Goal: Task Accomplishment & Management: Complete application form

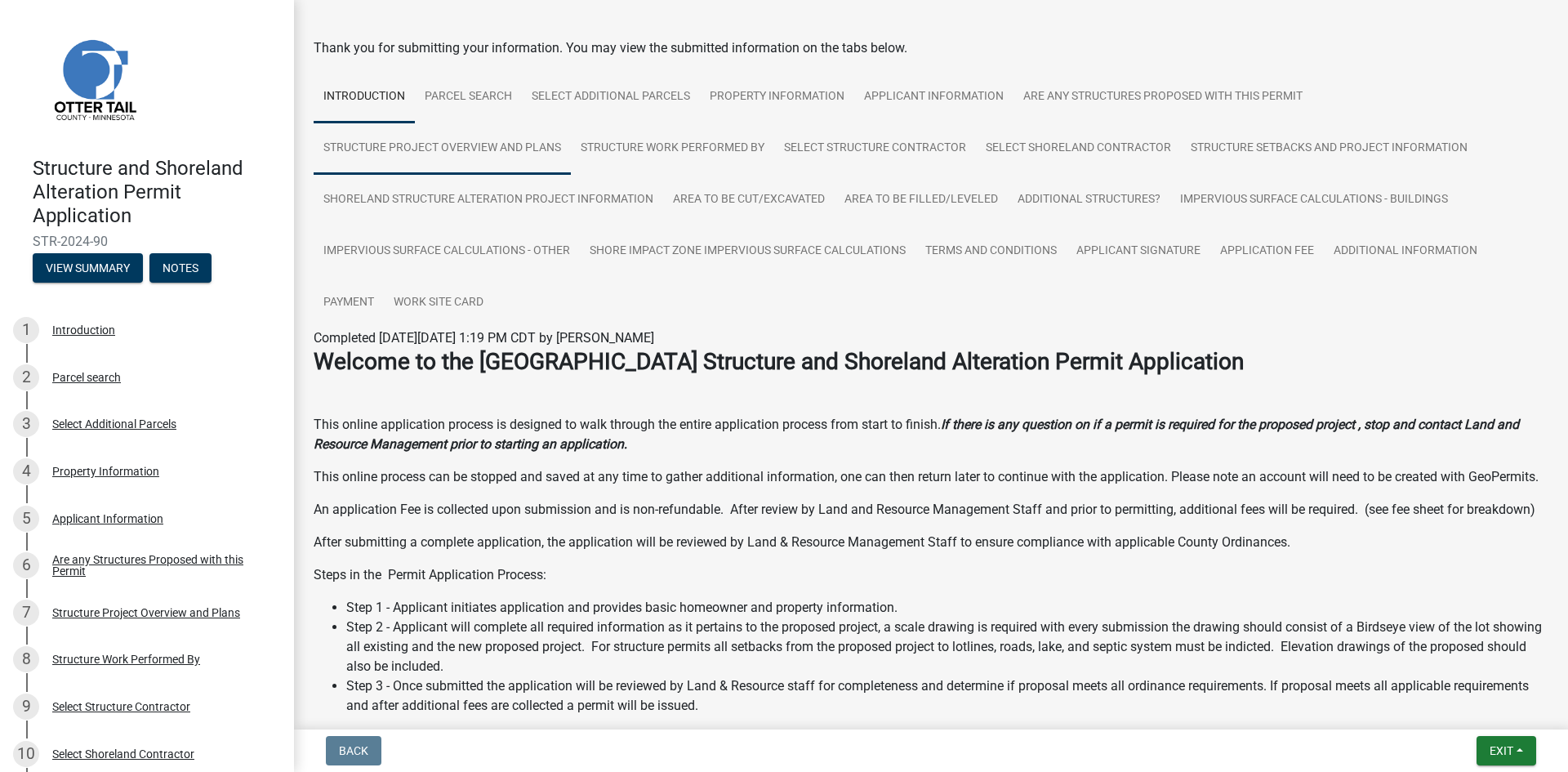
scroll to position [82, 0]
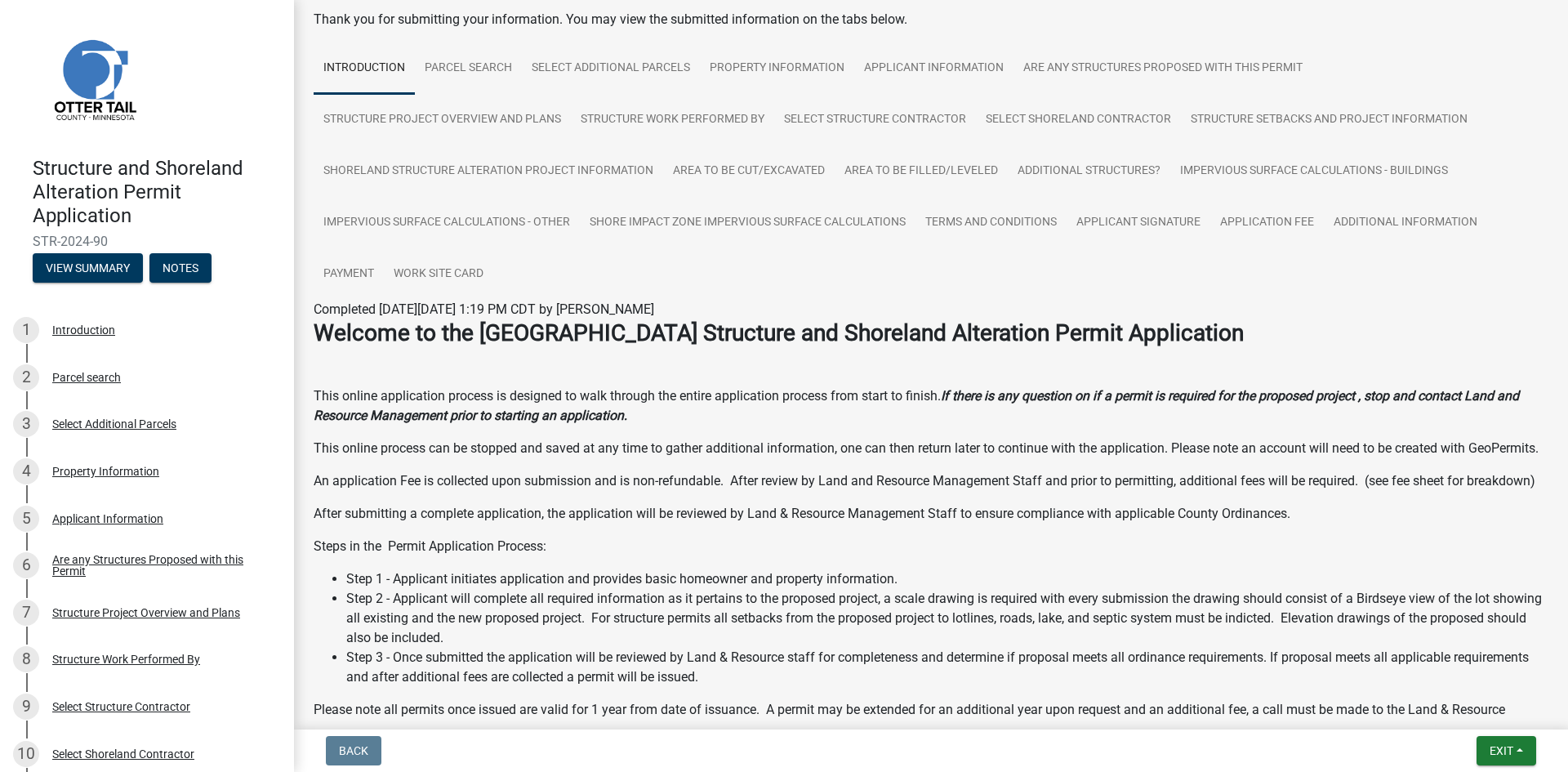
click at [106, 81] on img at bounding box center [94, 78] width 123 height 123
click at [100, 116] on img at bounding box center [94, 78] width 123 height 123
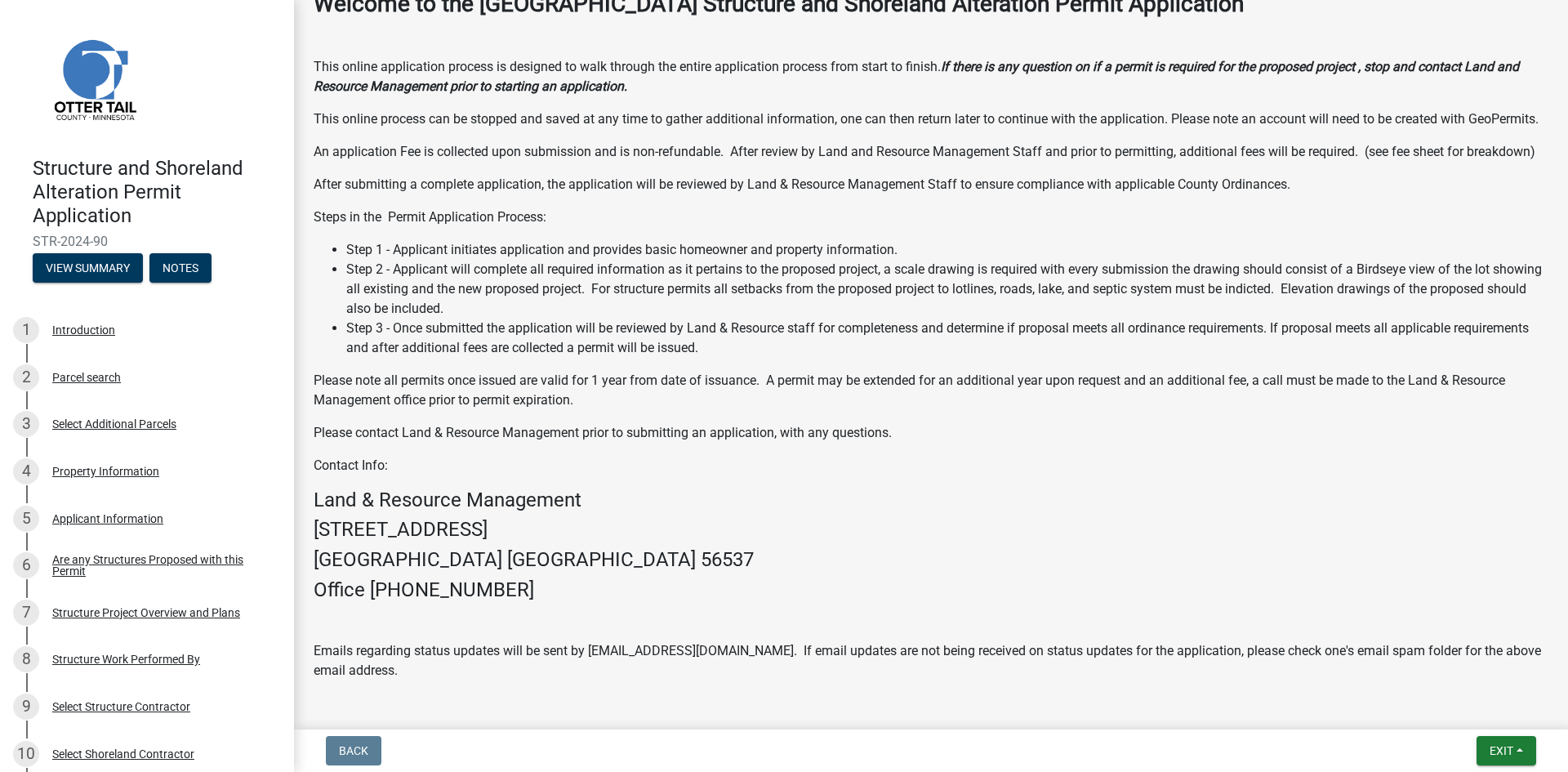
scroll to position [451, 0]
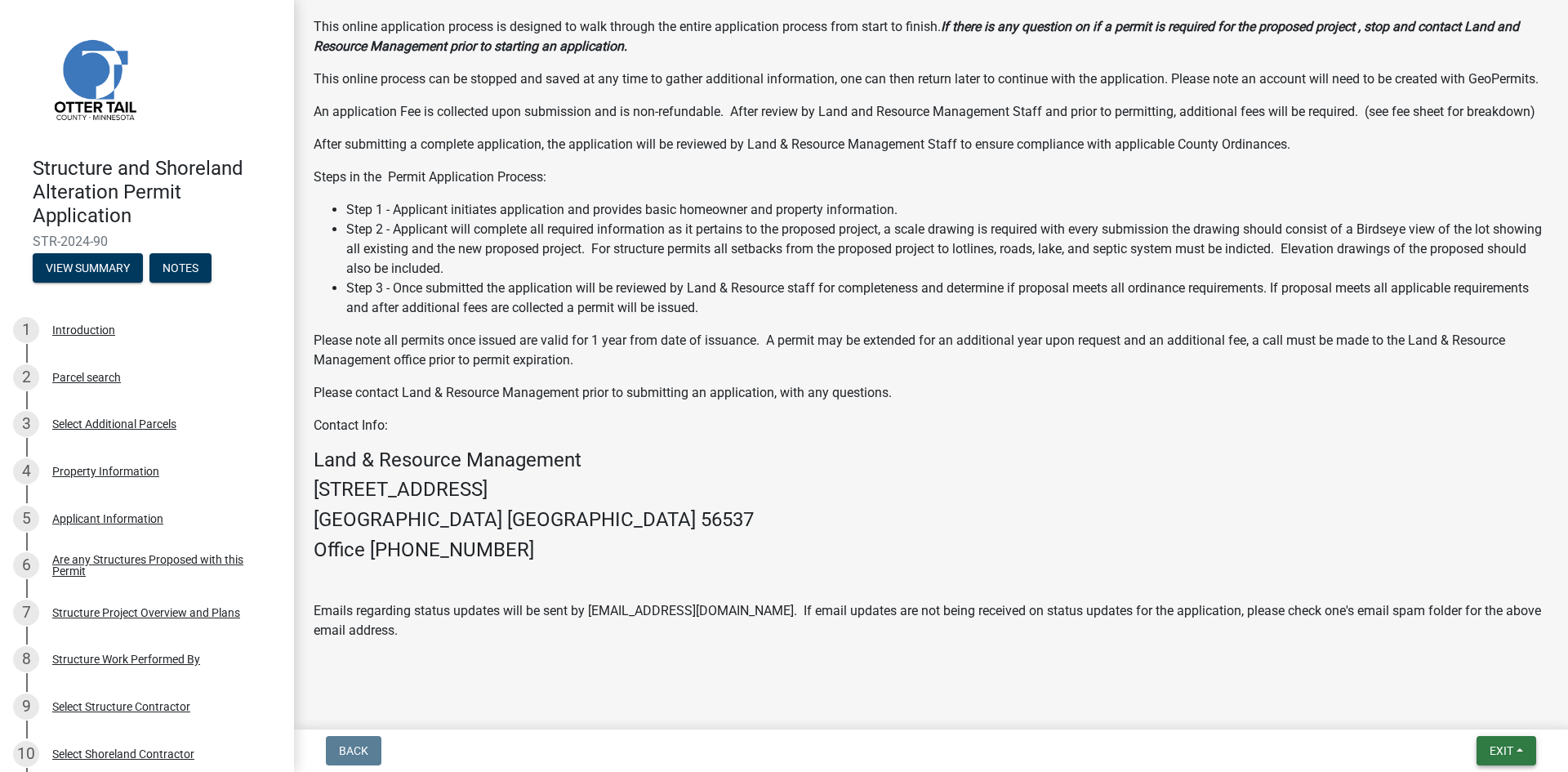
click at [1500, 746] on span "Exit" at bounding box center [1502, 750] width 24 height 13
click at [1441, 674] on button "Save" at bounding box center [1471, 669] width 131 height 39
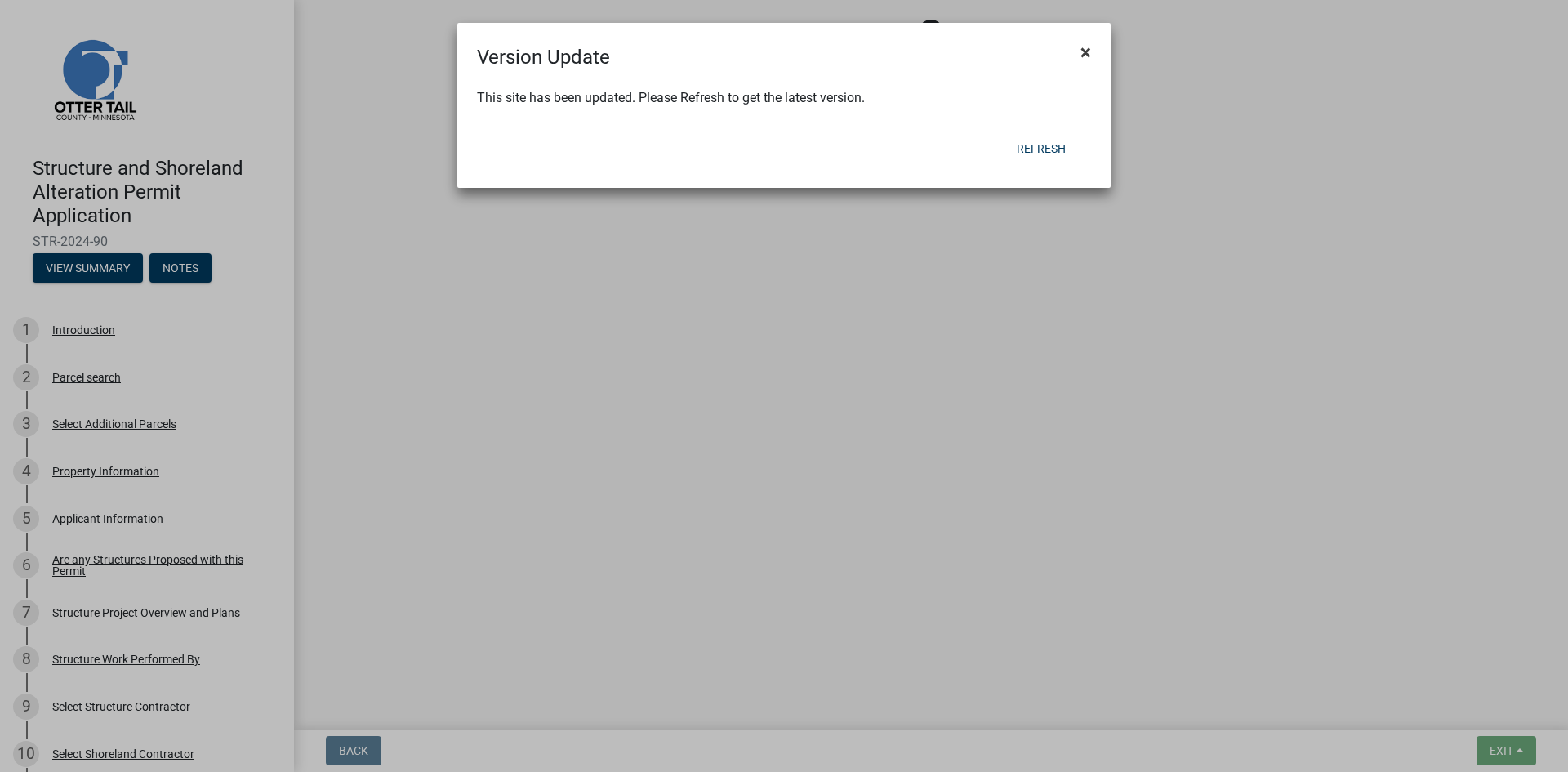
click at [1088, 50] on span "×" at bounding box center [1086, 52] width 10 height 23
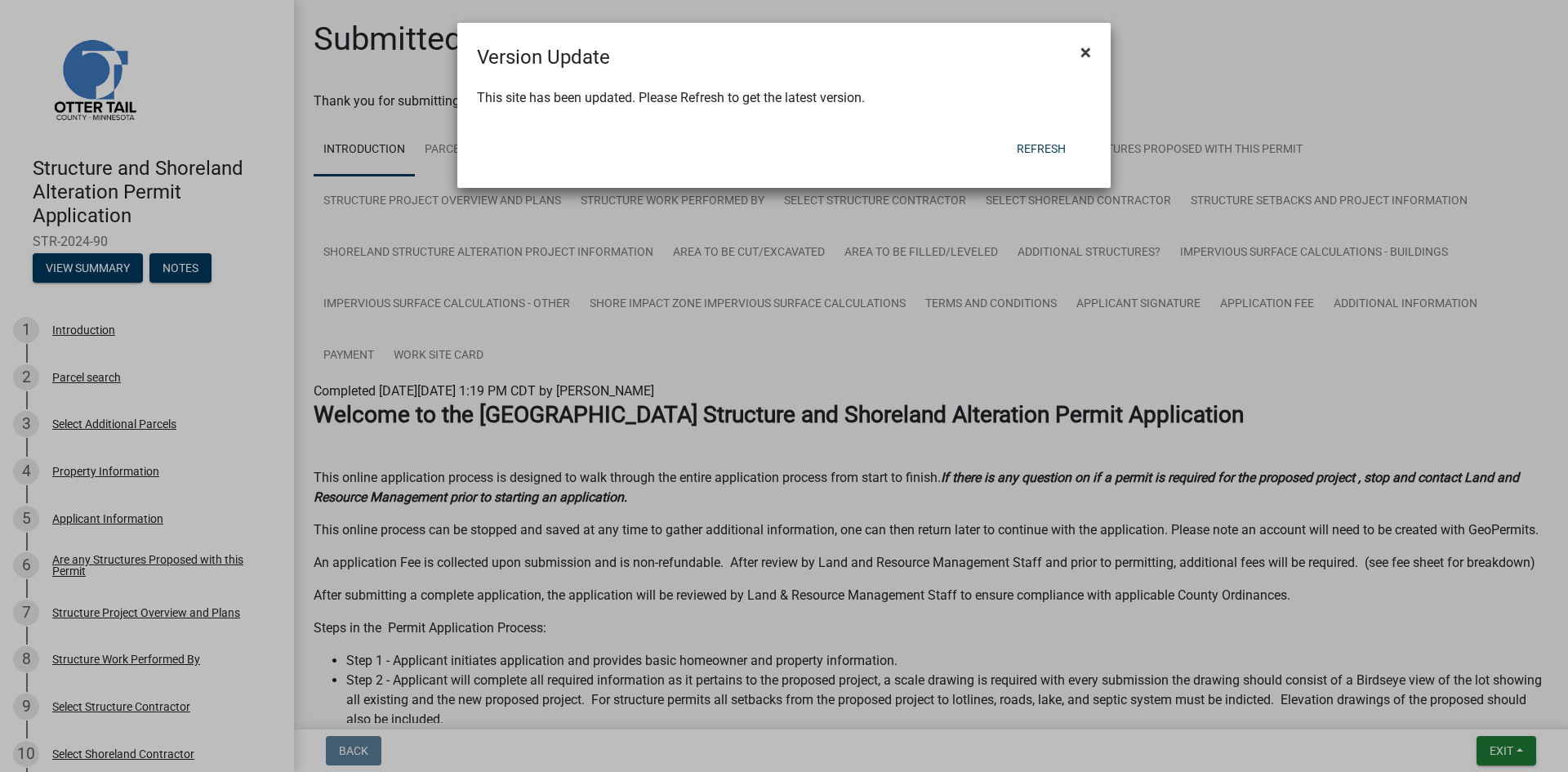
click at [1083, 54] on span "×" at bounding box center [1086, 52] width 10 height 23
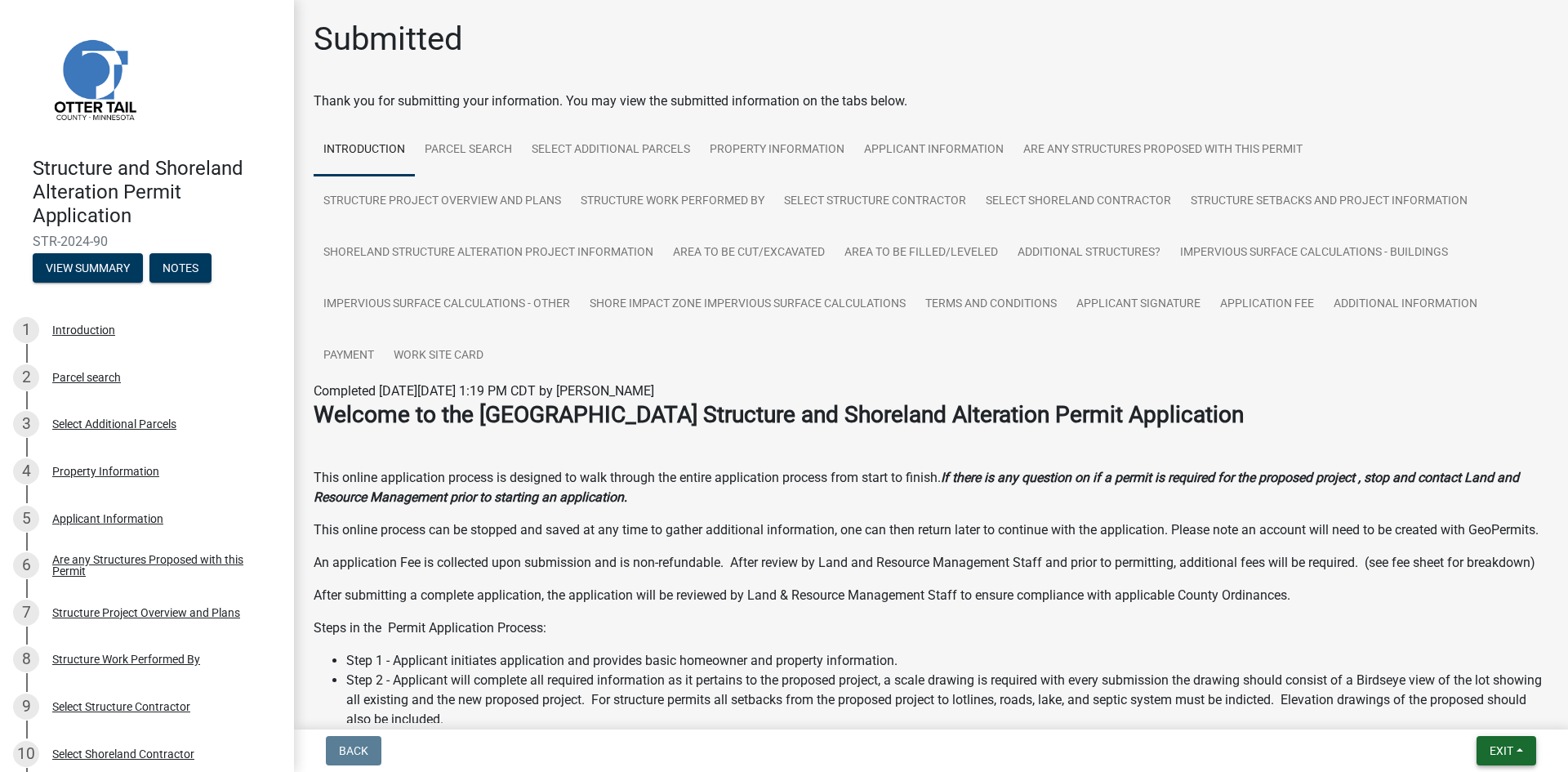
click at [1498, 746] on span "Exit" at bounding box center [1502, 750] width 24 height 13
click at [1479, 709] on button "Save & Exit" at bounding box center [1471, 708] width 131 height 39
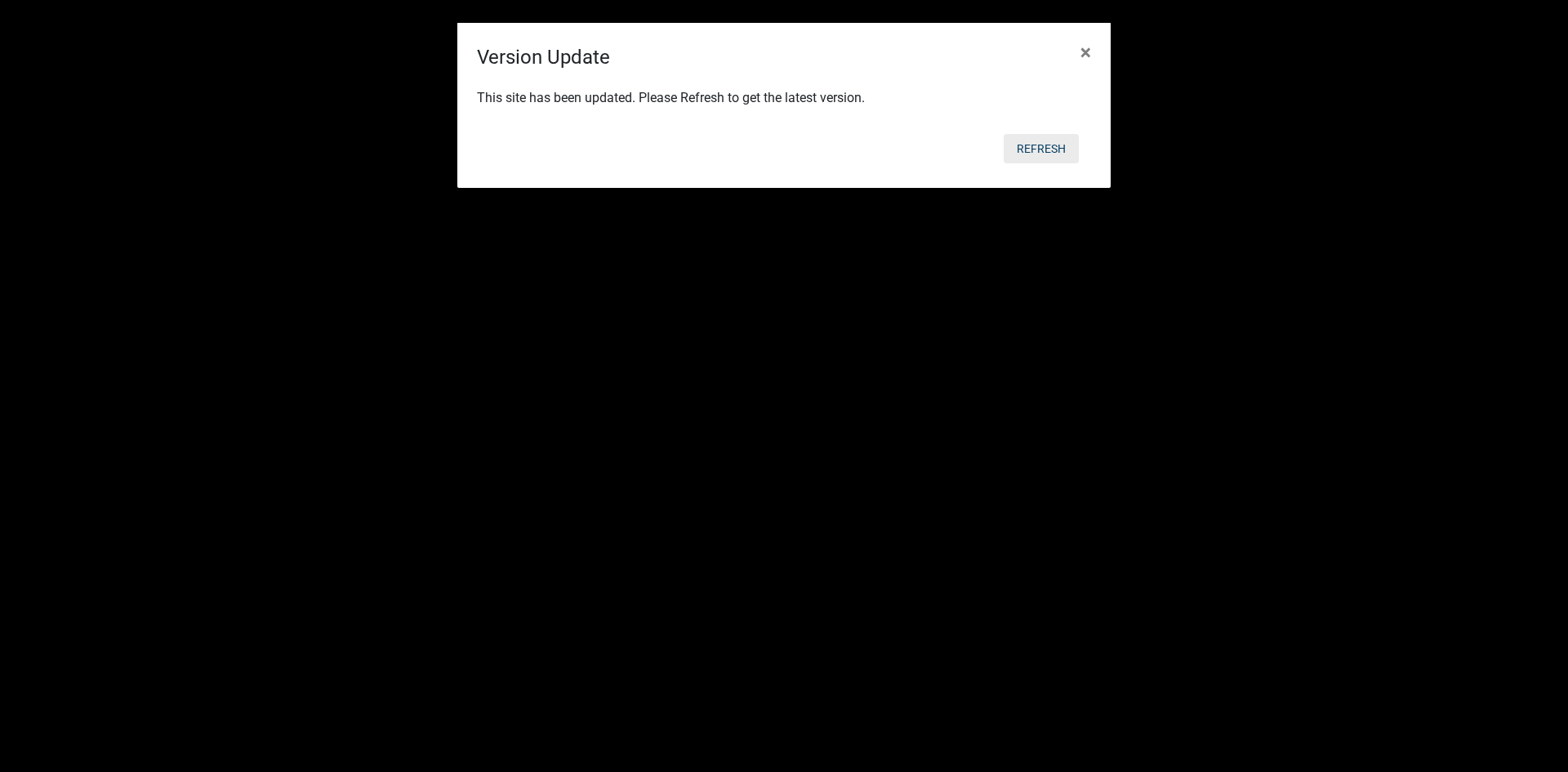
drag, startPoint x: 1037, startPoint y: 153, endPoint x: 1040, endPoint y: 142, distance: 11.4
click at [1040, 142] on button "Refresh" at bounding box center [1042, 148] width 75 height 29
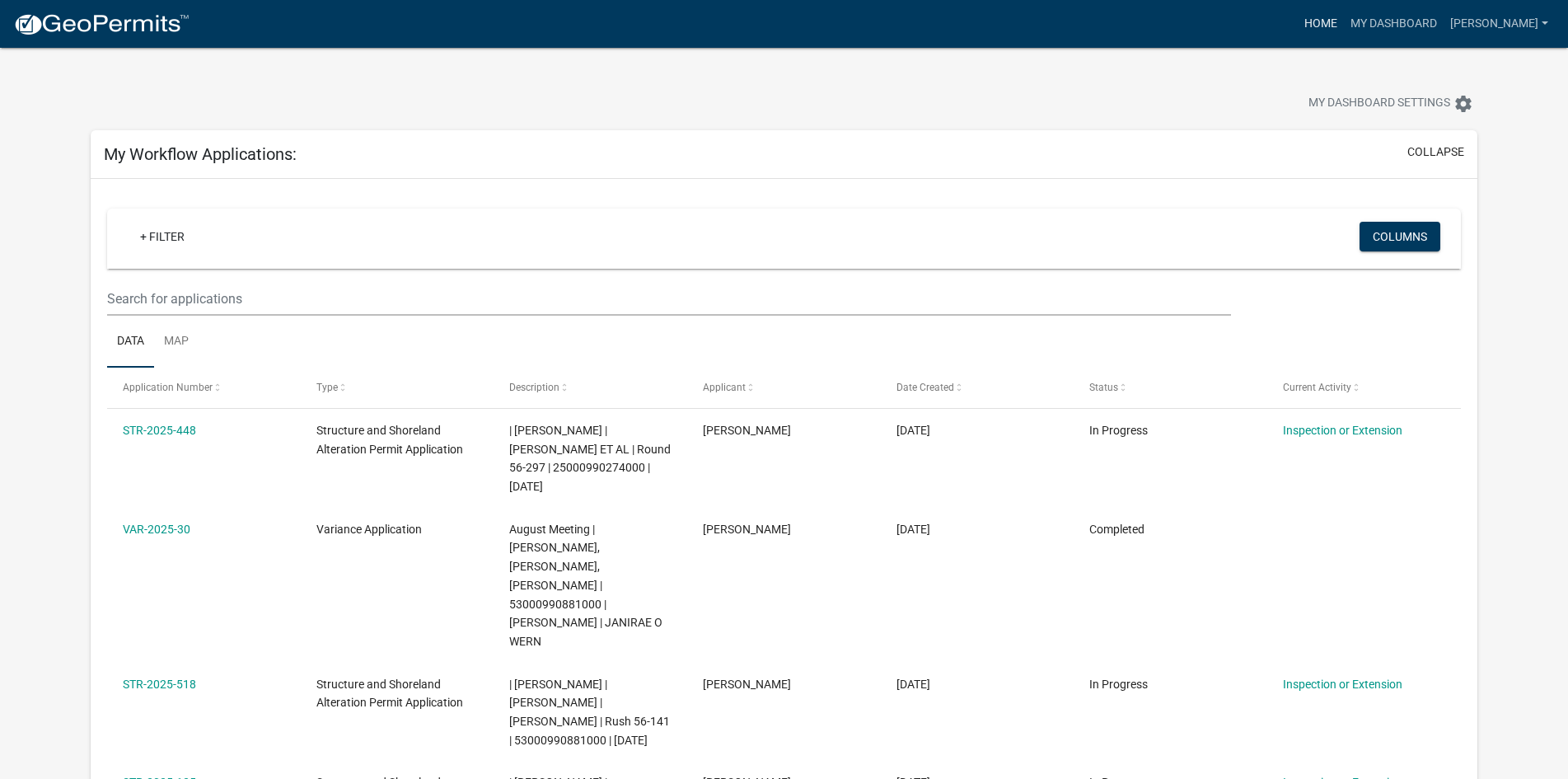
click at [1318, 20] on link "Home" at bounding box center [1321, 24] width 46 height 31
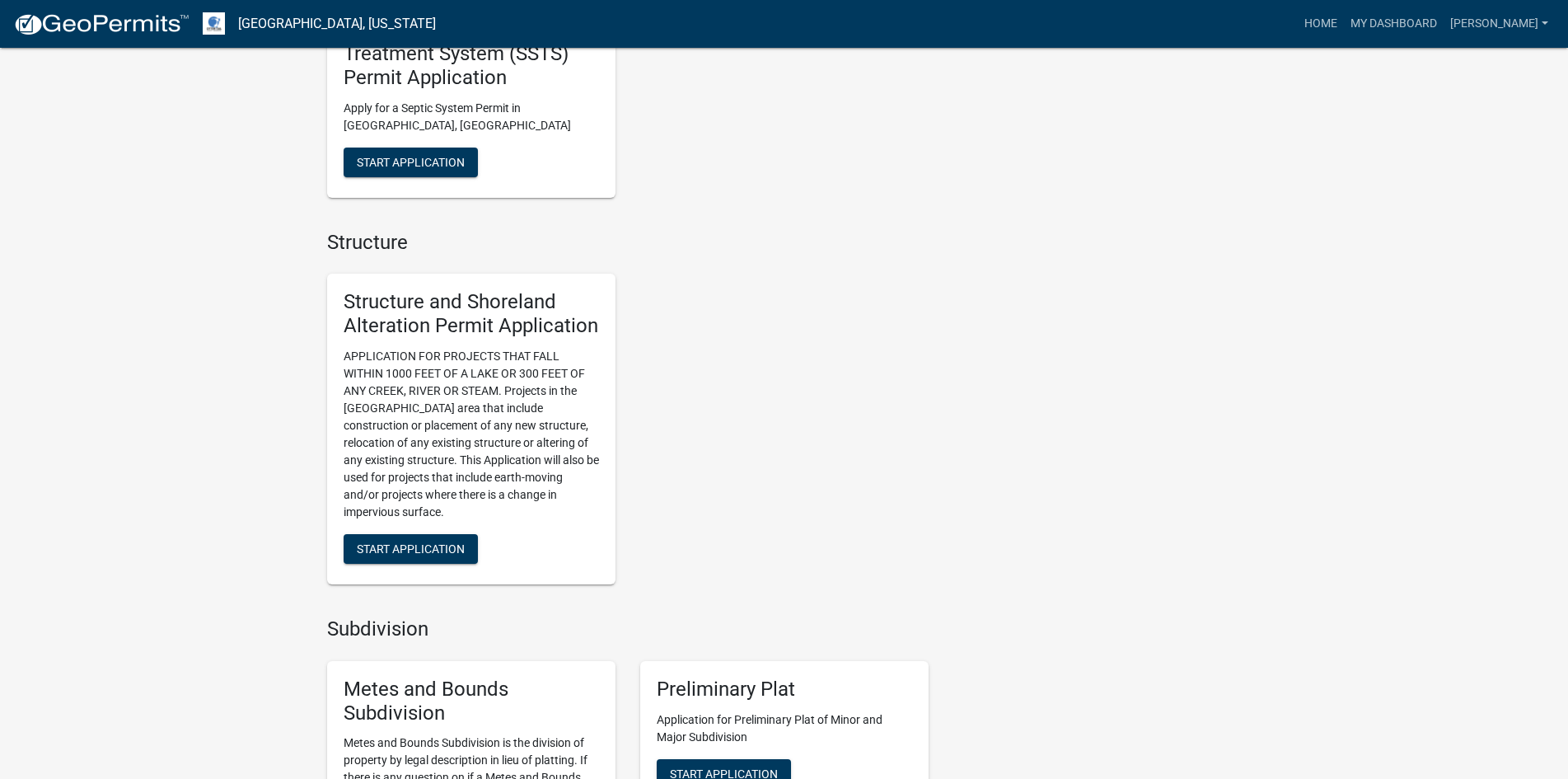
scroll to position [1524, 0]
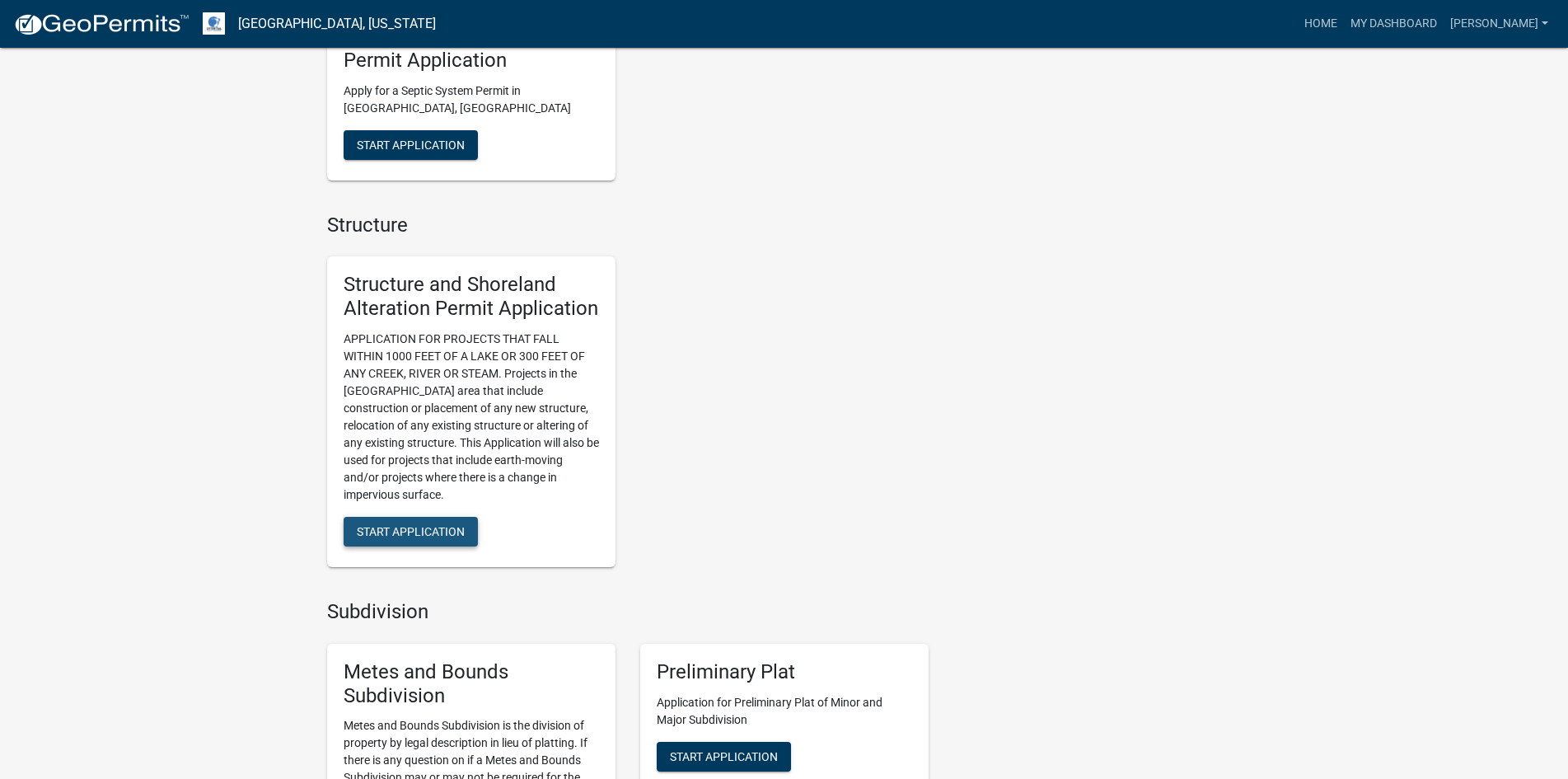
click at [436, 526] on span "Start Application" at bounding box center [411, 531] width 108 height 13
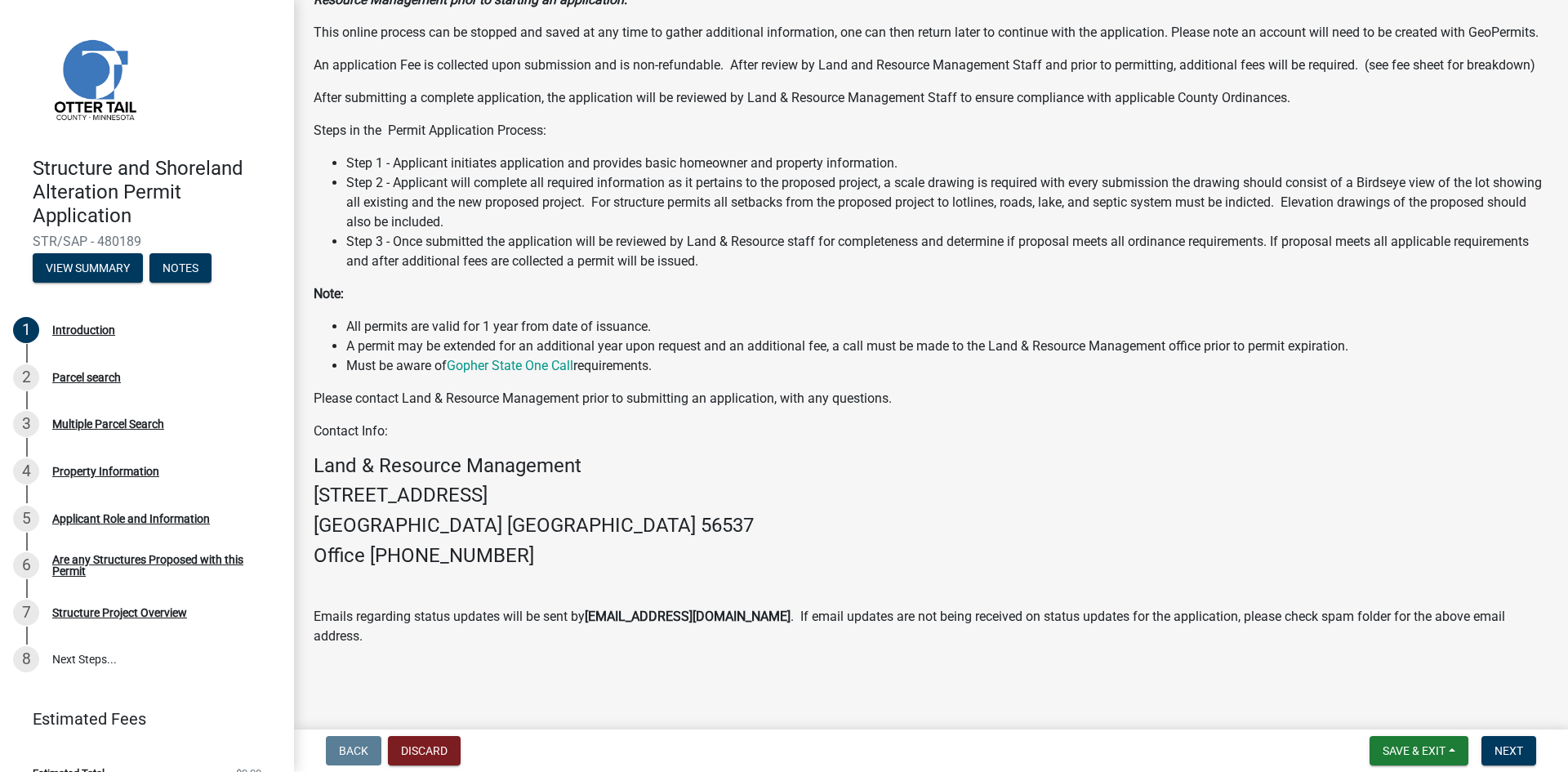
scroll to position [207, 0]
click at [1508, 747] on span "Next" at bounding box center [1509, 750] width 29 height 13
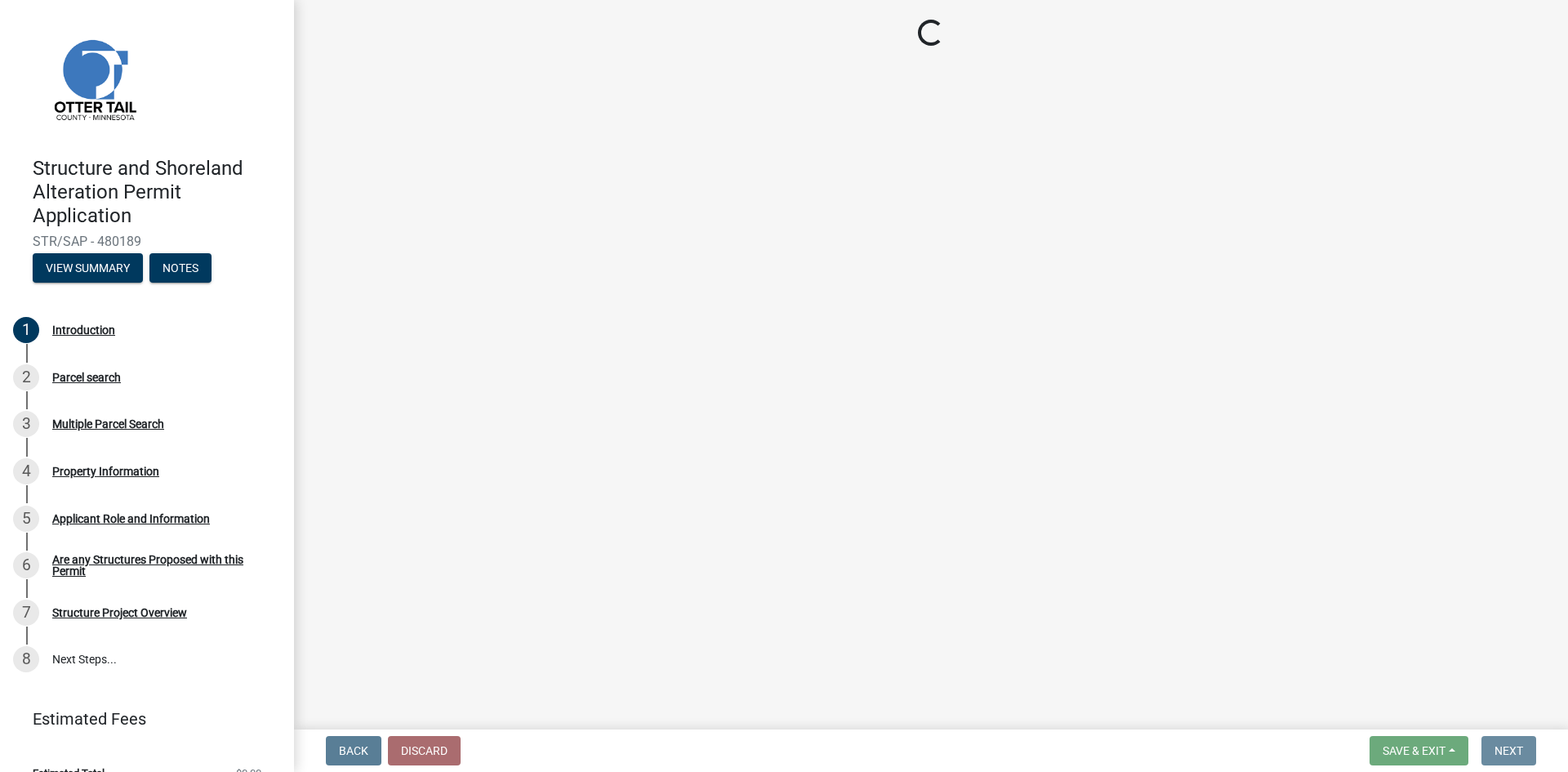
scroll to position [0, 0]
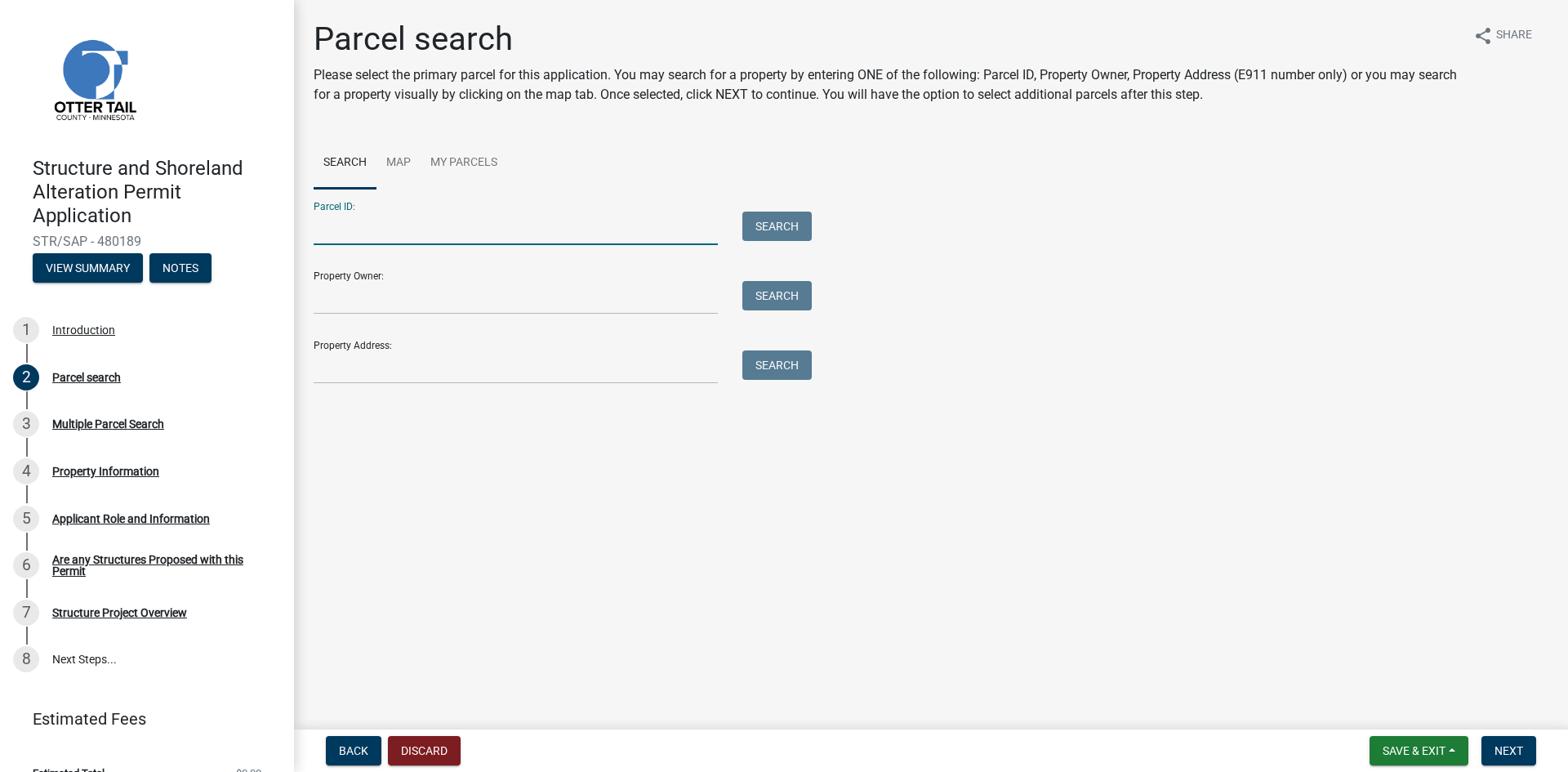
click at [353, 229] on input "Parcel ID:" at bounding box center [516, 228] width 404 height 33
paste input "53000990560000"
type input "53000990560000"
click at [768, 223] on button "Search" at bounding box center [776, 226] width 69 height 29
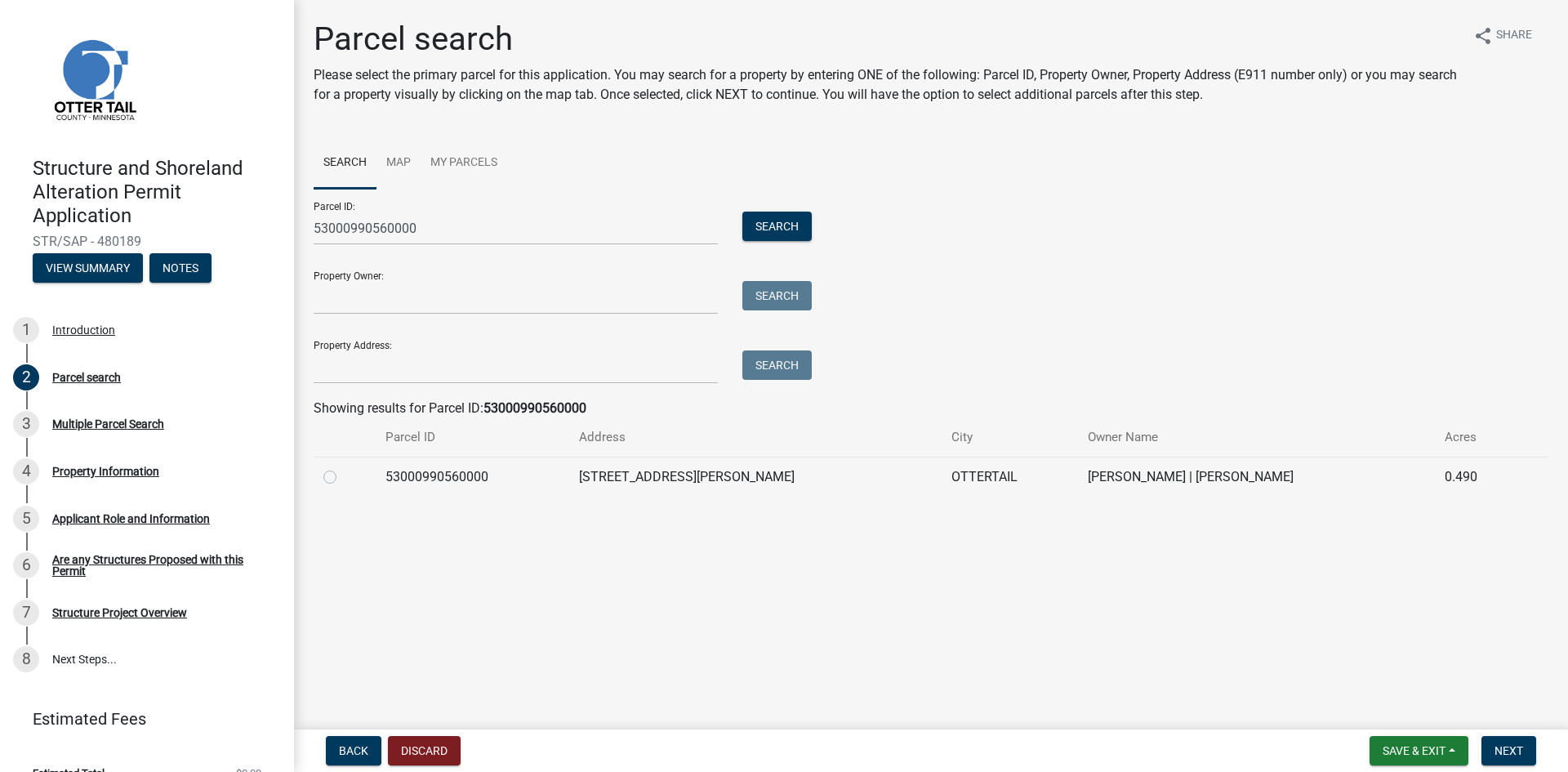
click at [343, 467] on label at bounding box center [343, 467] width 0 height 0
click at [343, 473] on input "radio" at bounding box center [348, 473] width 10 height 10
radio input "true"
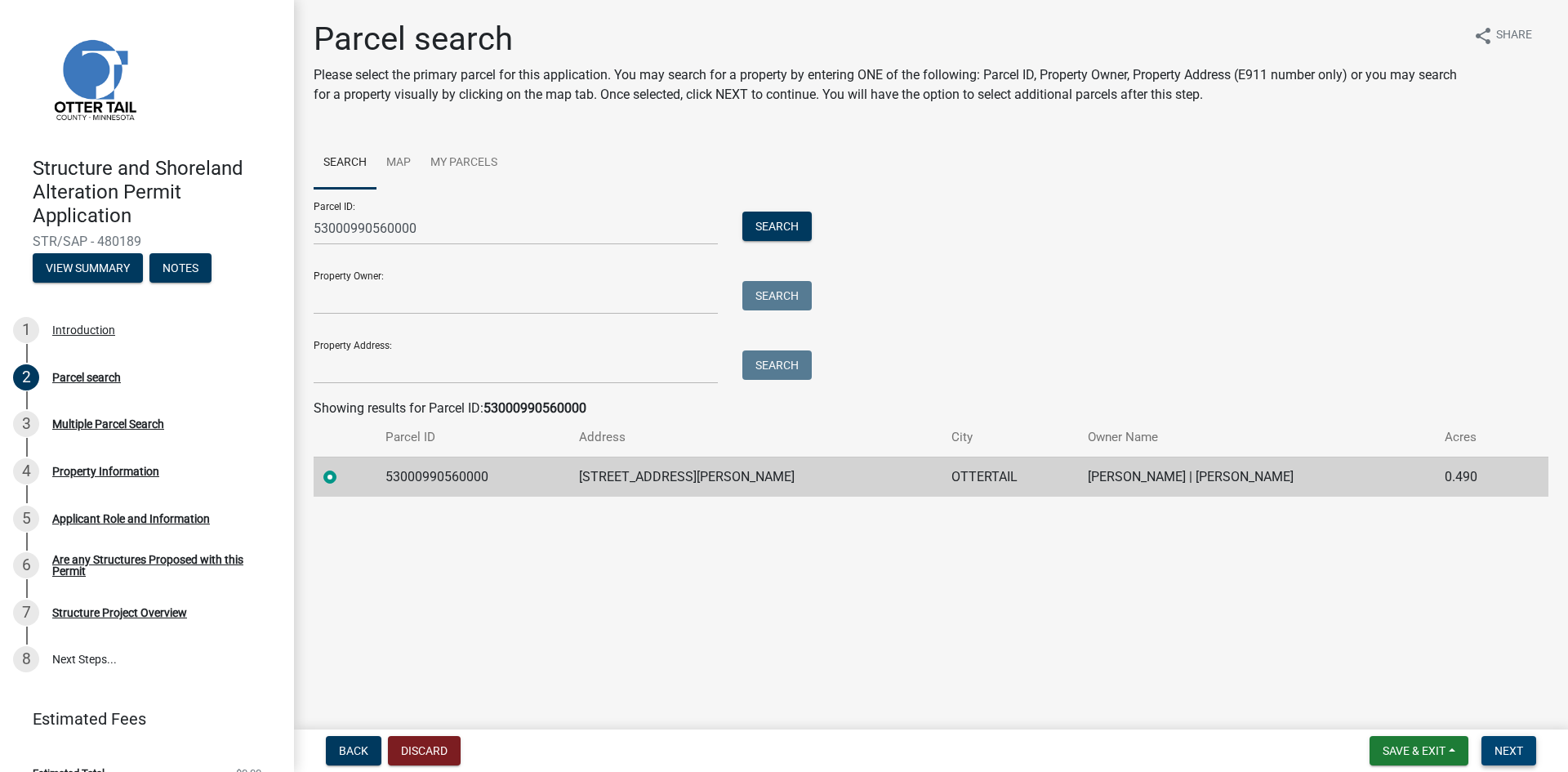
click at [1510, 748] on span "Next" at bounding box center [1509, 750] width 29 height 13
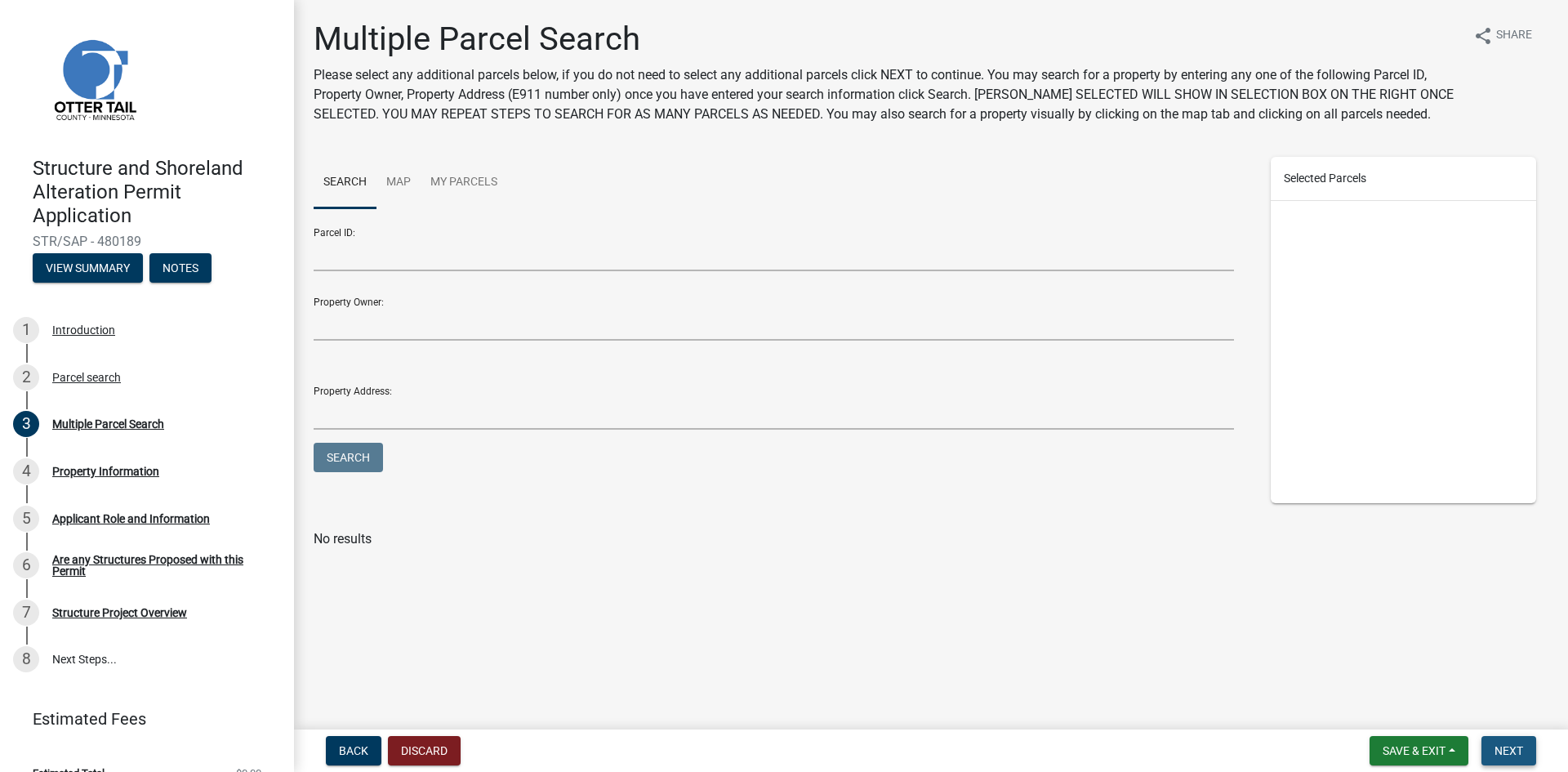
click at [1507, 748] on span "Next" at bounding box center [1509, 750] width 29 height 13
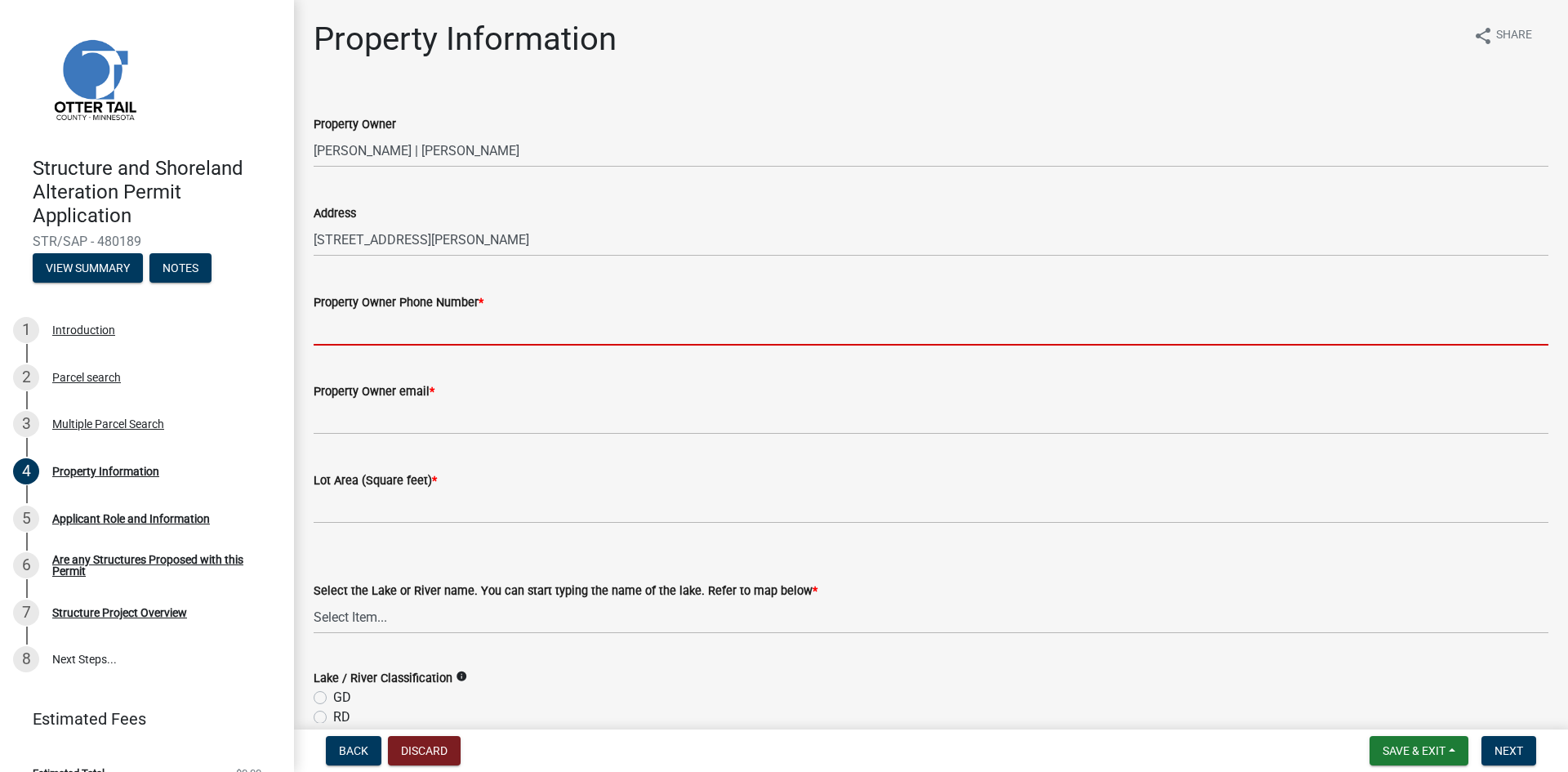
click at [341, 329] on input "Property Owner Phone Number *" at bounding box center [932, 328] width 1235 height 33
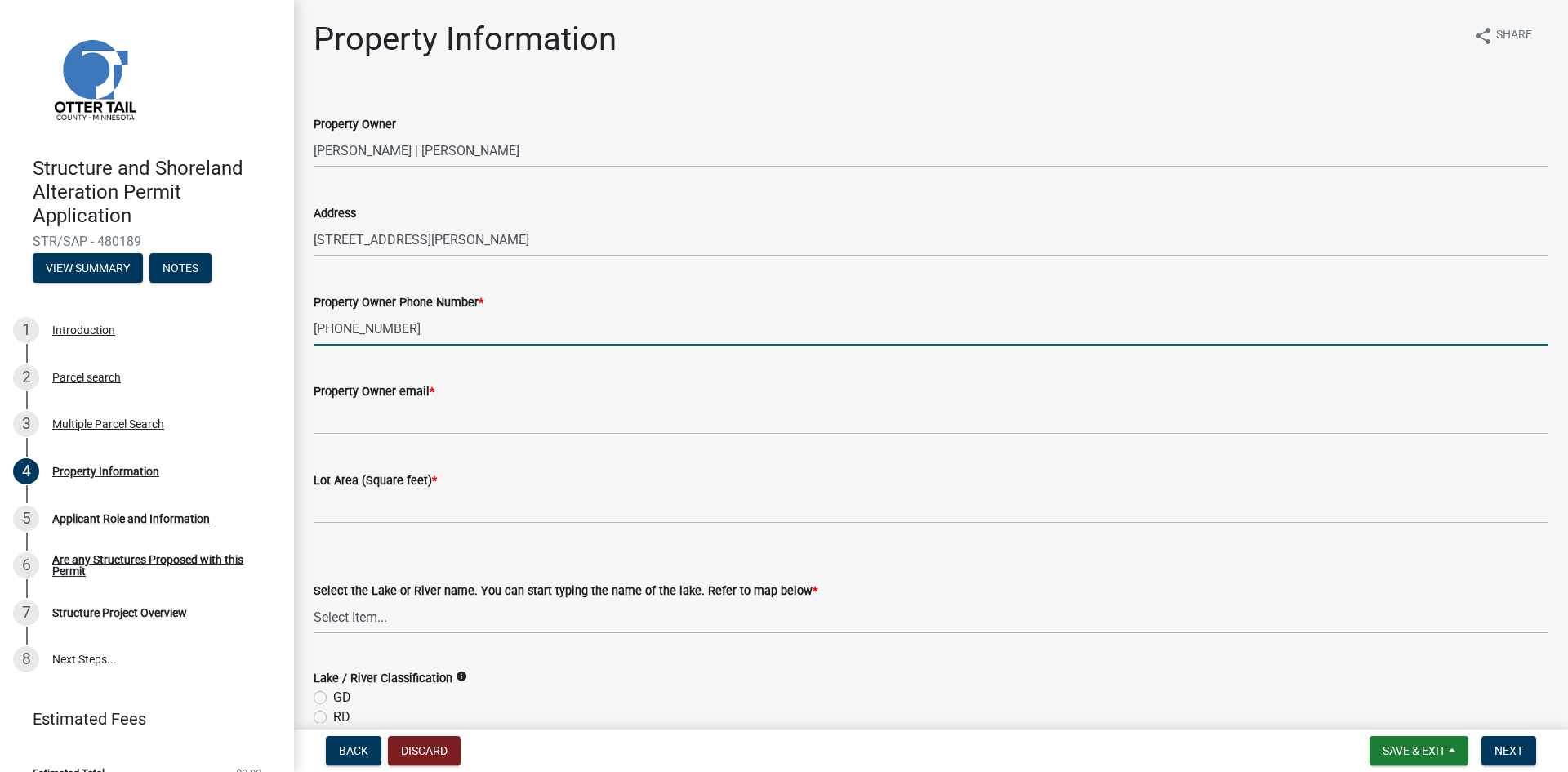
type input "320-260-8158"
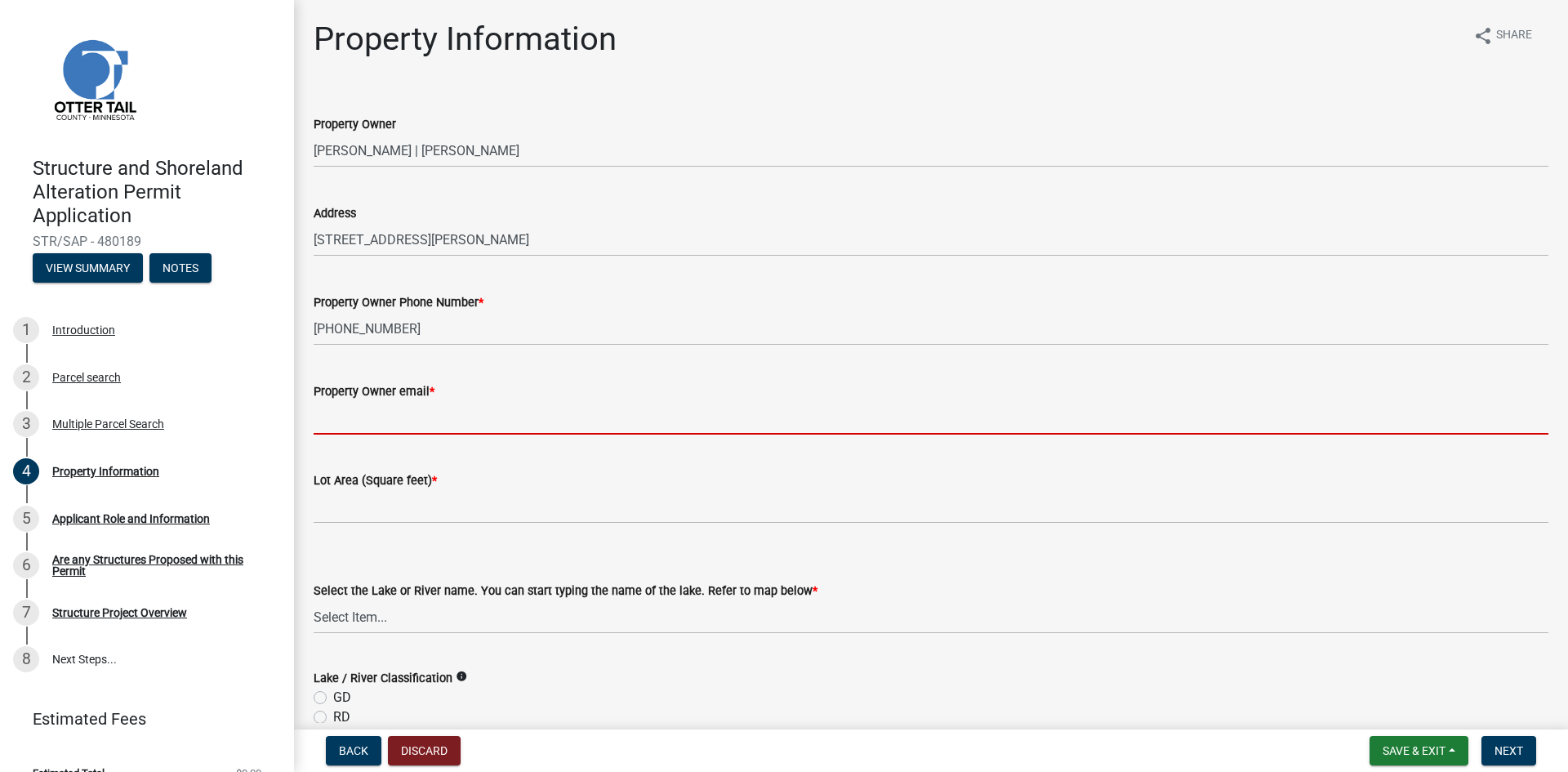
click at [357, 418] on input "Property Owner email *" at bounding box center [932, 417] width 1235 height 33
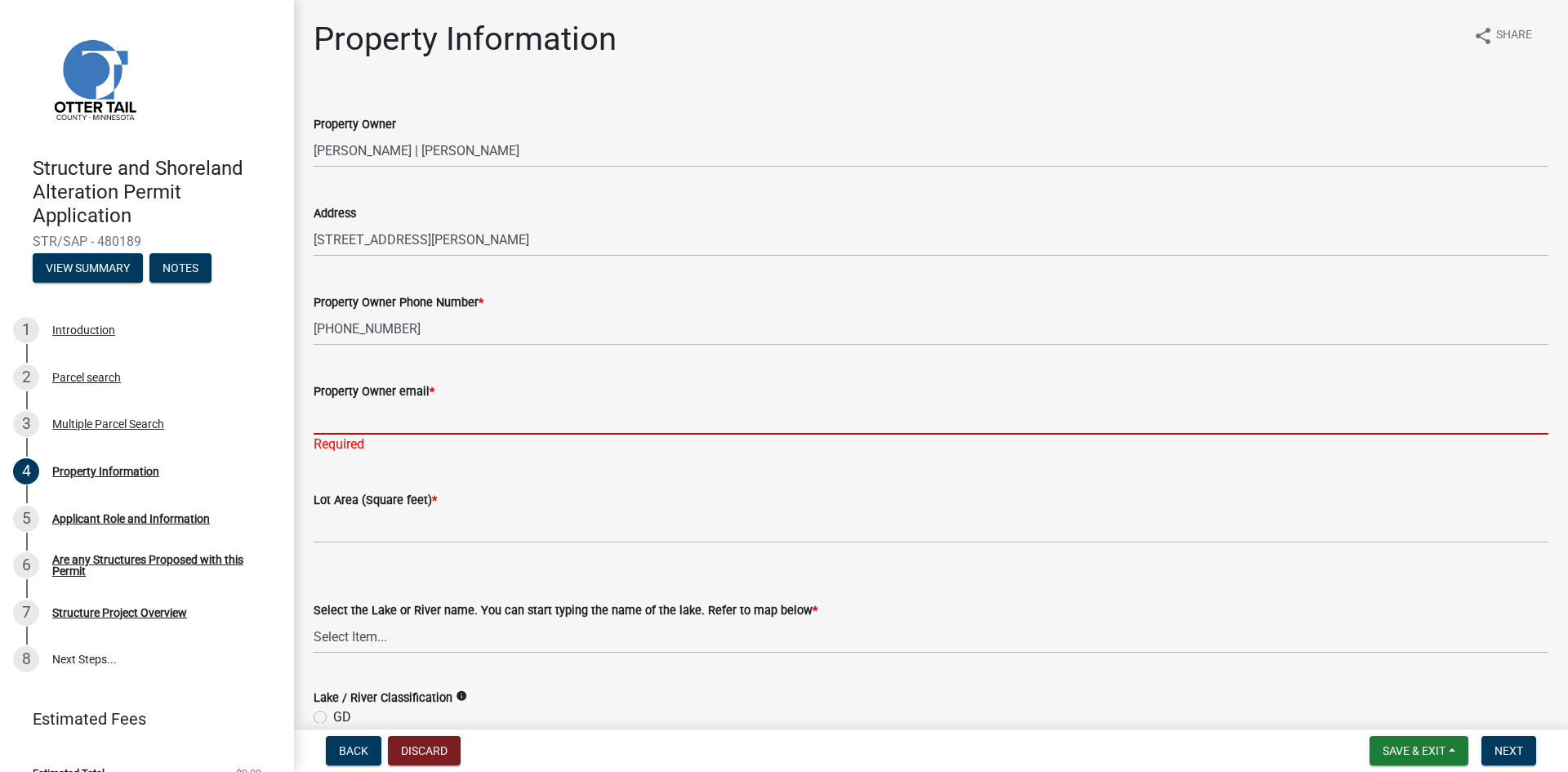
paste input "shelley.fischer@outlook.com"
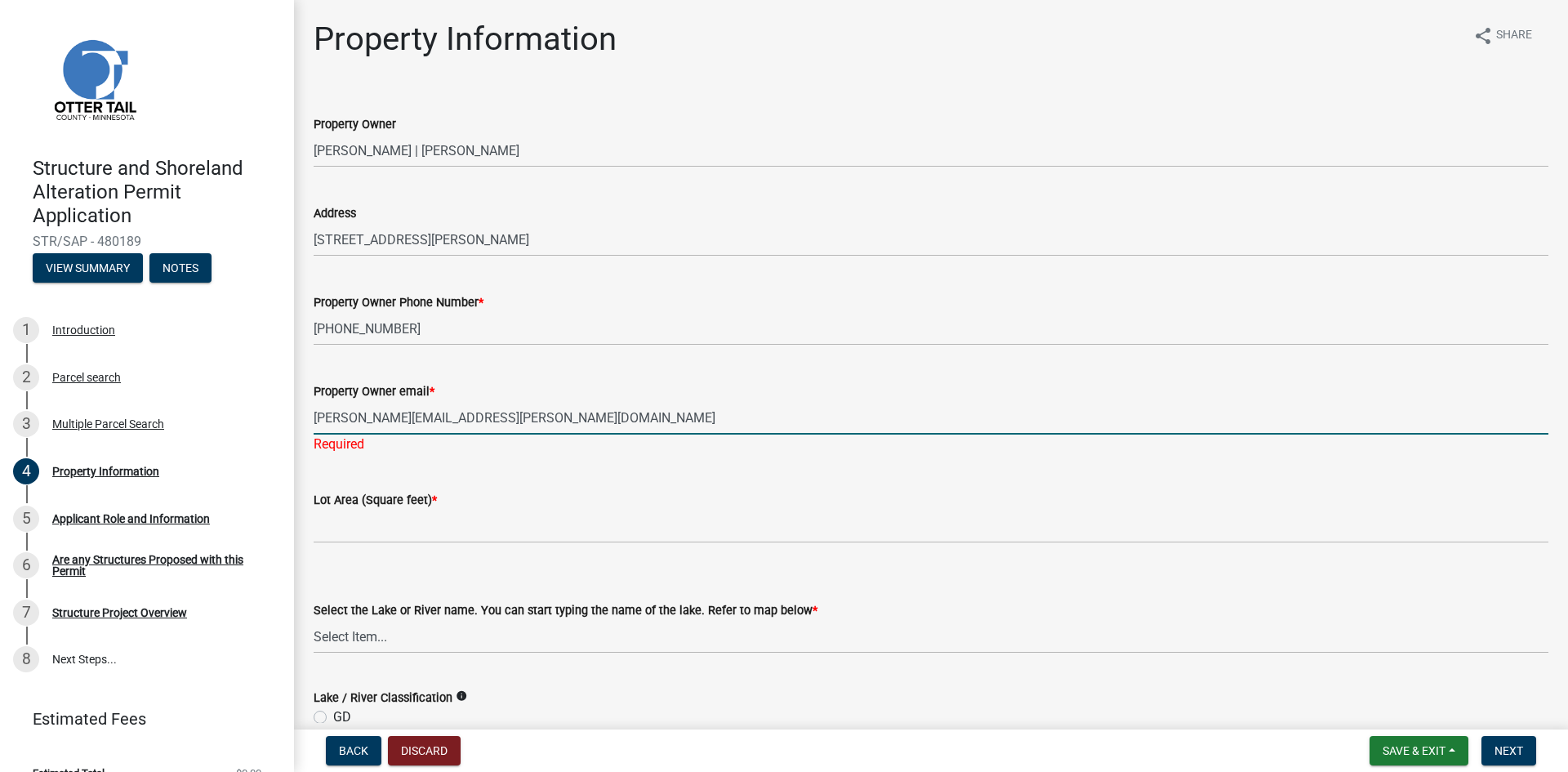
type input "shelley.fischer@outlook.com"
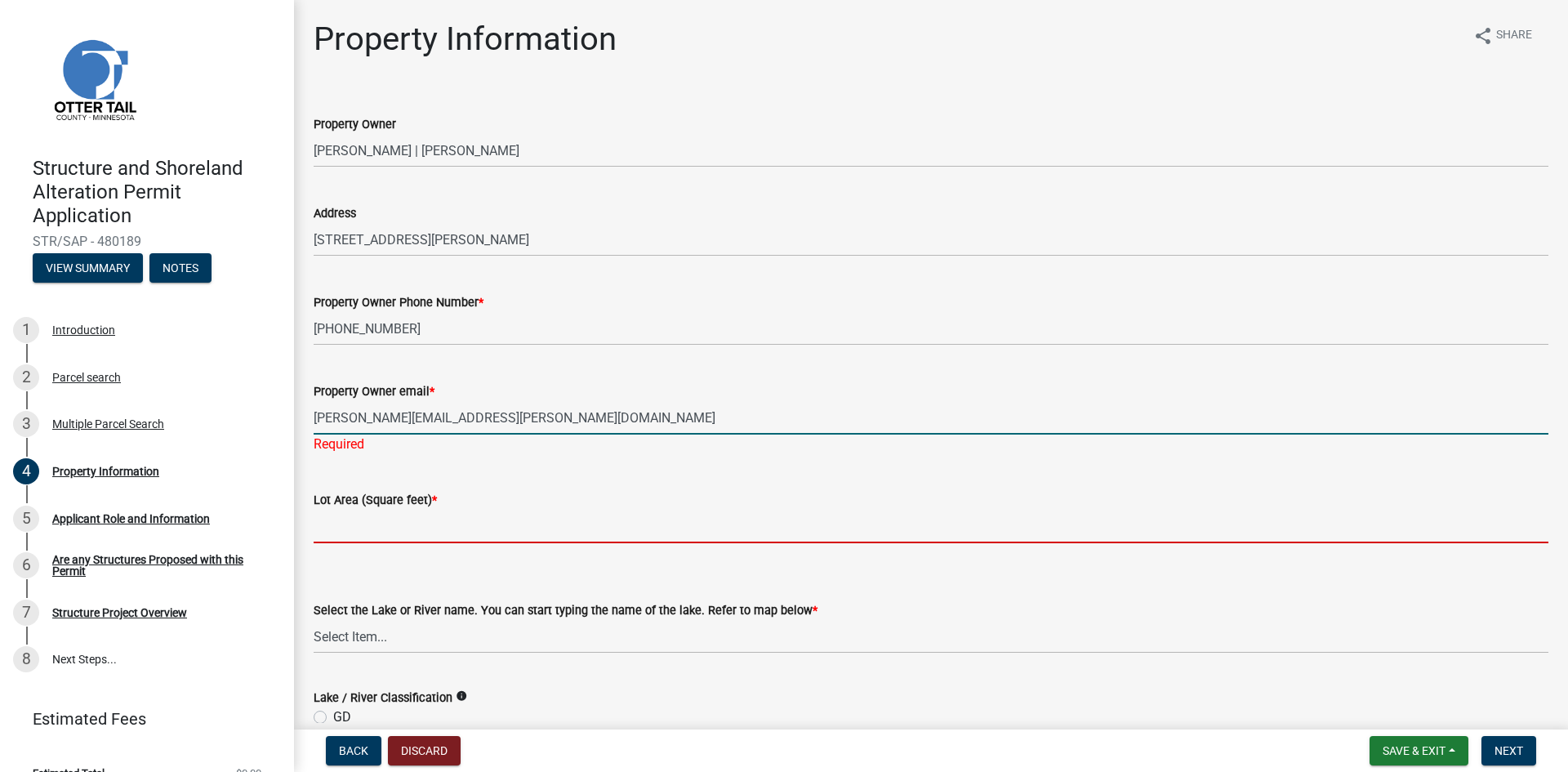
click at [362, 531] on wm-data-entity-input "Lot Area (Square feet) *" at bounding box center [932, 513] width 1235 height 90
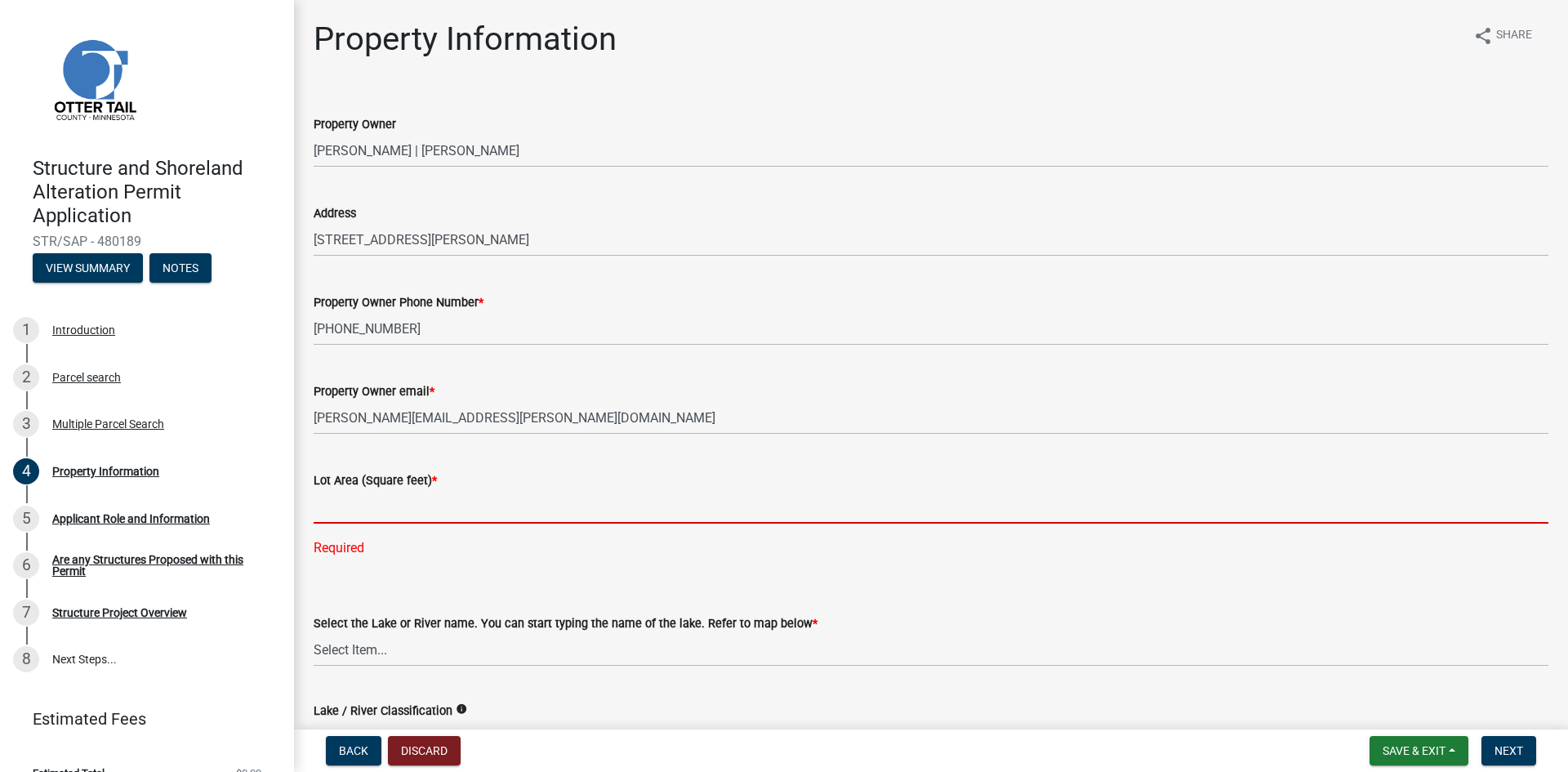
click at [375, 508] on input "text" at bounding box center [932, 507] width 1235 height 33
paste input "21,520.15"
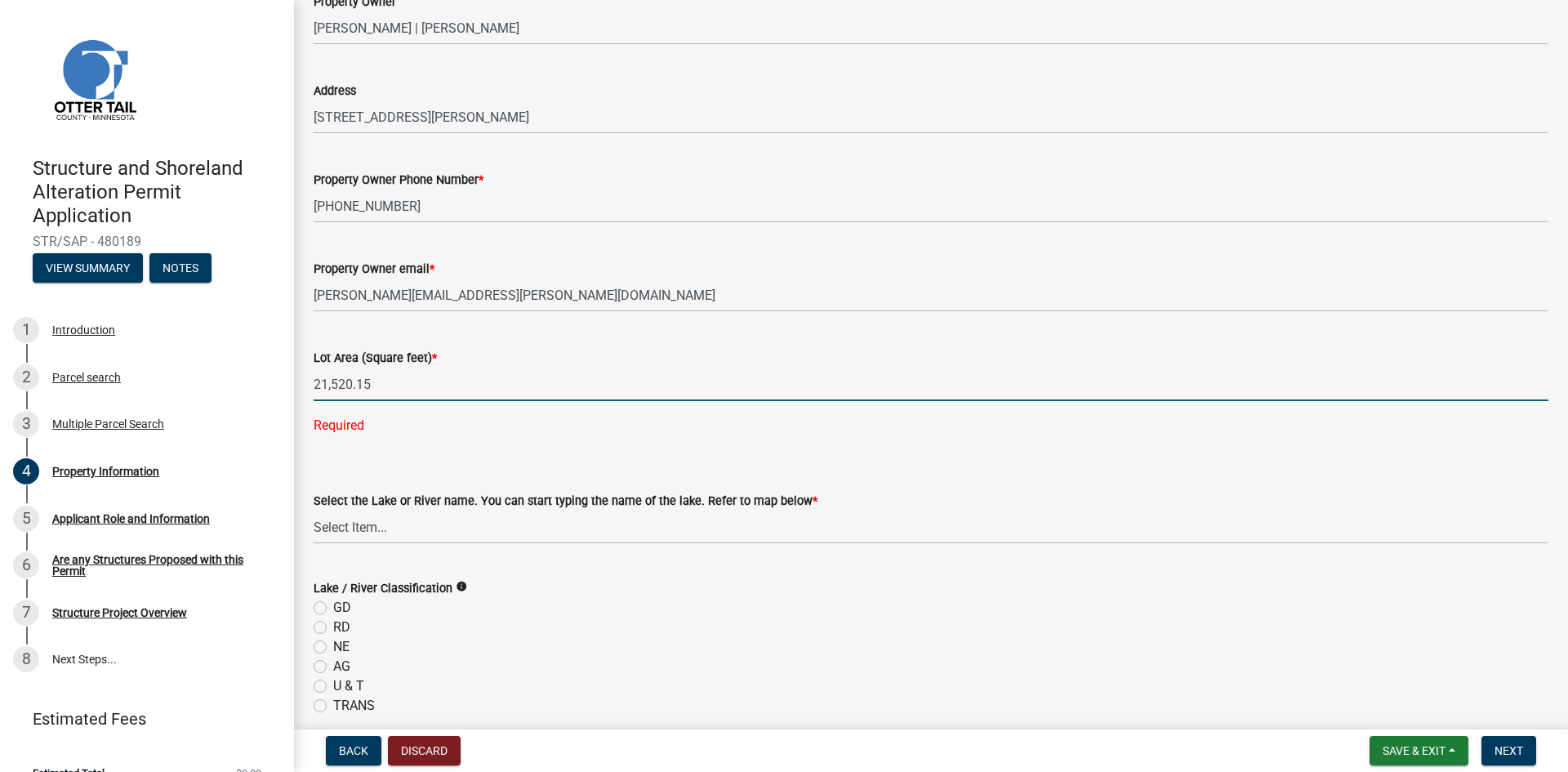
scroll to position [164, 0]
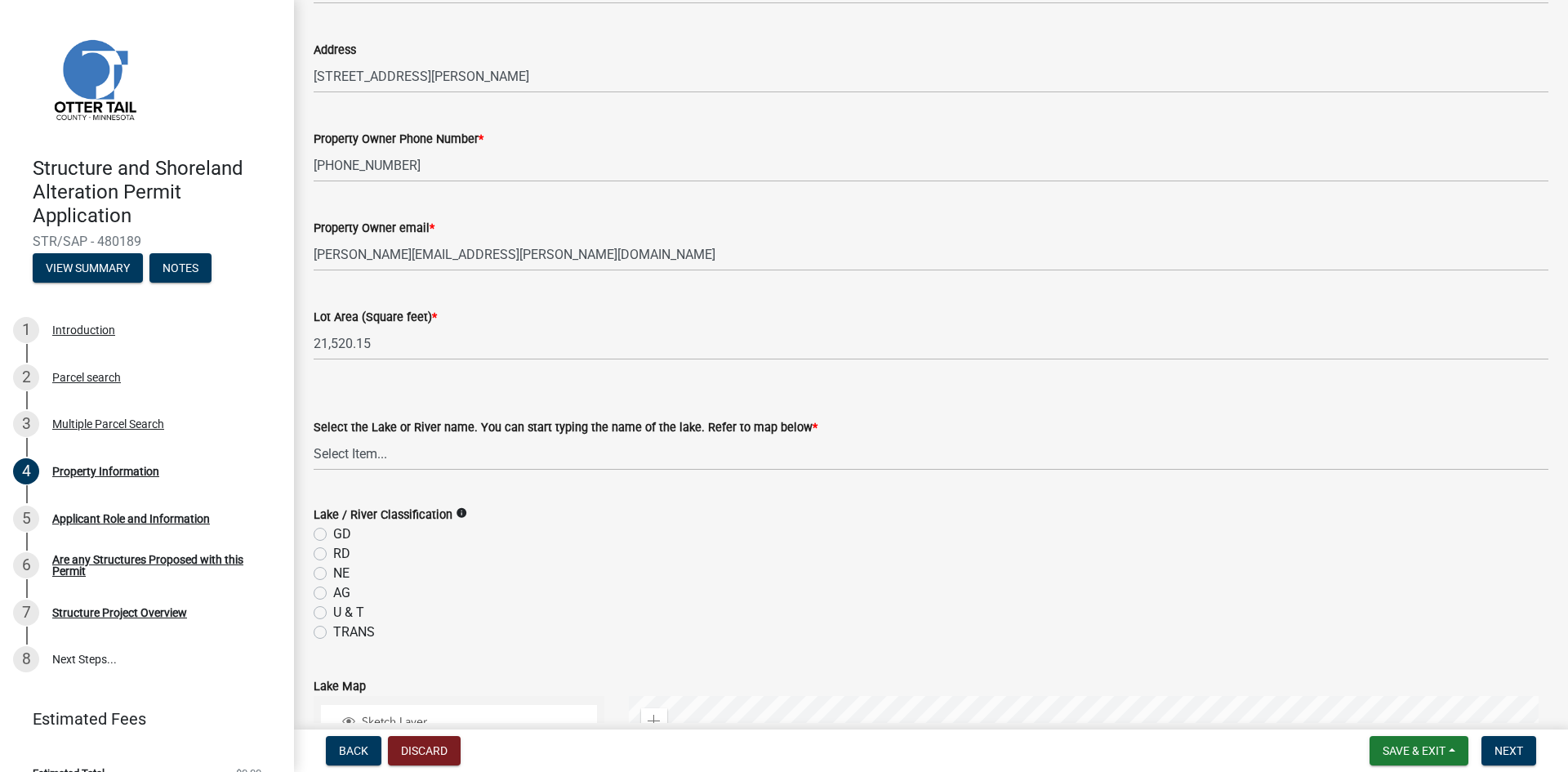
type input "21520.15"
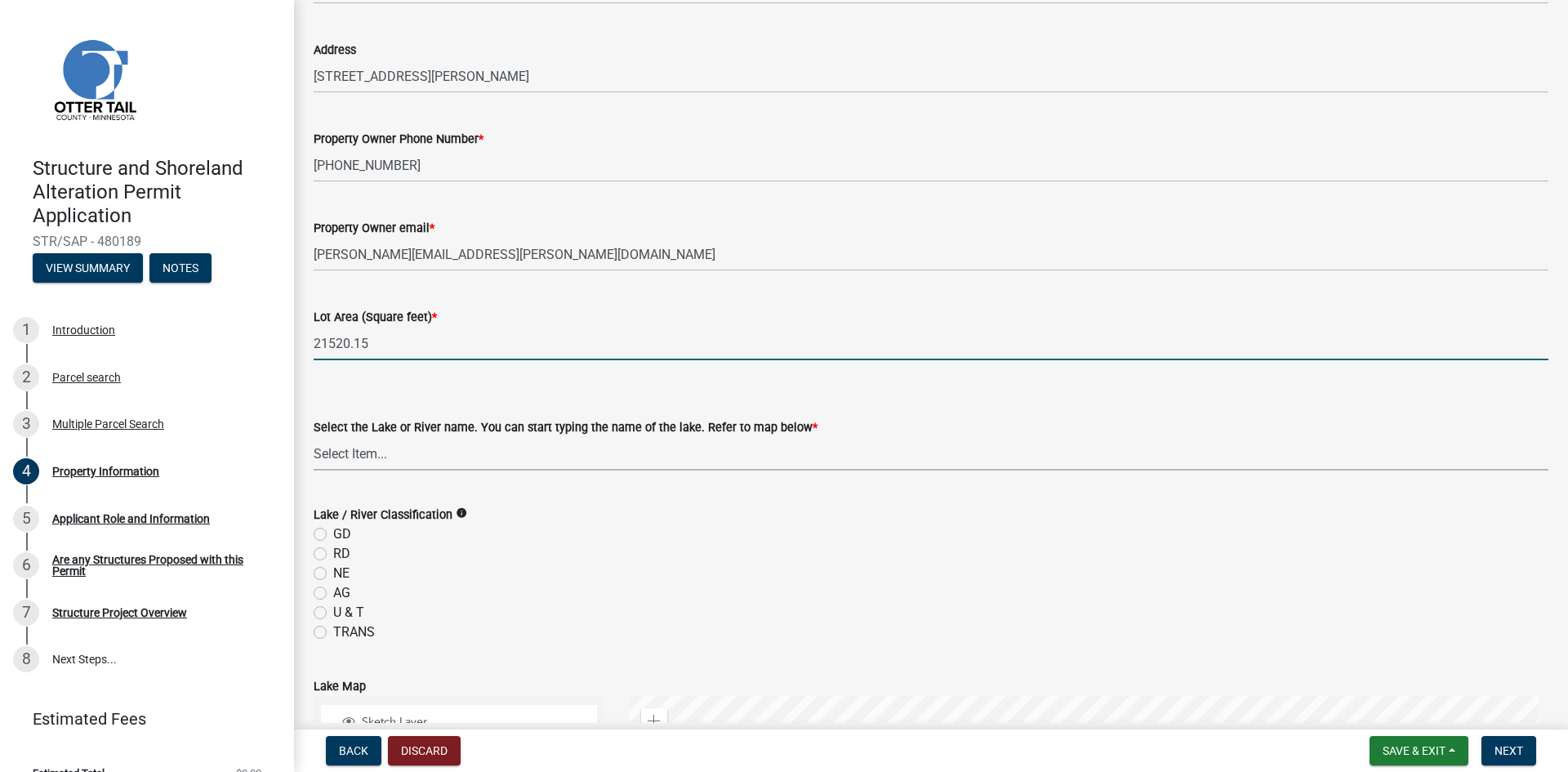
click at [401, 453] on select "Select Item... None Adley 56-031 Albert 56-118 Alfred 56-600 Alice 56-244 Alice…" at bounding box center [932, 453] width 1235 height 33
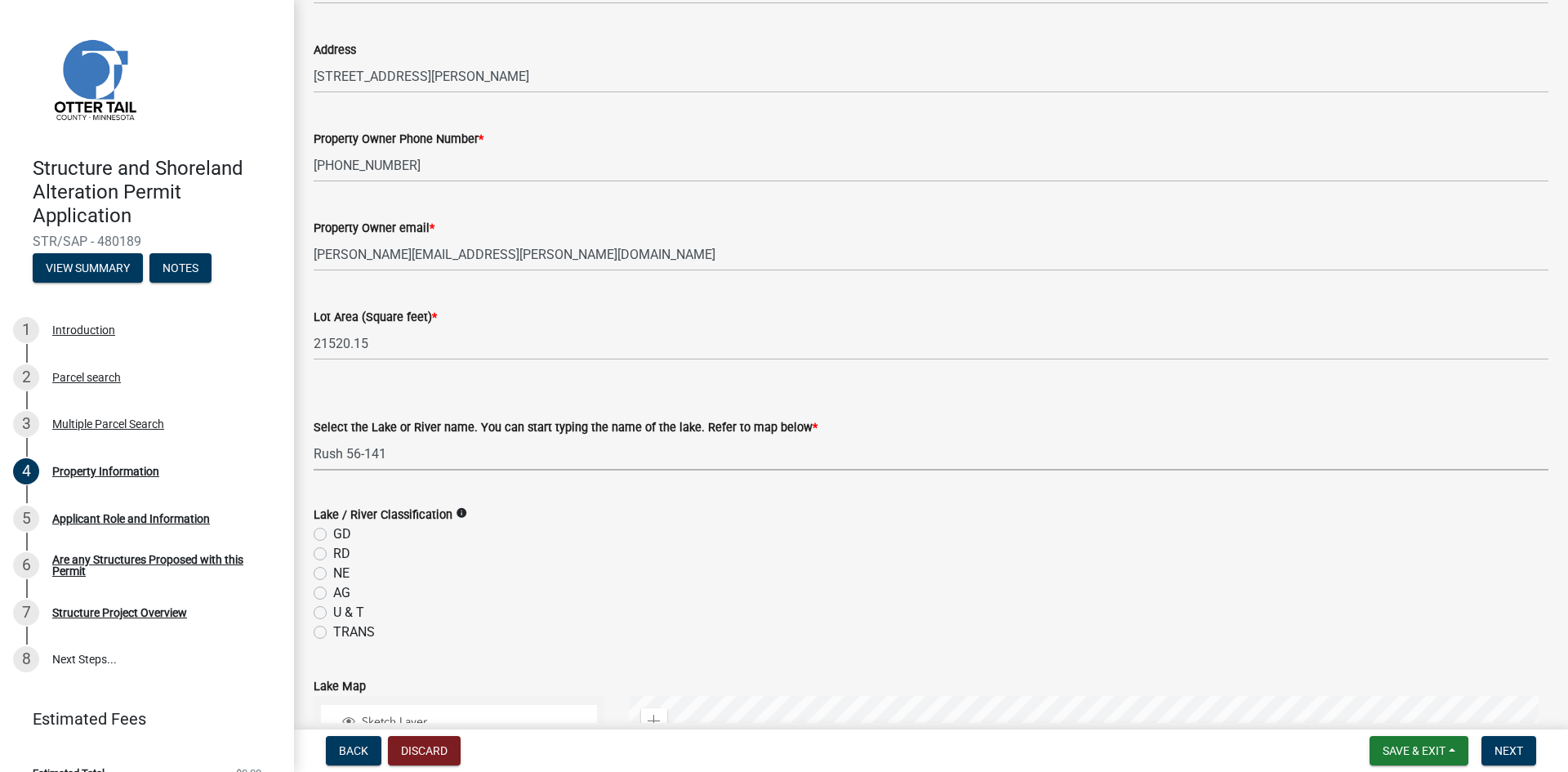
select select "bd934fa0-696e-47b9-a90f-8e33276cc410"
click at [389, 452] on select "Select Item... None Adley 56-031 Albert 56-118 Alfred 56-600 Alice 56-244 Alice…" at bounding box center [932, 453] width 1235 height 33
click at [314, 437] on select "Select Item... None Adley 56-031 Albert 56-118 Alfred 56-600 Alice 56-244 Alice…" at bounding box center [932, 453] width 1235 height 33
click at [334, 534] on label "GD" at bounding box center [342, 534] width 18 height 20
click at [334, 534] on input "GD" at bounding box center [339, 530] width 10 height 10
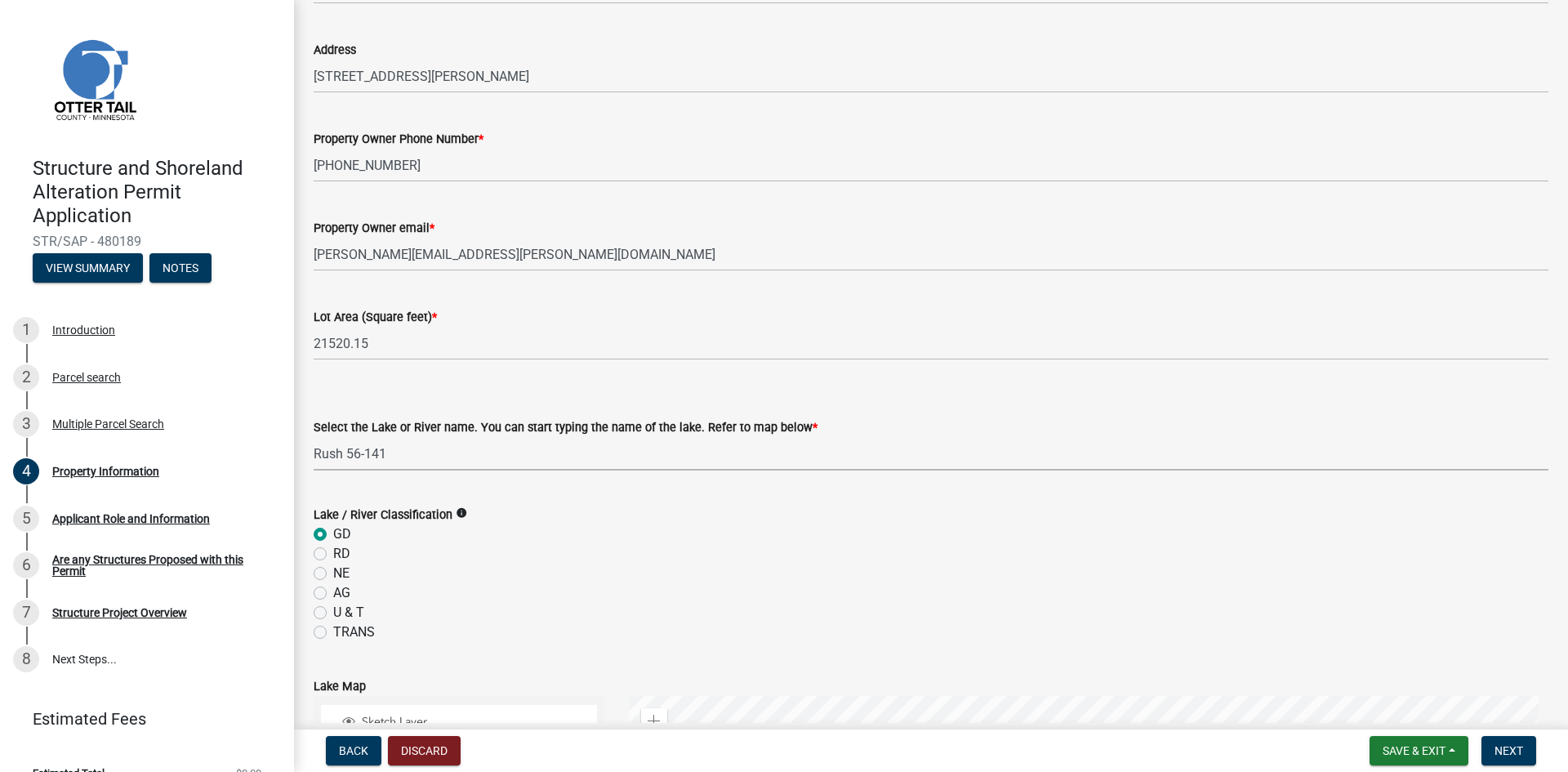
radio input "true"
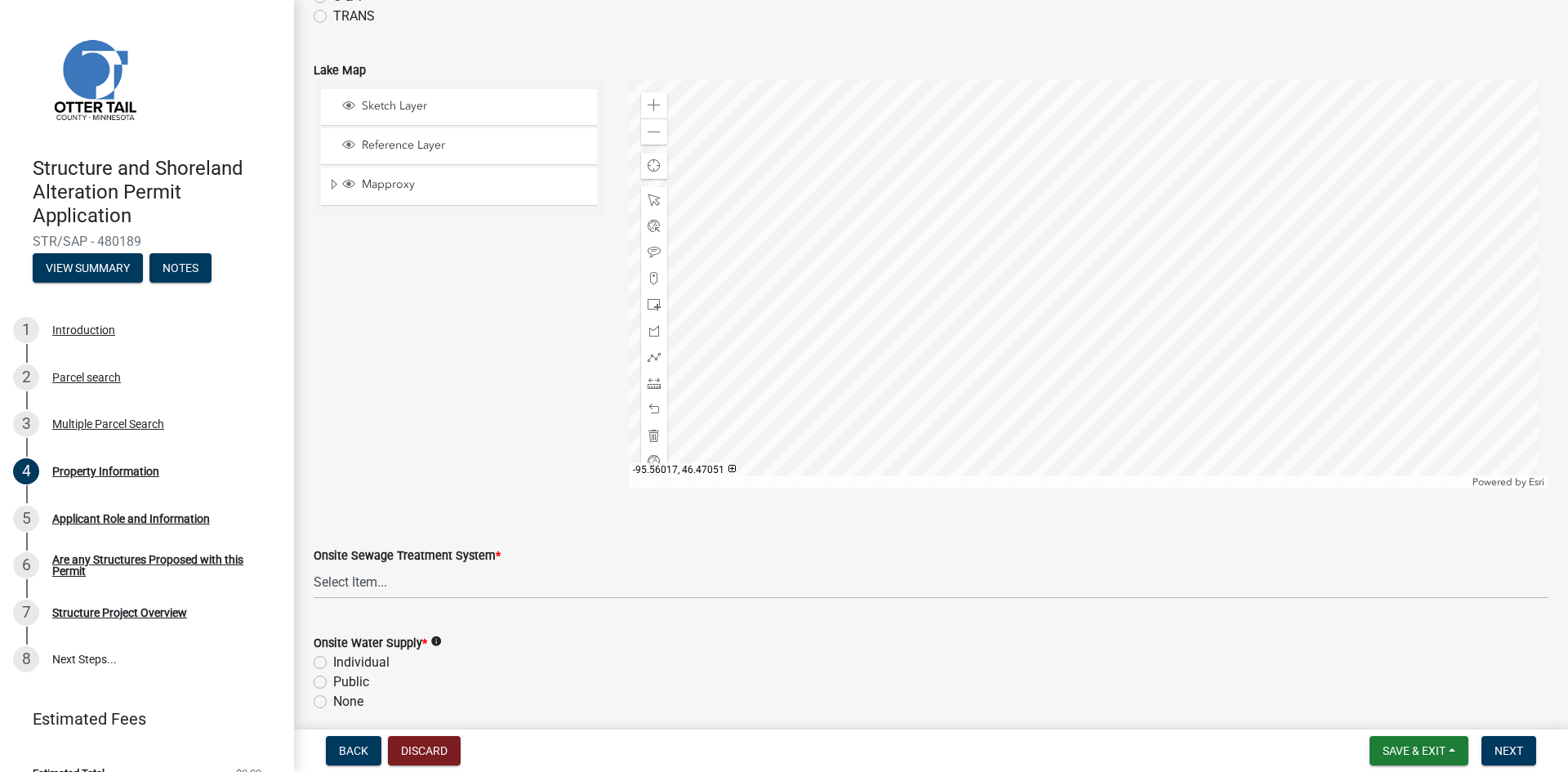
scroll to position [817, 0]
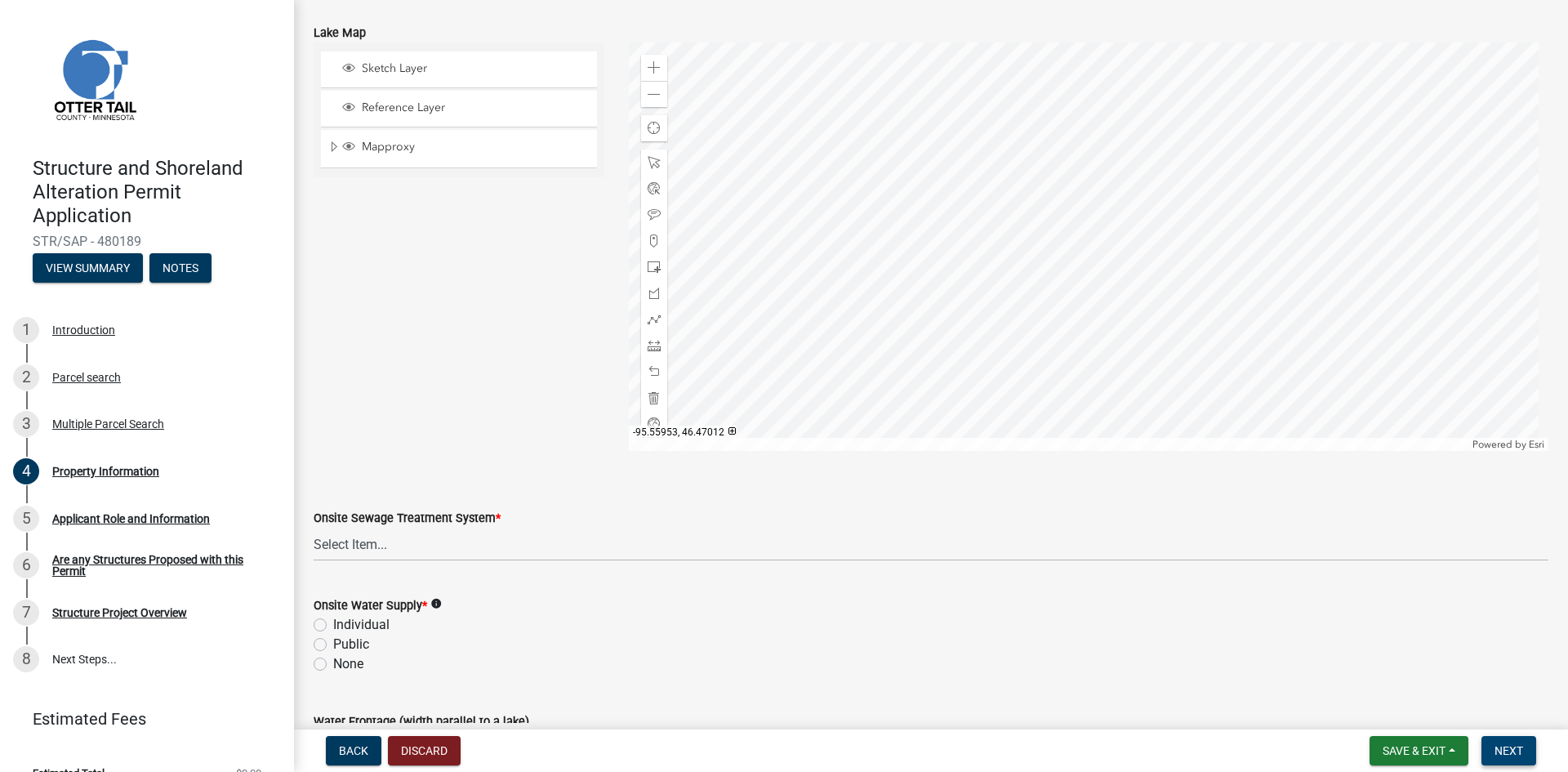
click at [1511, 750] on span "Next" at bounding box center [1509, 750] width 29 height 13
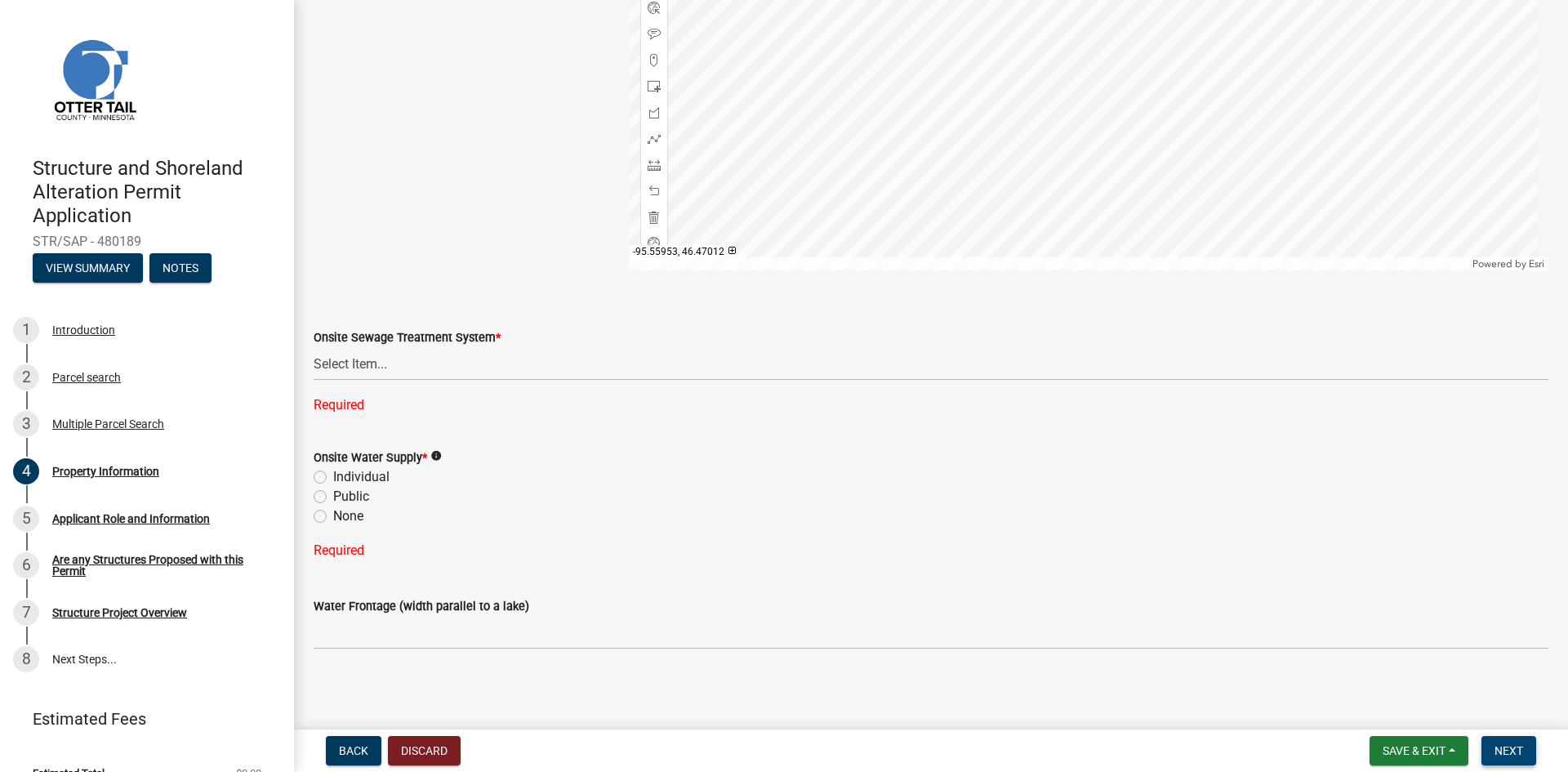
scroll to position [1001, 0]
click at [334, 471] on label "Individual" at bounding box center [362, 473] width 56 height 20
click at [334, 471] on input "Individual" at bounding box center [339, 469] width 10 height 10
radio input "true"
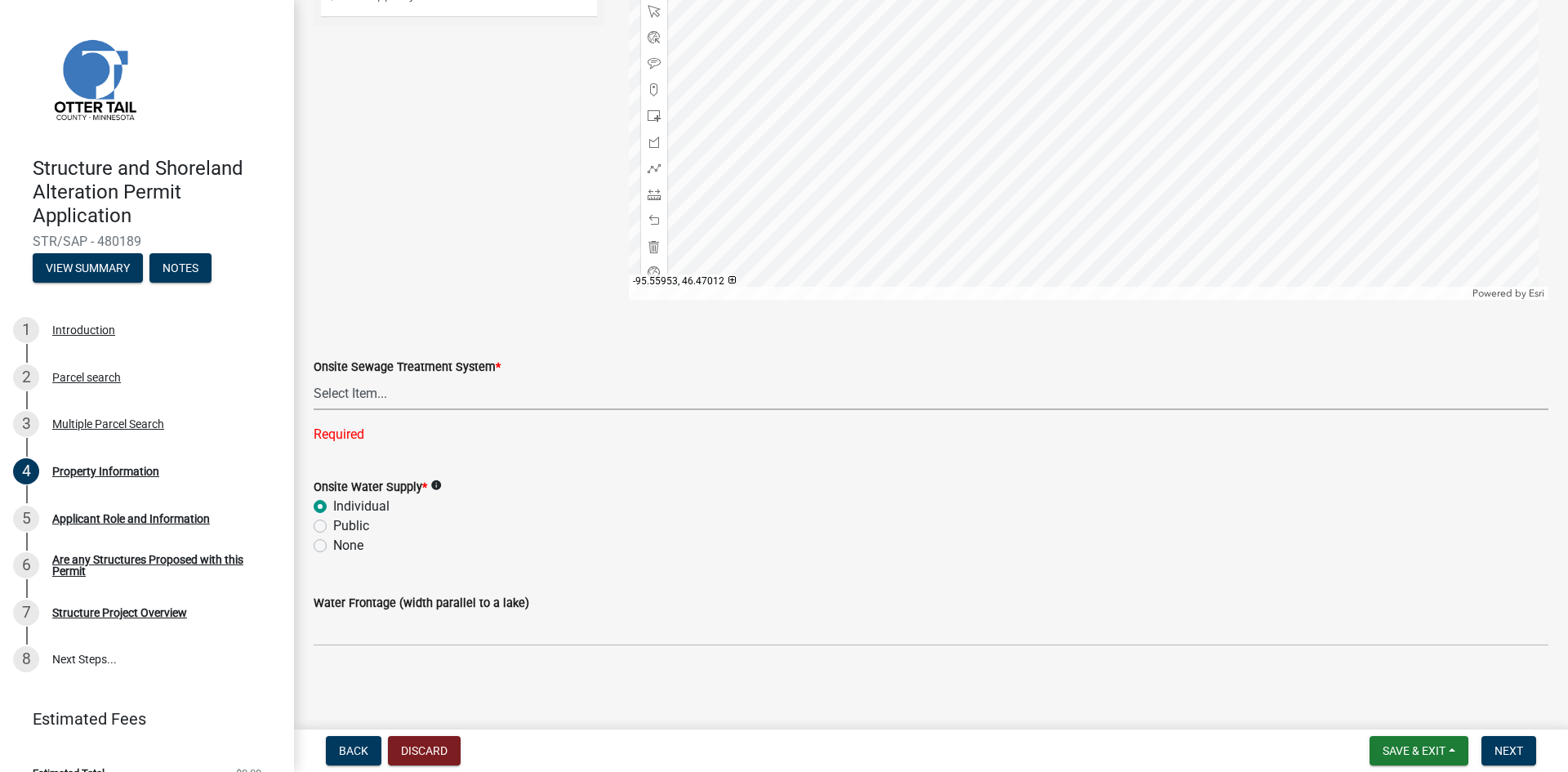
click at [396, 392] on select "Select Item... L&R Certificate of Compliance within 5yrs Compliance Inspection …" at bounding box center [932, 392] width 1235 height 33
click at [314, 409] on select "Select Item... L&R Certificate of Compliance within 5yrs Compliance Inspection …" at bounding box center [932, 392] width 1235 height 33
select select "9f52d7c9-96dd-4370-b810-ce091165f7c2"
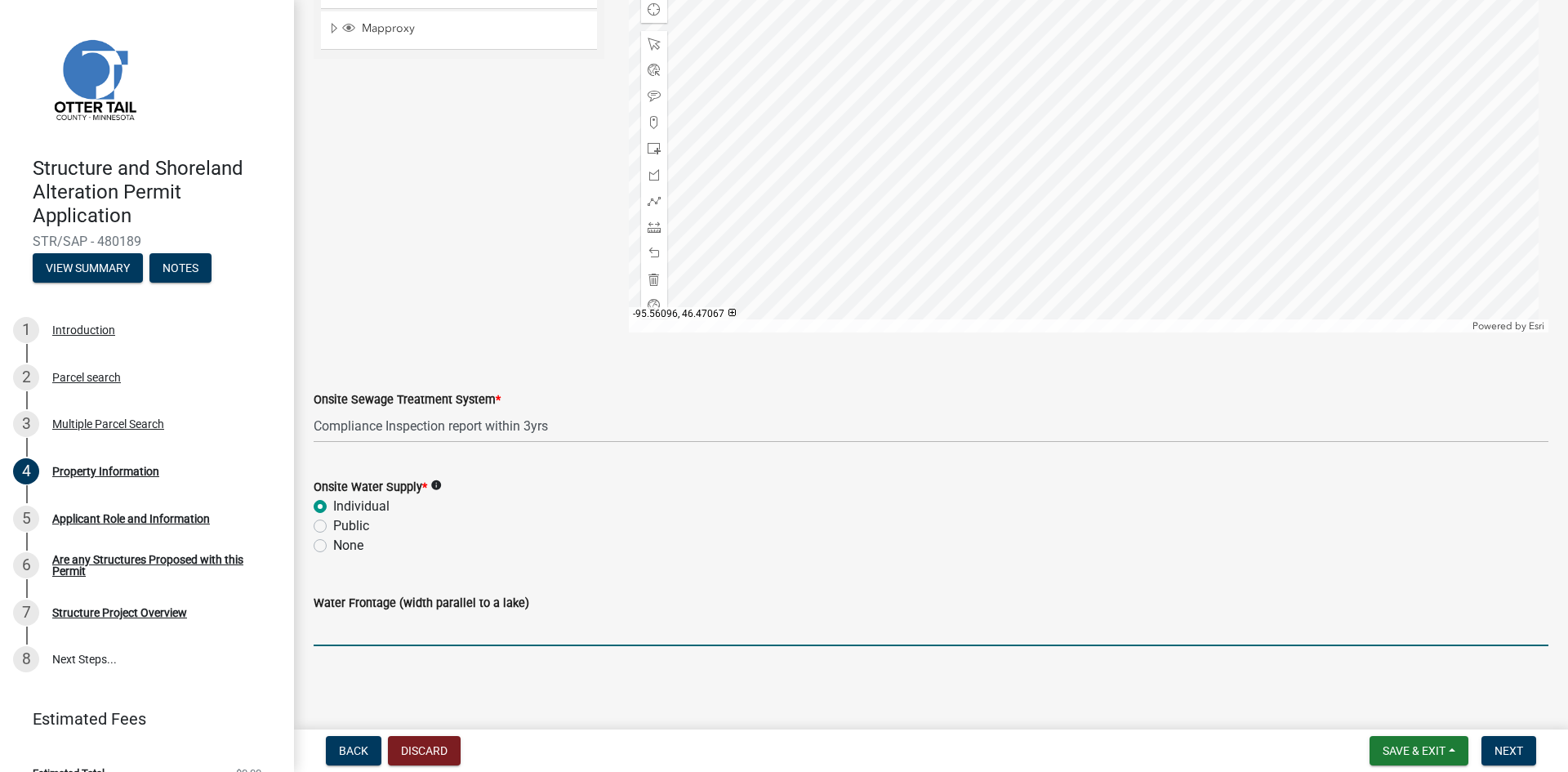
click at [357, 629] on input "Water Frontage (width parallel to a lake)" at bounding box center [932, 629] width 1235 height 33
type input "100"
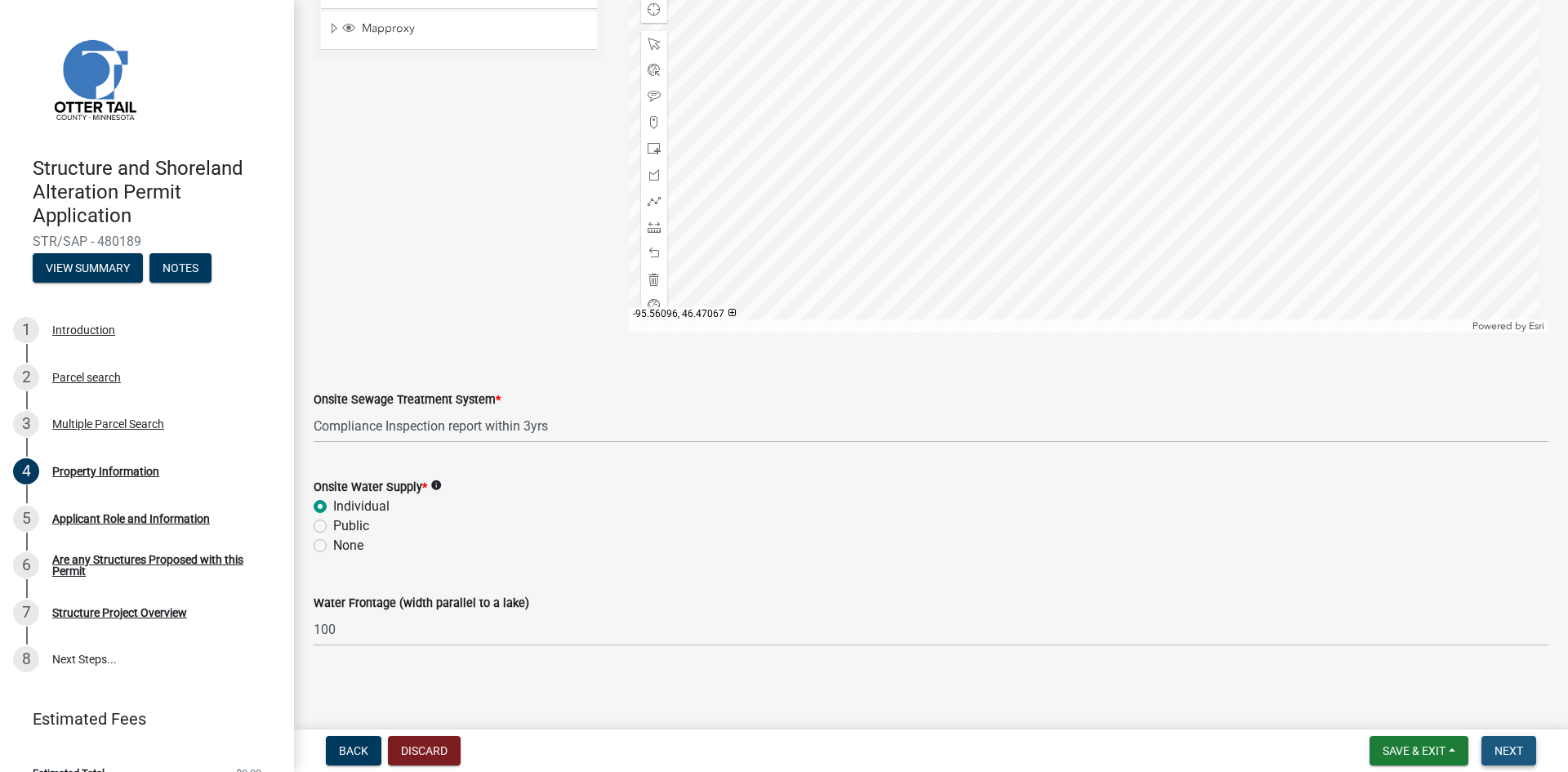
click at [1507, 746] on span "Next" at bounding box center [1509, 750] width 29 height 13
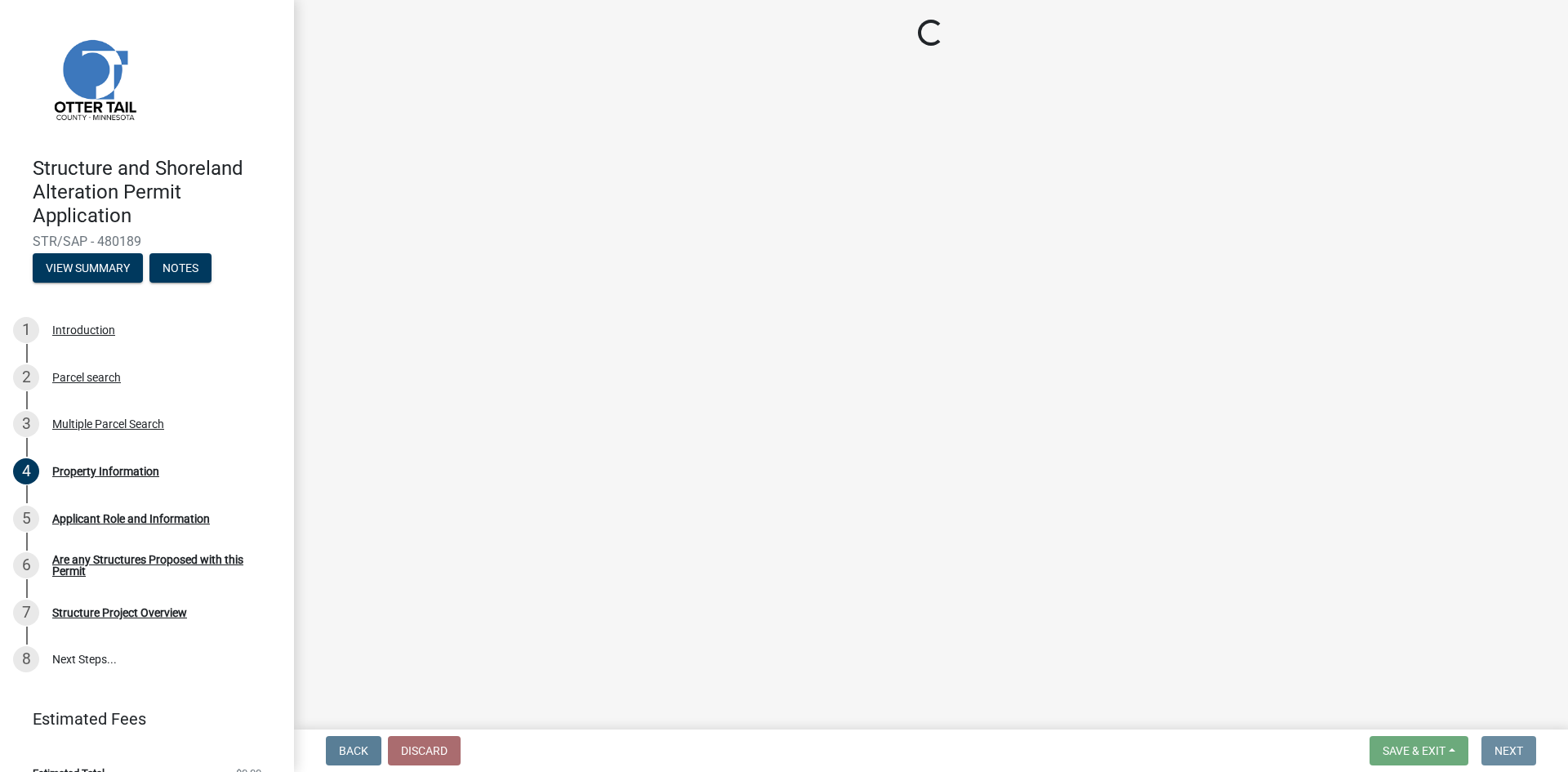
scroll to position [0, 0]
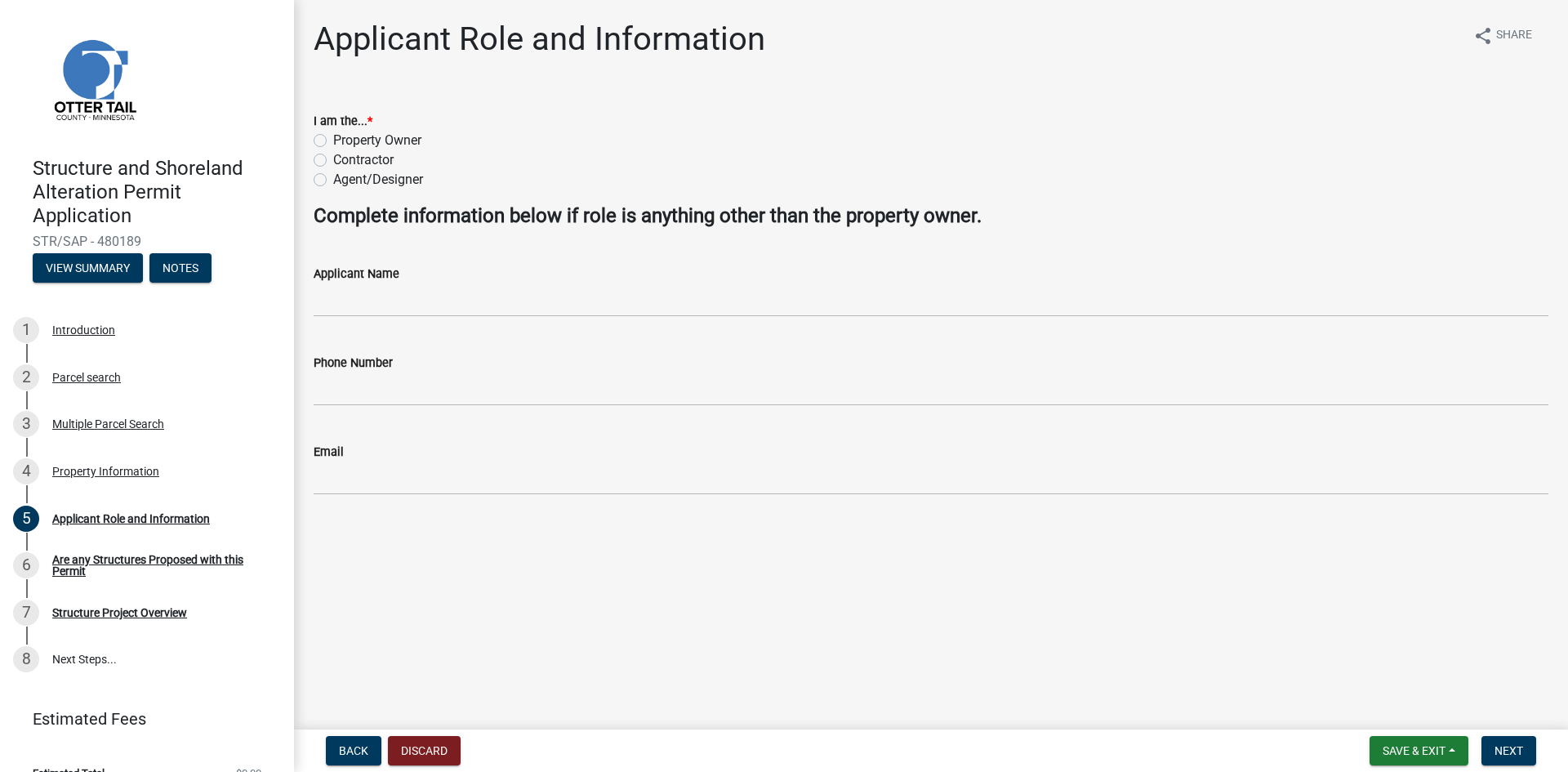
click at [334, 161] on label "Contractor" at bounding box center [363, 160] width 61 height 20
click at [334, 161] on input "Contractor" at bounding box center [339, 155] width 10 height 10
radio input "true"
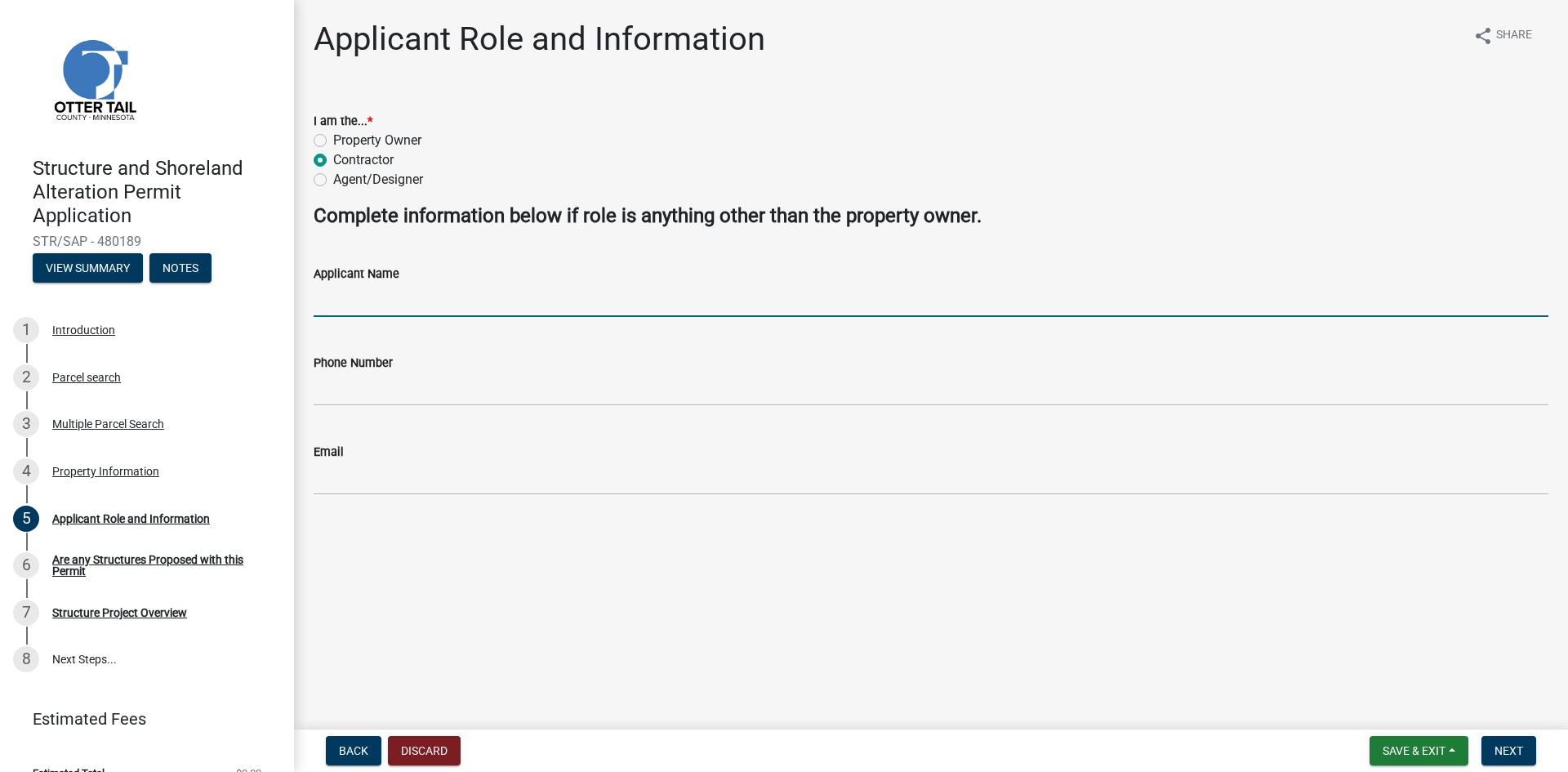
click at [374, 299] on input "Applicant Name" at bounding box center [932, 299] width 1235 height 33
type input "[PERSON_NAME]"
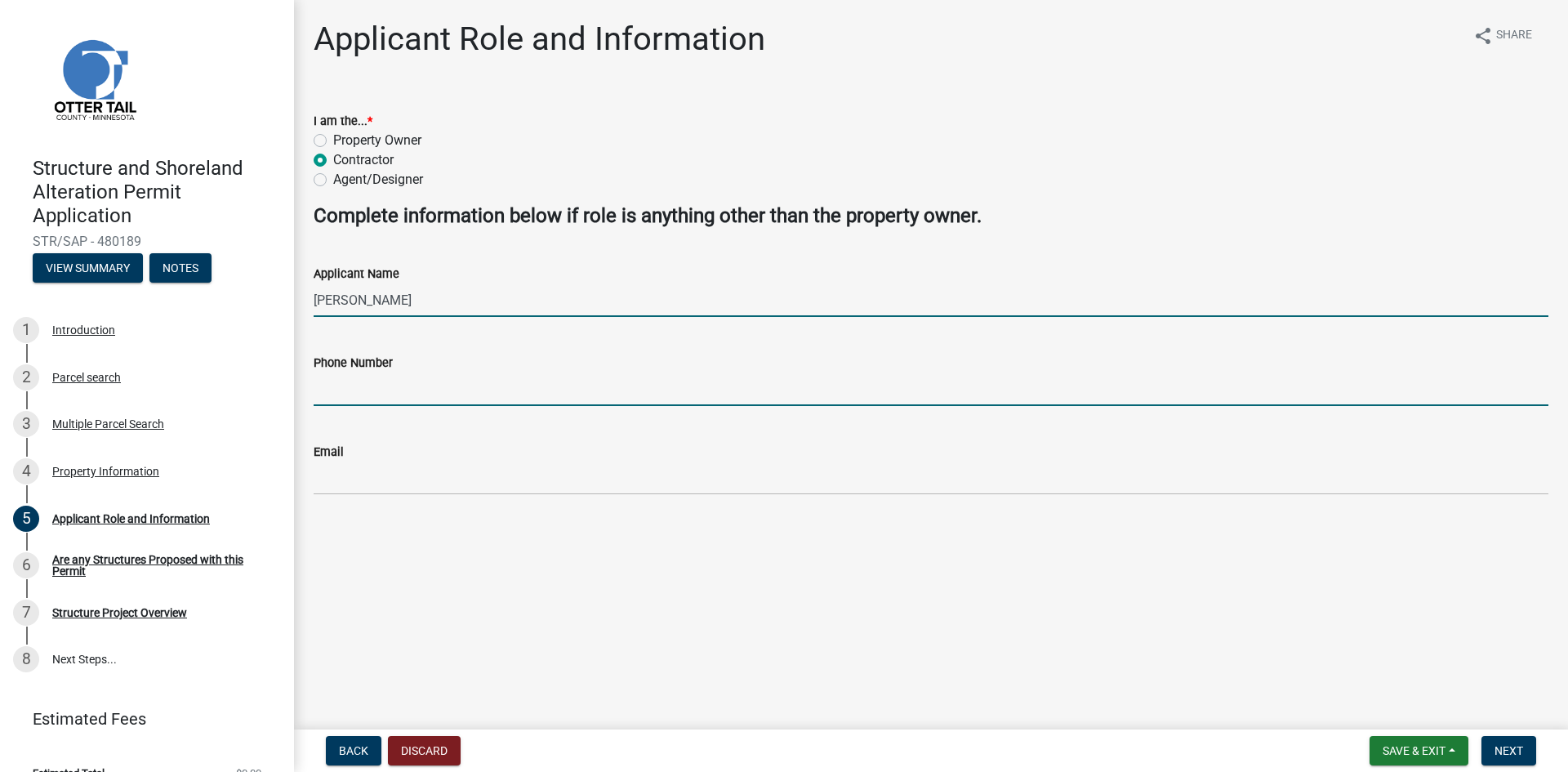
type input "2182216035"
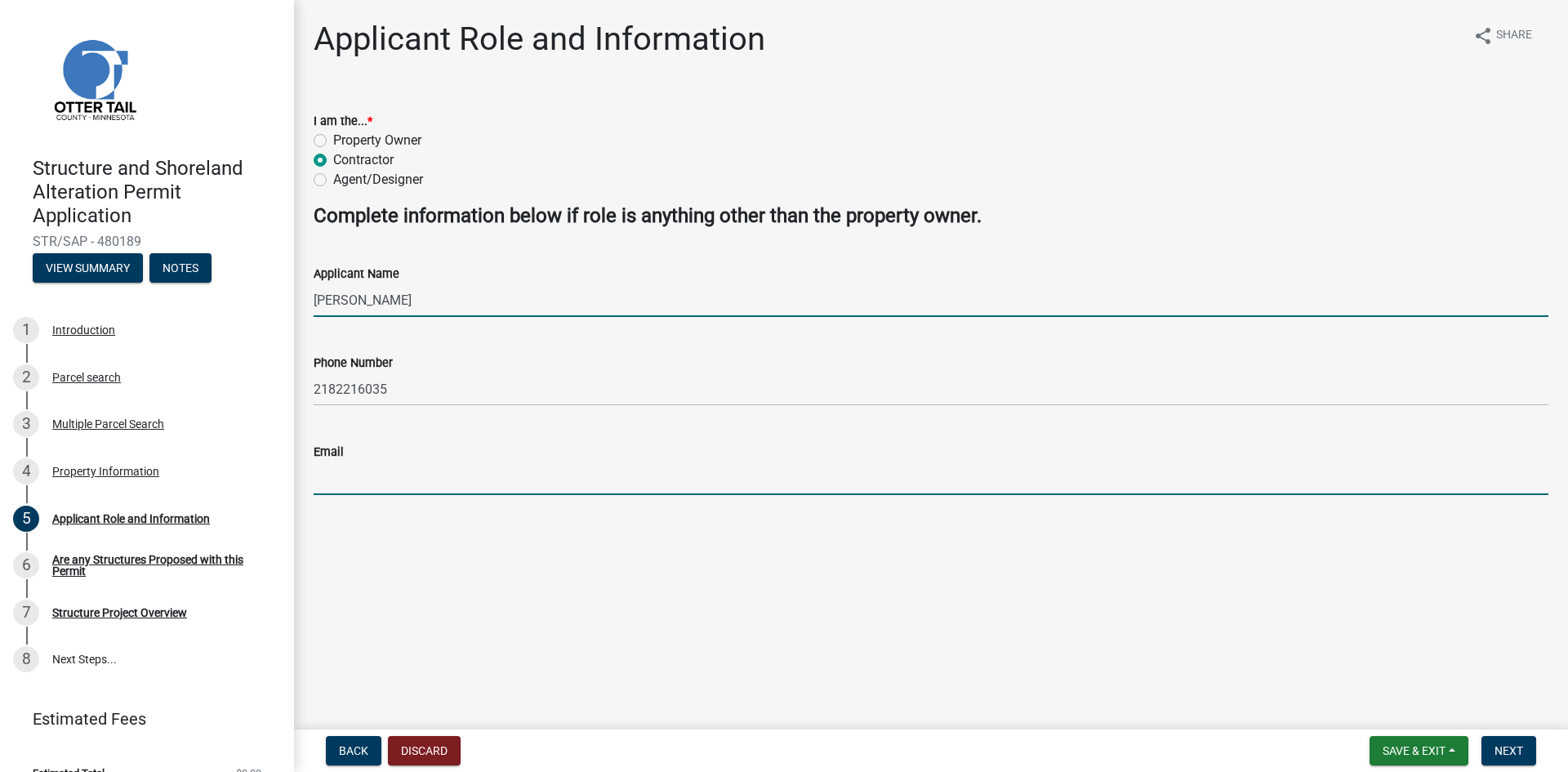
type input "[EMAIL_ADDRESS][DOMAIN_NAME]"
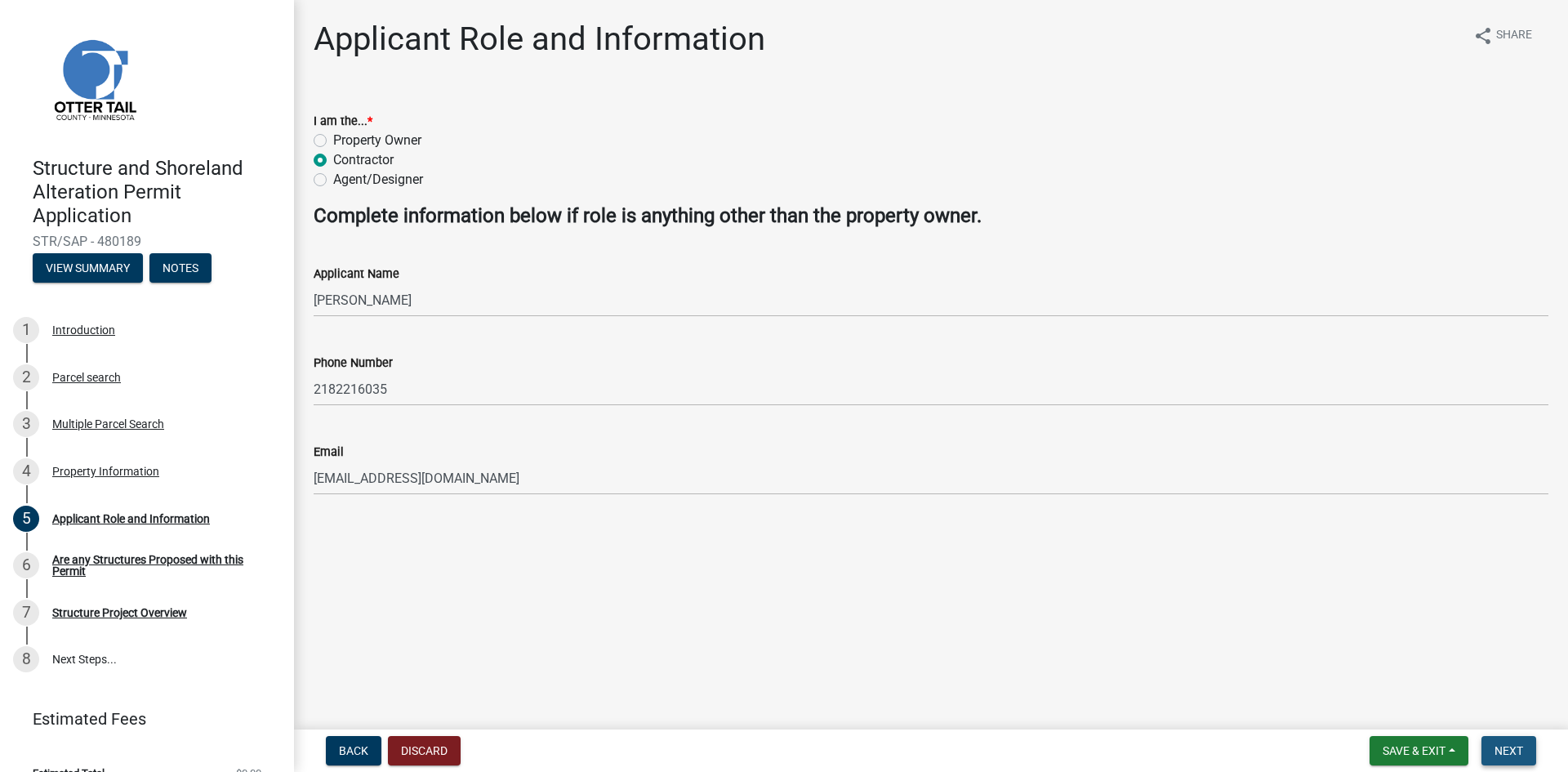
click at [1511, 752] on span "Next" at bounding box center [1509, 750] width 29 height 13
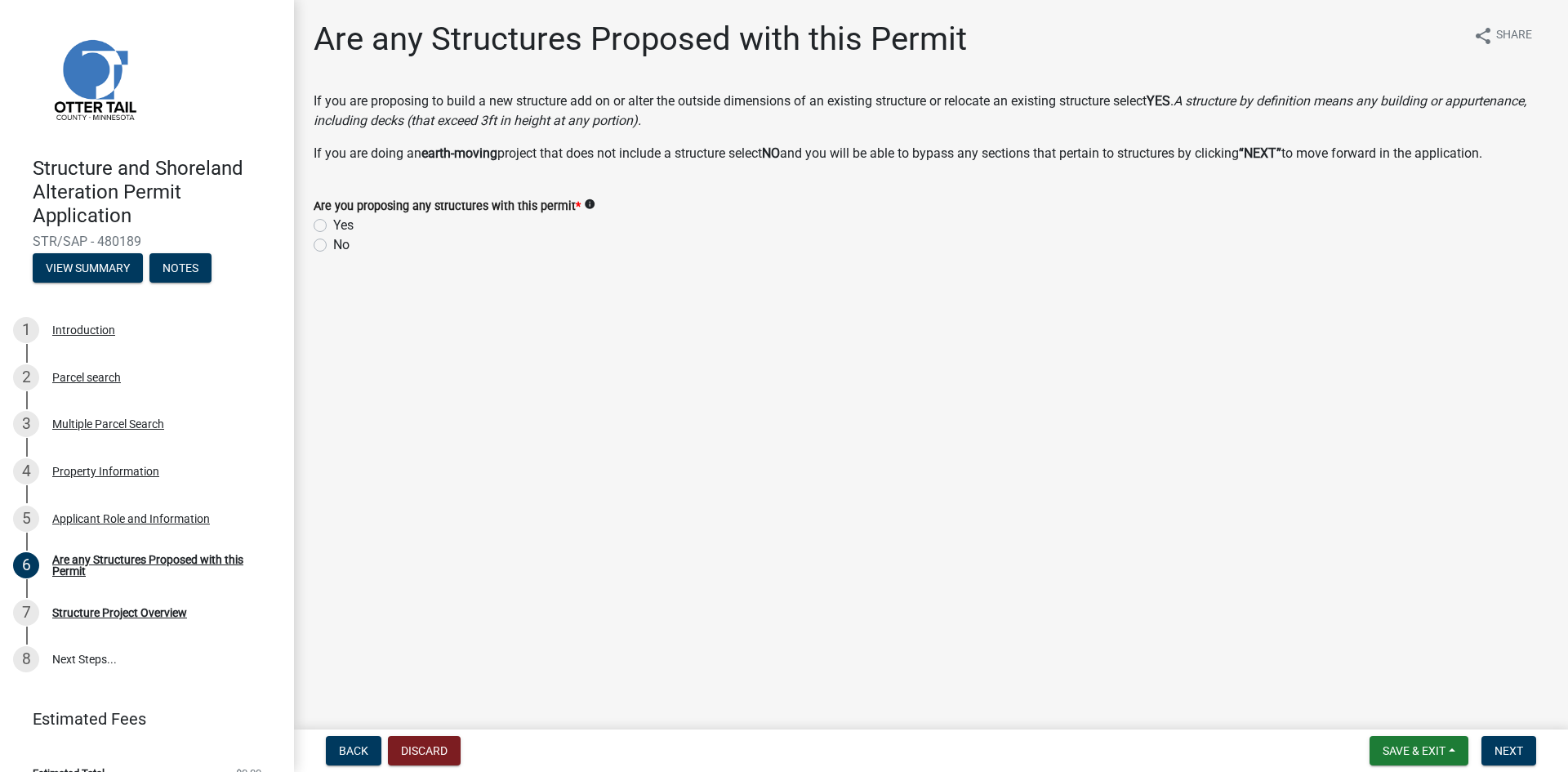
click at [334, 223] on label "Yes" at bounding box center [344, 225] width 20 height 20
click at [334, 223] on input "Yes" at bounding box center [339, 221] width 10 height 10
radio input "true"
click at [1504, 741] on button "Next" at bounding box center [1509, 751] width 55 height 29
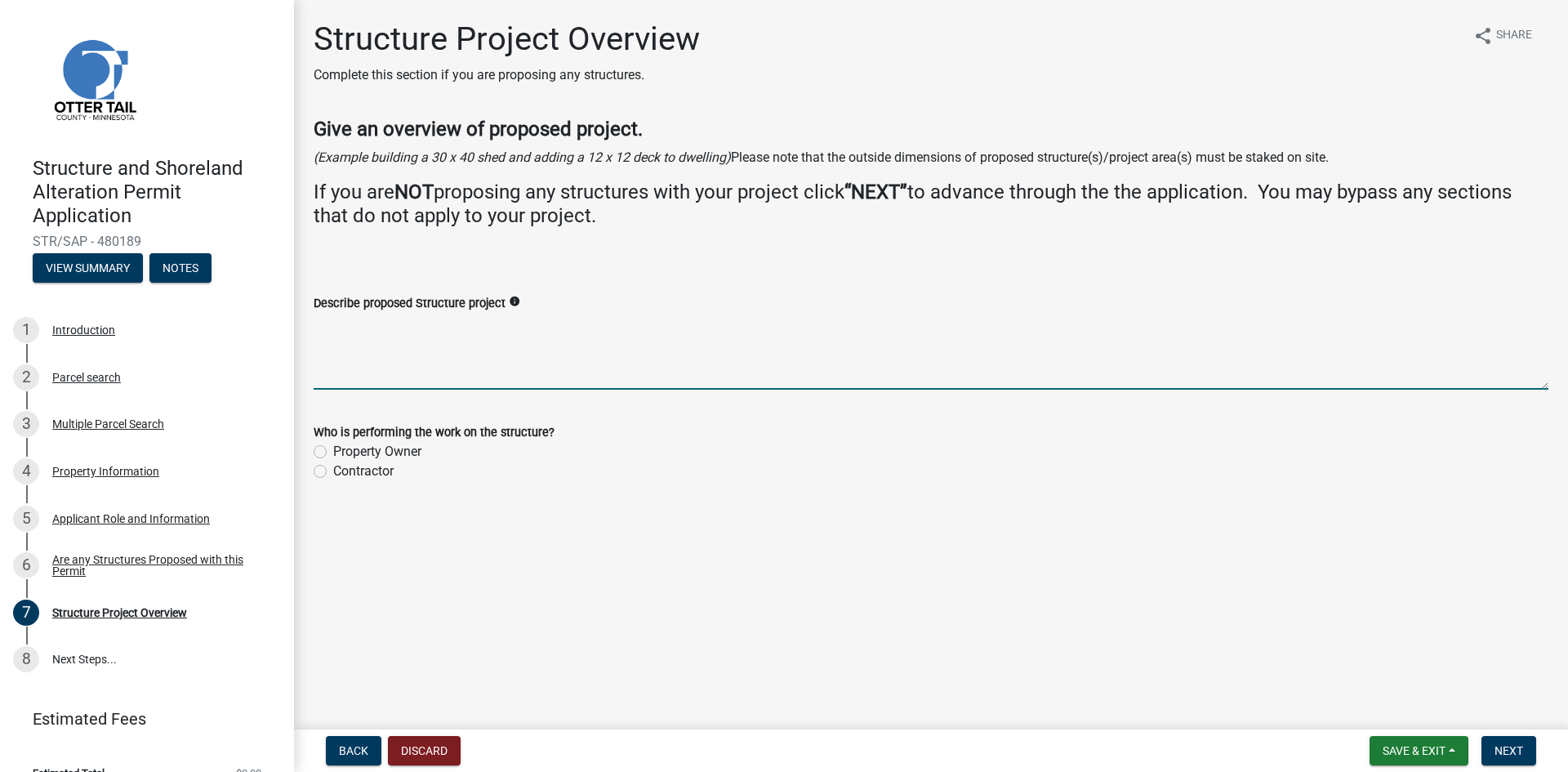
click at [333, 379] on textarea "Describe proposed Structure project" at bounding box center [932, 351] width 1235 height 77
type textarea "Add a 32' x 32' garage and 8'-6" x 11' bump out for new primary bedroom"
click at [334, 472] on label "Contractor" at bounding box center [363, 471] width 61 height 20
click at [334, 472] on input "Contractor" at bounding box center [339, 467] width 10 height 10
radio input "true"
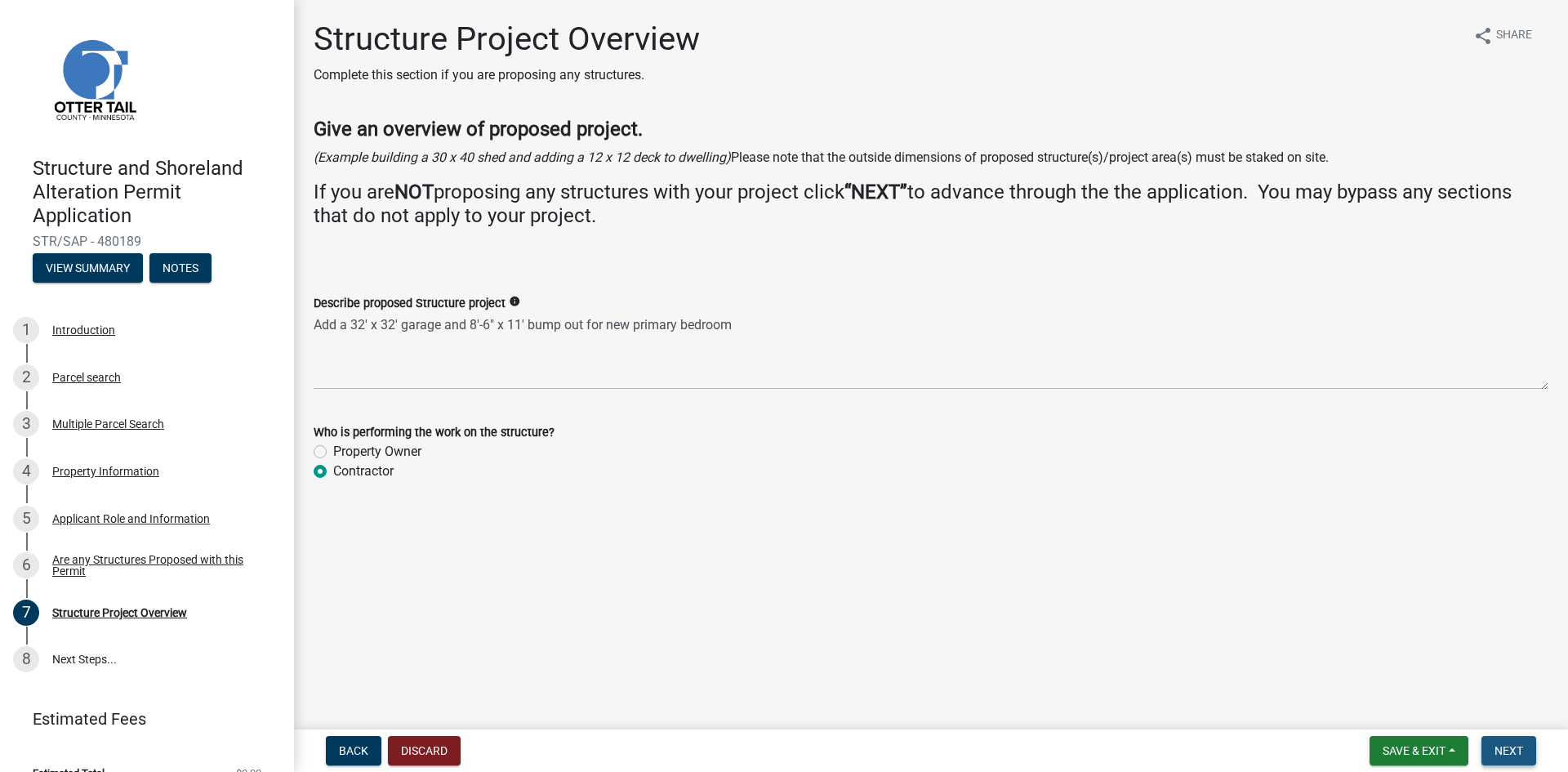
click at [1510, 746] on span "Next" at bounding box center [1509, 750] width 29 height 13
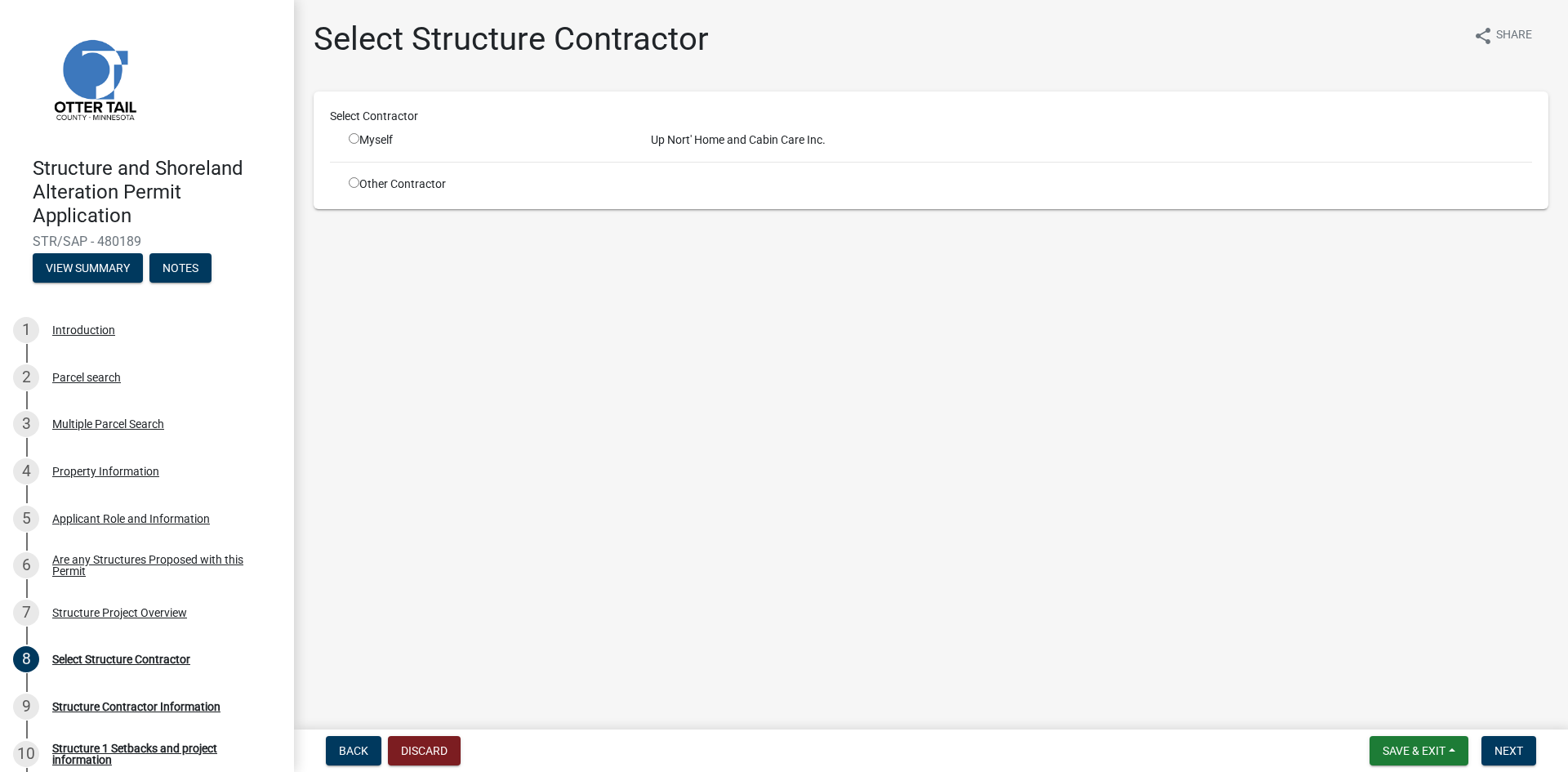
click at [356, 140] on input "radio" at bounding box center [354, 138] width 10 height 10
radio input "true"
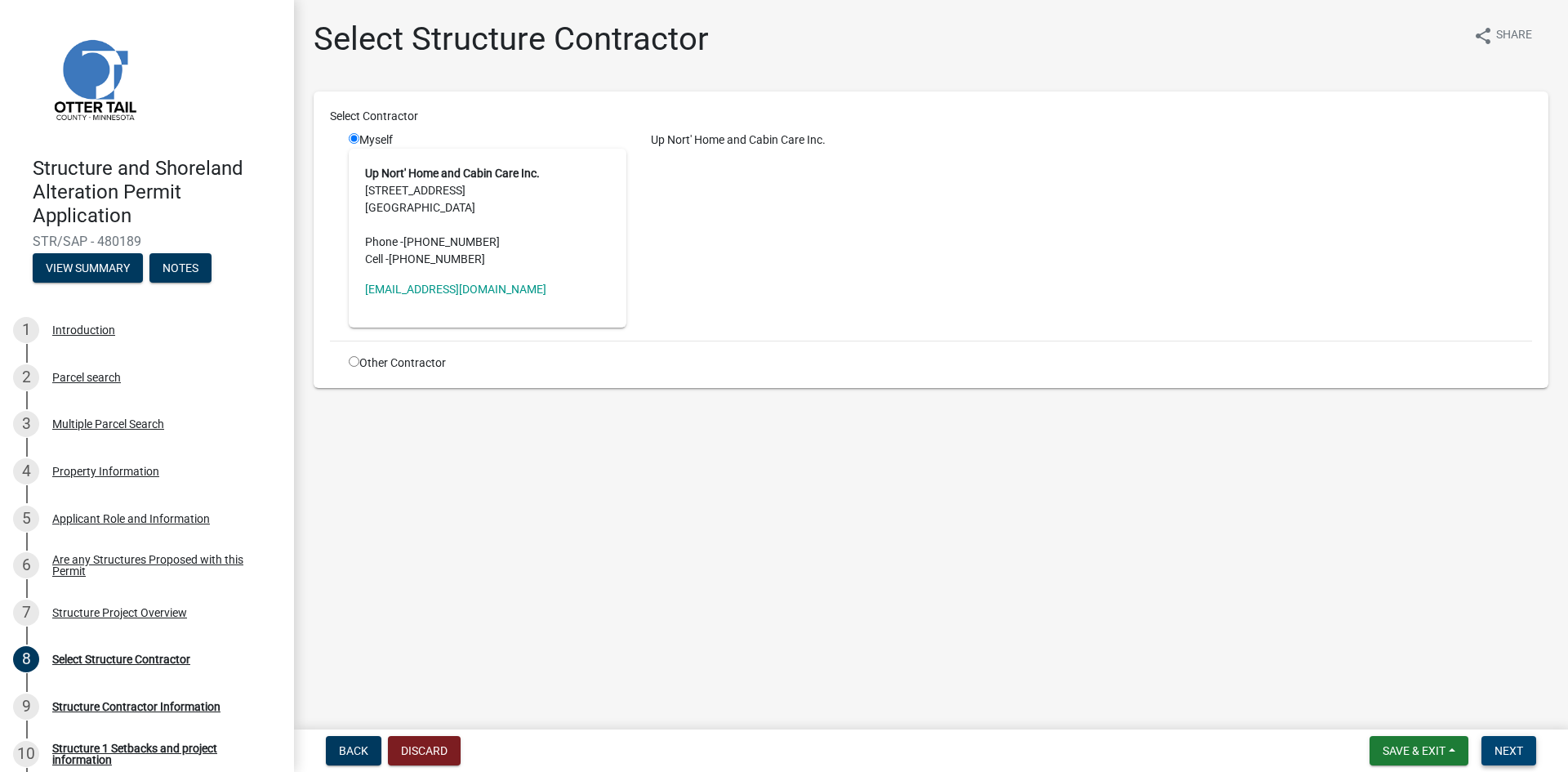
click at [1515, 750] on span "Next" at bounding box center [1509, 750] width 29 height 13
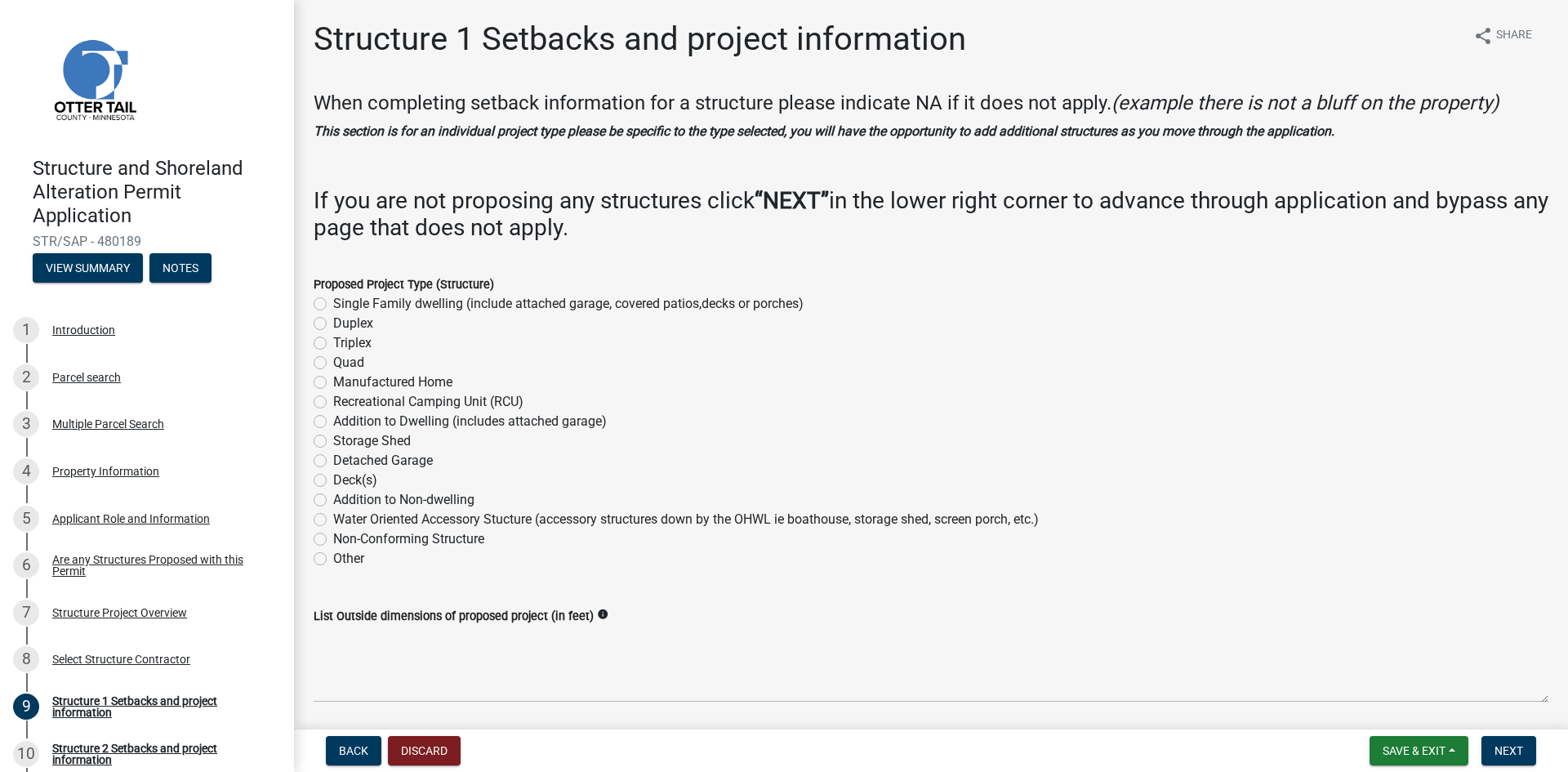
click at [334, 305] on label "Single Family dwelling (include attached garage, covered patios,decks or porche…" at bounding box center [569, 304] width 471 height 20
click at [334, 305] on input "Single Family dwelling (include attached garage, covered patios,decks or porche…" at bounding box center [339, 299] width 10 height 10
radio input "true"
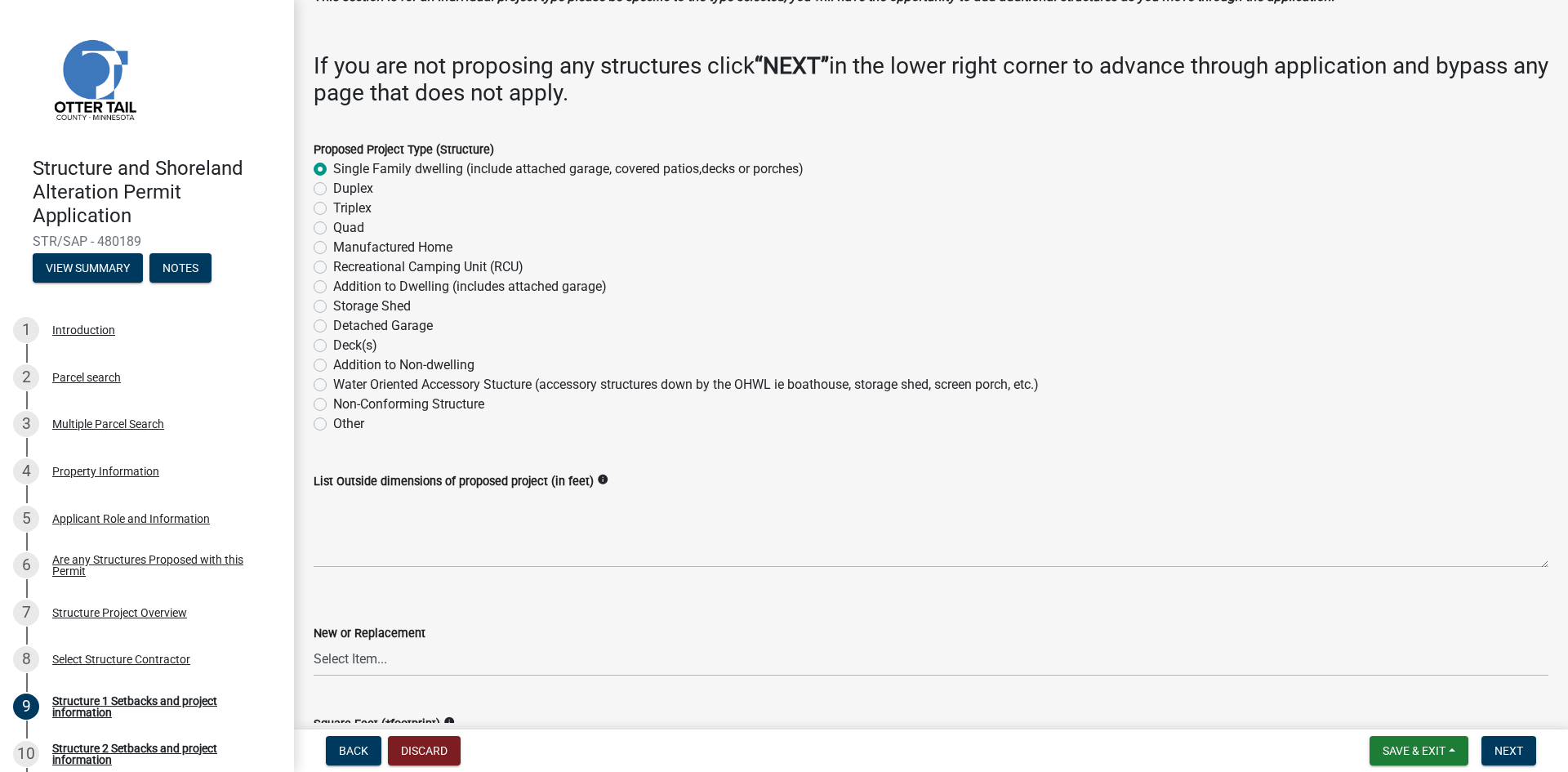
scroll to position [164, 0]
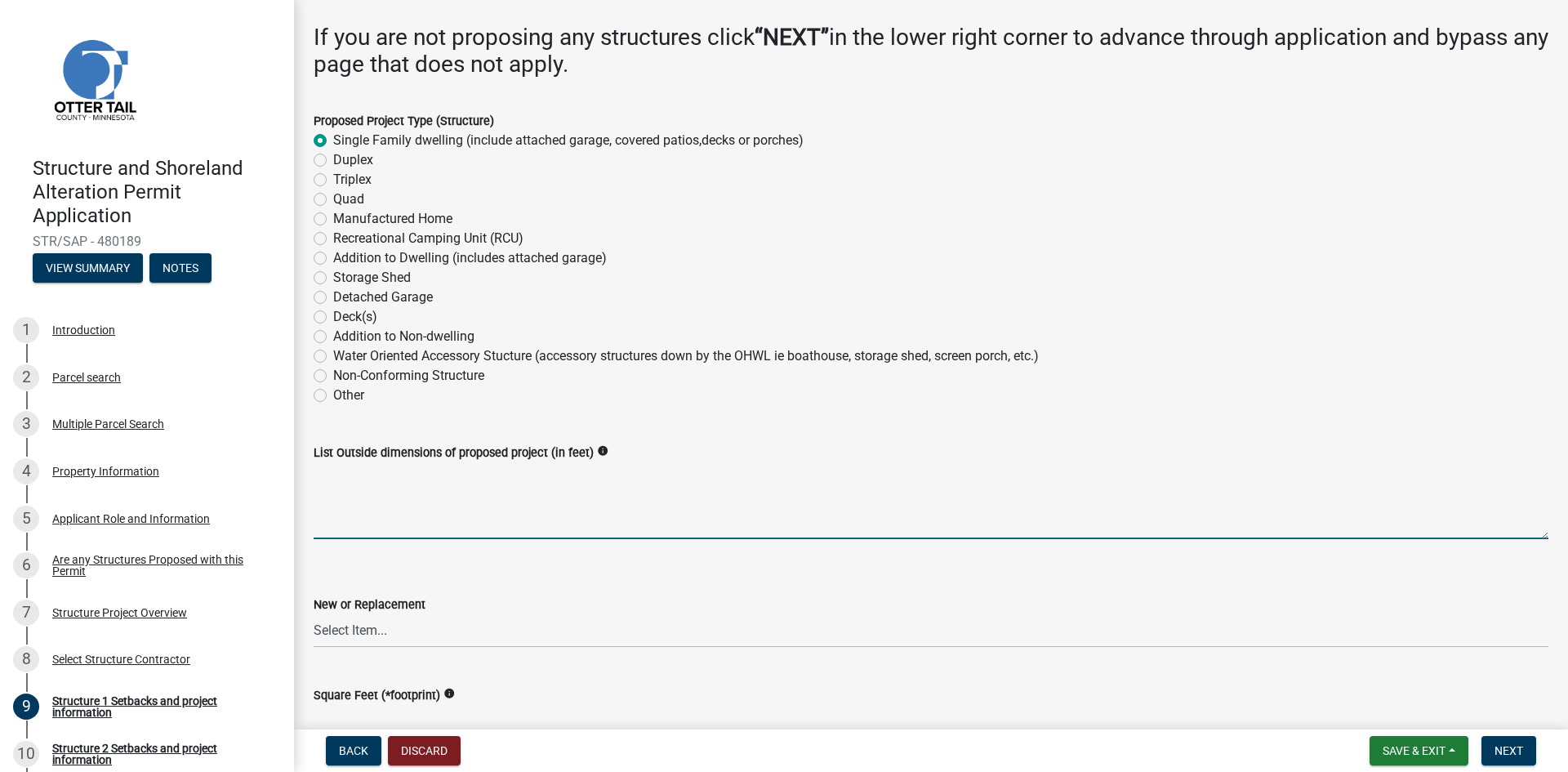
click at [339, 525] on textarea "List Outside dimensions of proposed project (in feet)" at bounding box center [932, 501] width 1235 height 77
type textarea "32 x 32 and 8.5 x 11"
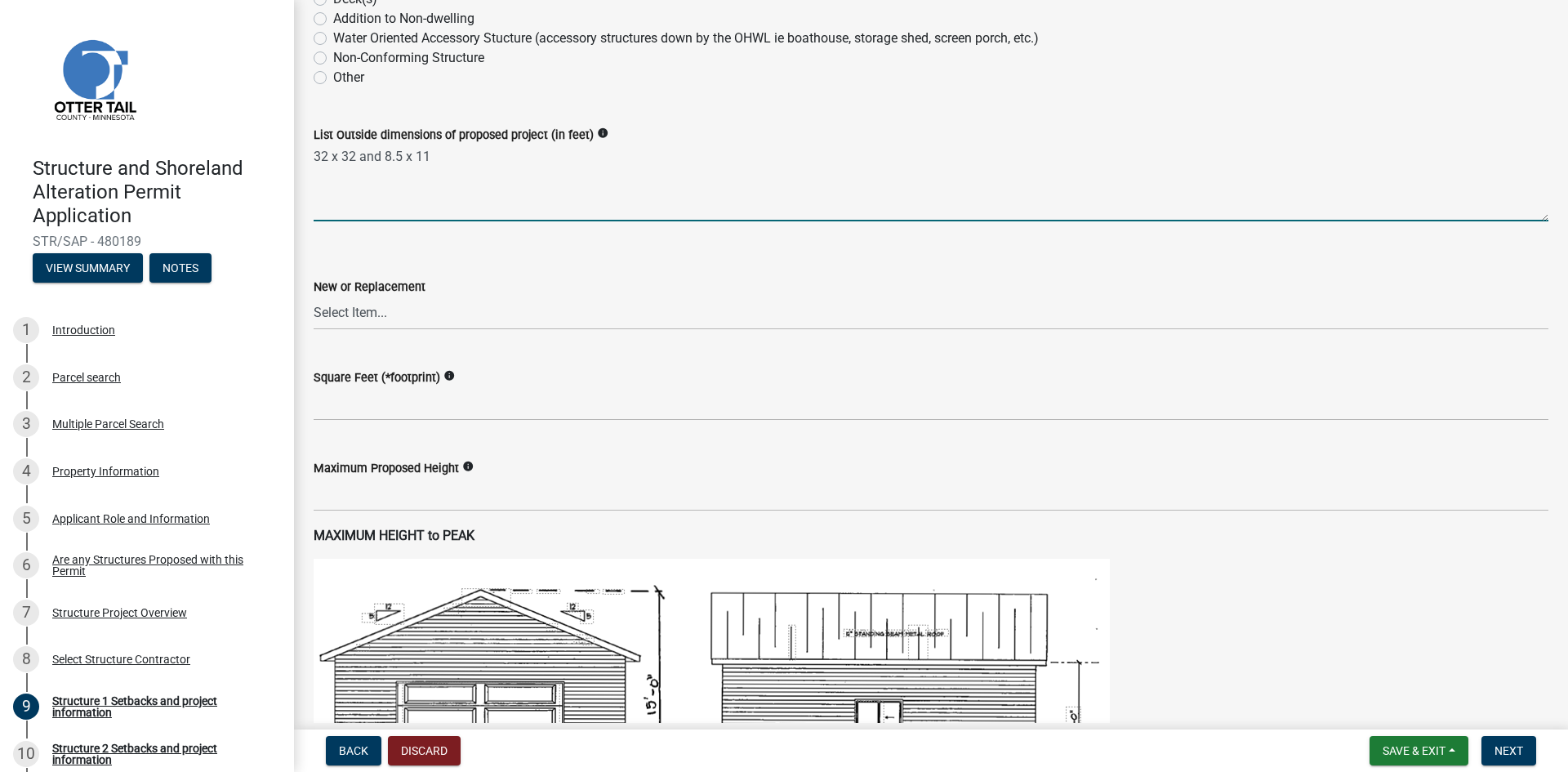
scroll to position [490, 0]
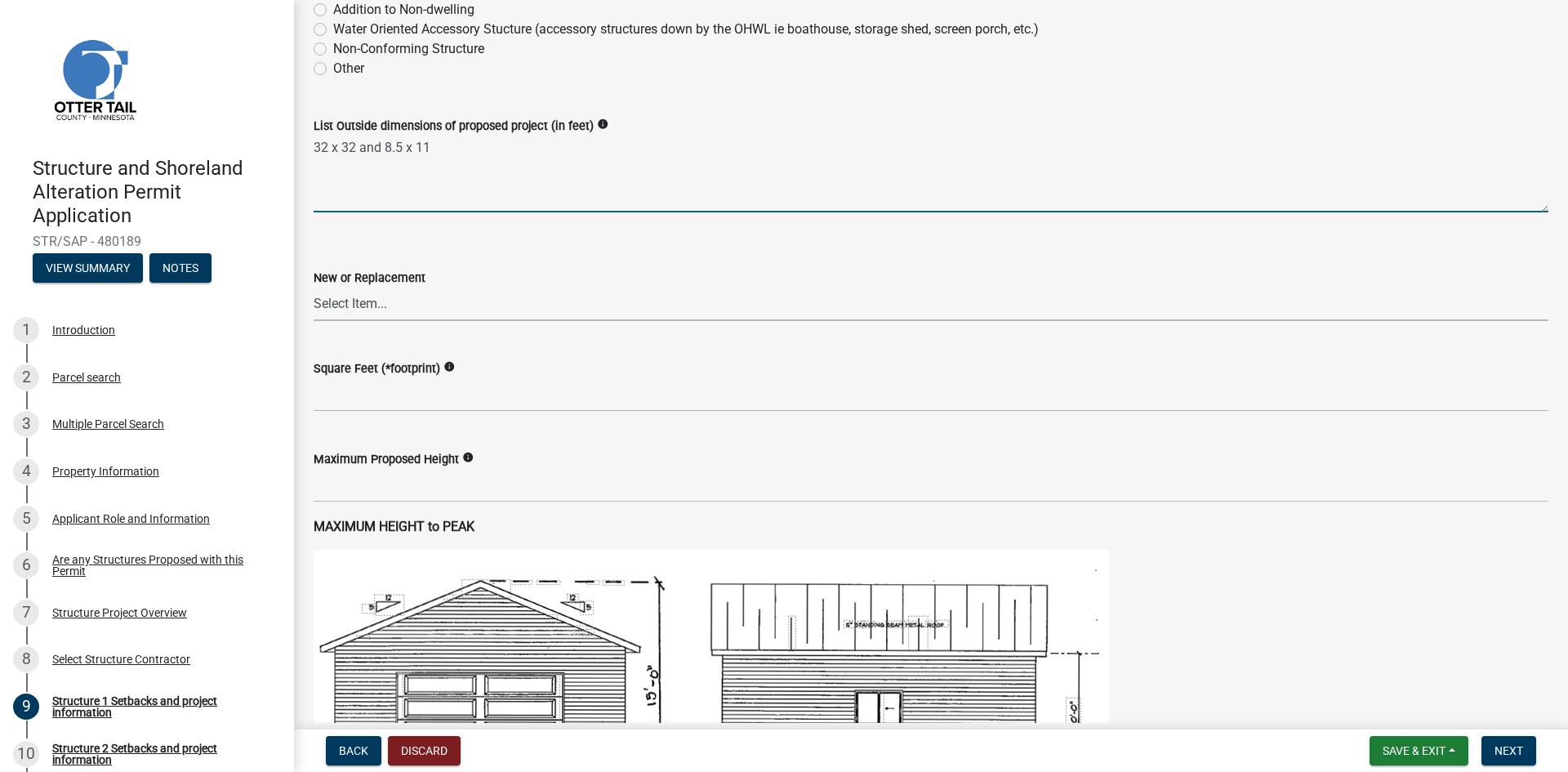
click at [375, 303] on select "Select Item... New Replacement" at bounding box center [932, 304] width 1235 height 33
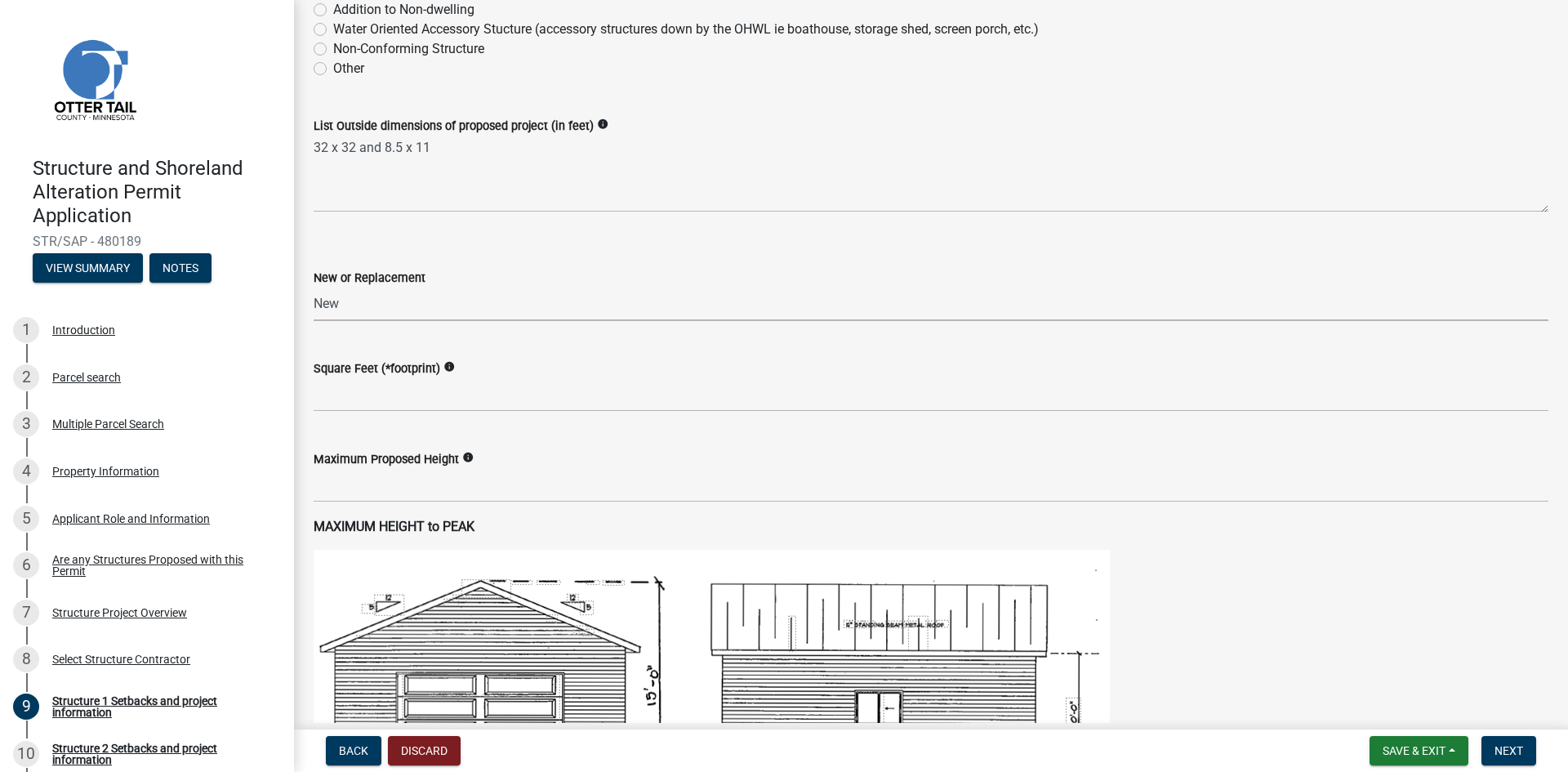
click at [314, 287] on select "Select Item... New Replacement" at bounding box center [932, 304] width 1235 height 33
select select "c185e313-3403-4239-bd61-bb563c58a77a"
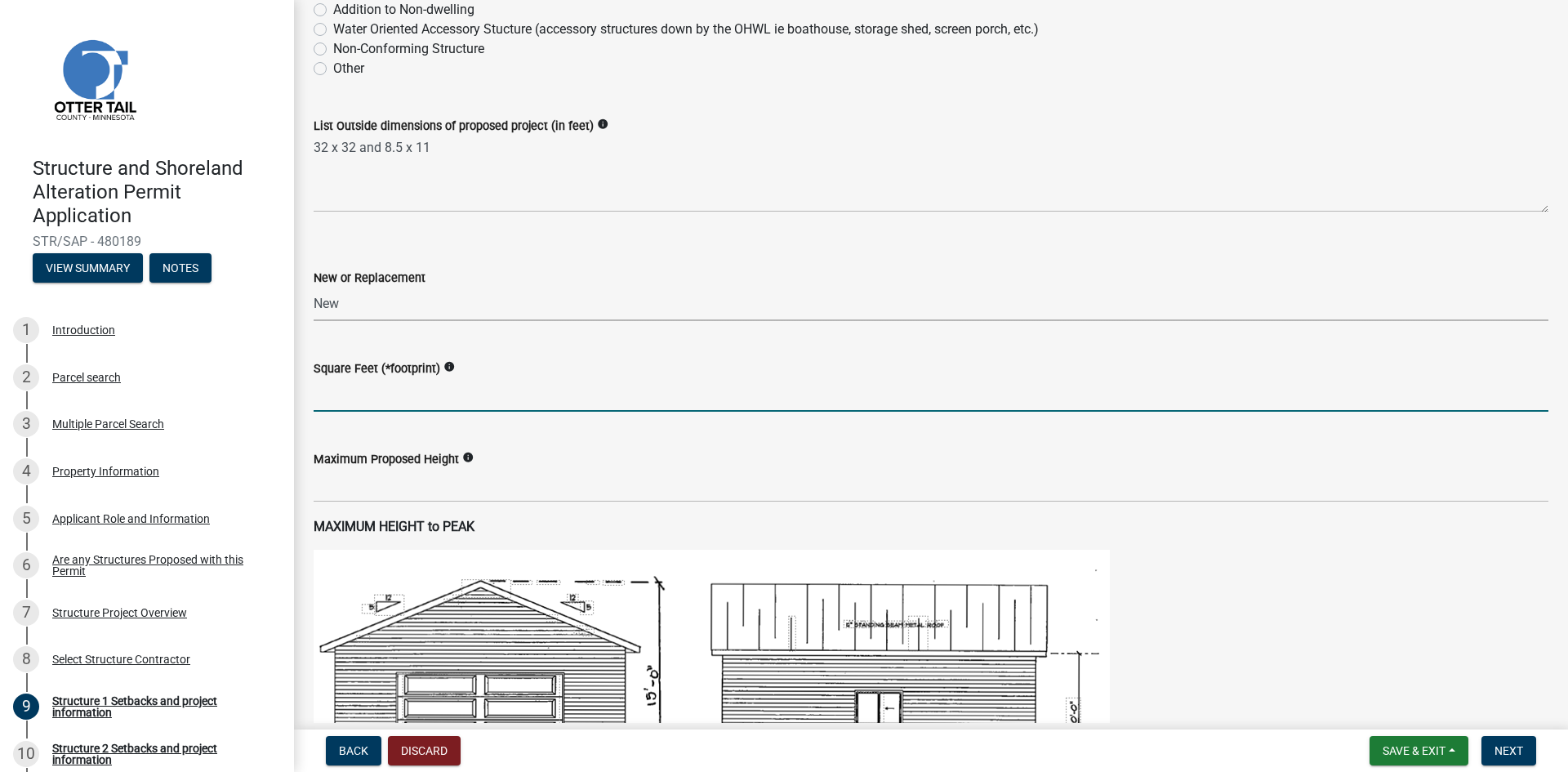
click at [372, 399] on input "text" at bounding box center [932, 394] width 1235 height 33
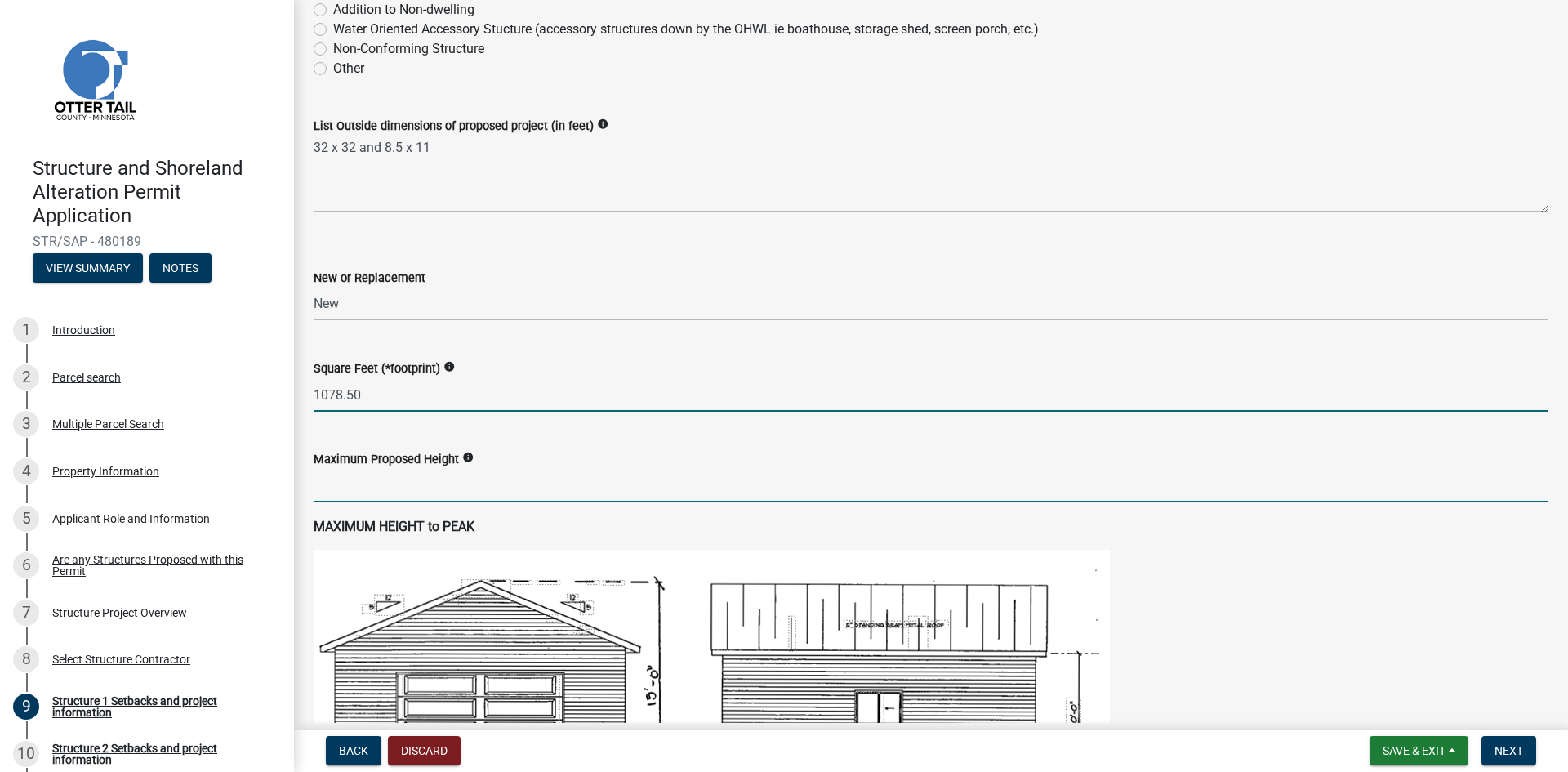
type input "1078.5"
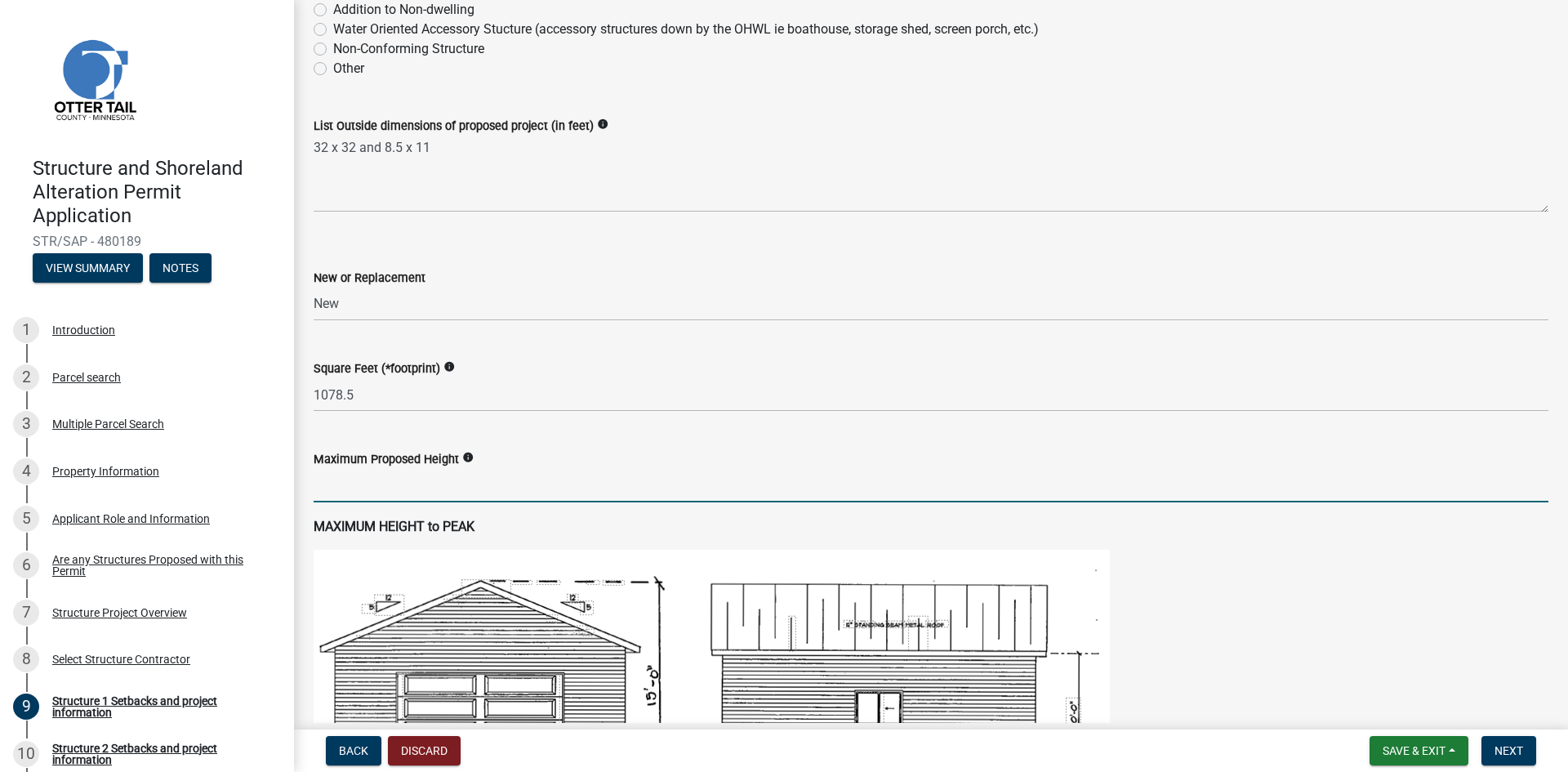
click at [429, 485] on input "text" at bounding box center [932, 485] width 1235 height 33
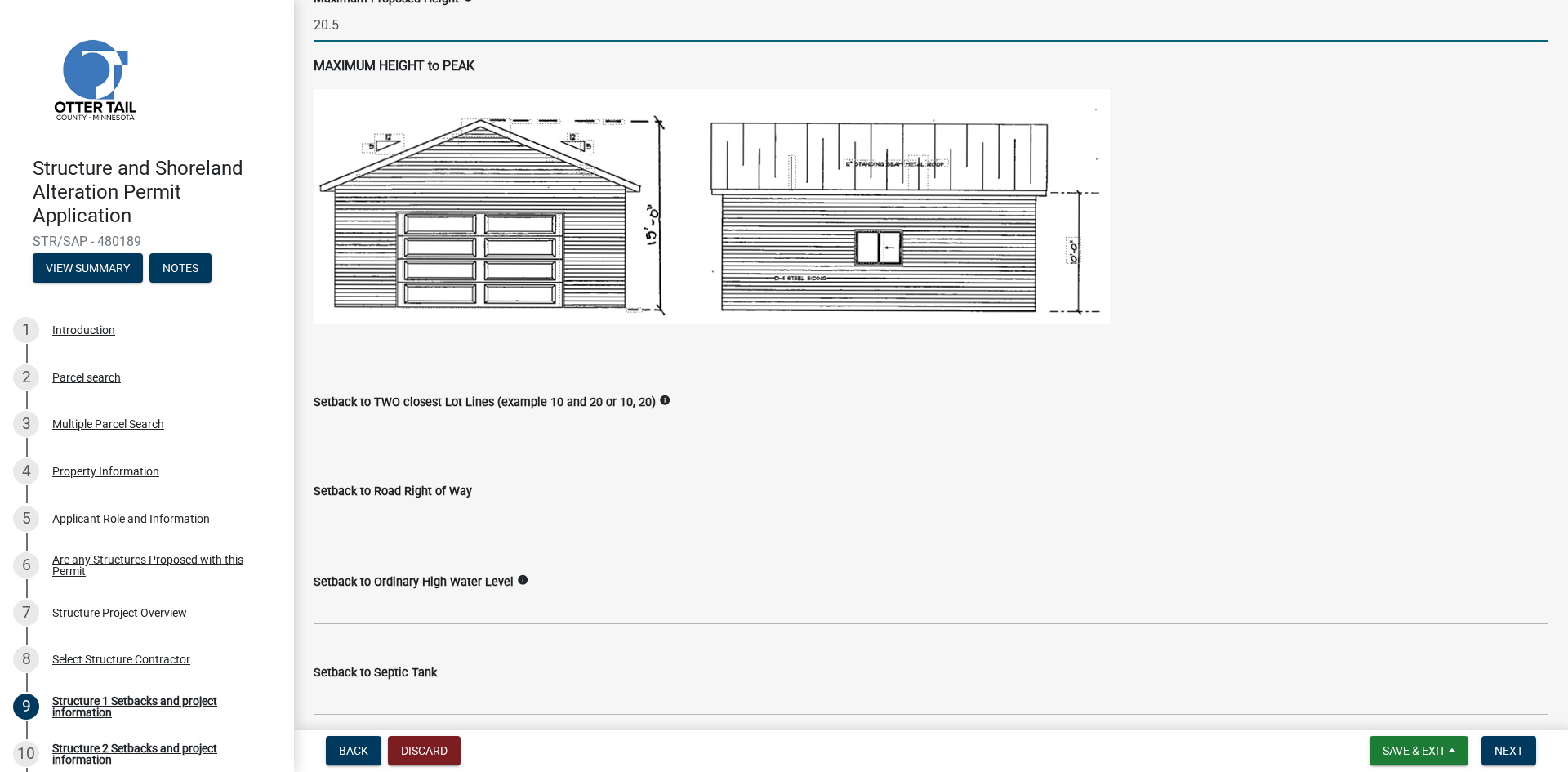
scroll to position [980, 0]
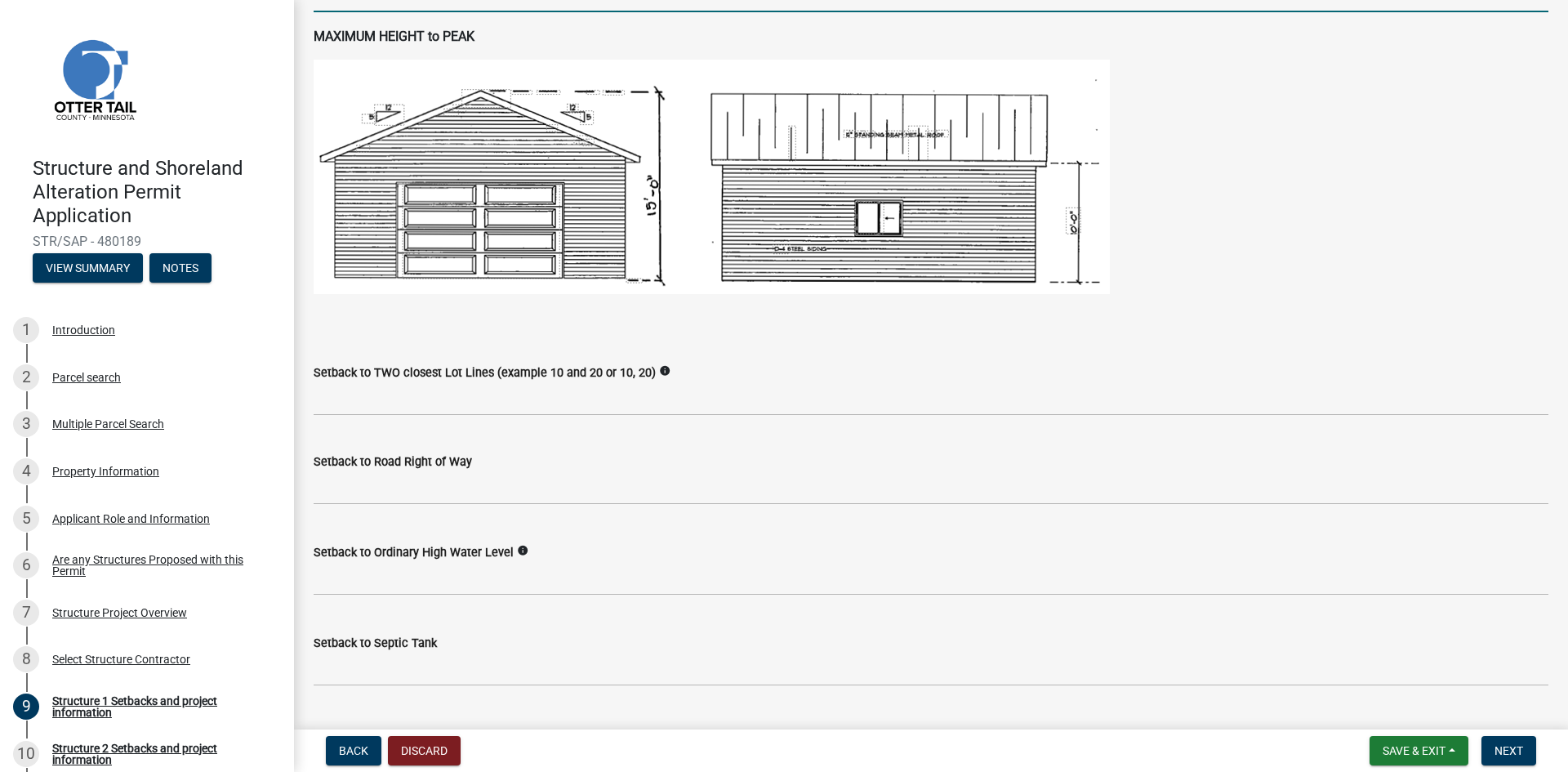
type input "20.5"
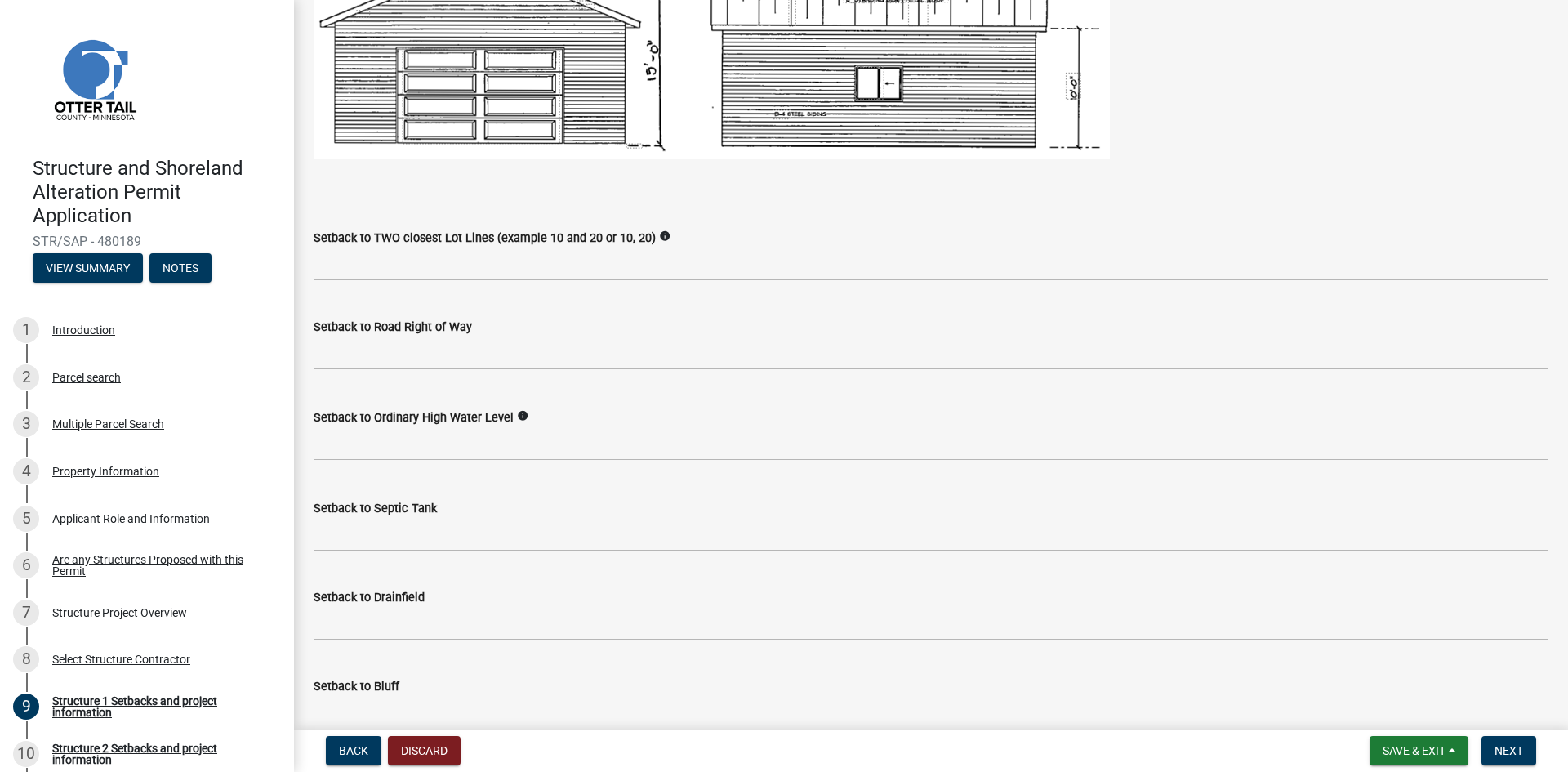
scroll to position [1144, 0]
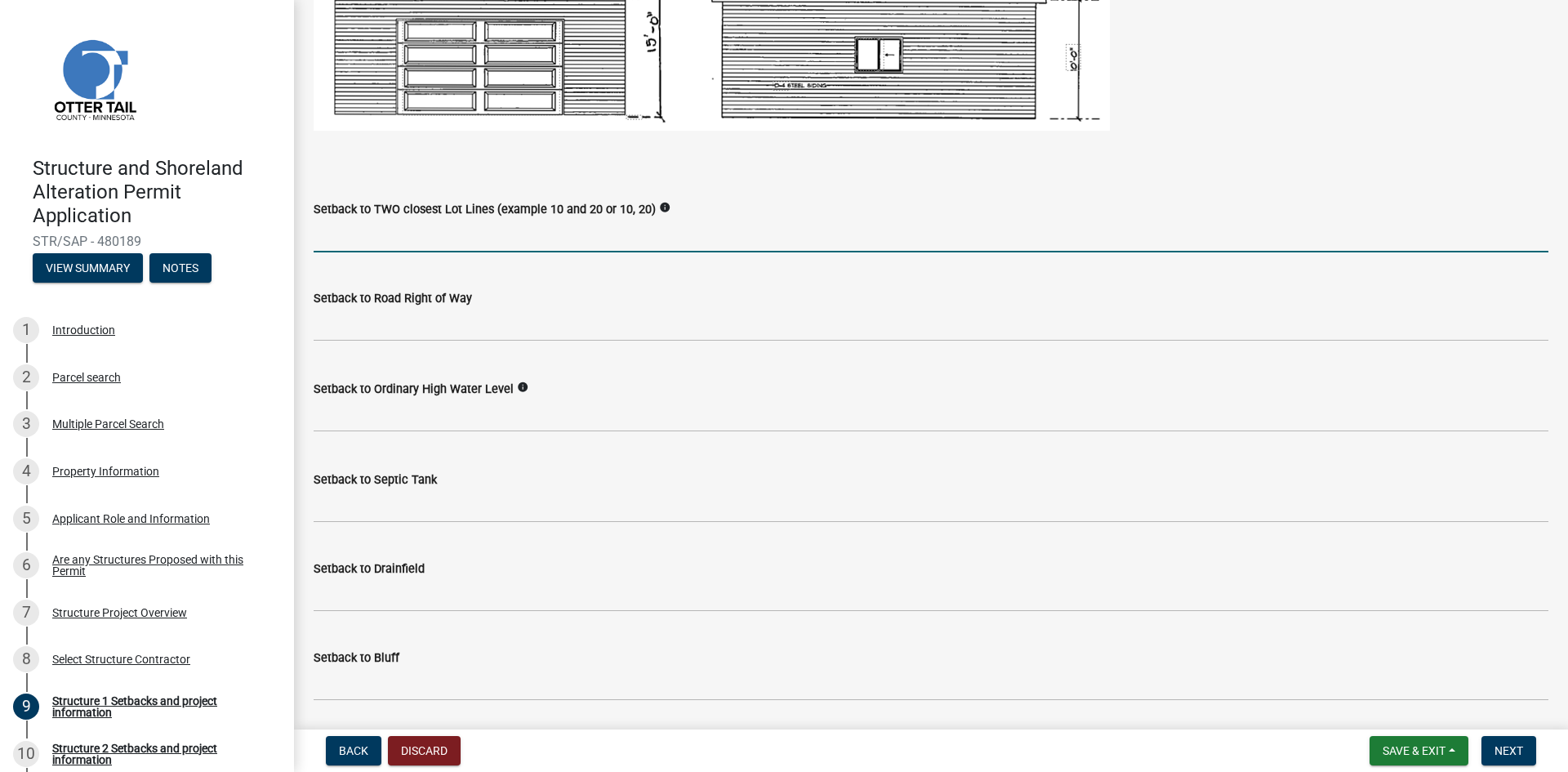
click at [349, 238] on input "Setback to TWO closest Lot Lines (example 10 and 20 or 10, 20)" at bounding box center [932, 235] width 1235 height 33
type input "14 and 49"
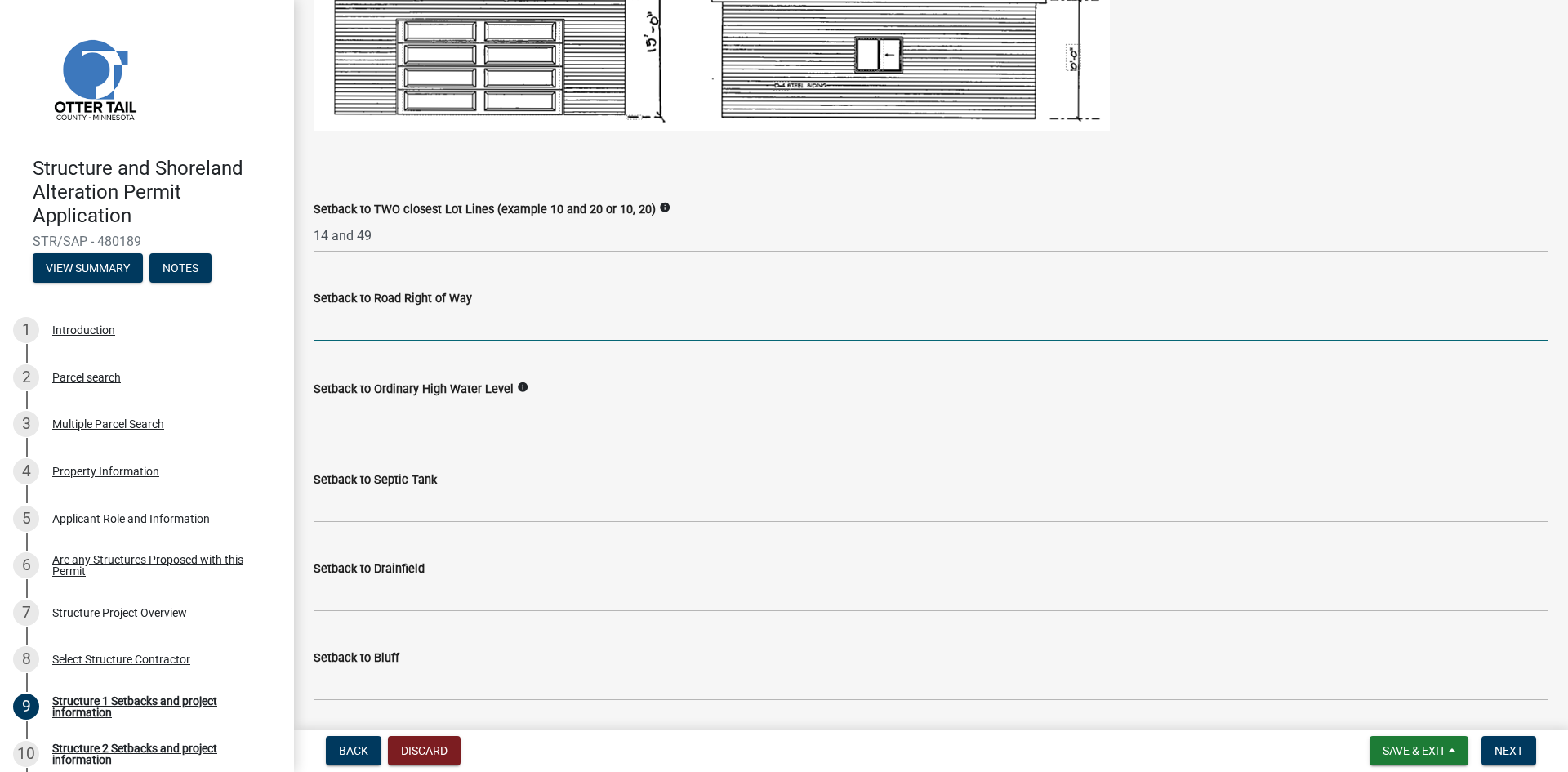
click at [398, 327] on input "text" at bounding box center [932, 324] width 1235 height 33
type input "51"
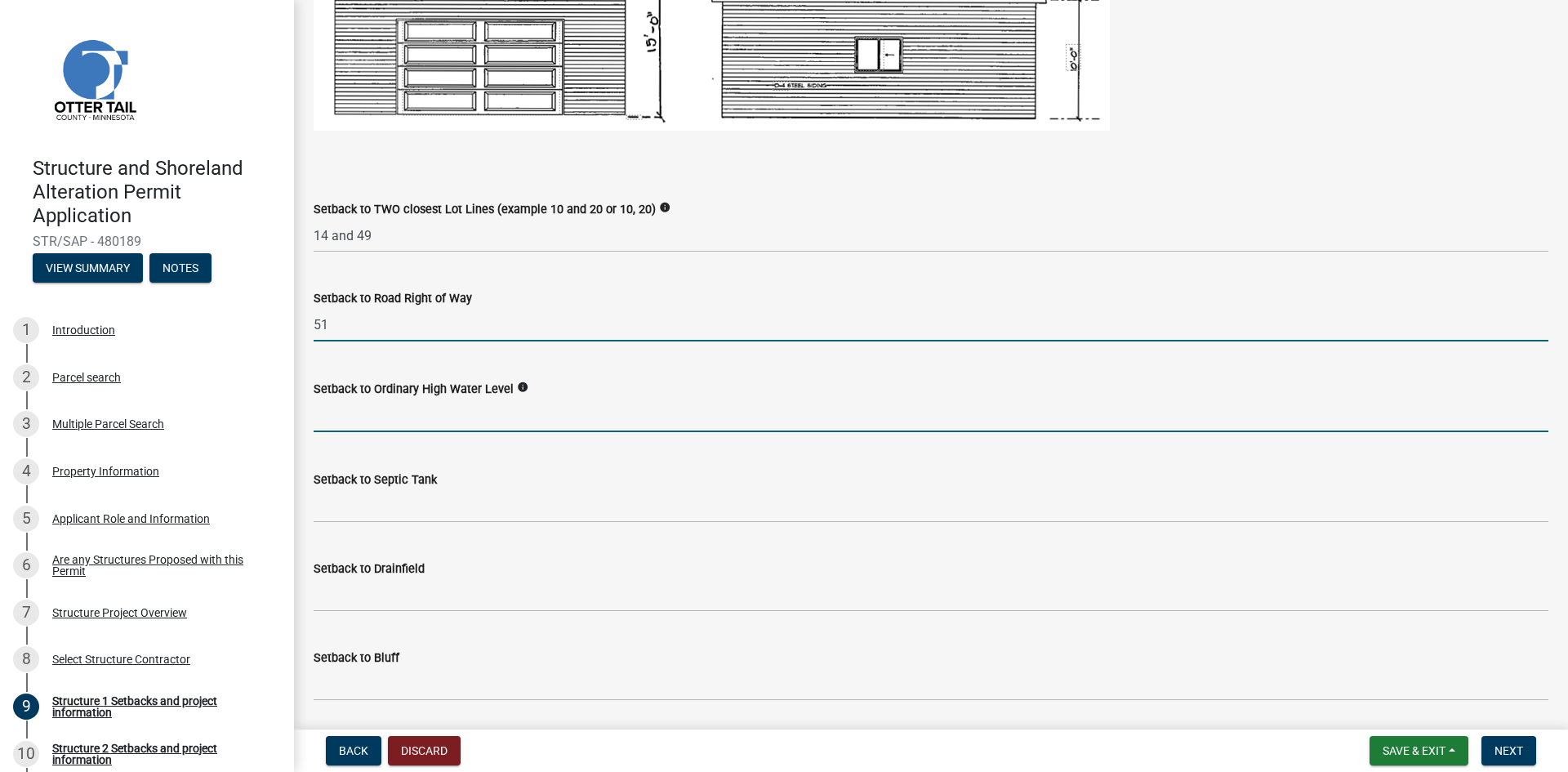
click at [395, 415] on input "text" at bounding box center [932, 415] width 1235 height 33
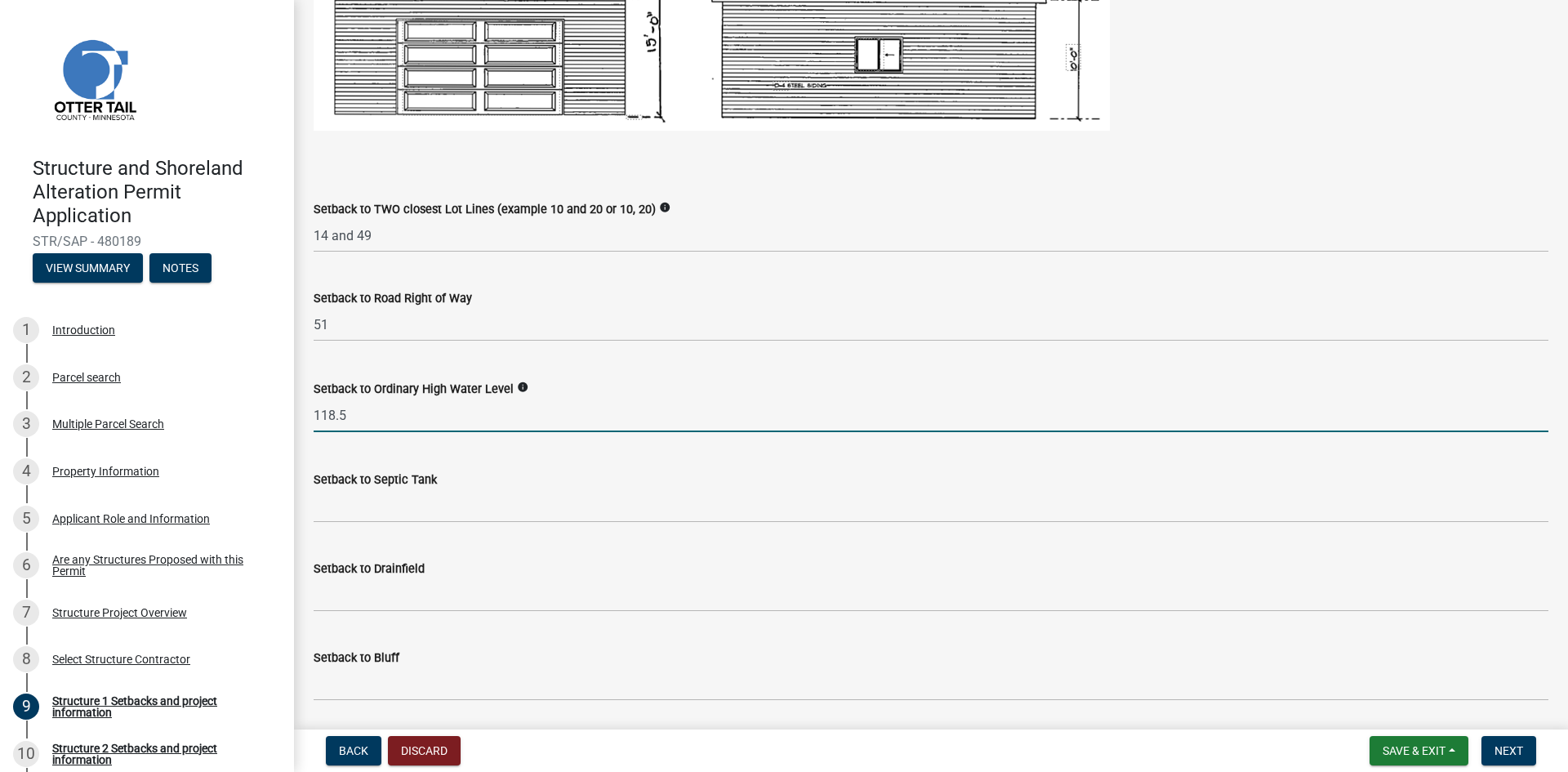
type input "118.5"
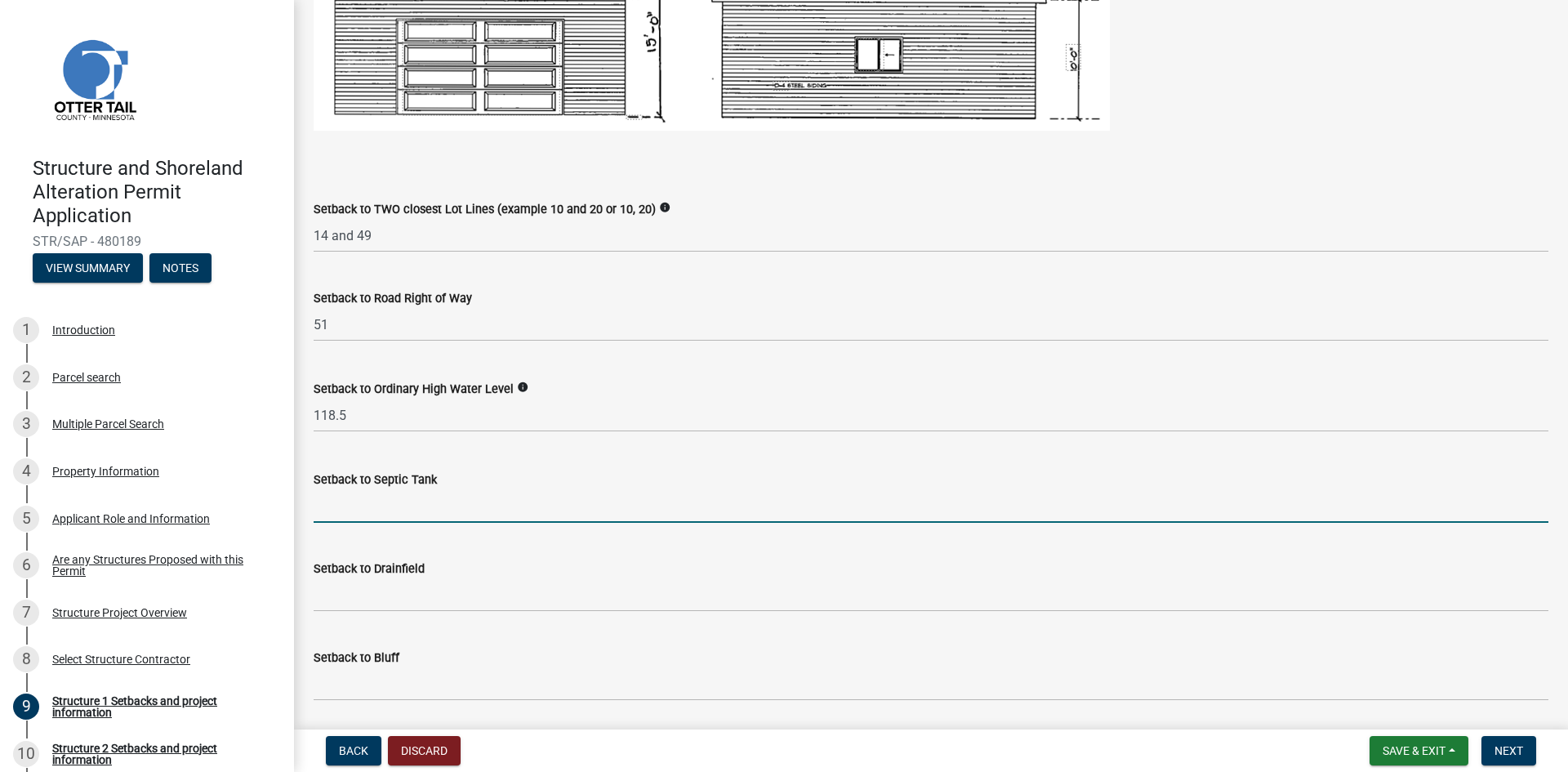
click at [370, 509] on input "Setback to Septic Tank" at bounding box center [932, 506] width 1235 height 33
type input "29"
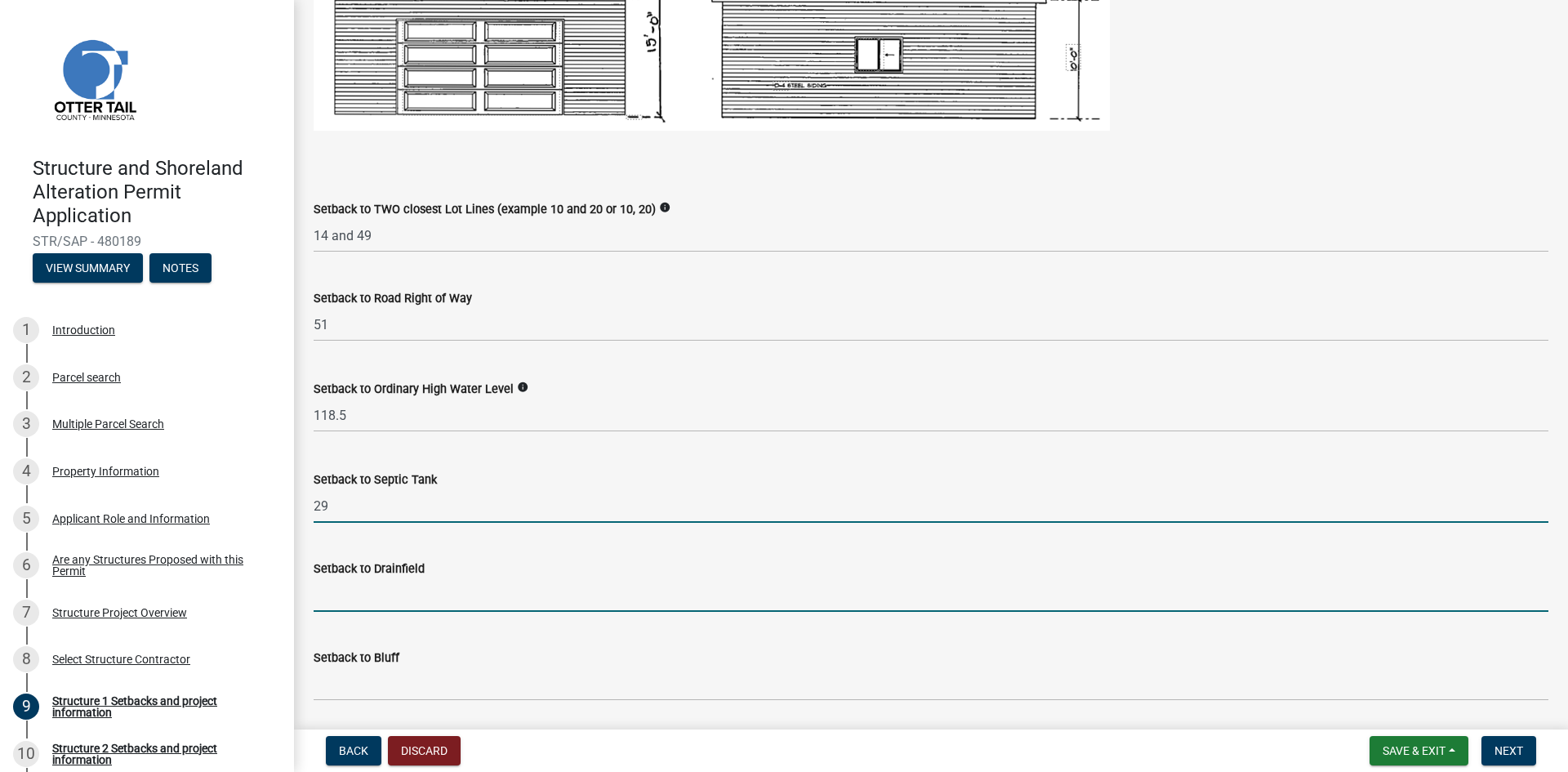
click at [362, 600] on input "Setback to Drainfield" at bounding box center [932, 595] width 1235 height 33
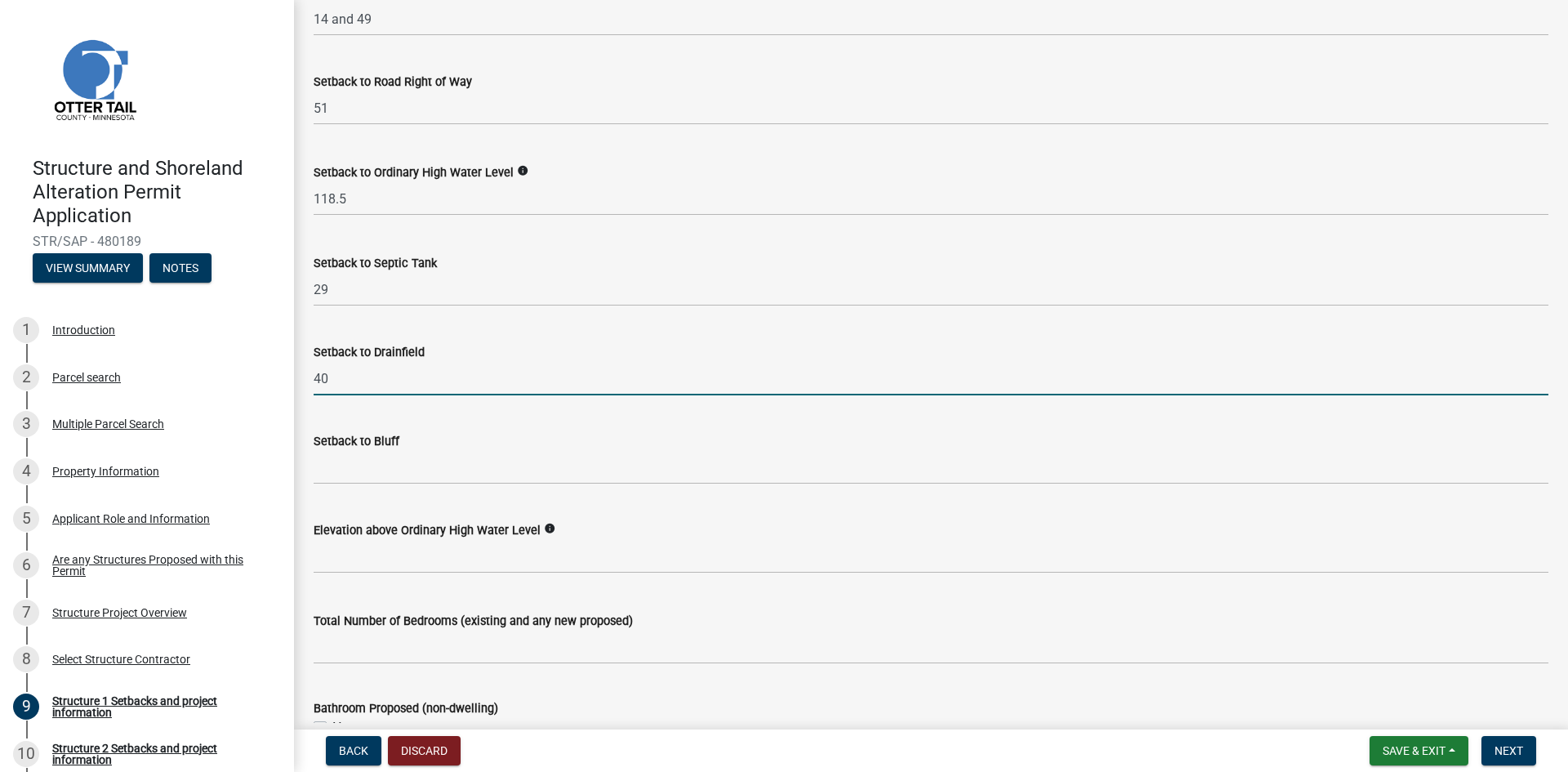
scroll to position [1389, 0]
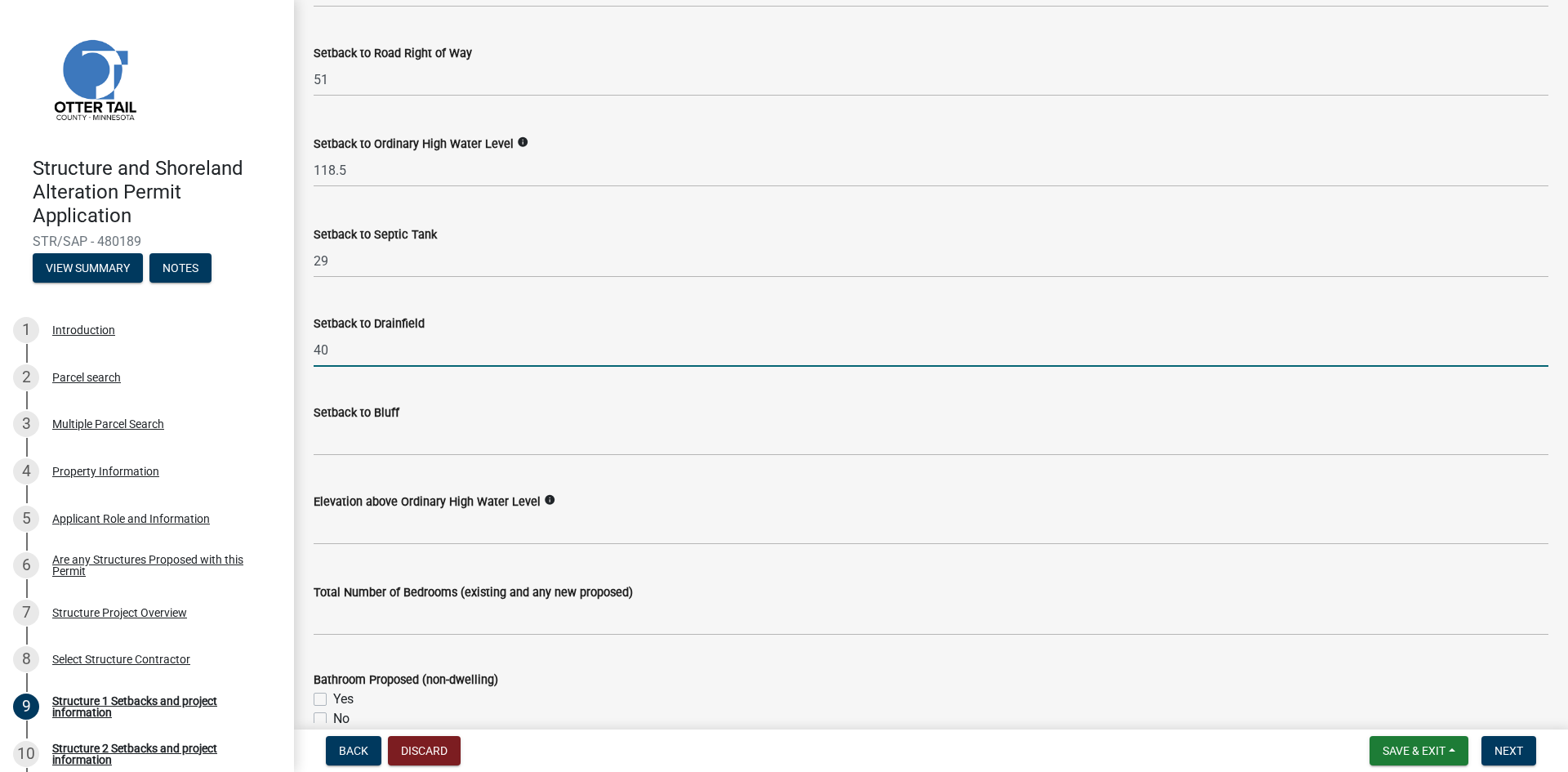
type input "40"
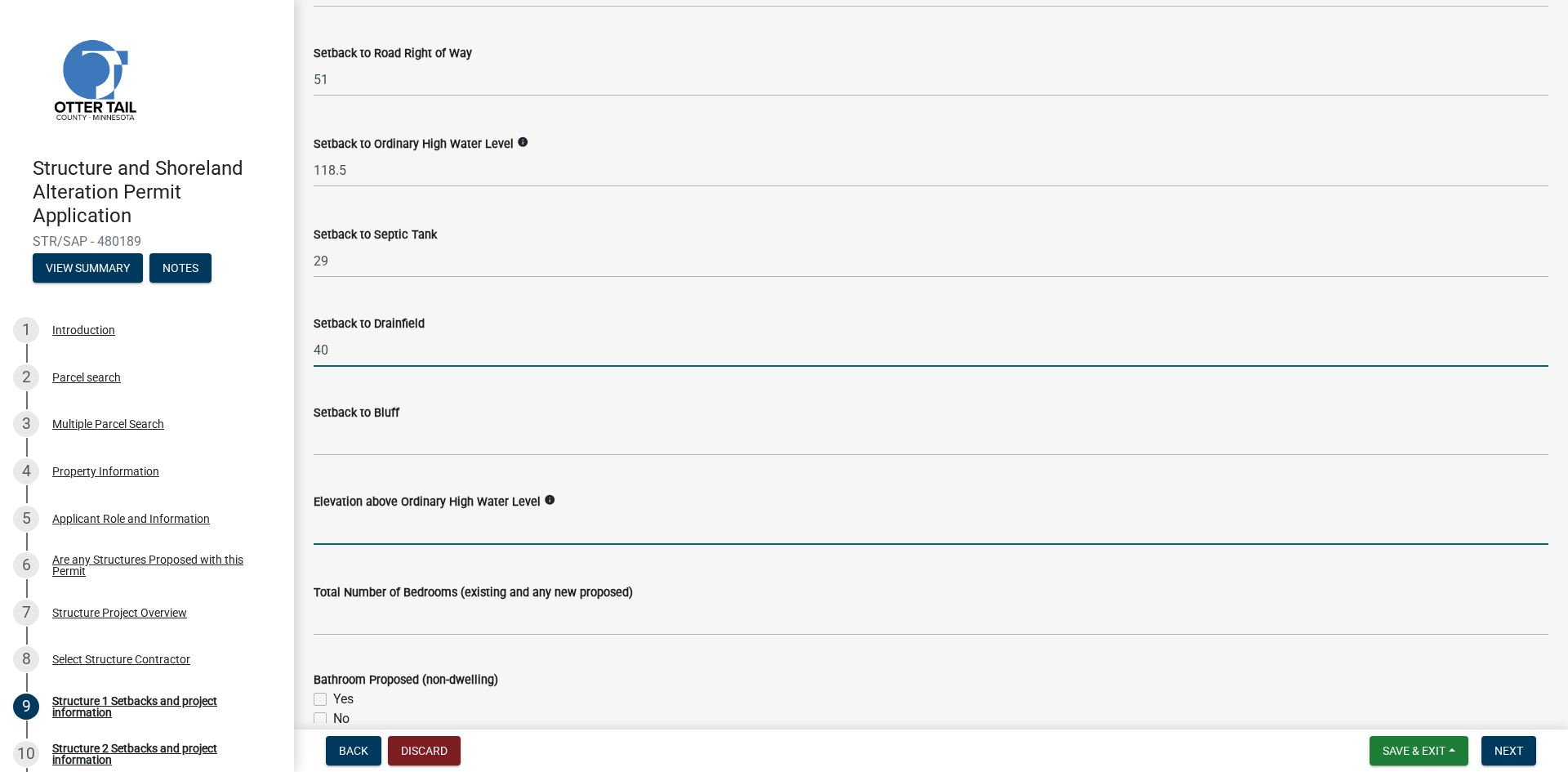
click at [372, 535] on input "text" at bounding box center [932, 527] width 1235 height 33
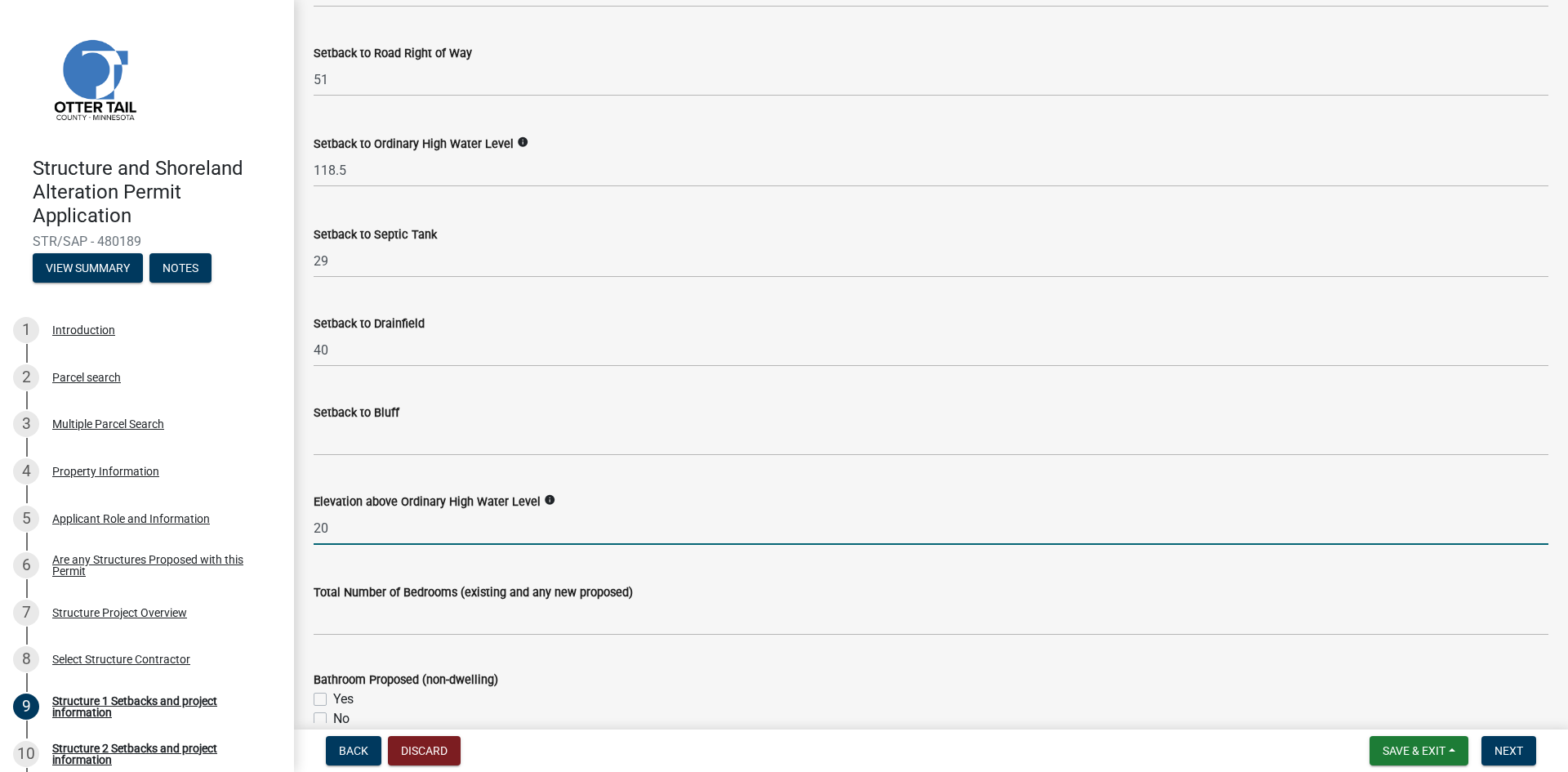
type input "2"
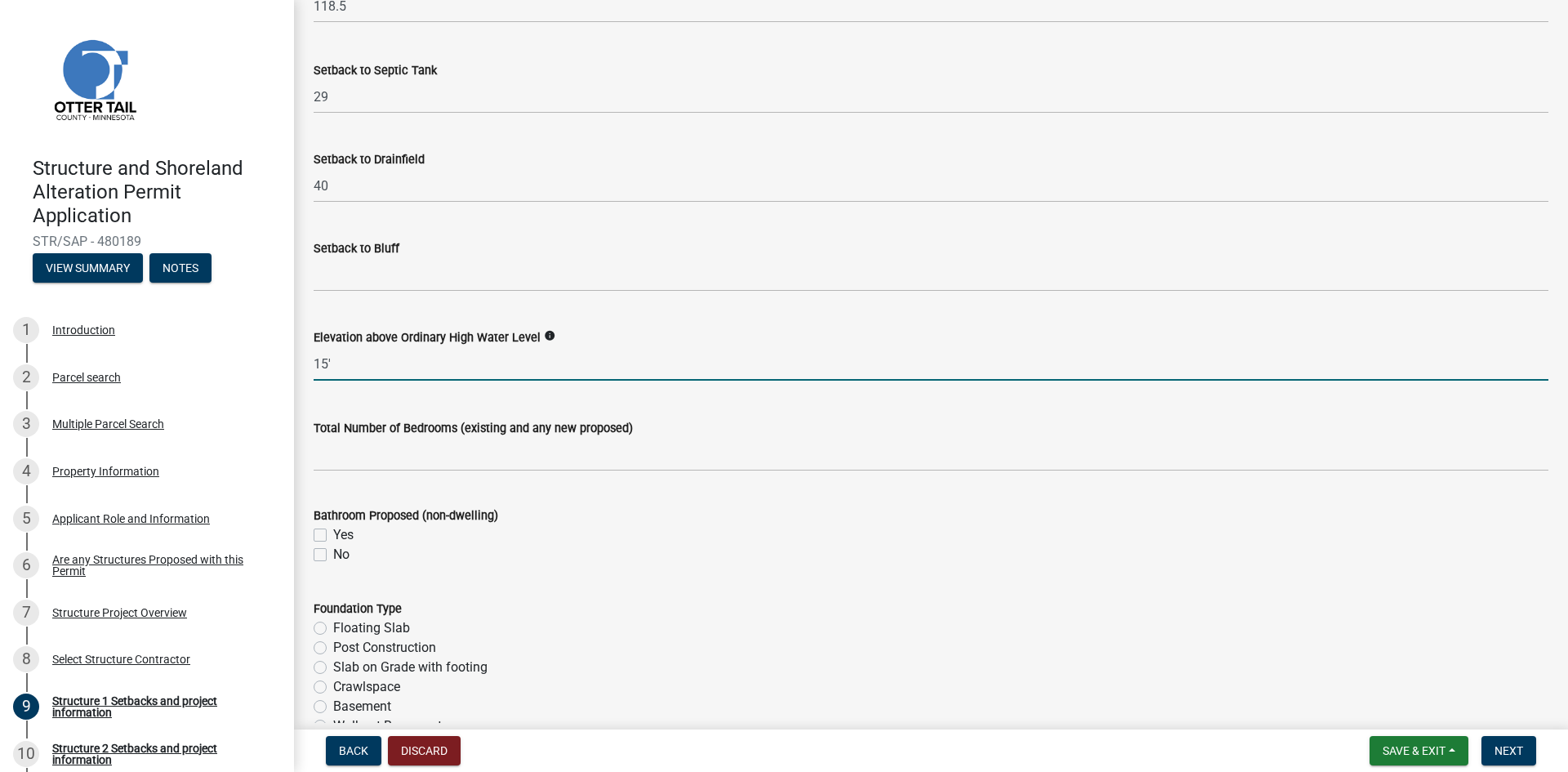
scroll to position [1634, 0]
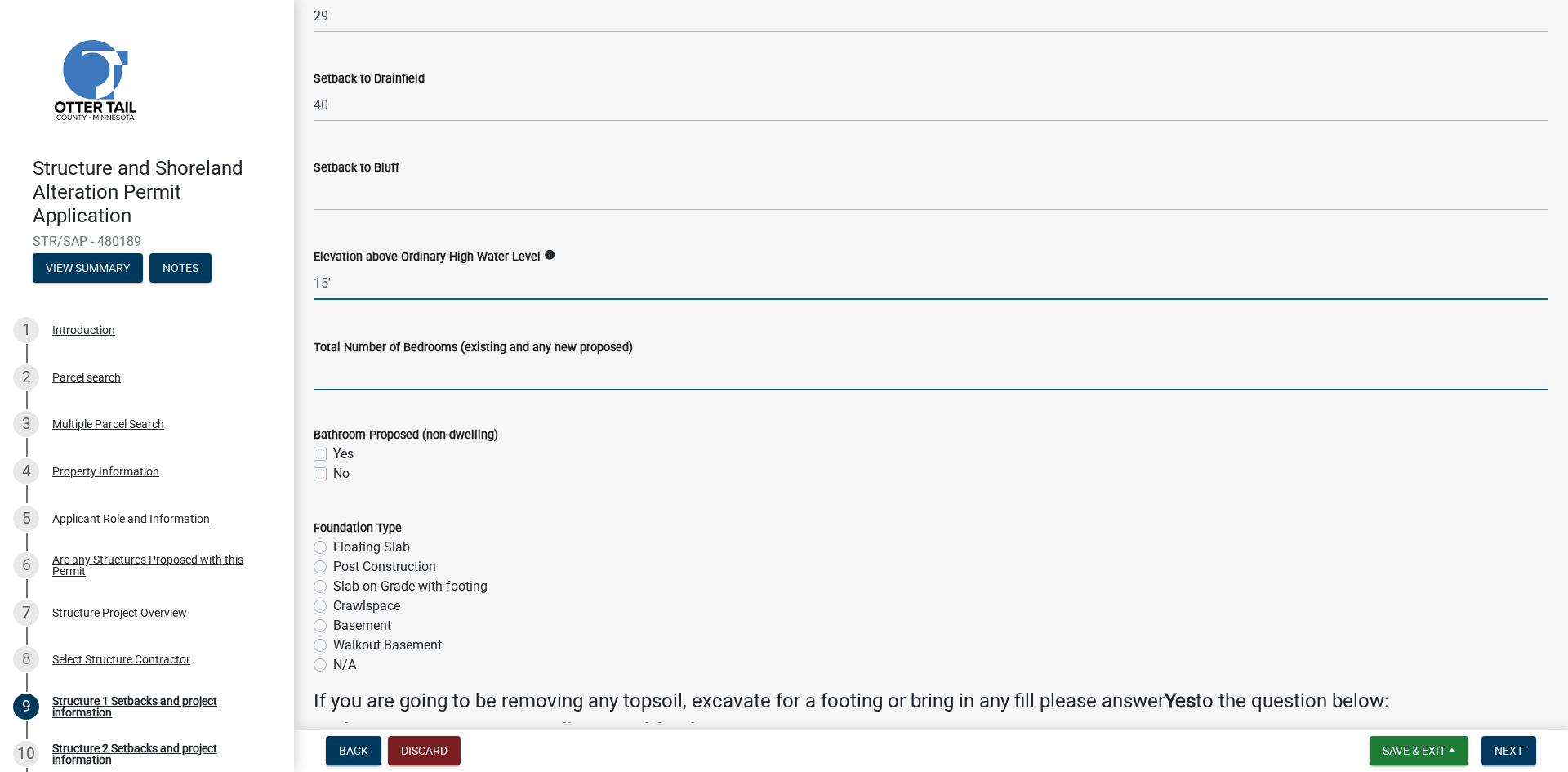
type input "15"
click at [353, 380] on input "text" at bounding box center [932, 373] width 1235 height 33
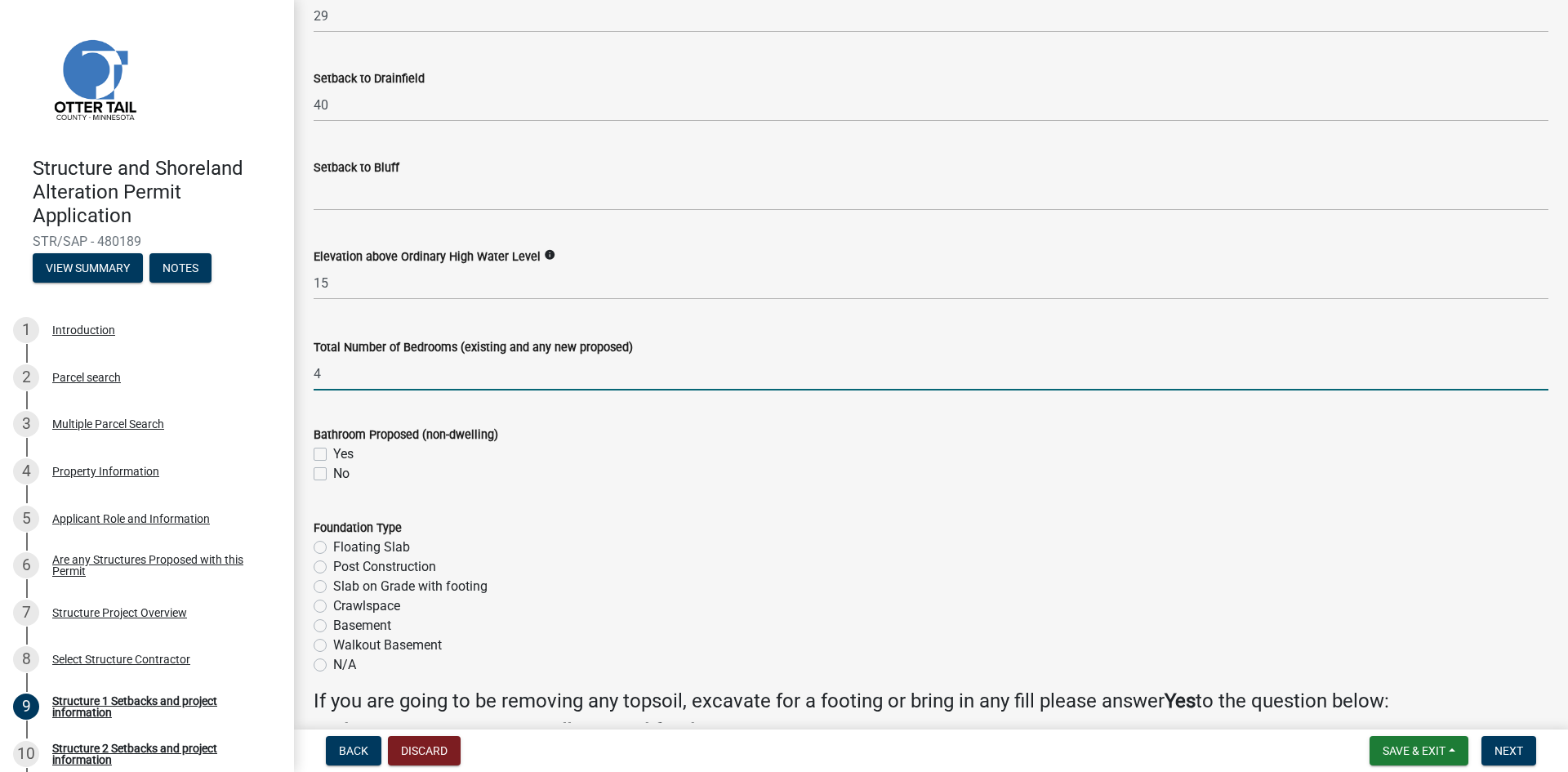
type input "4"
click at [334, 452] on label "Yes" at bounding box center [344, 454] width 20 height 20
click at [334, 452] on input "Yes" at bounding box center [339, 450] width 10 height 10
checkbox input "true"
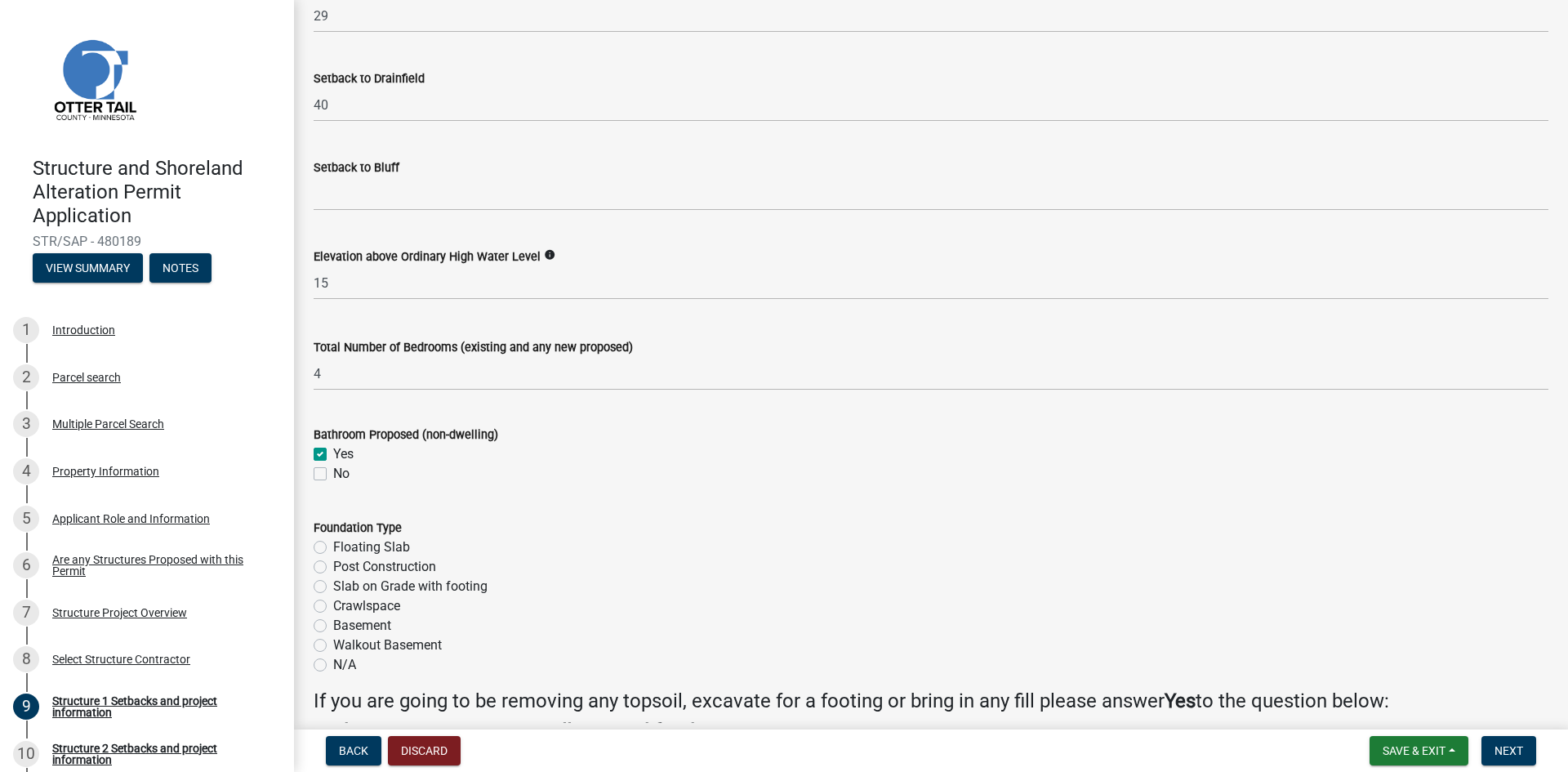
click at [334, 472] on label "No" at bounding box center [341, 473] width 16 height 20
click at [334, 472] on input "No" at bounding box center [339, 469] width 10 height 10
checkbox input "true"
click at [334, 467] on label "No" at bounding box center [341, 473] width 16 height 20
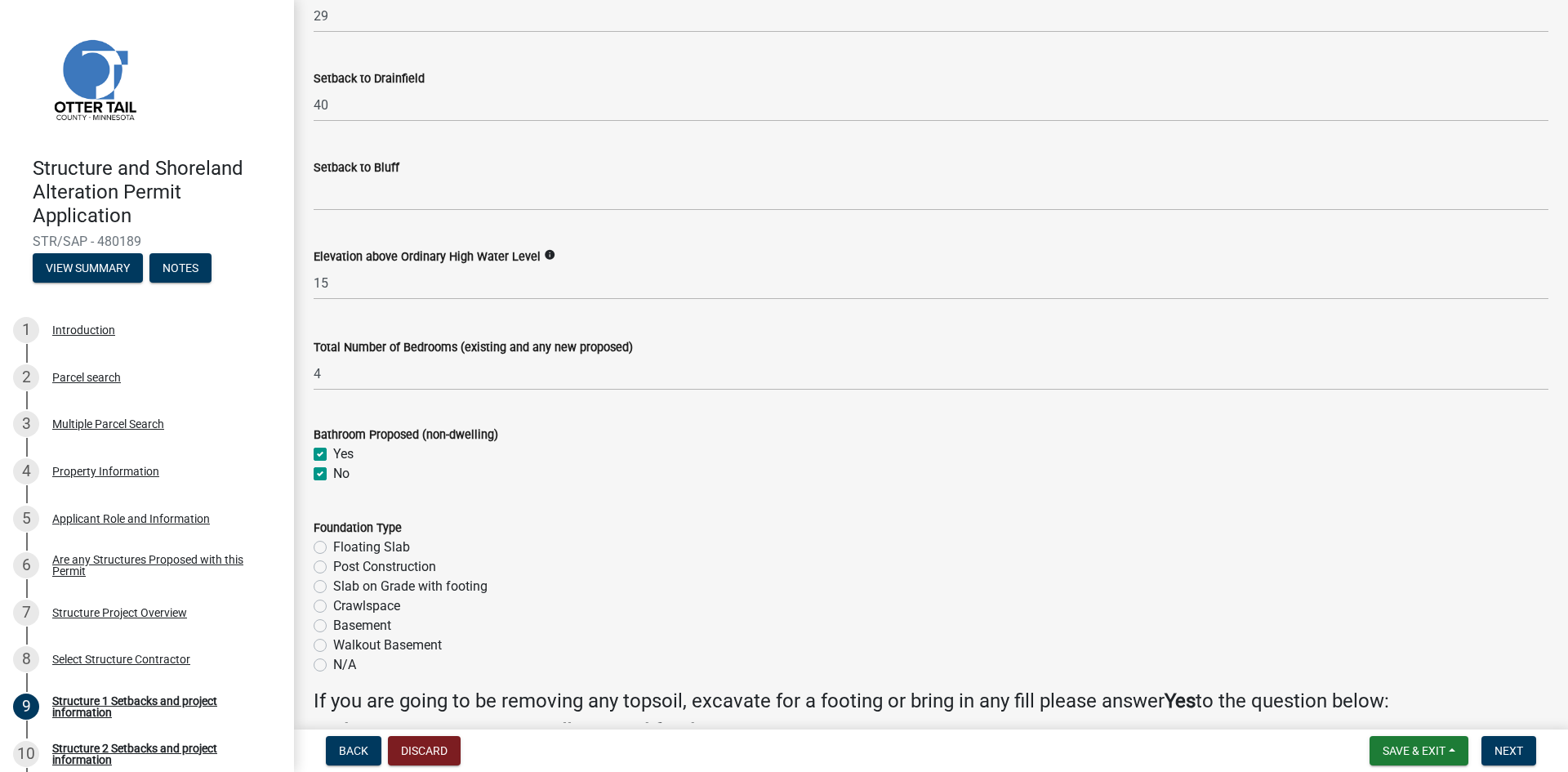
click at [334, 467] on input "No" at bounding box center [339, 469] width 10 height 10
checkbox input "false"
checkbox input "true"
checkbox input "false"
click at [334, 456] on label "Yes" at bounding box center [344, 454] width 20 height 20
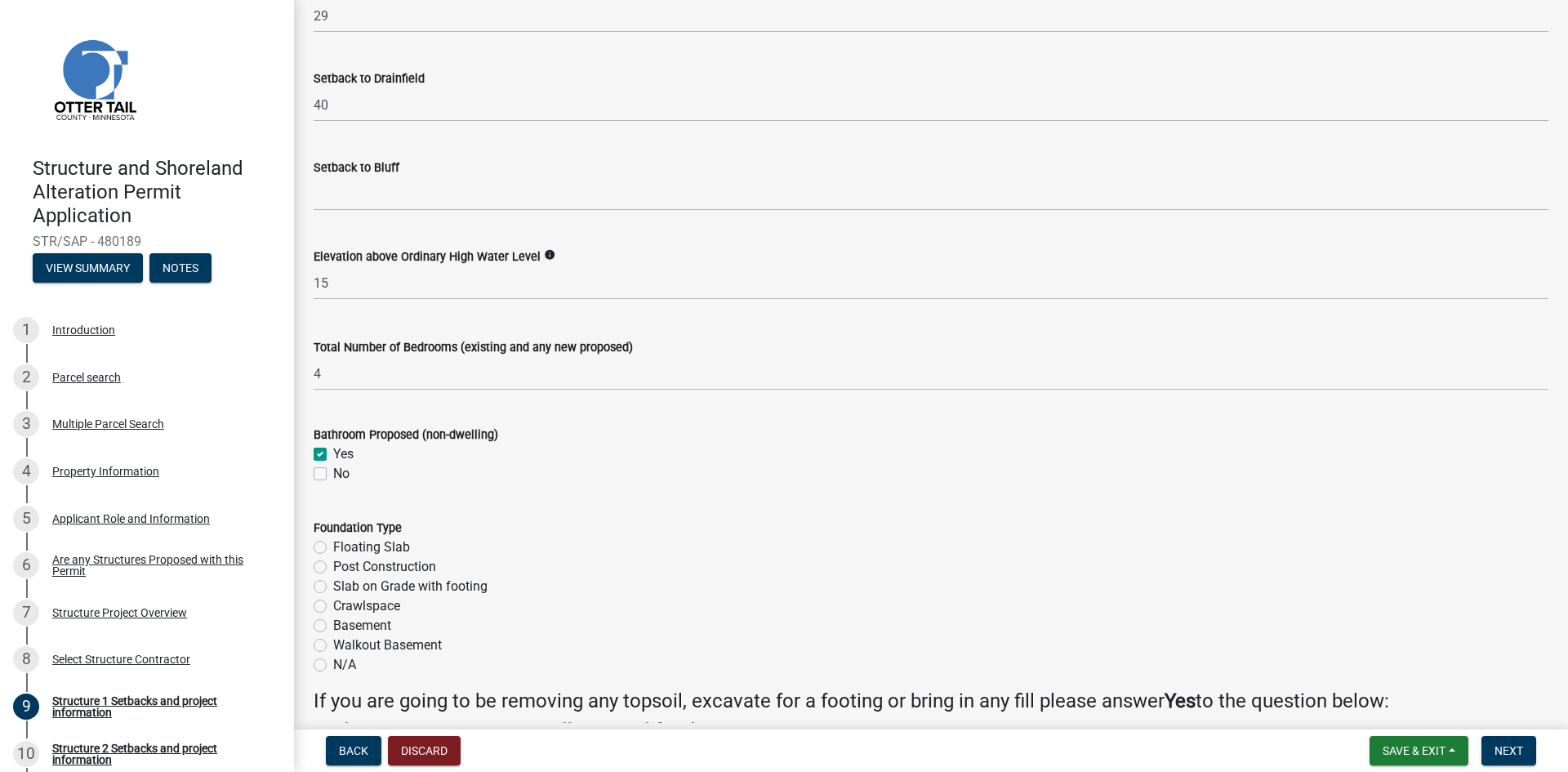
click at [334, 455] on input "Yes" at bounding box center [339, 450] width 10 height 10
checkbox input "false"
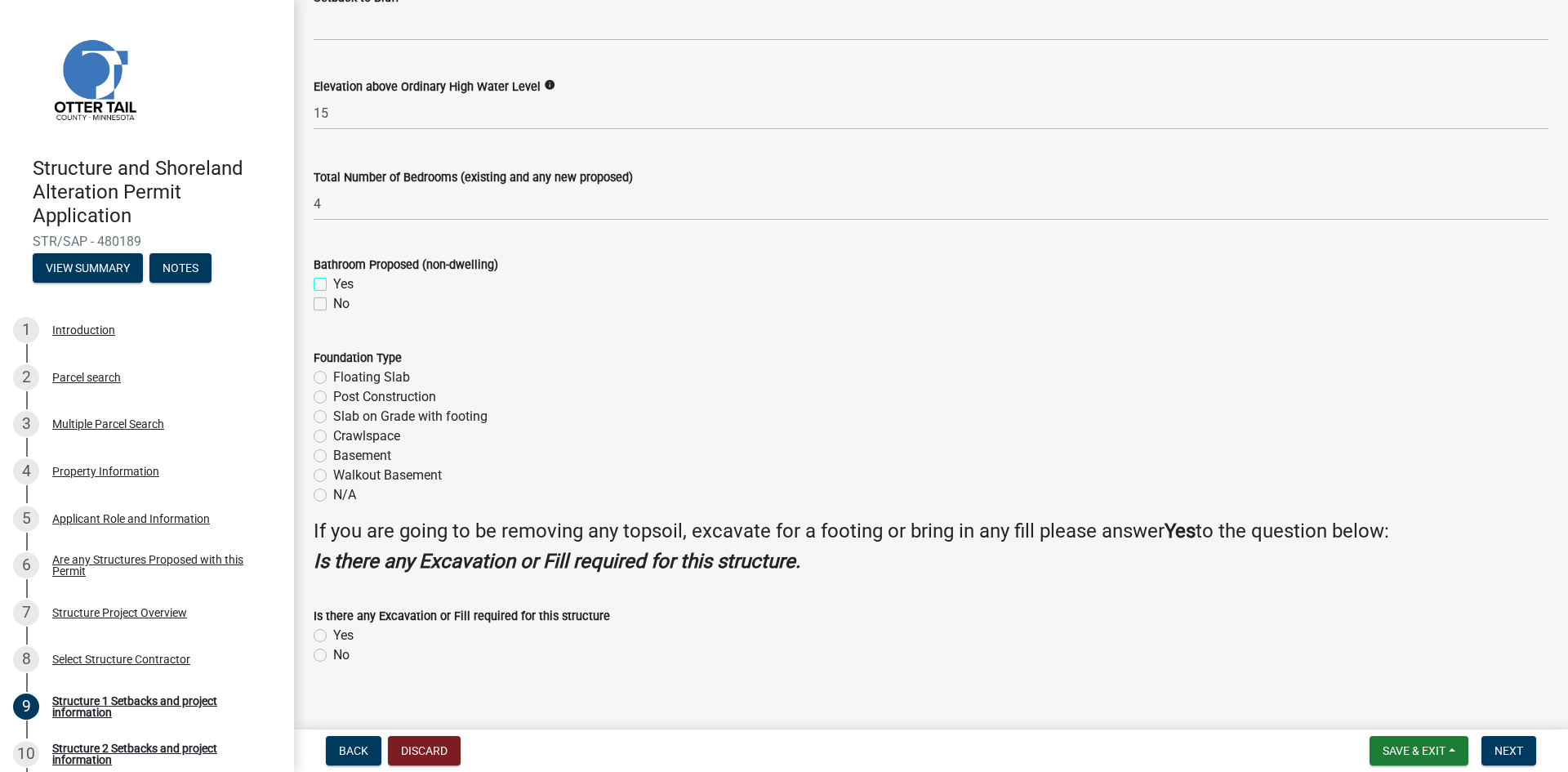
scroll to position [1824, 0]
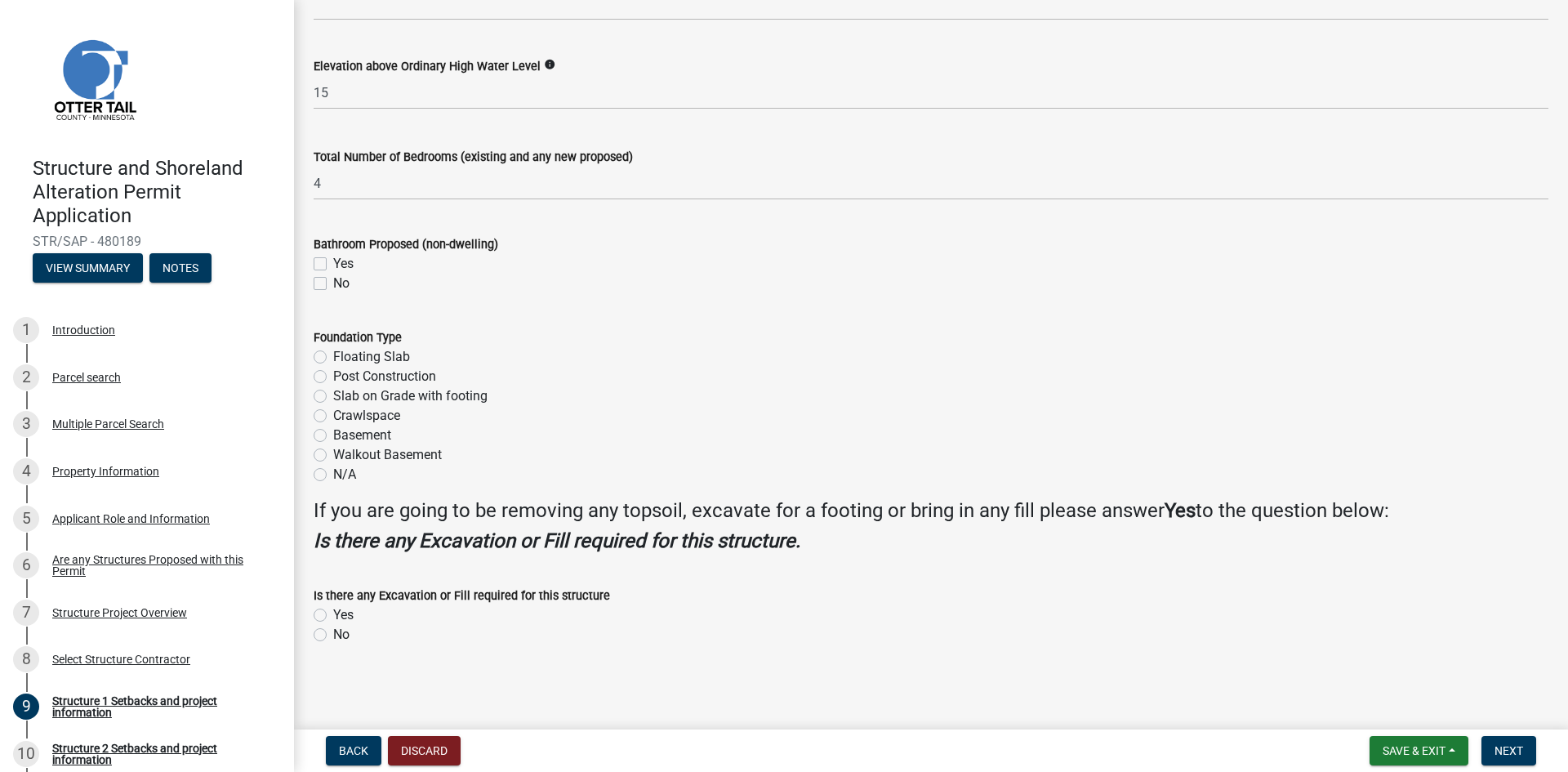
click at [334, 394] on label "Slab on Grade with footing" at bounding box center [410, 396] width 154 height 20
click at [334, 394] on input "Slab on Grade with footing" at bounding box center [339, 392] width 10 height 10
radio input "true"
click at [334, 416] on label "Crawlspace" at bounding box center [367, 415] width 67 height 20
click at [334, 416] on input "Crawlspace" at bounding box center [339, 411] width 10 height 10
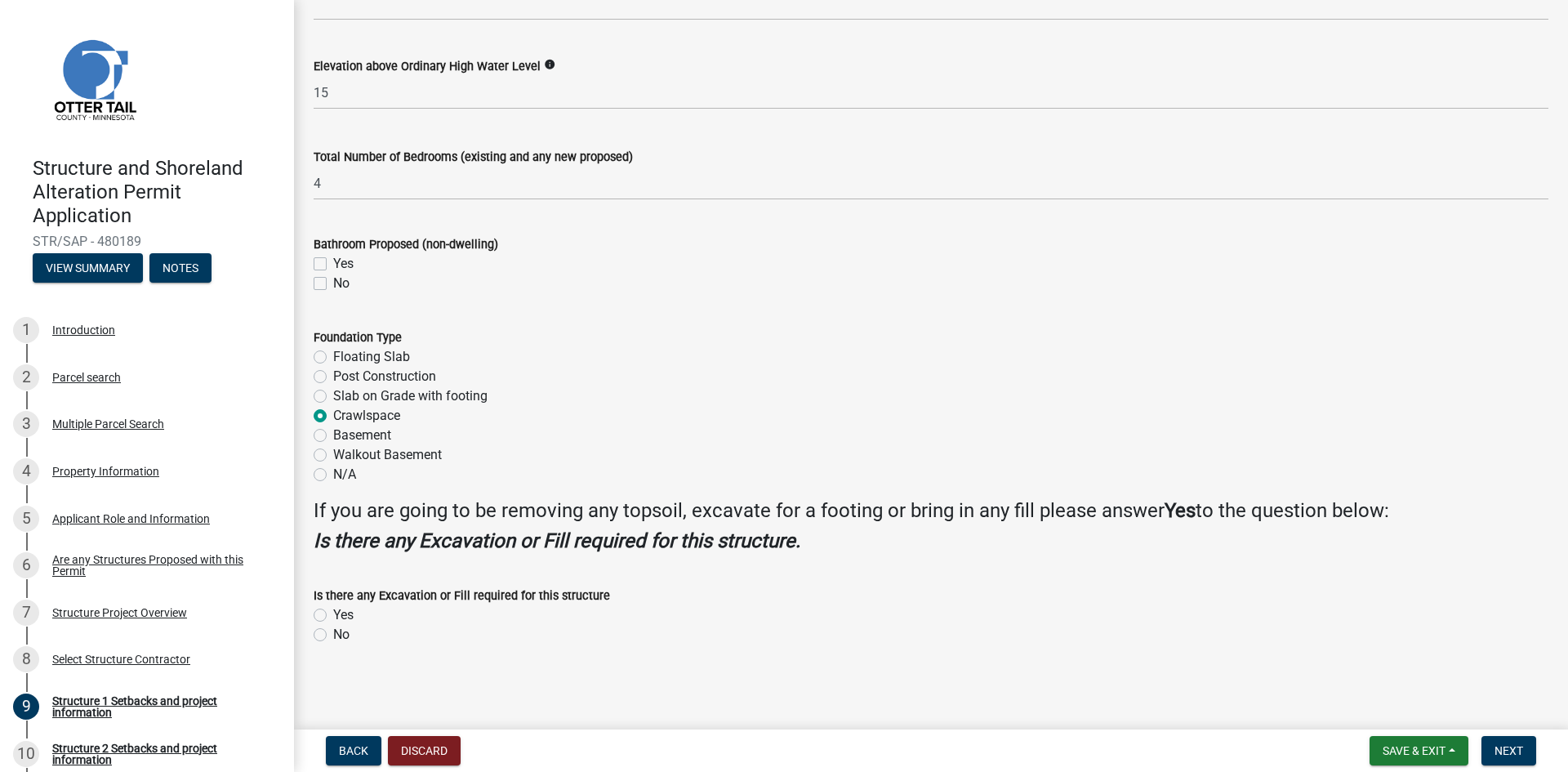
radio input "true"
click at [334, 395] on label "Slab on Grade with footing" at bounding box center [410, 396] width 154 height 20
click at [334, 395] on input "Slab on Grade with footing" at bounding box center [339, 392] width 10 height 10
radio input "true"
click at [334, 416] on label "Crawlspace" at bounding box center [367, 415] width 67 height 20
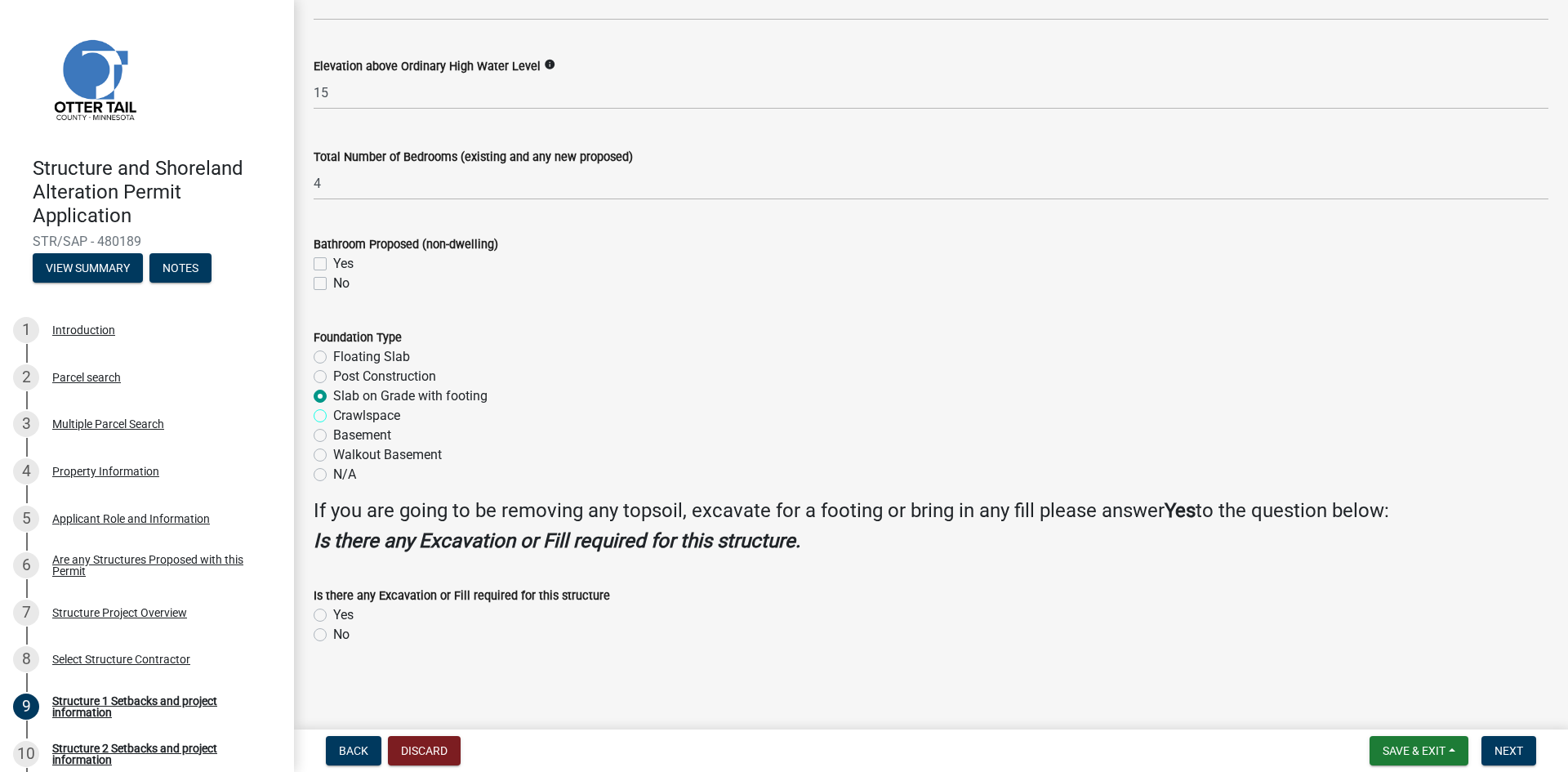
click at [334, 416] on input "Crawlspace" at bounding box center [339, 411] width 10 height 10
radio input "true"
click at [334, 391] on label "Slab on Grade with footing" at bounding box center [410, 396] width 154 height 20
click at [334, 391] on input "Slab on Grade with footing" at bounding box center [339, 392] width 10 height 10
radio input "true"
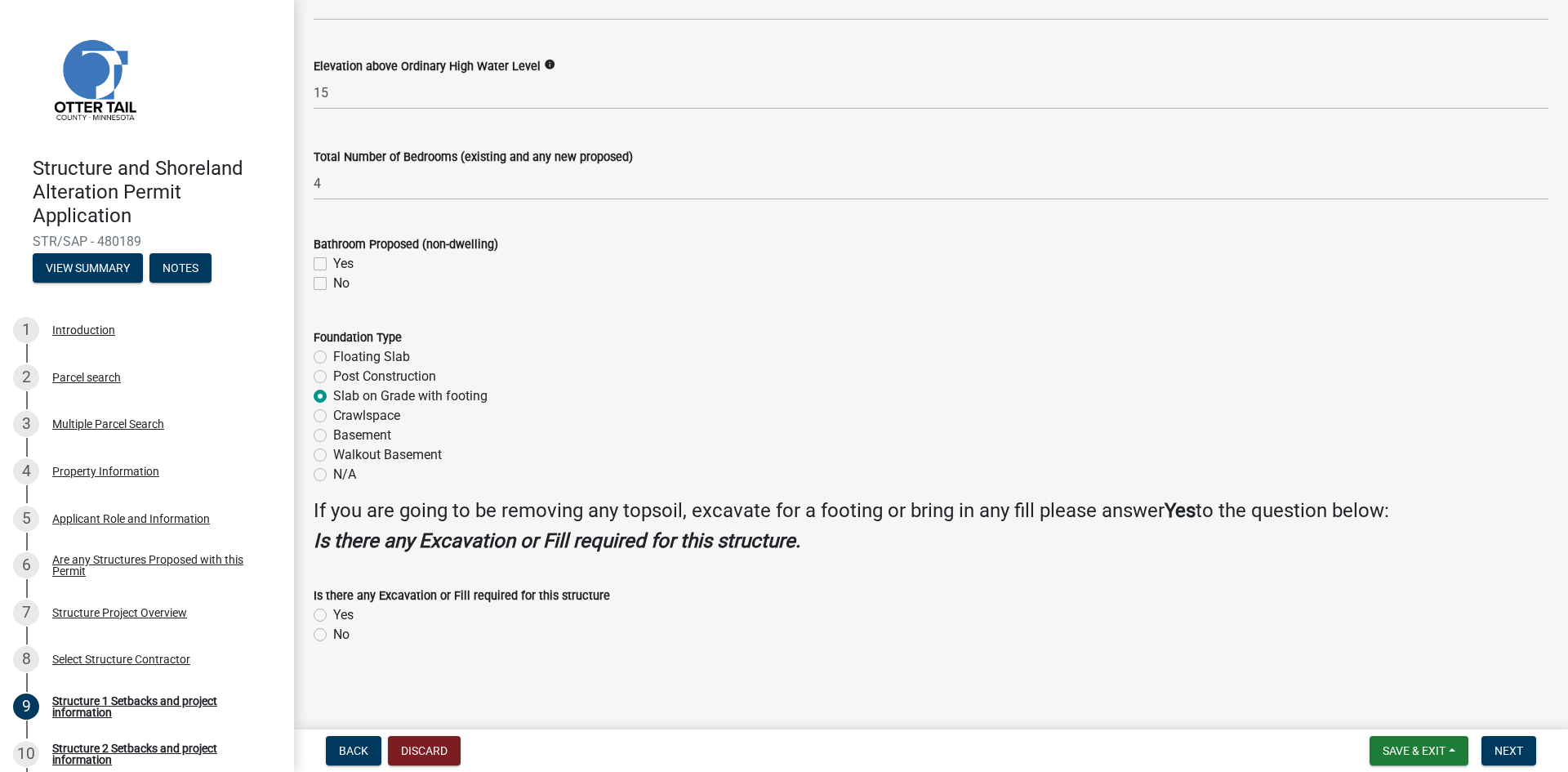
click at [334, 615] on label "Yes" at bounding box center [344, 615] width 20 height 20
click at [334, 615] on input "Yes" at bounding box center [339, 611] width 10 height 10
radio input "true"
click at [1507, 746] on span "Next" at bounding box center [1509, 750] width 29 height 13
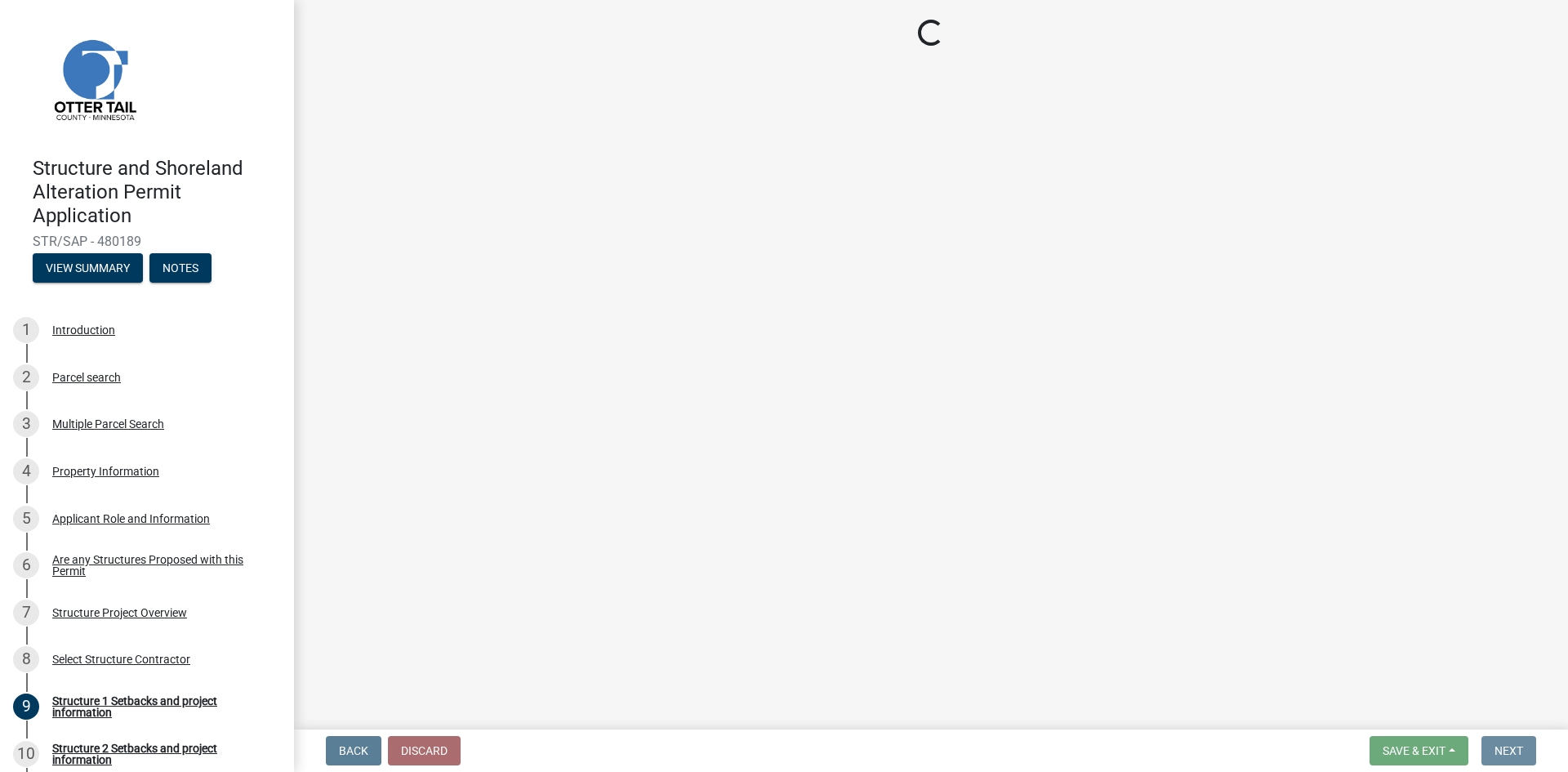
scroll to position [0, 0]
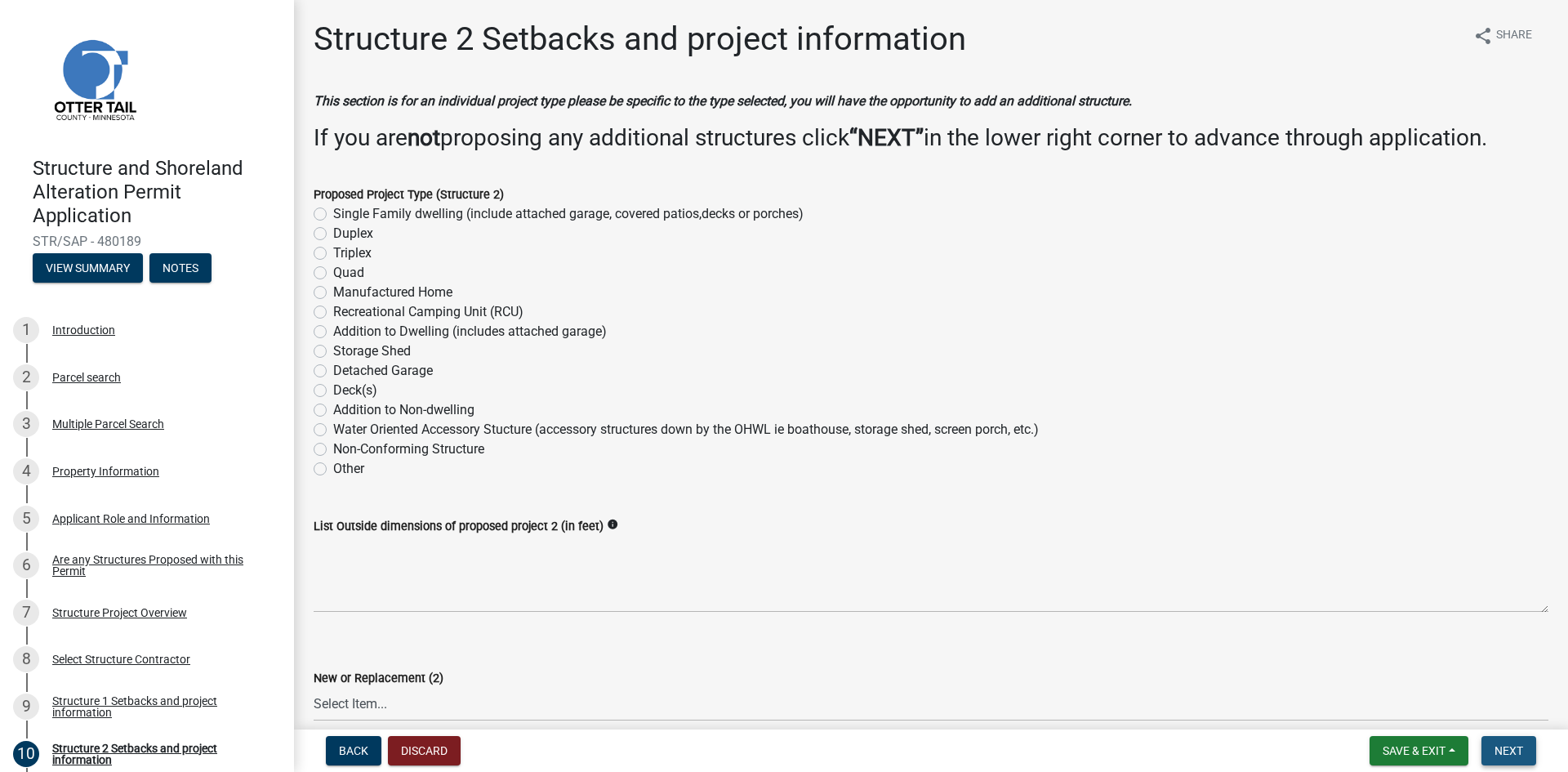
click at [1507, 747] on span "Next" at bounding box center [1509, 750] width 29 height 13
click at [1516, 750] on span "Next" at bounding box center [1509, 750] width 29 height 13
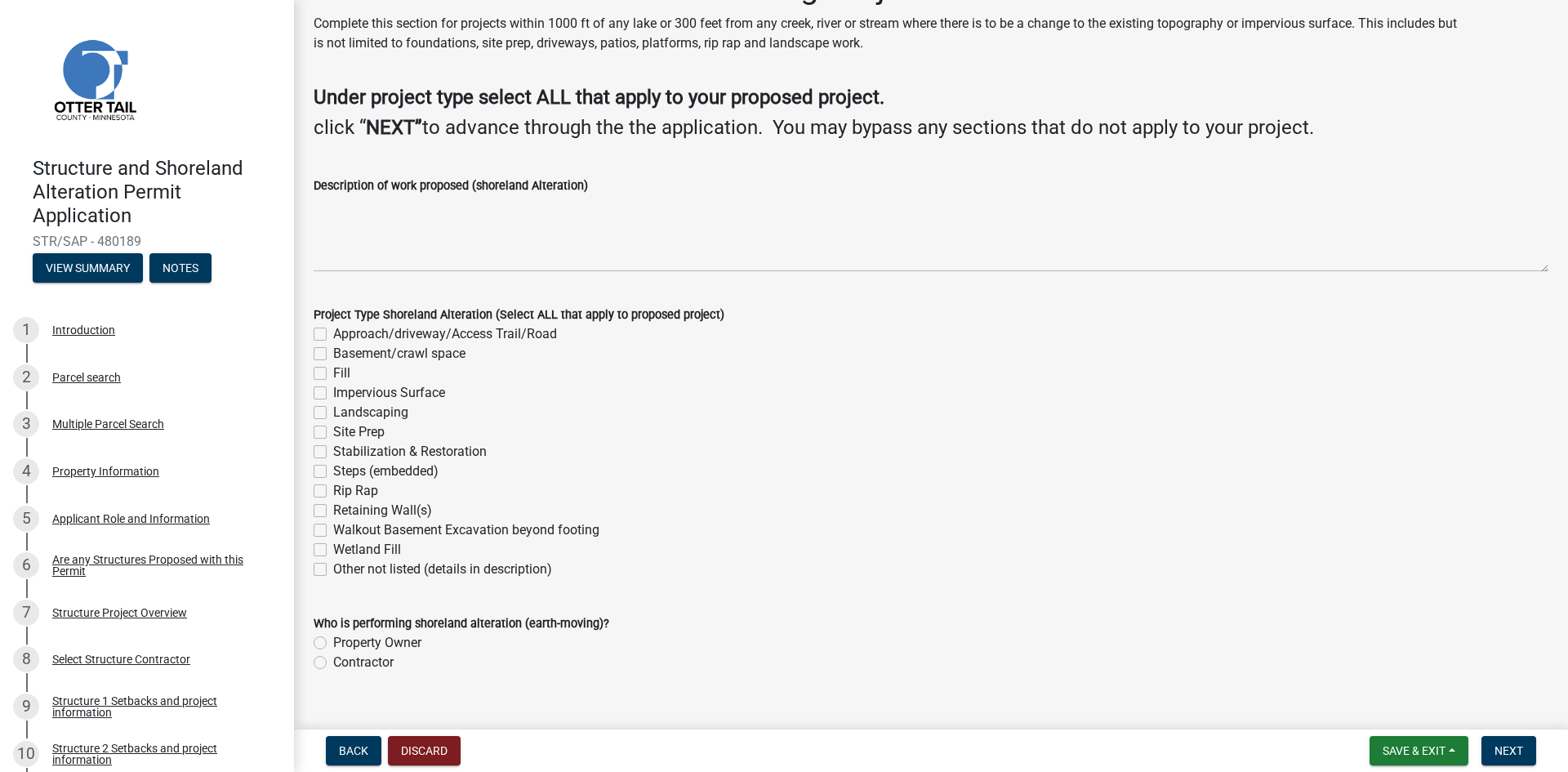
scroll to position [79, 0]
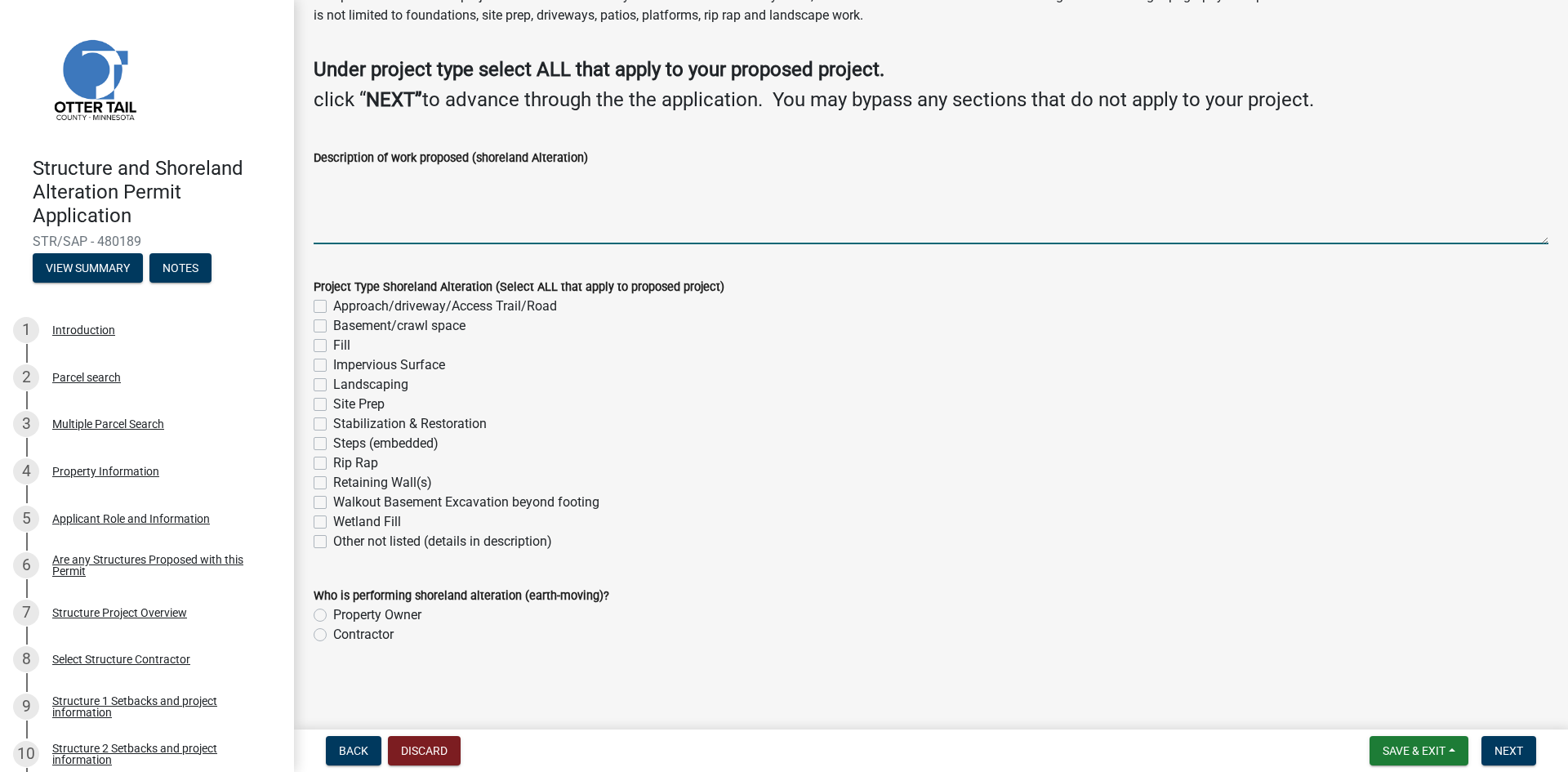
click at [432, 227] on textarea "Description of work proposed (shoreland Alteration)" at bounding box center [932, 206] width 1235 height 77
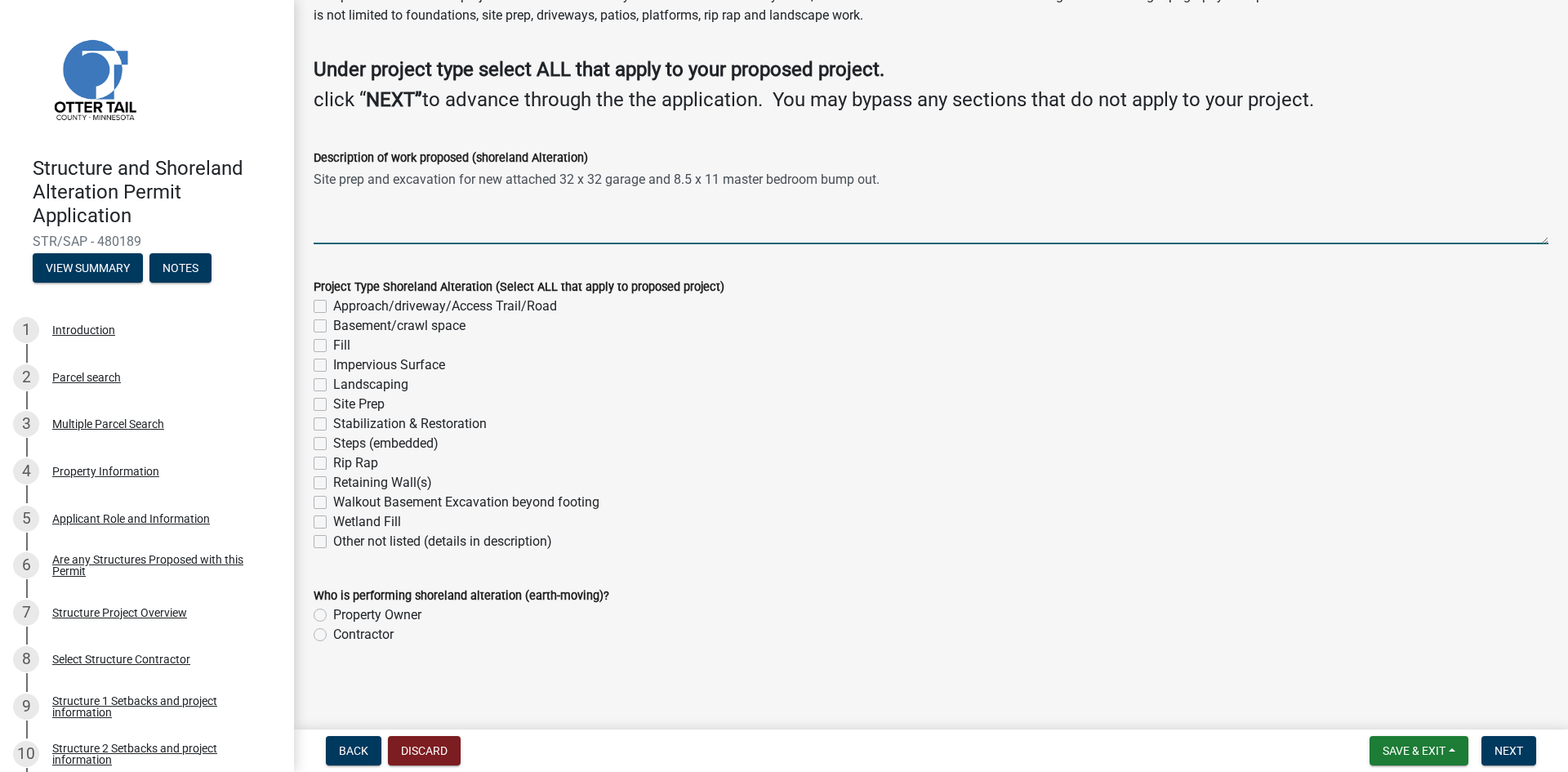
type textarea "Site prep and excavation for new attached 32 x 32 garage and 8.5 x 11 master be…"
click at [334, 404] on label "Site Prep" at bounding box center [359, 403] width 51 height 20
click at [334, 404] on input "Site Prep" at bounding box center [339, 399] width 10 height 10
checkbox input "true"
checkbox input "false"
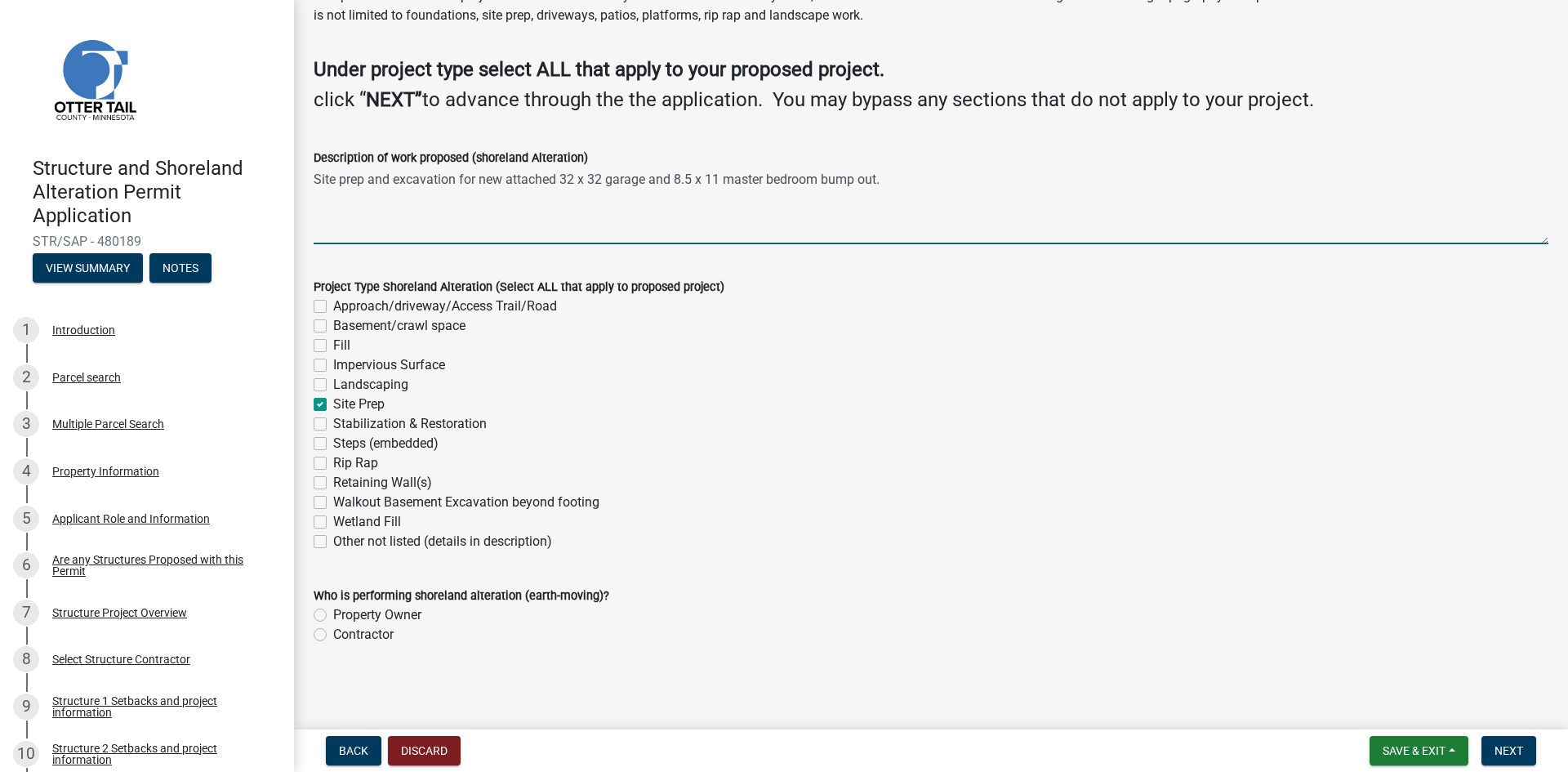
checkbox input "false"
checkbox input "true"
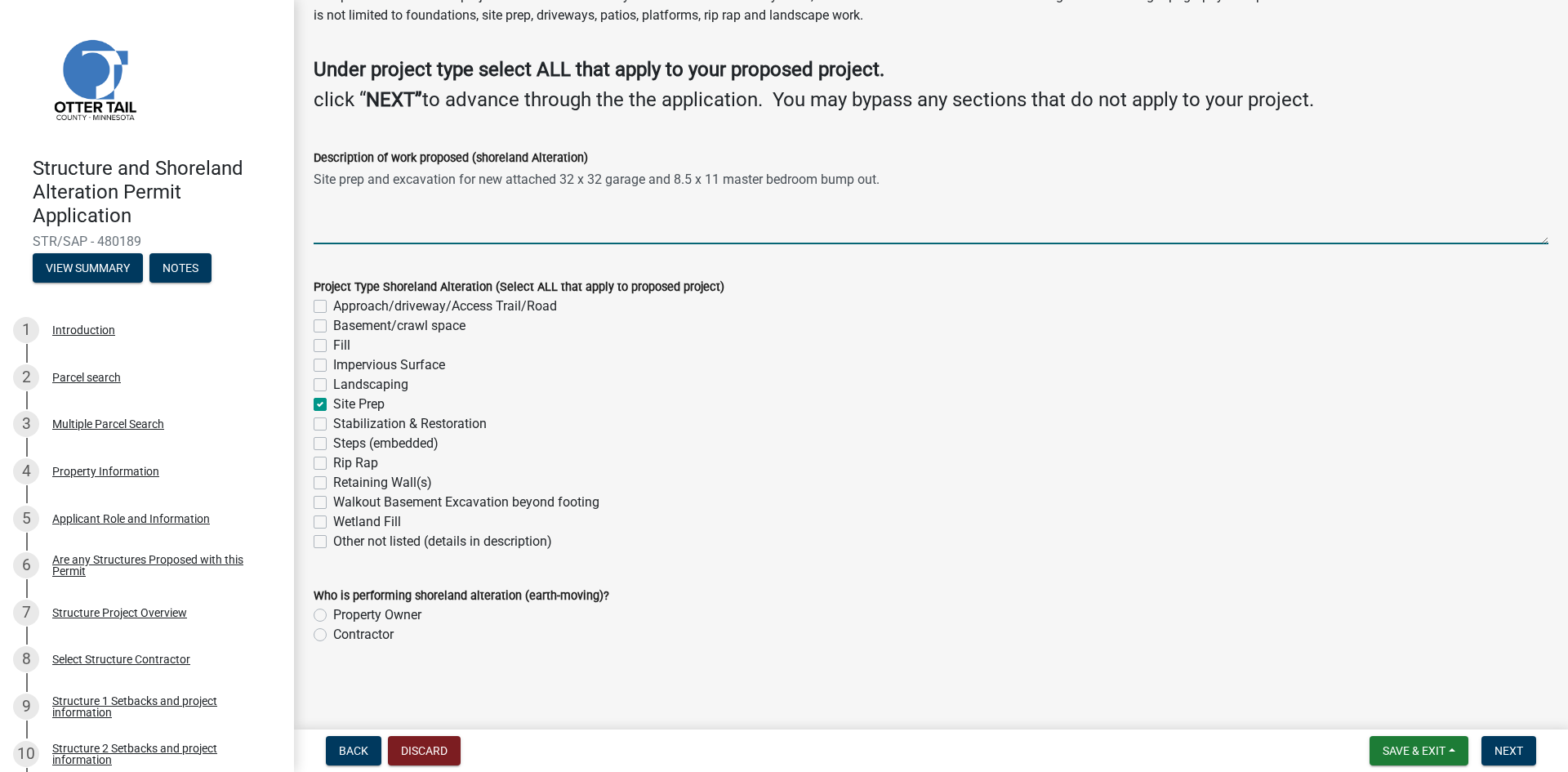
checkbox input "false"
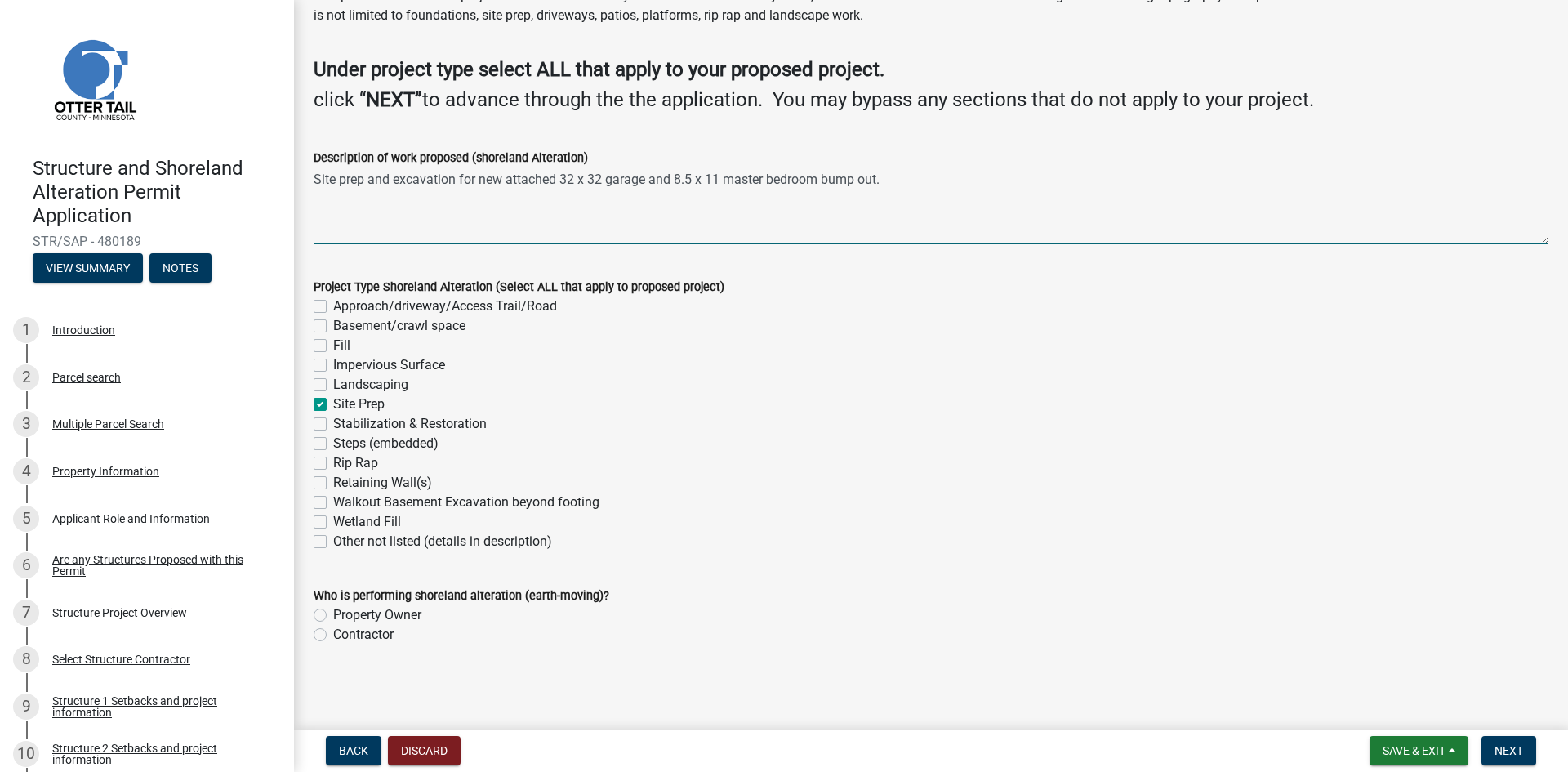
checkbox input "false"
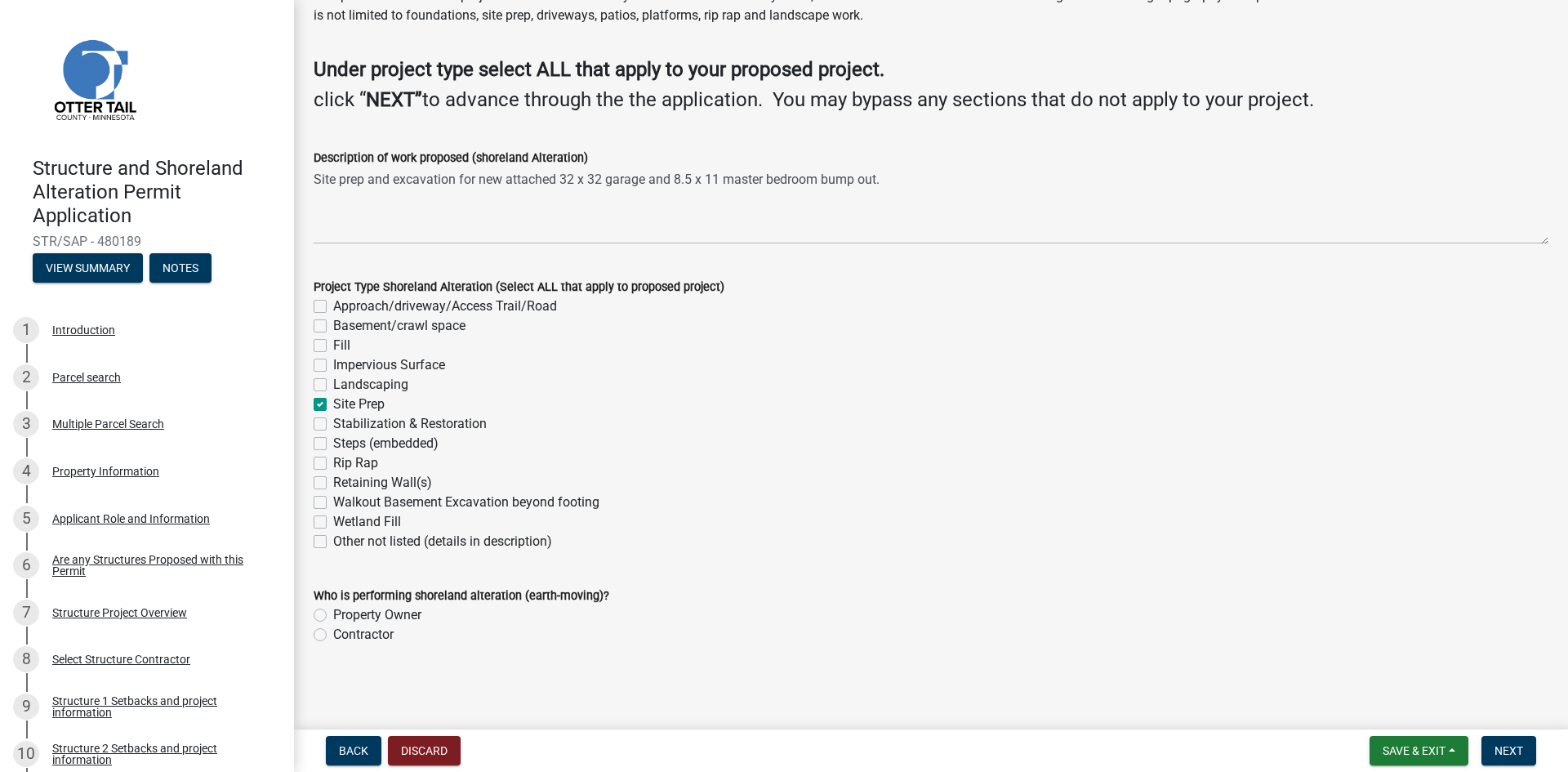
click at [334, 632] on label "Contractor" at bounding box center [363, 635] width 61 height 20
click at [334, 632] on input "Contractor" at bounding box center [339, 630] width 10 height 10
radio input "true"
click at [1503, 746] on span "Next" at bounding box center [1509, 750] width 29 height 13
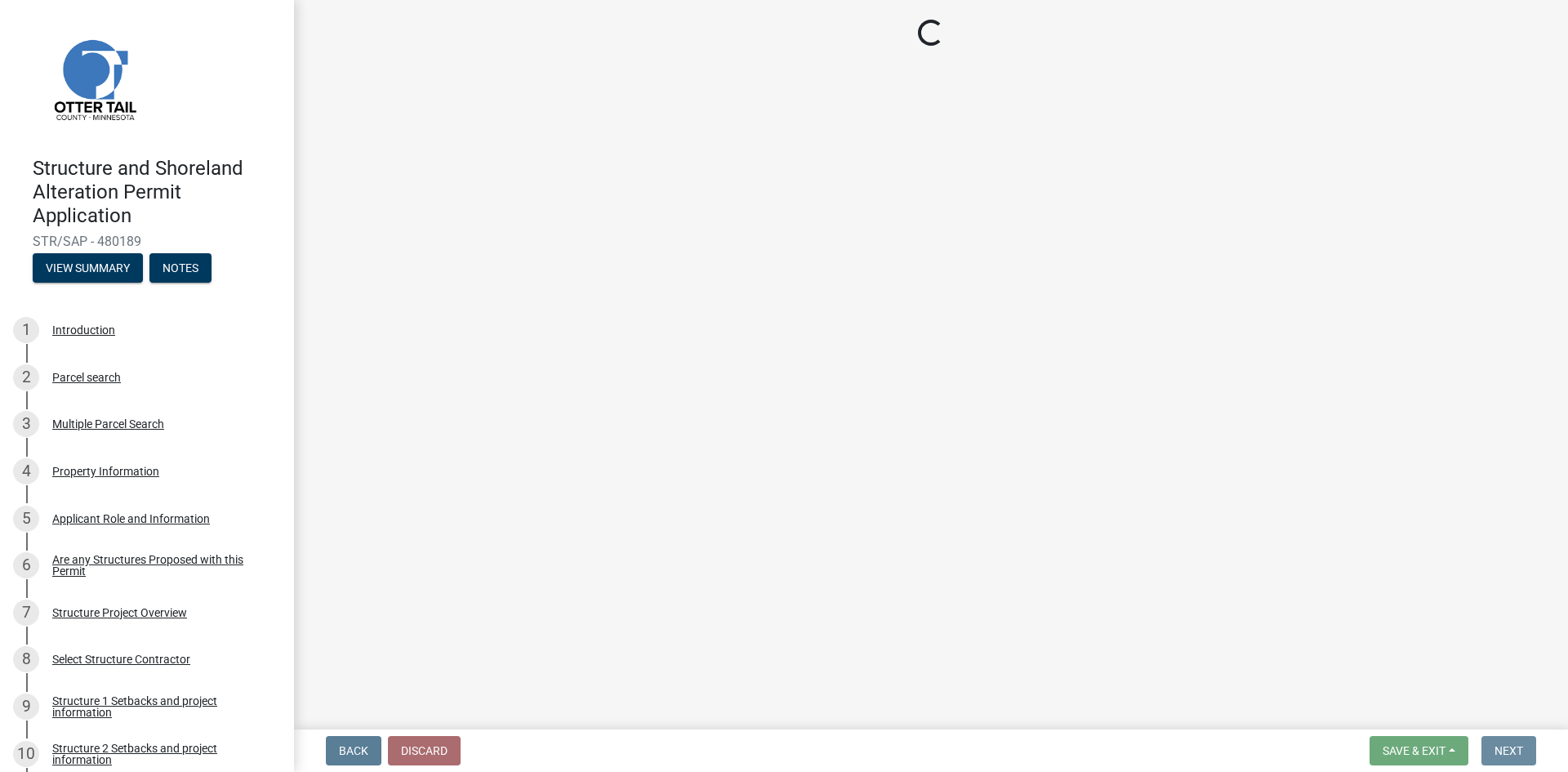
scroll to position [0, 0]
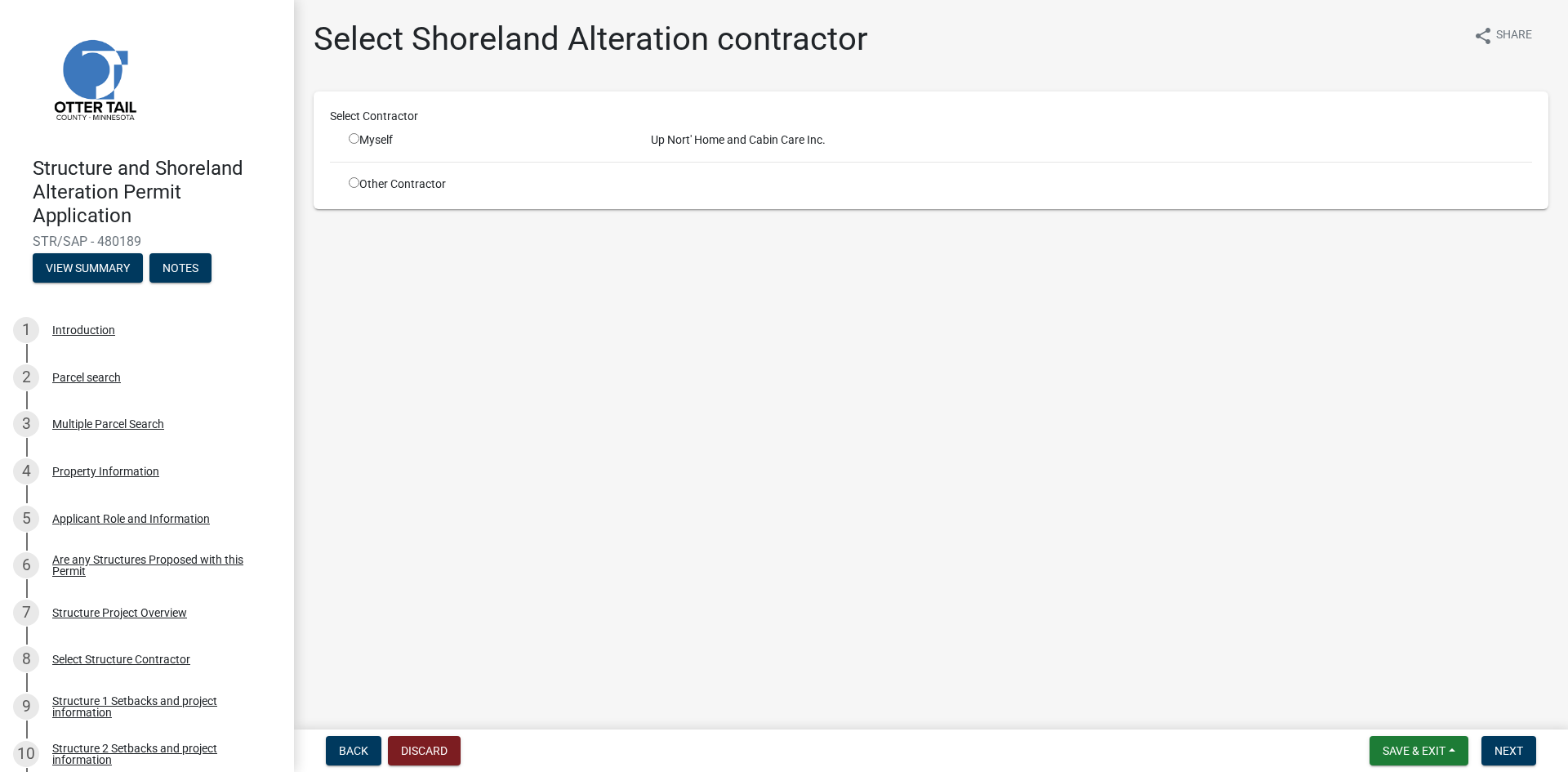
click at [354, 137] on input "radio" at bounding box center [354, 138] width 10 height 10
radio input "true"
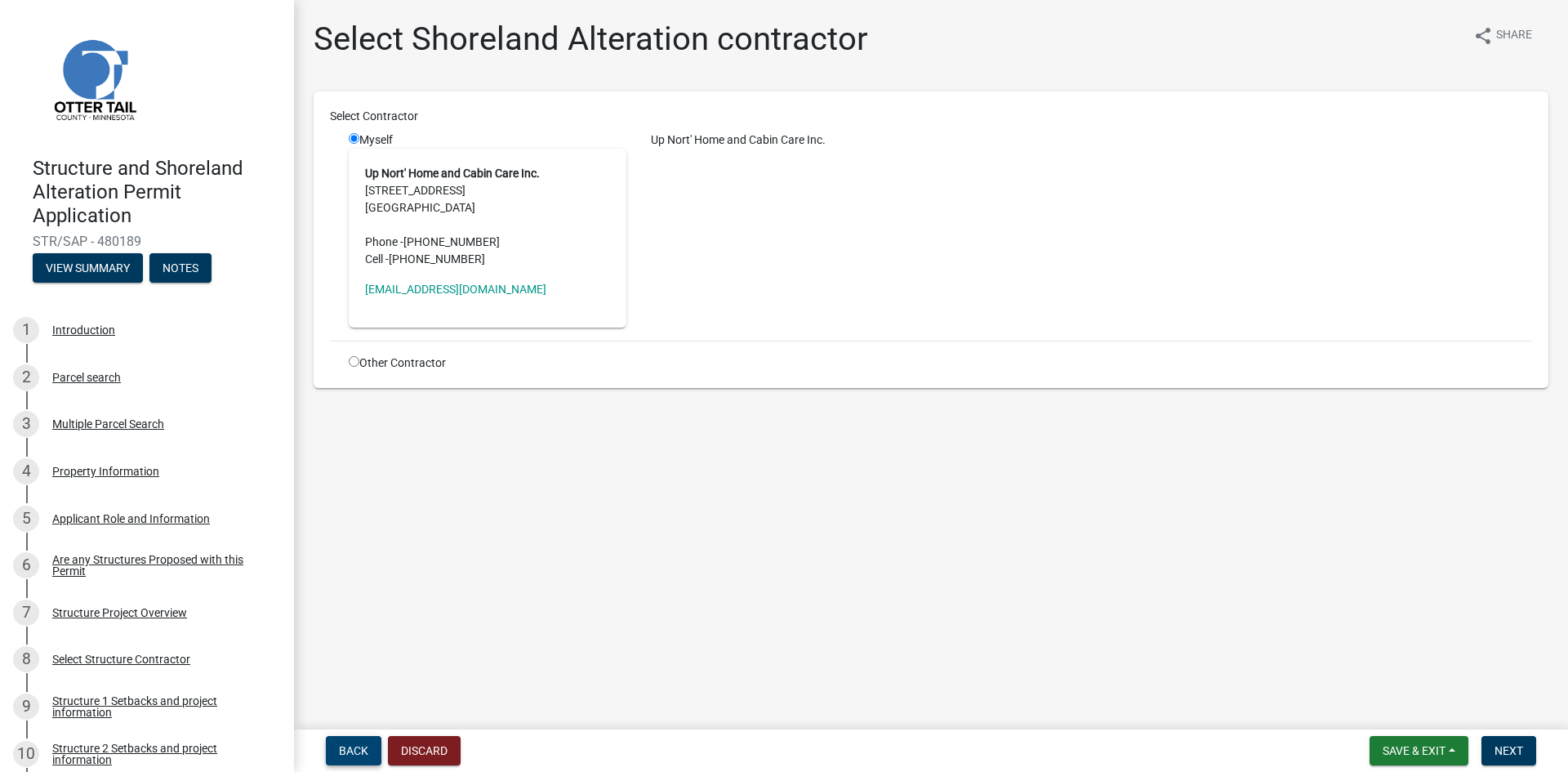
click at [352, 746] on span "Back" at bounding box center [353, 750] width 29 height 13
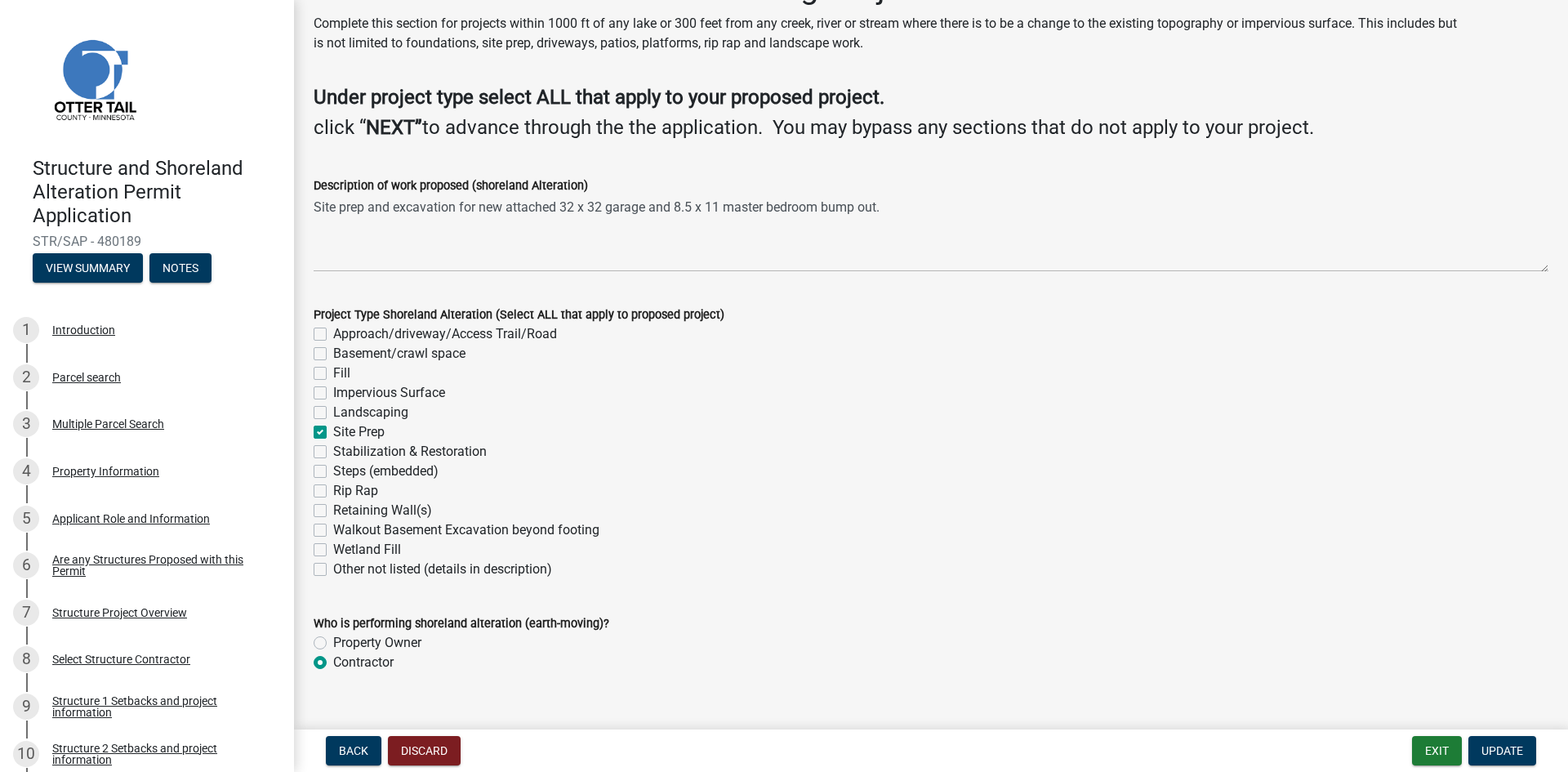
scroll to position [79, 0]
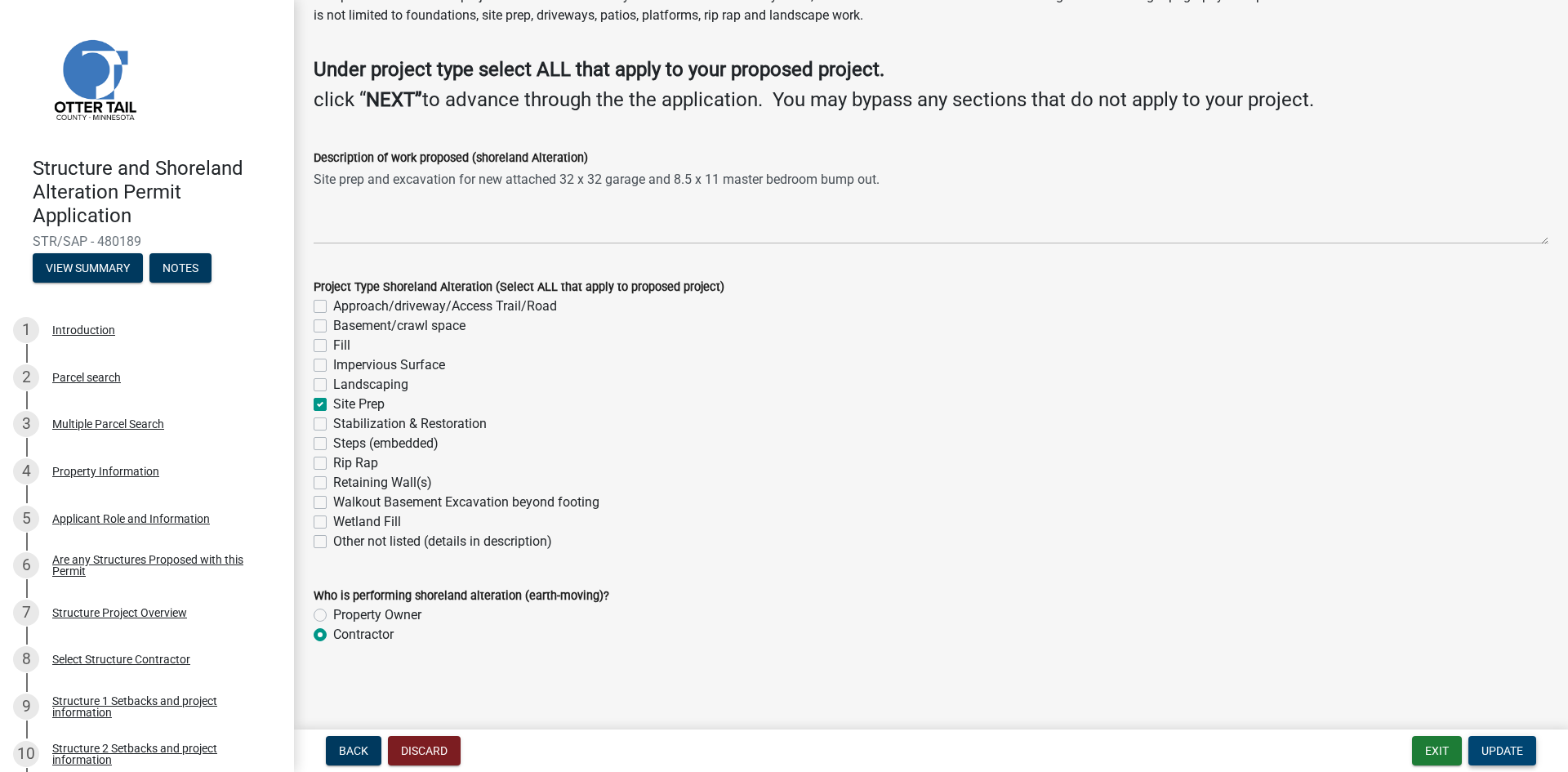
click at [1495, 744] on span "Update" at bounding box center [1502, 750] width 42 height 13
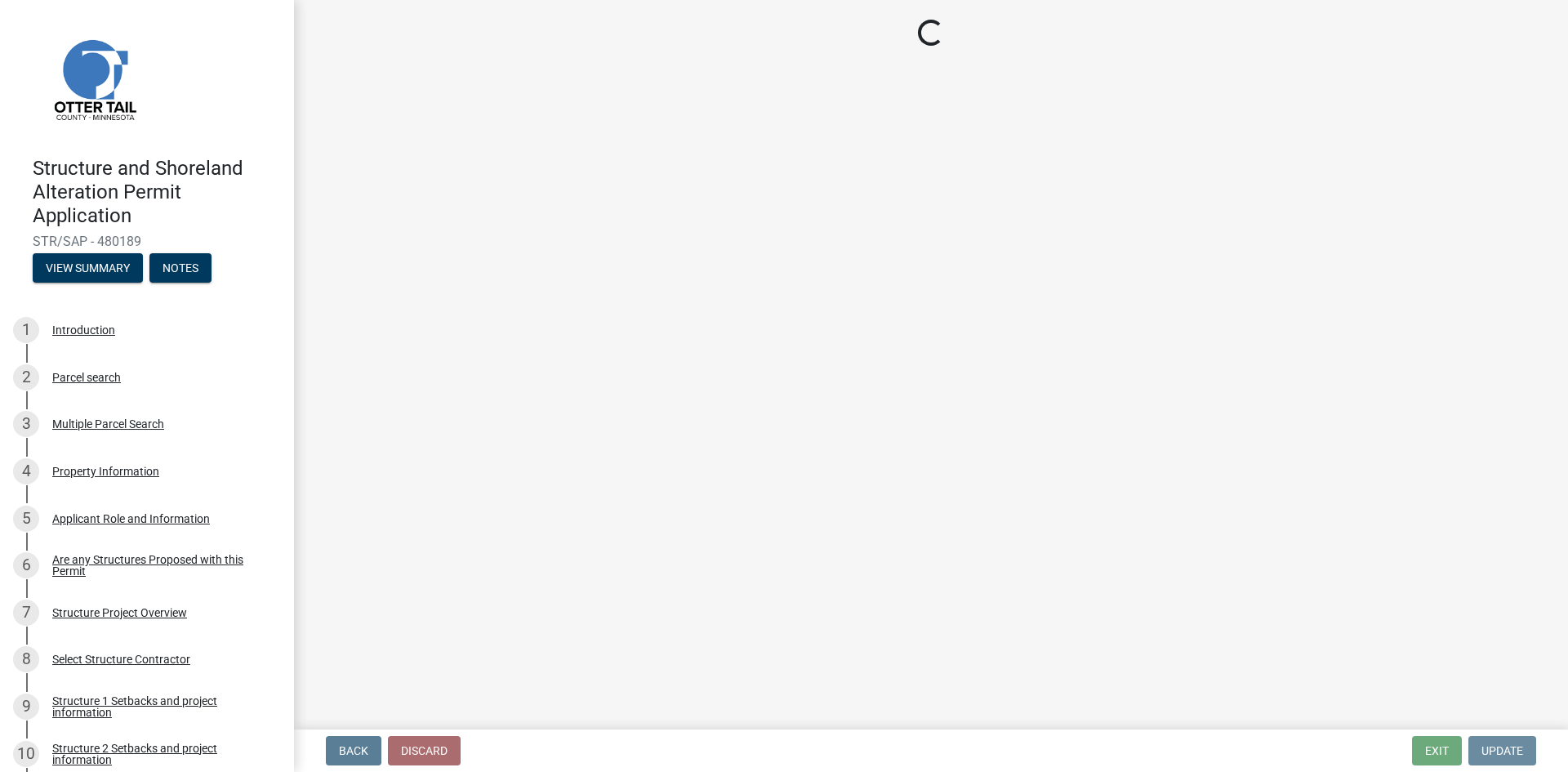
scroll to position [0, 0]
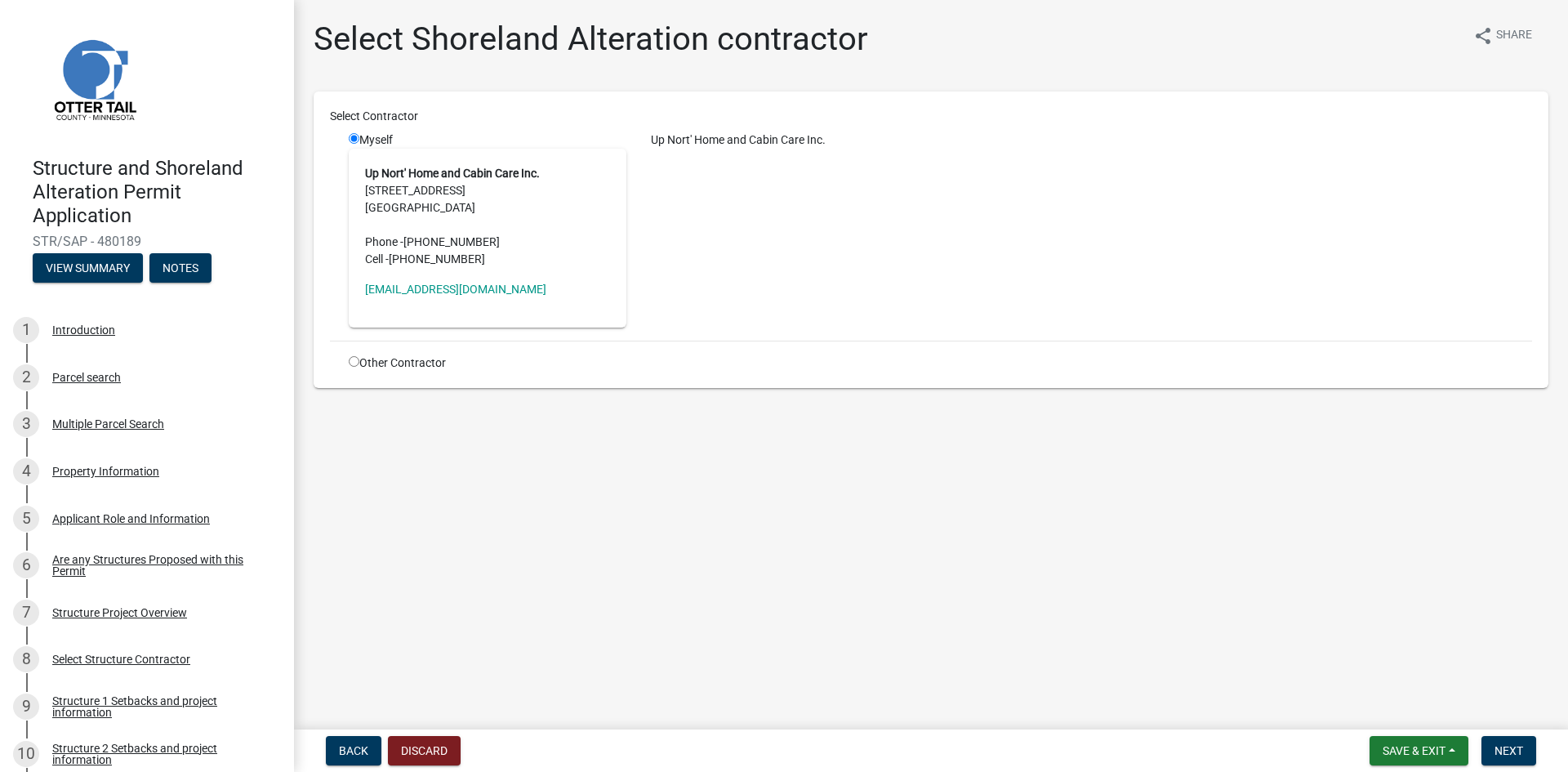
click at [356, 362] on input "radio" at bounding box center [354, 361] width 10 height 10
radio input "true"
radio input "false"
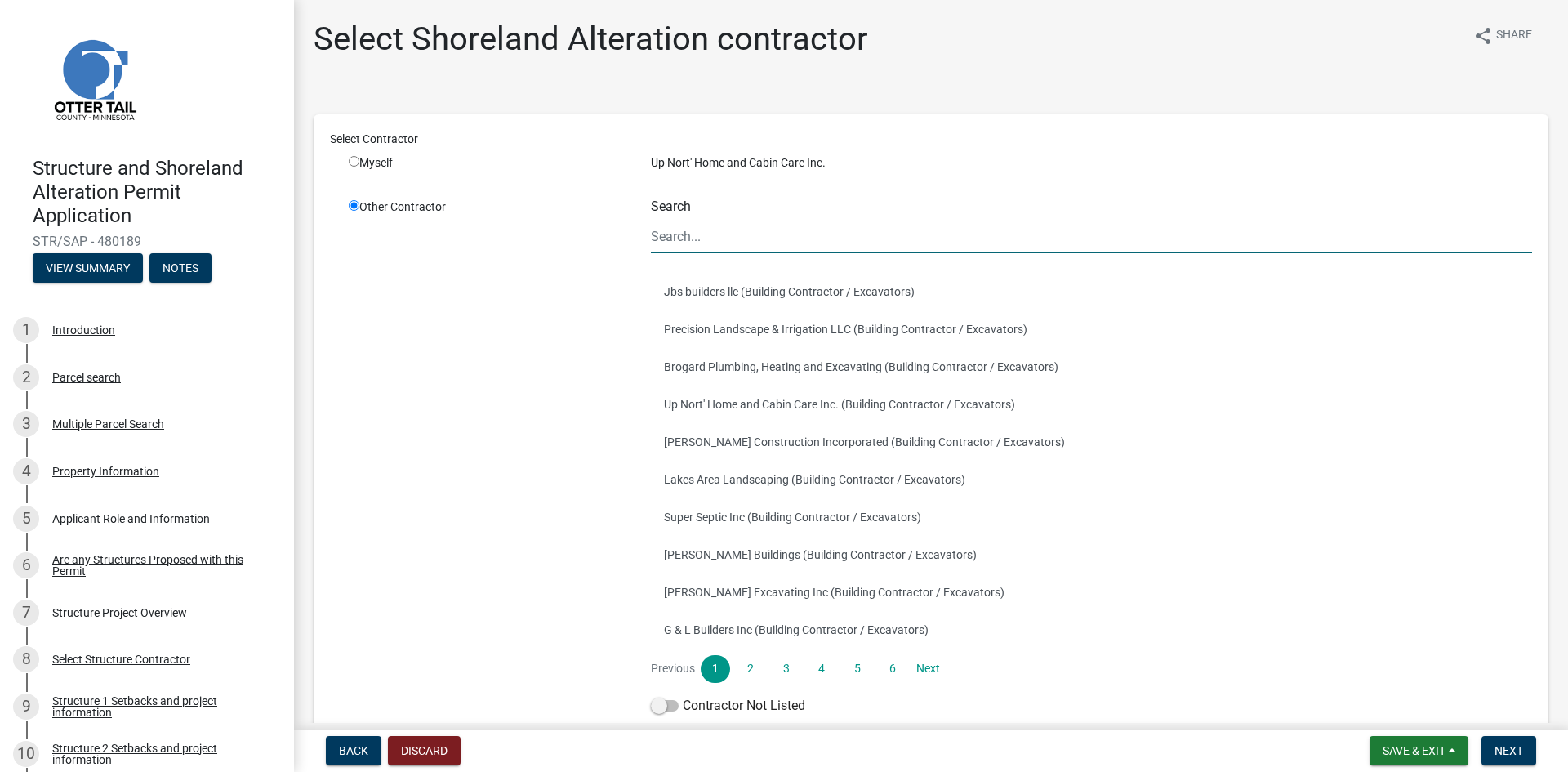
click at [682, 241] on input "Search" at bounding box center [1091, 236] width 881 height 33
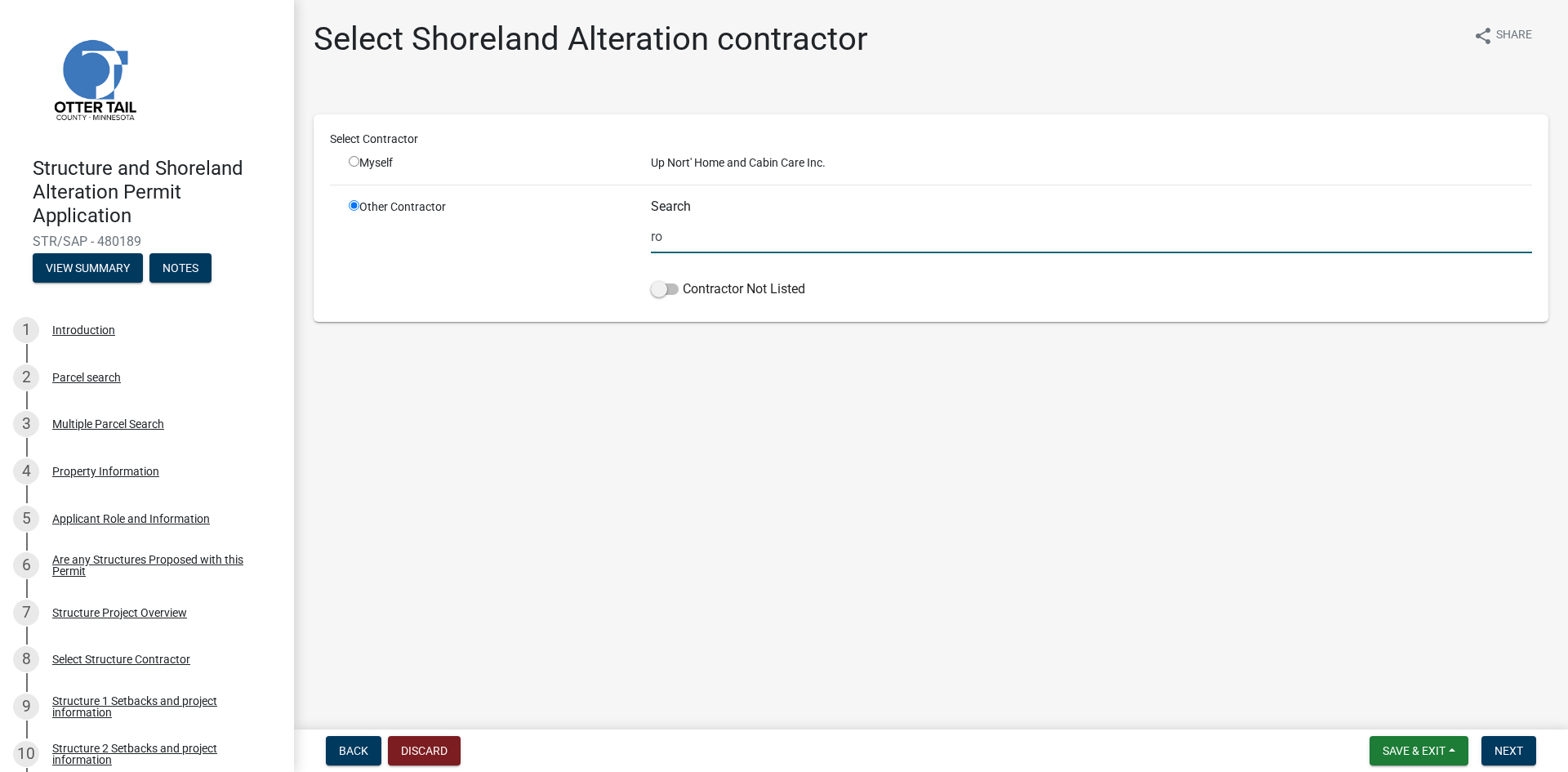
type input "r"
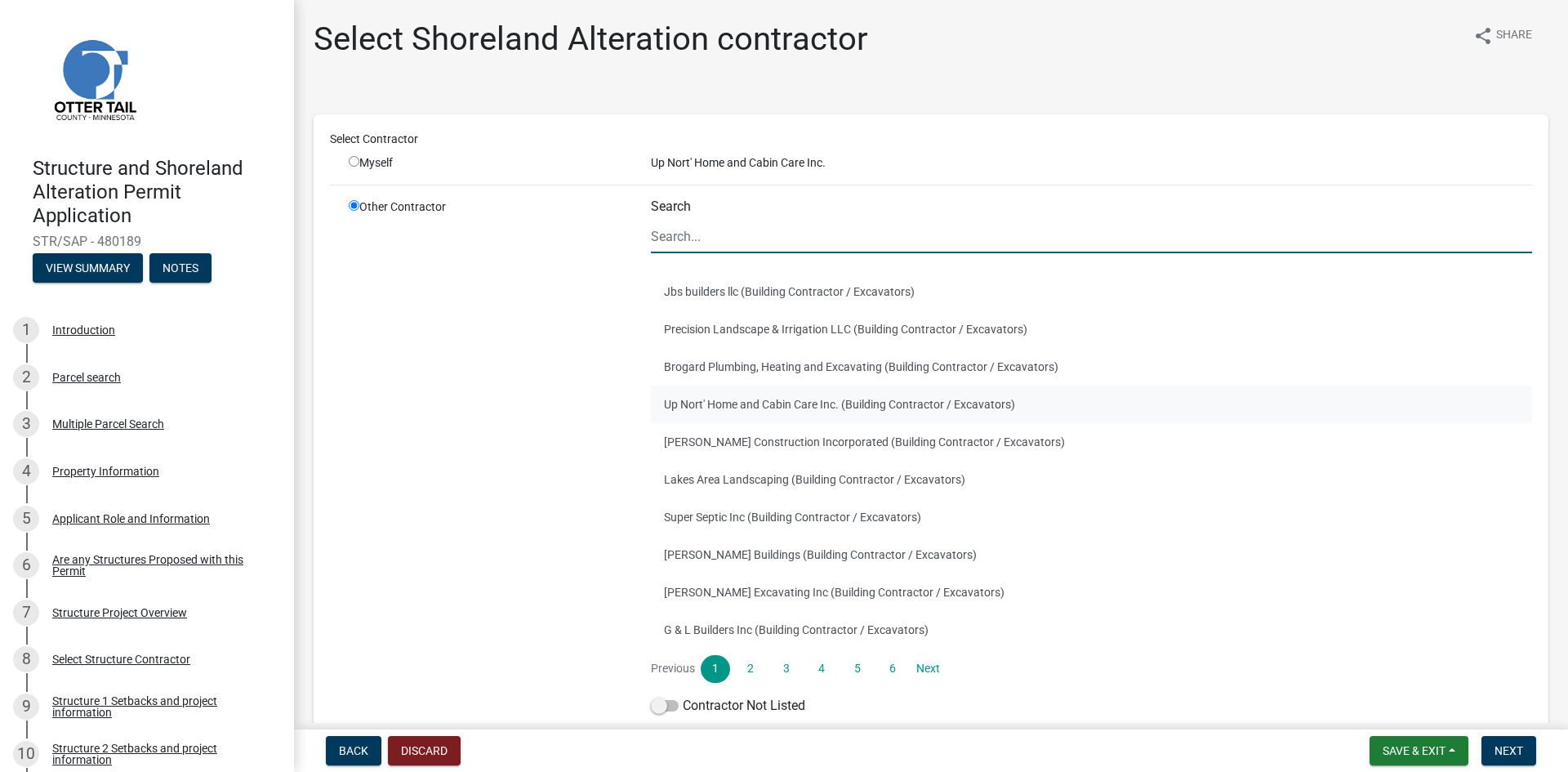
scroll to position [82, 0]
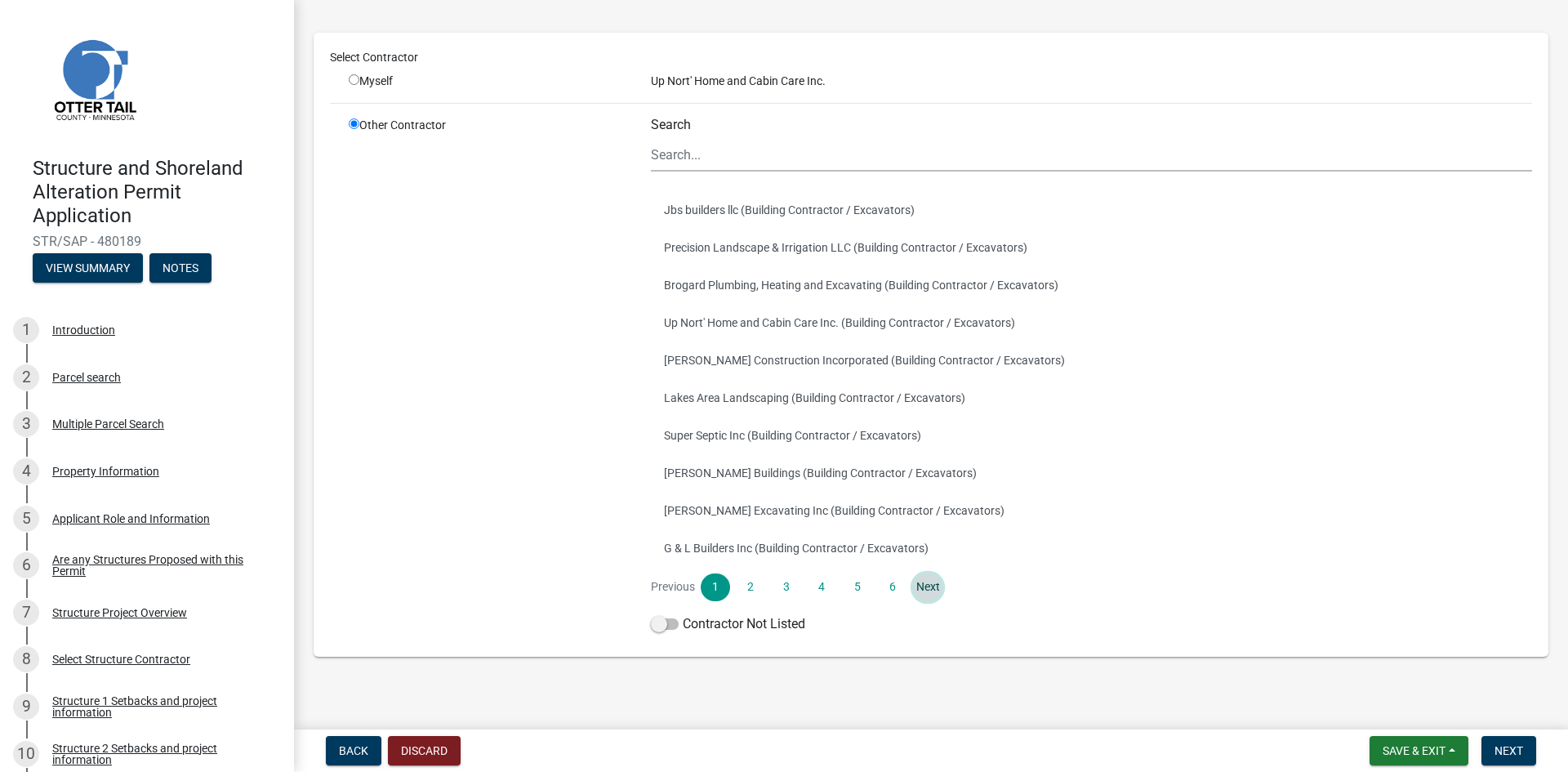
click at [925, 584] on link "Next" at bounding box center [928, 587] width 29 height 28
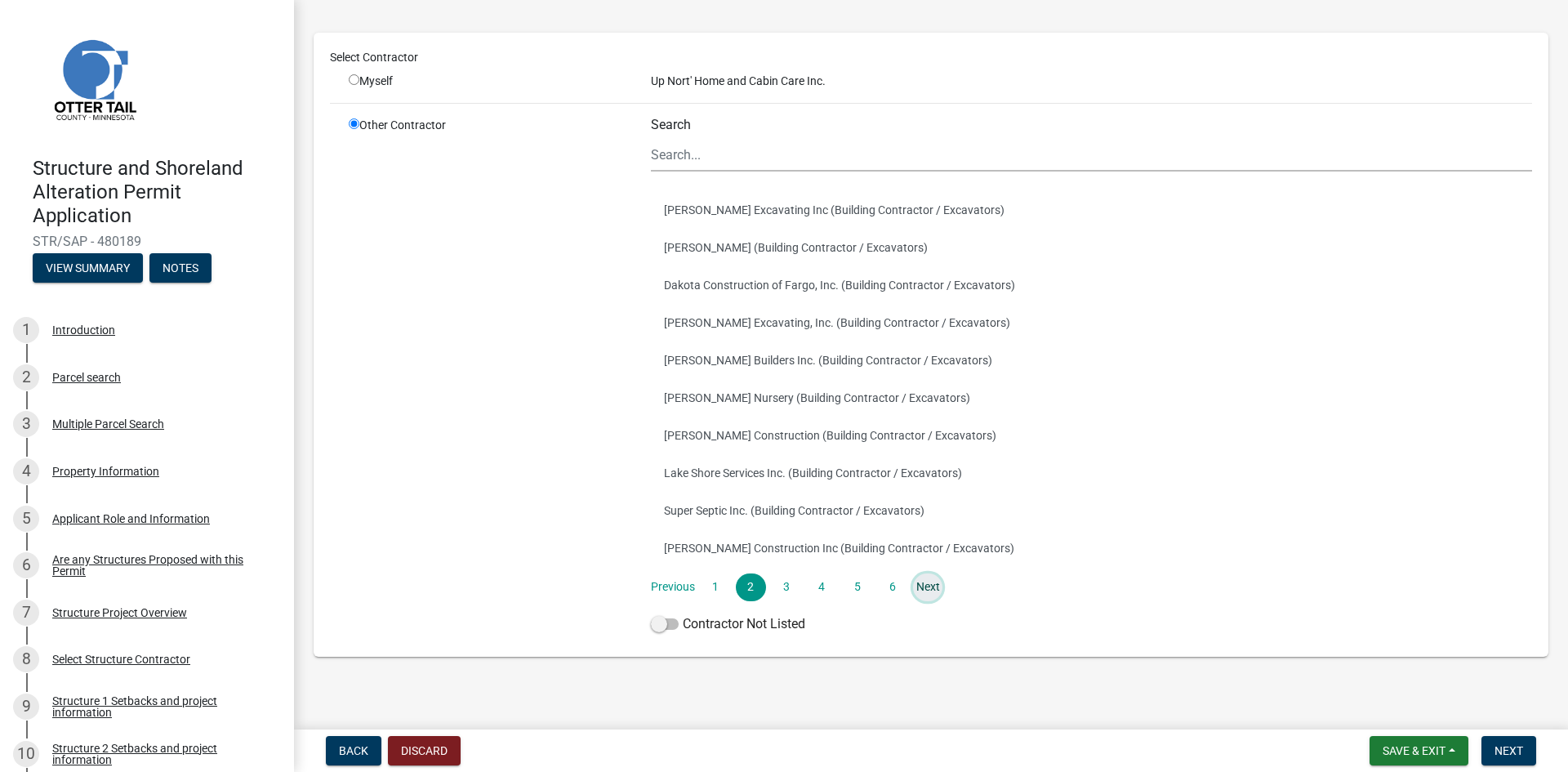
click at [923, 583] on link "Next" at bounding box center [928, 587] width 29 height 28
click at [922, 585] on link "Next" at bounding box center [928, 587] width 29 height 28
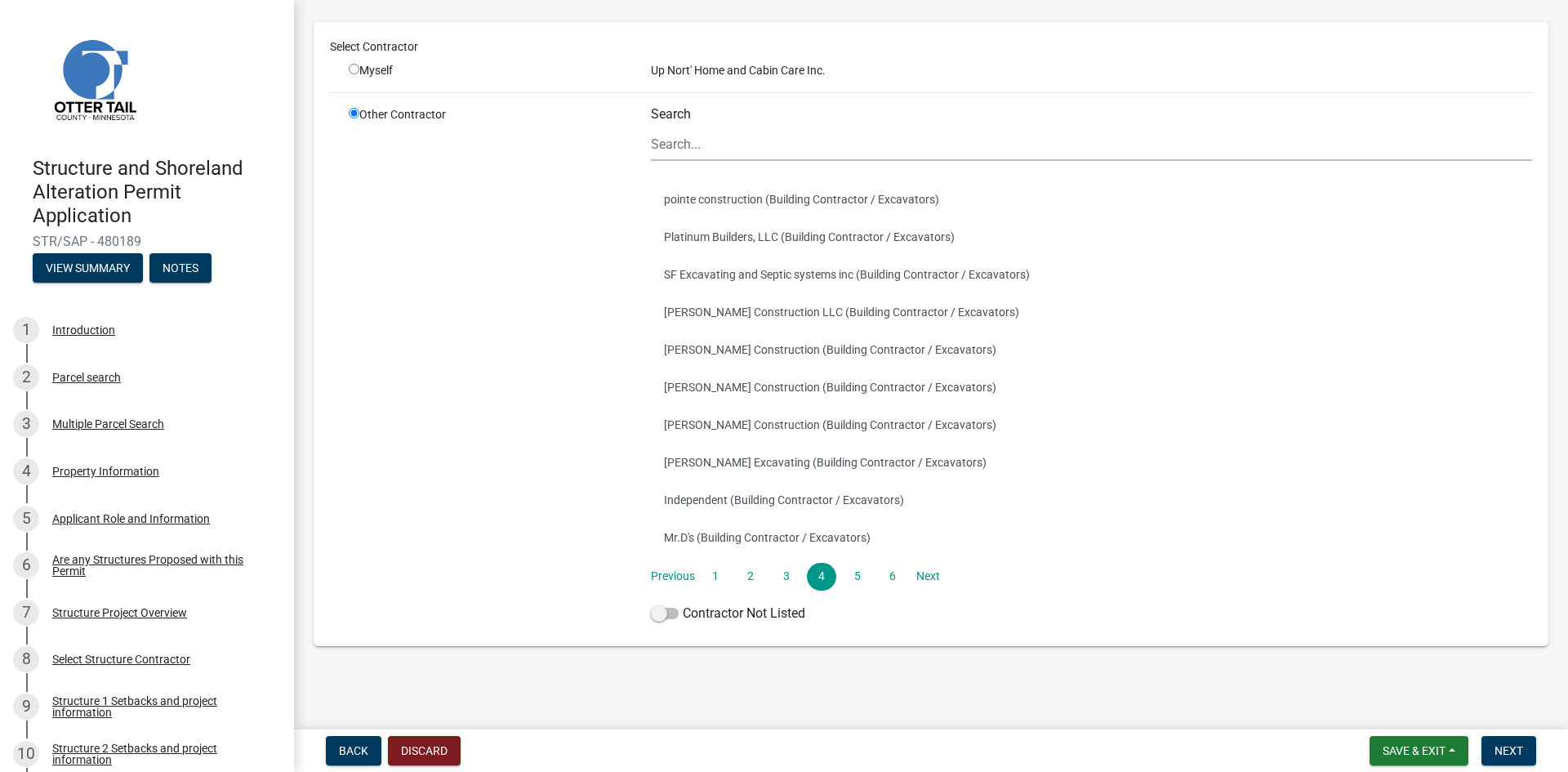
click at [355, 68] on input "radio" at bounding box center [354, 69] width 10 height 10
radio input "true"
radio input "false"
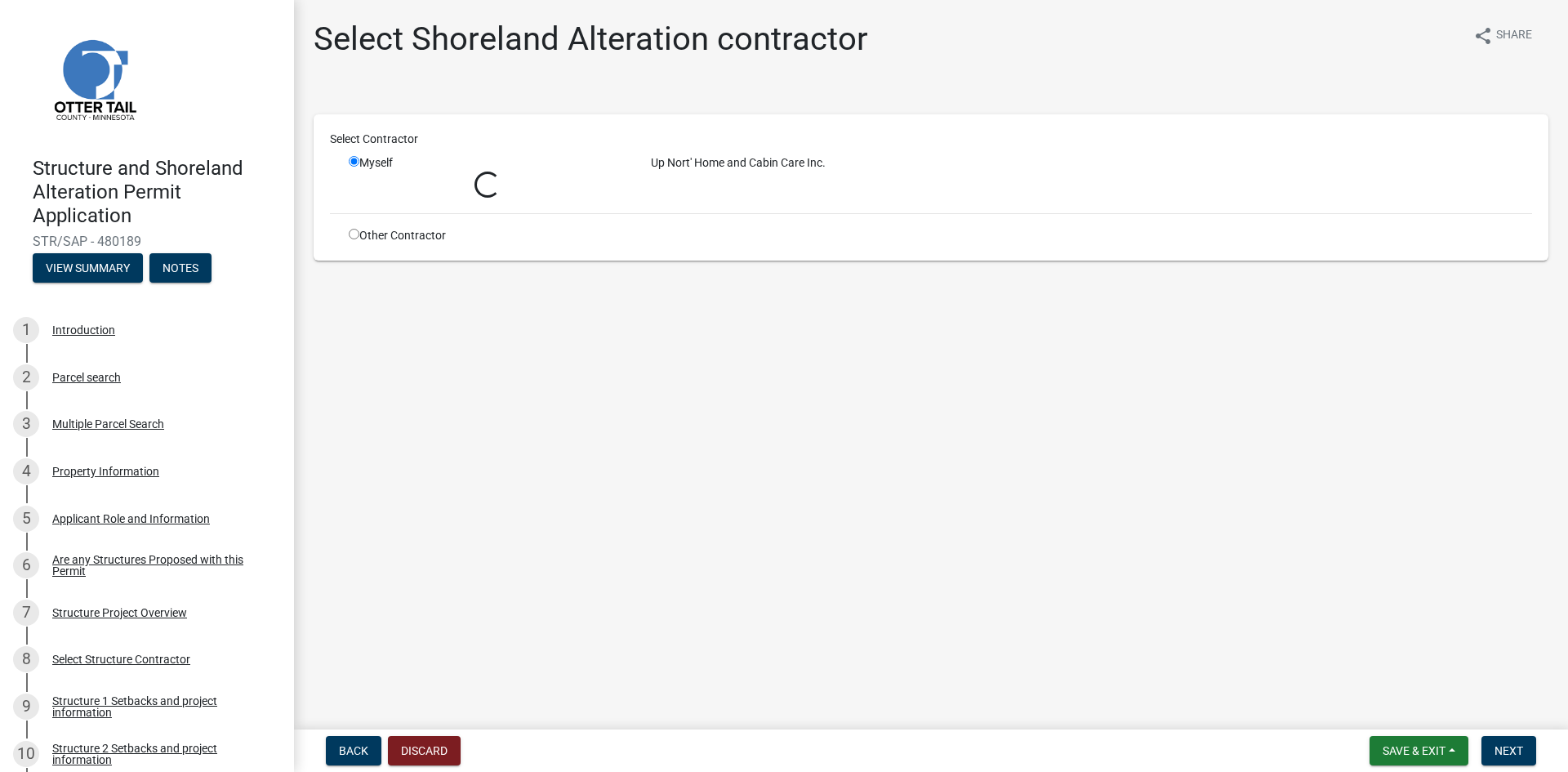
scroll to position [0, 0]
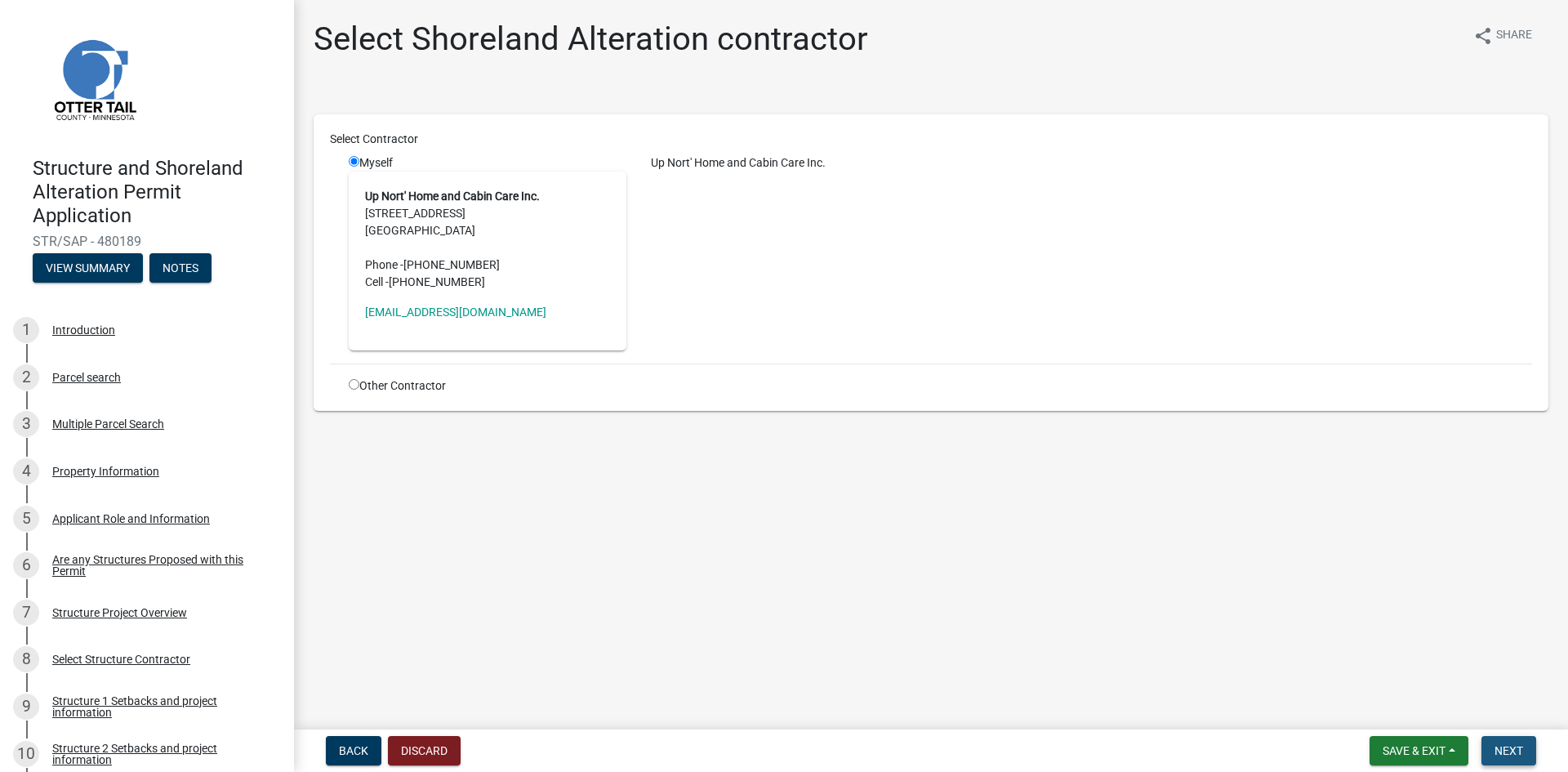
click at [1507, 740] on button "Next" at bounding box center [1509, 751] width 55 height 29
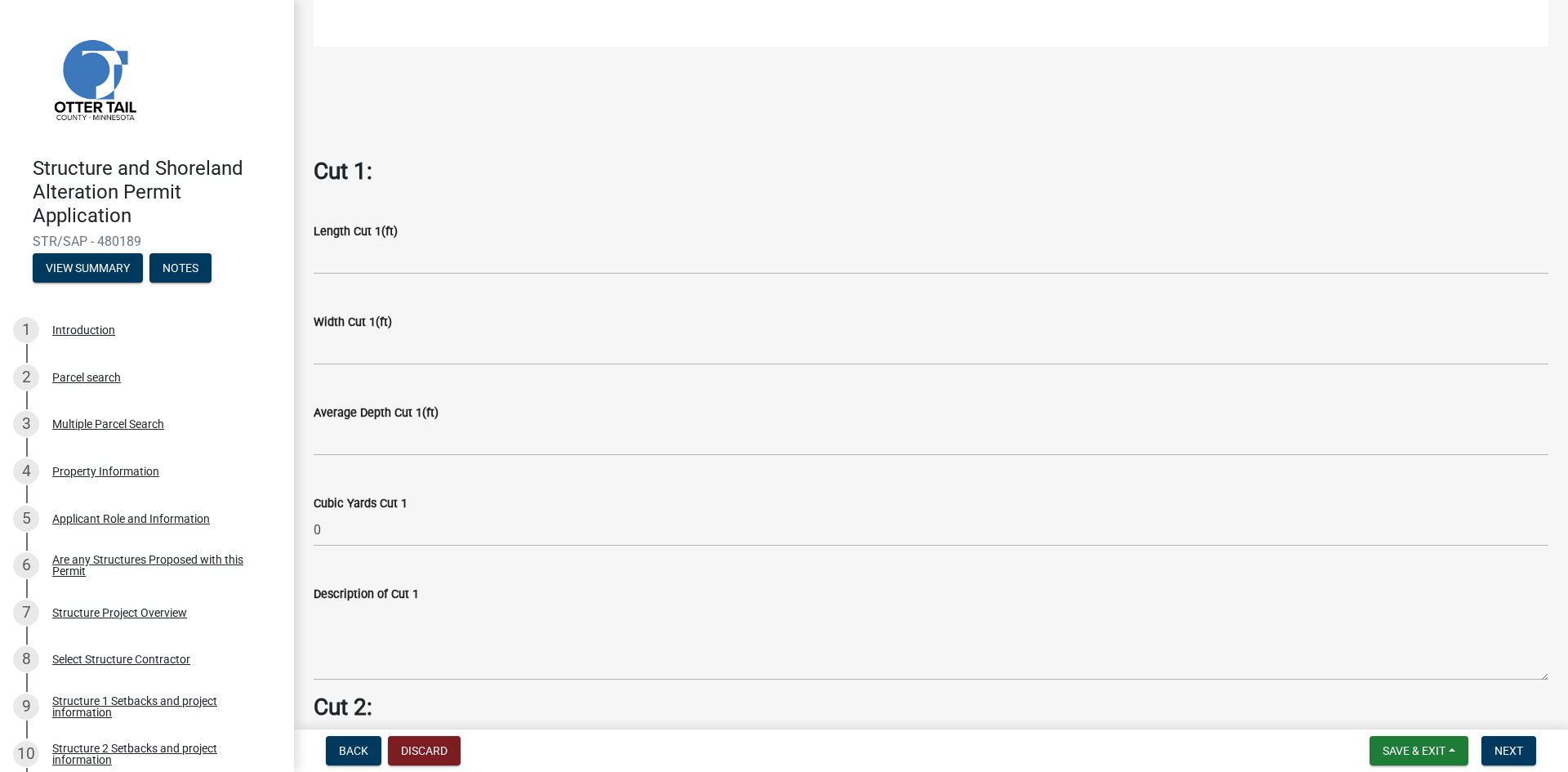
scroll to position [898, 0]
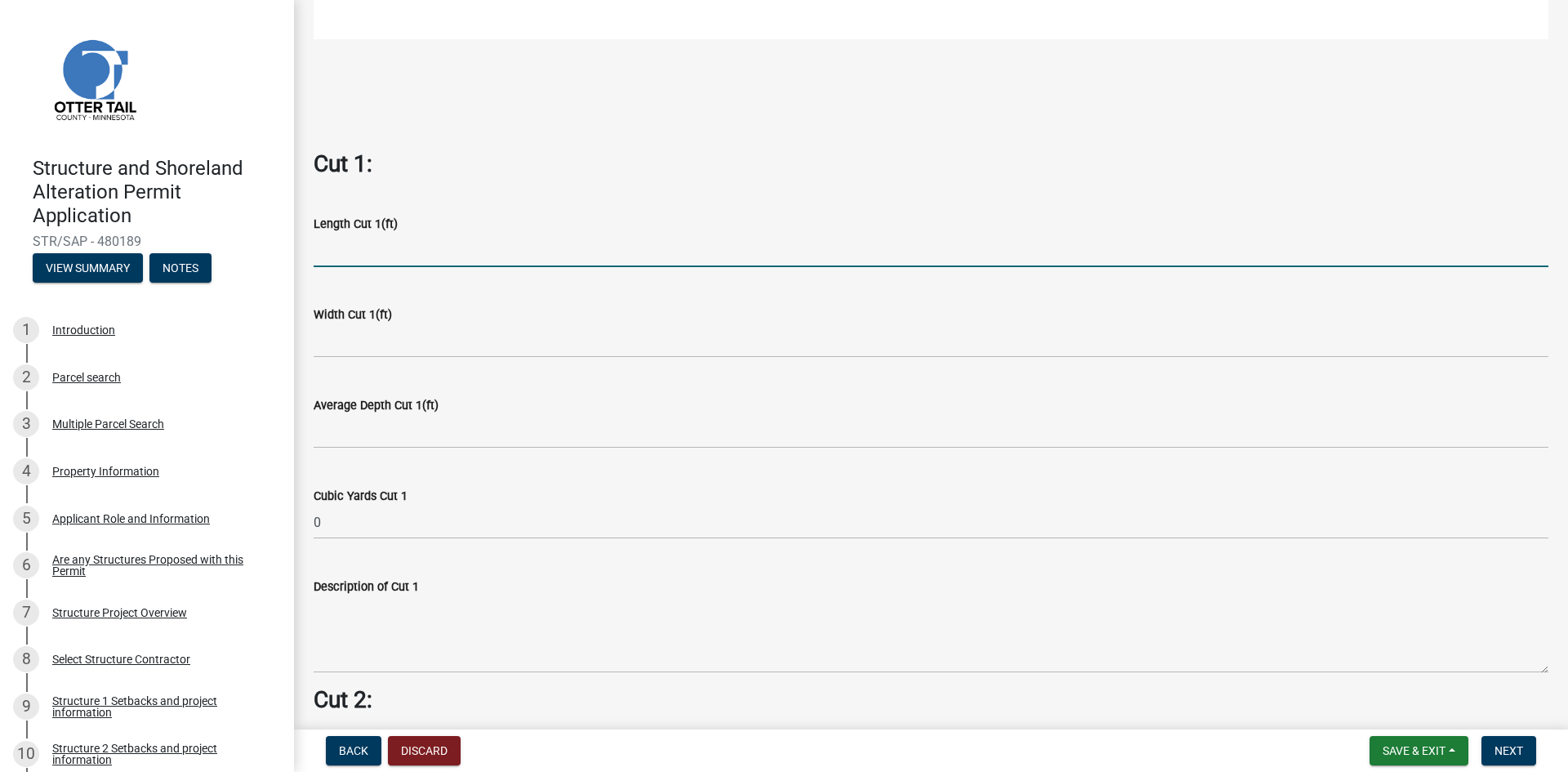
click at [361, 246] on input "text" at bounding box center [932, 250] width 1235 height 33
type input "40"
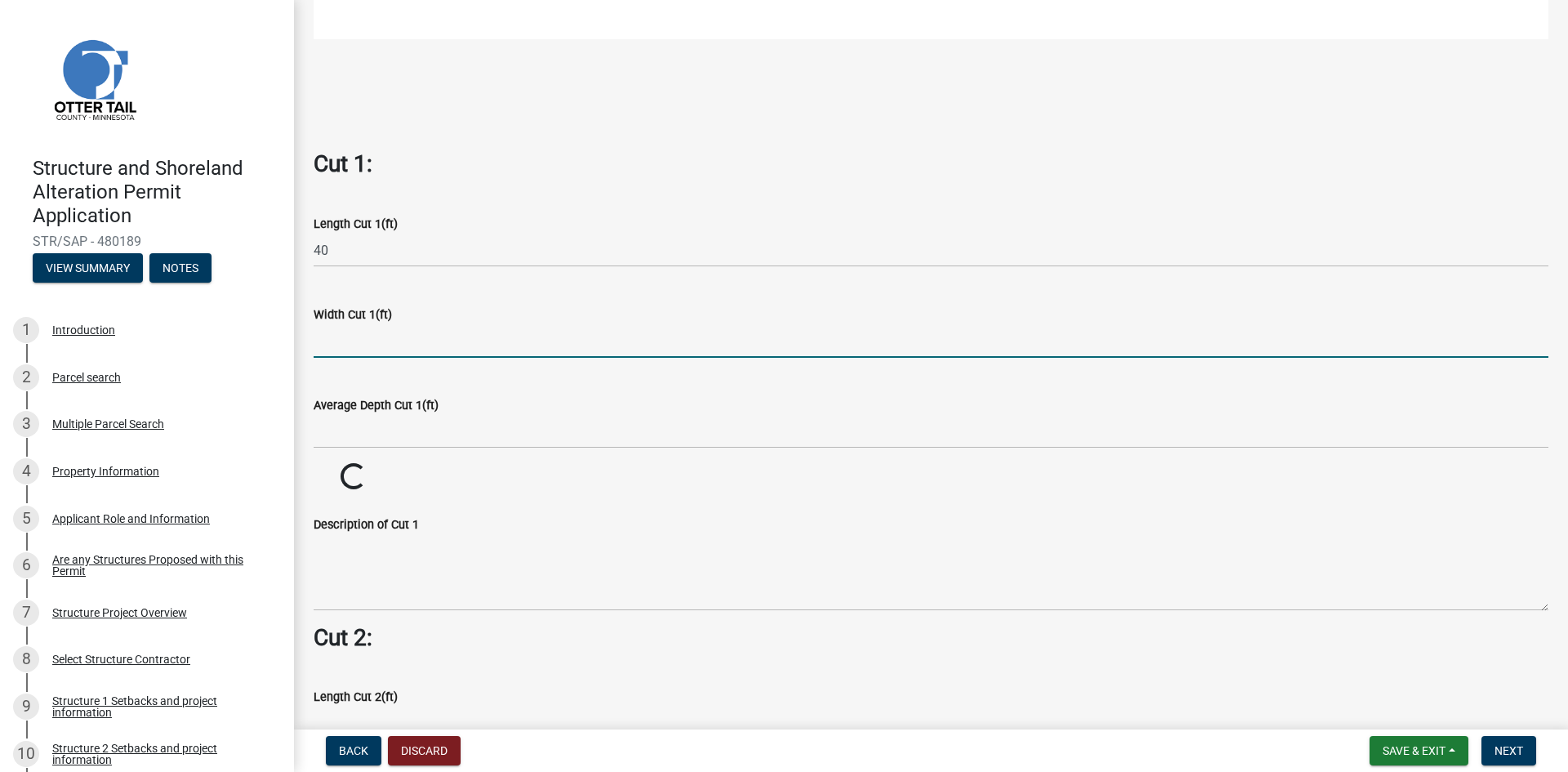
click at [377, 337] on input "text" at bounding box center [932, 340] width 1235 height 33
type input "36"
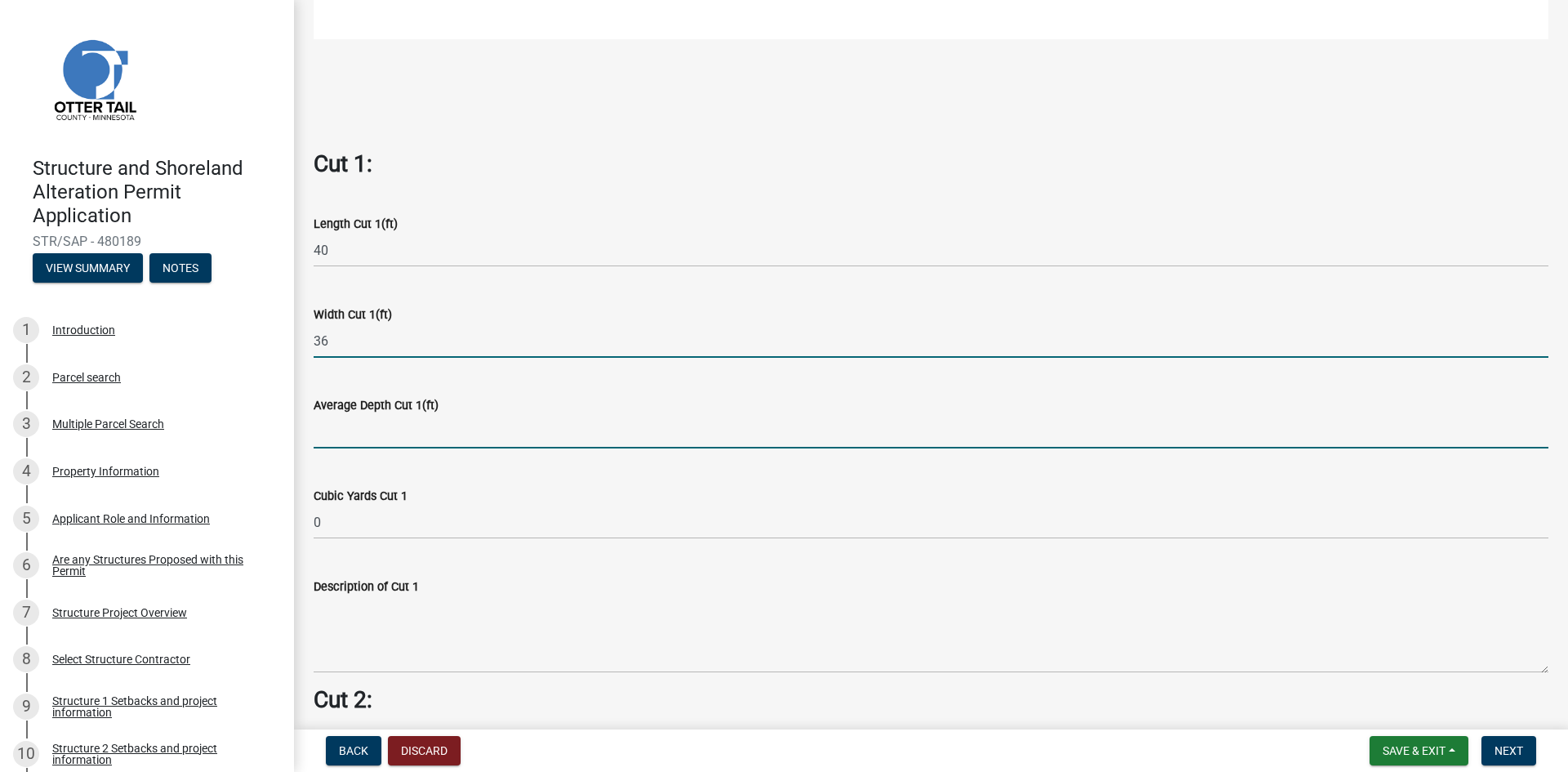
click at [341, 423] on input "text" at bounding box center [932, 431] width 1235 height 33
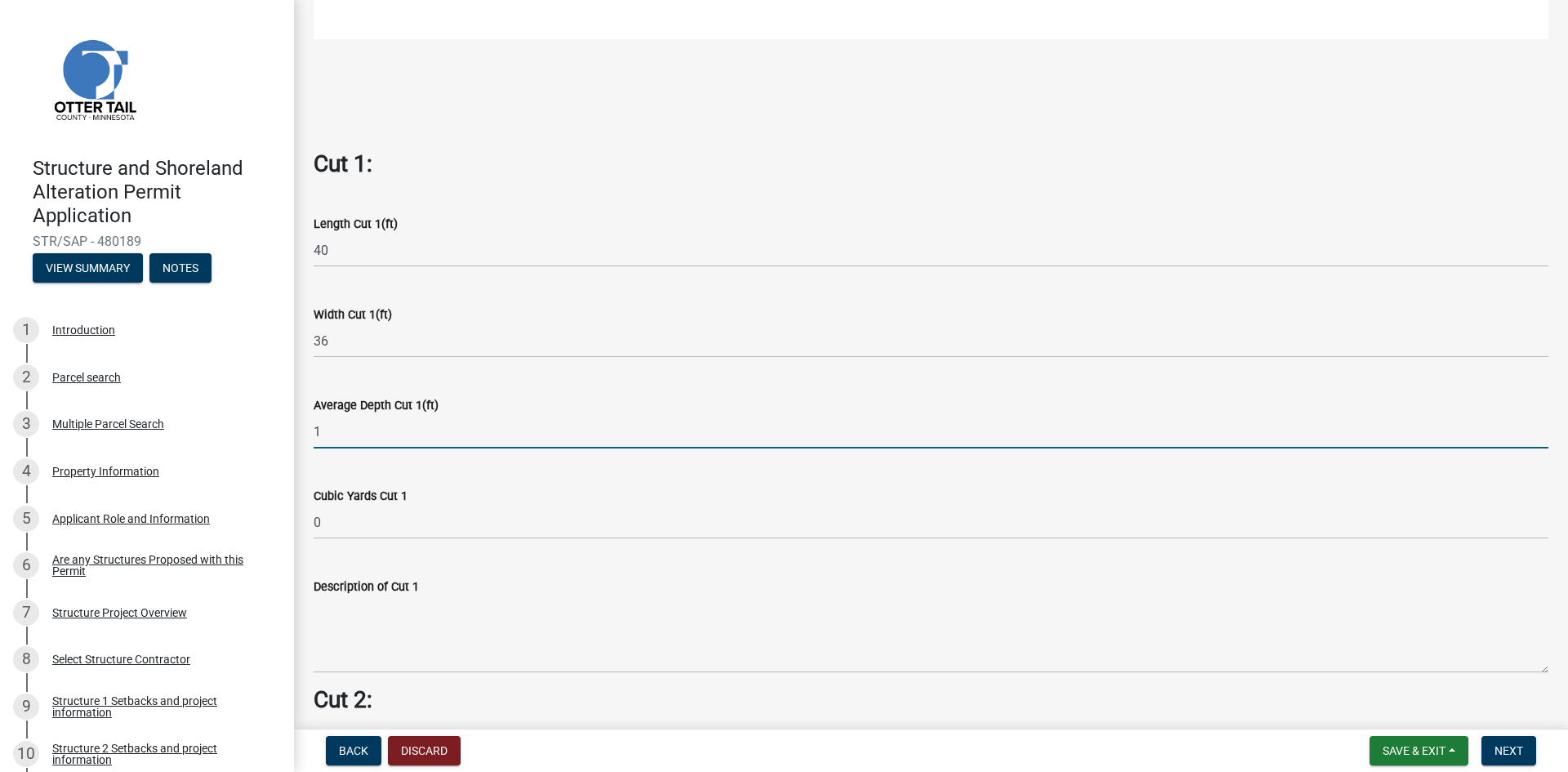
type input "1"
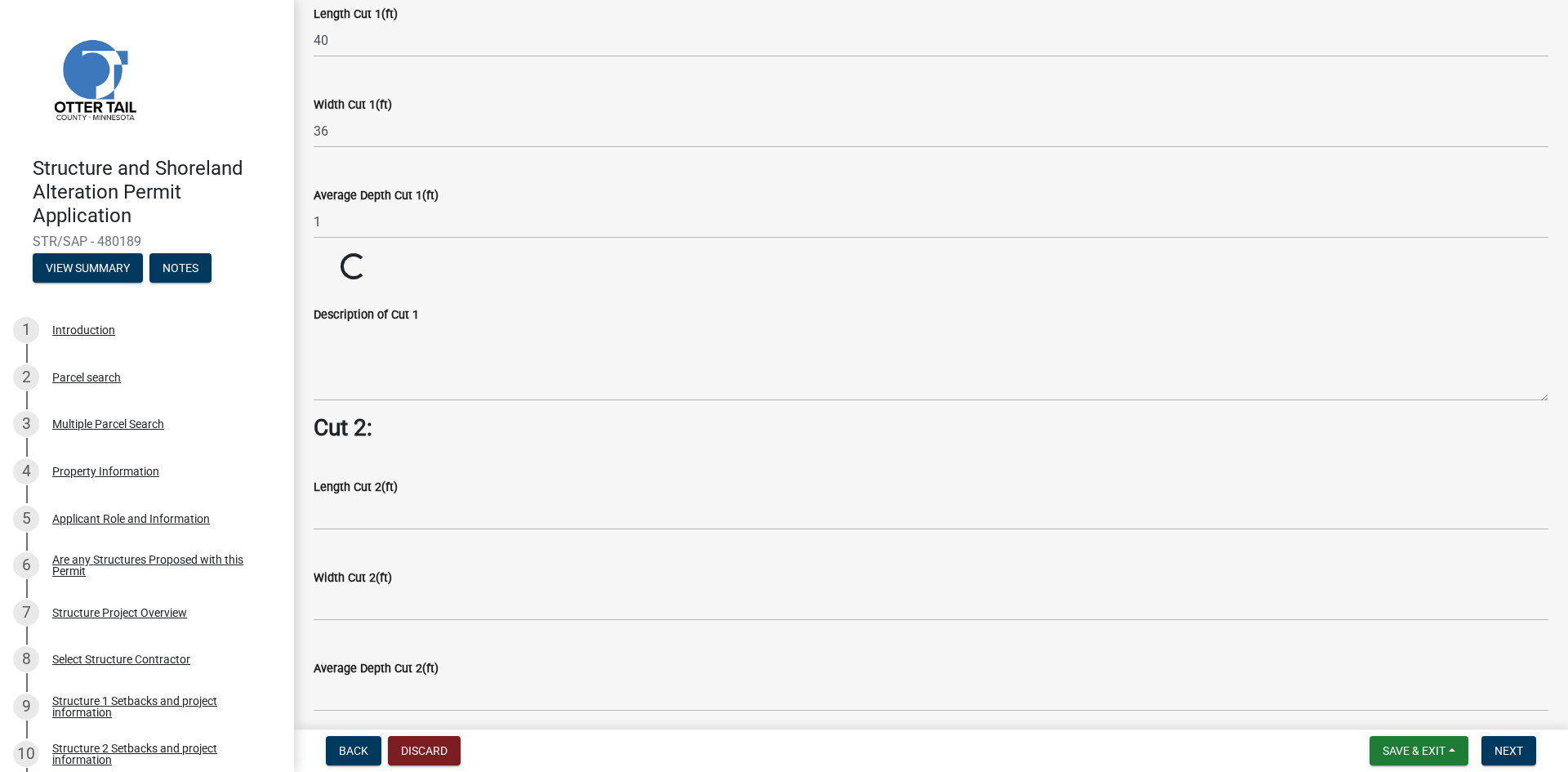
scroll to position [1144, 0]
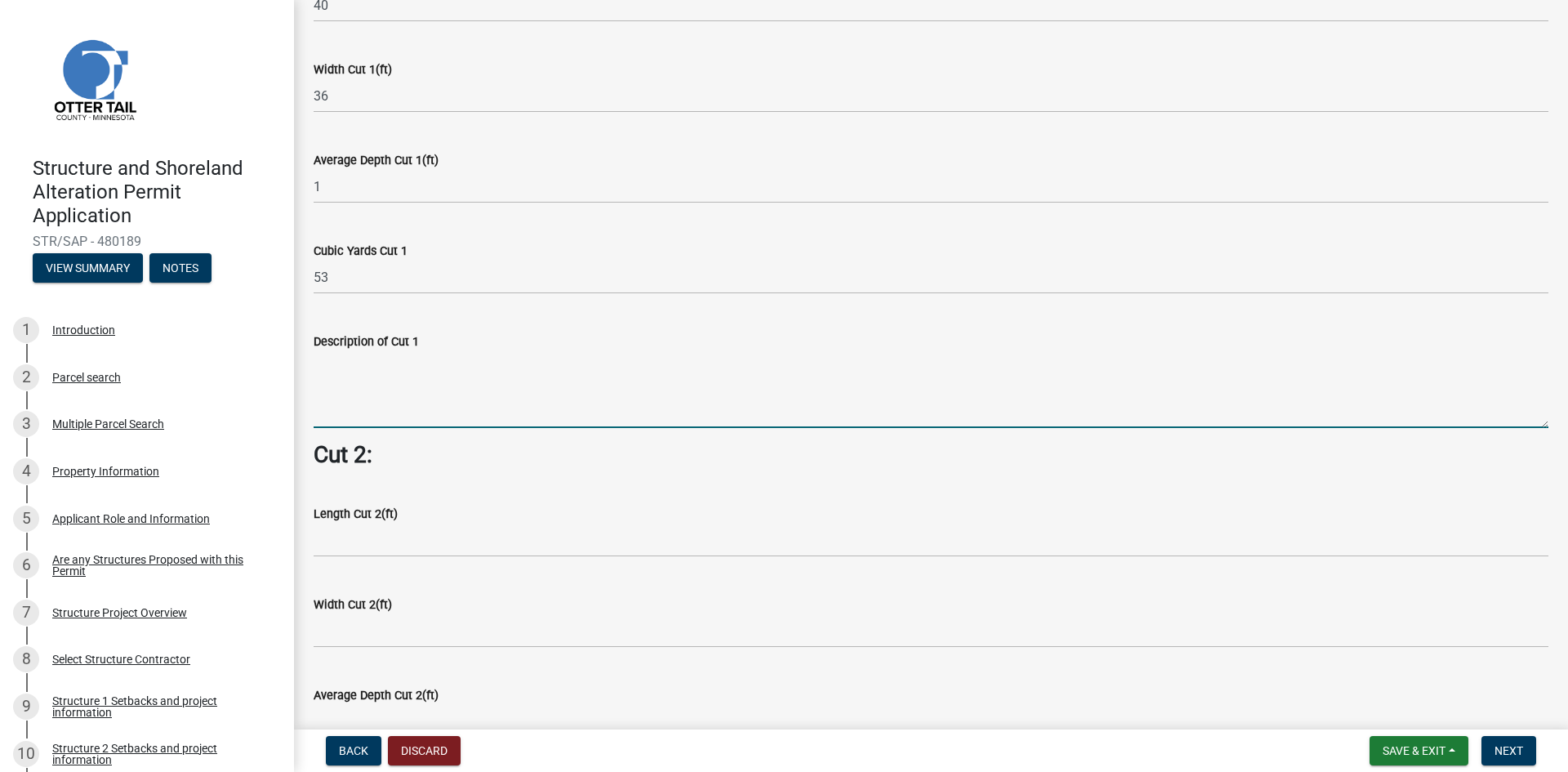
click at [382, 402] on textarea "Description of Cut 1" at bounding box center [932, 390] width 1235 height 77
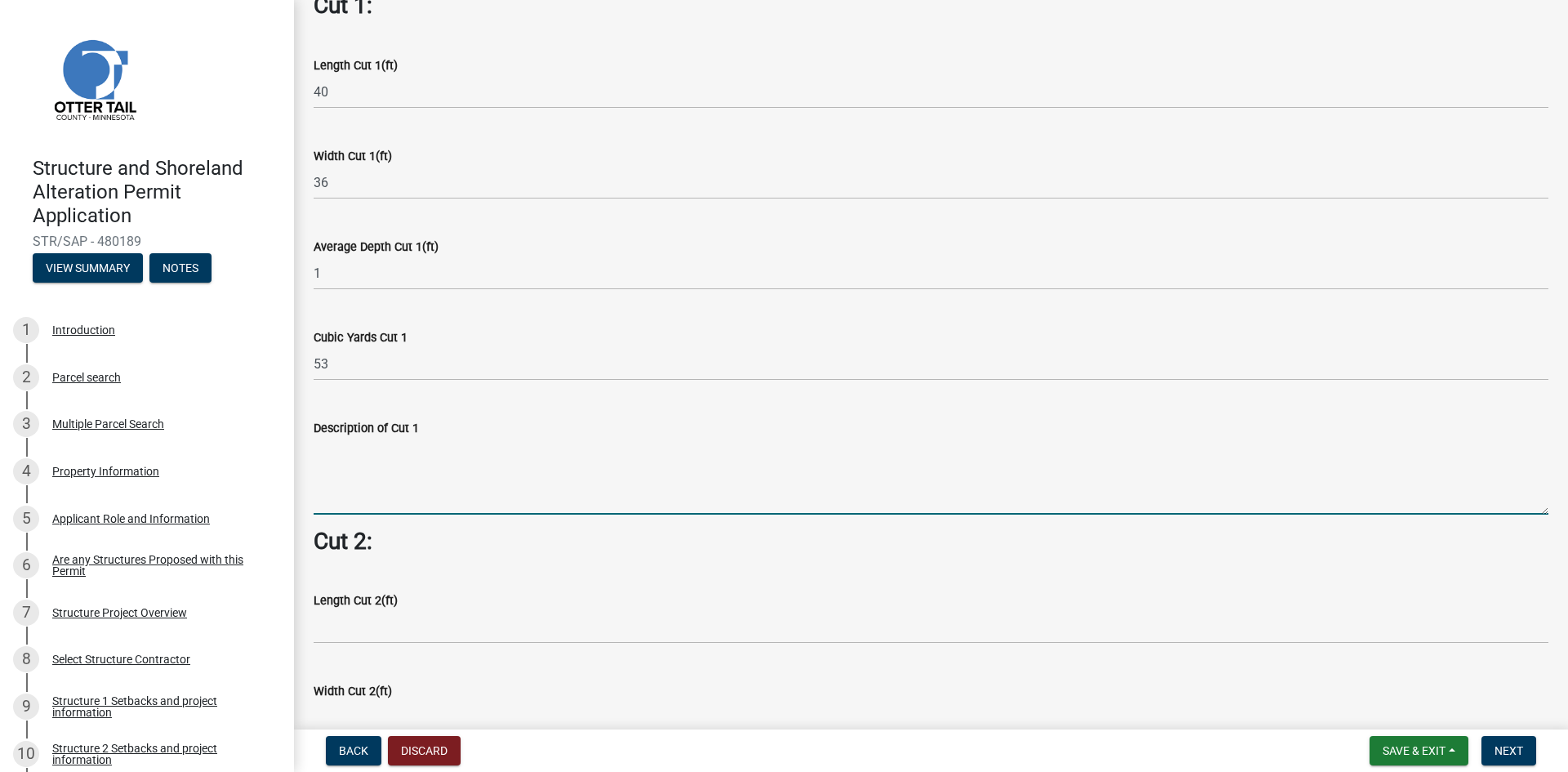
scroll to position [1062, 0]
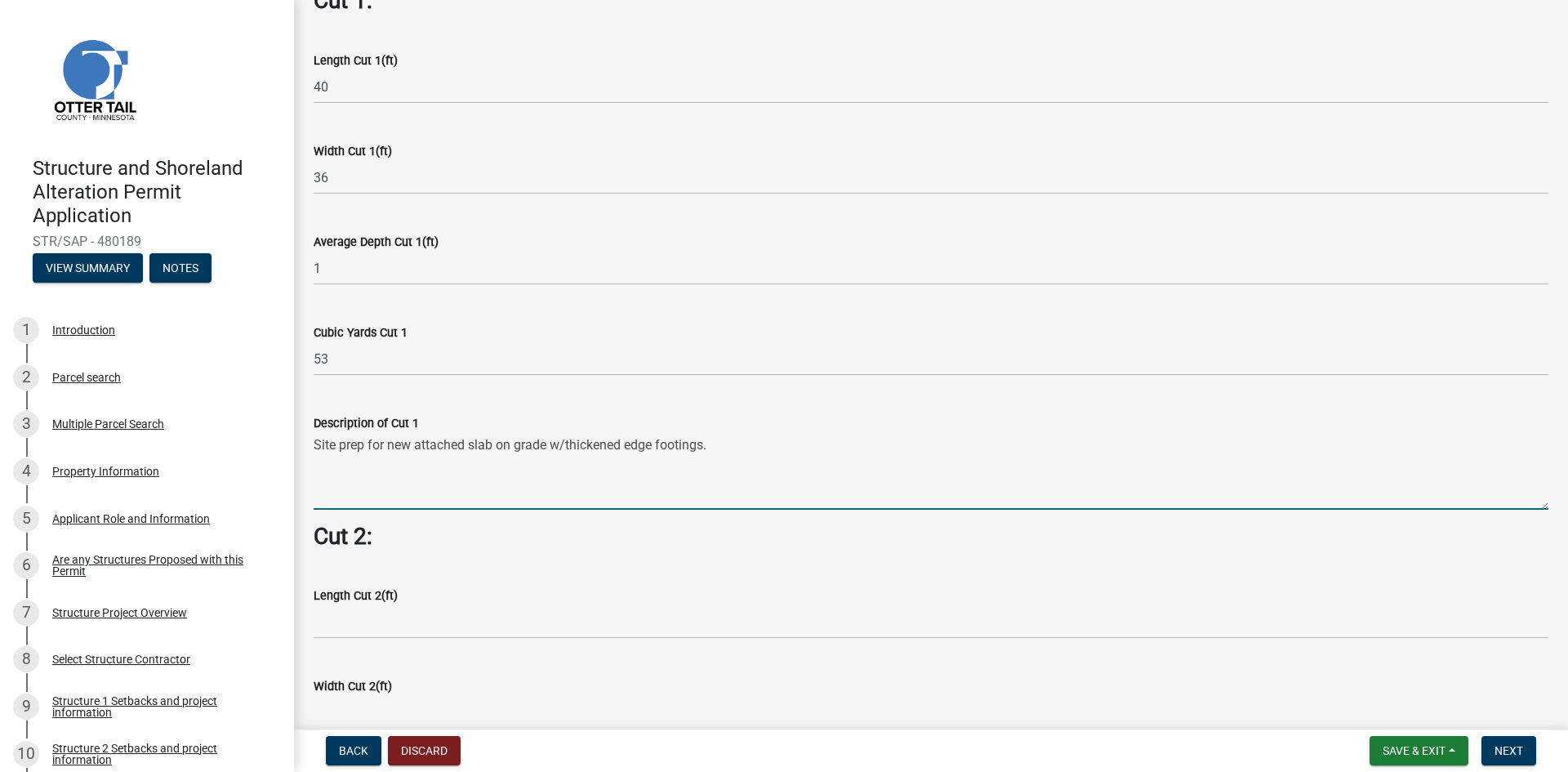
click at [416, 434] on textarea "Site prep for new attached slab on grade w/thickened edge footings." at bounding box center [932, 471] width 1235 height 77
click at [750, 436] on textarea "Site prep for new 32 x 32 attached slab on grade w/thickened edge footings." at bounding box center [932, 471] width 1235 height 77
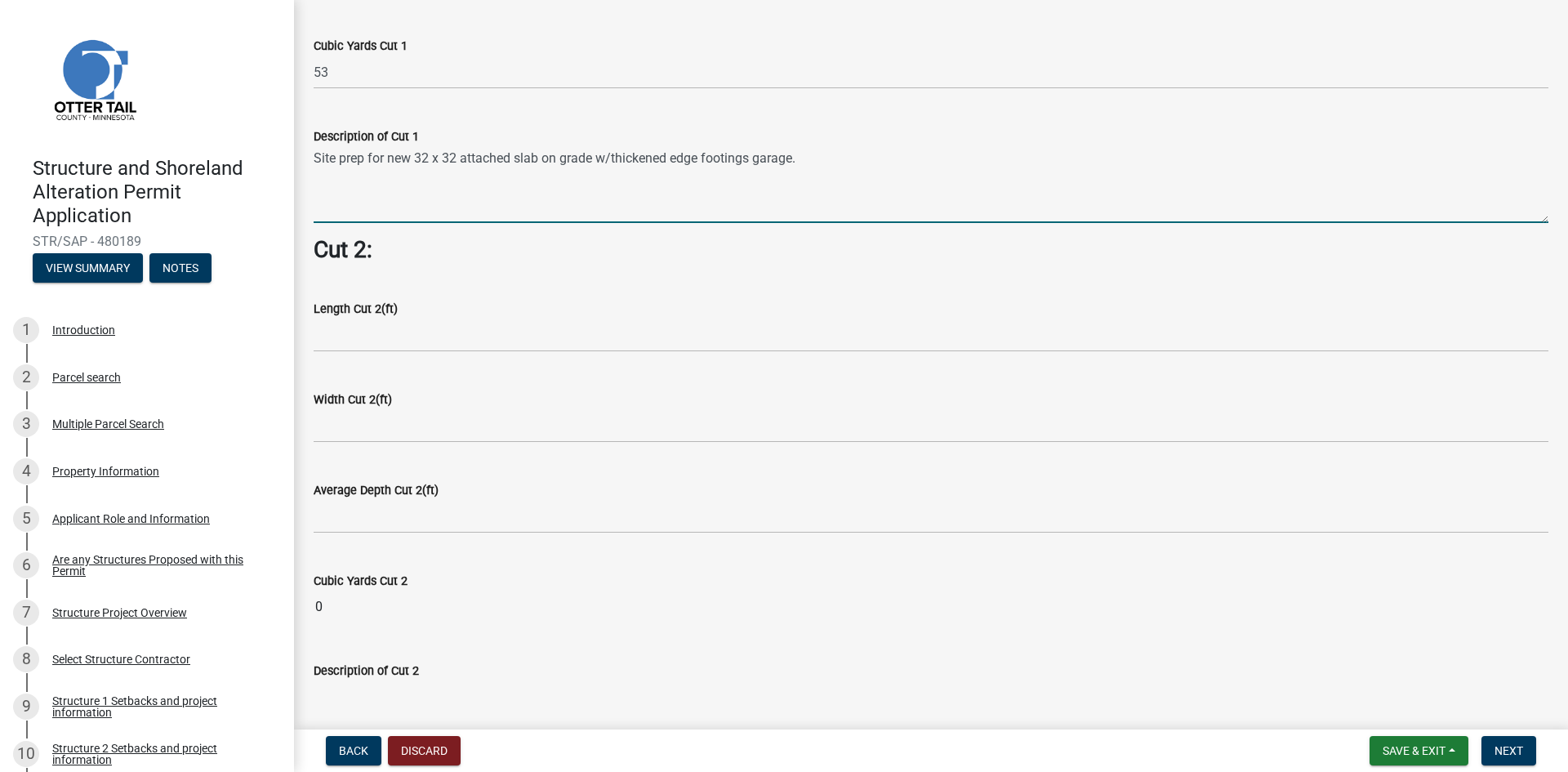
scroll to position [1389, 0]
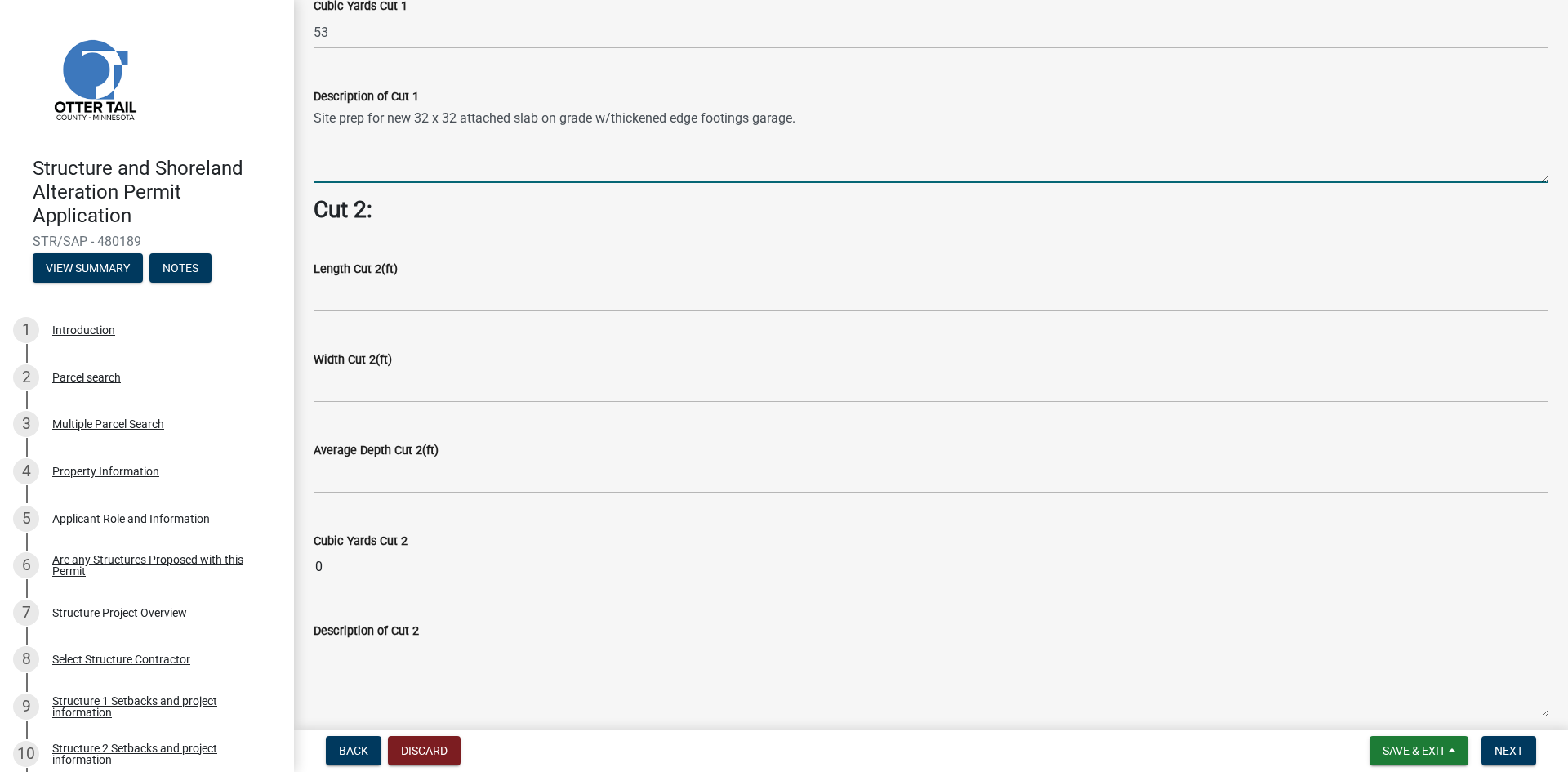
type textarea "Site prep for new 32 x 32 attached slab on grade w/thickened edge footings gara…"
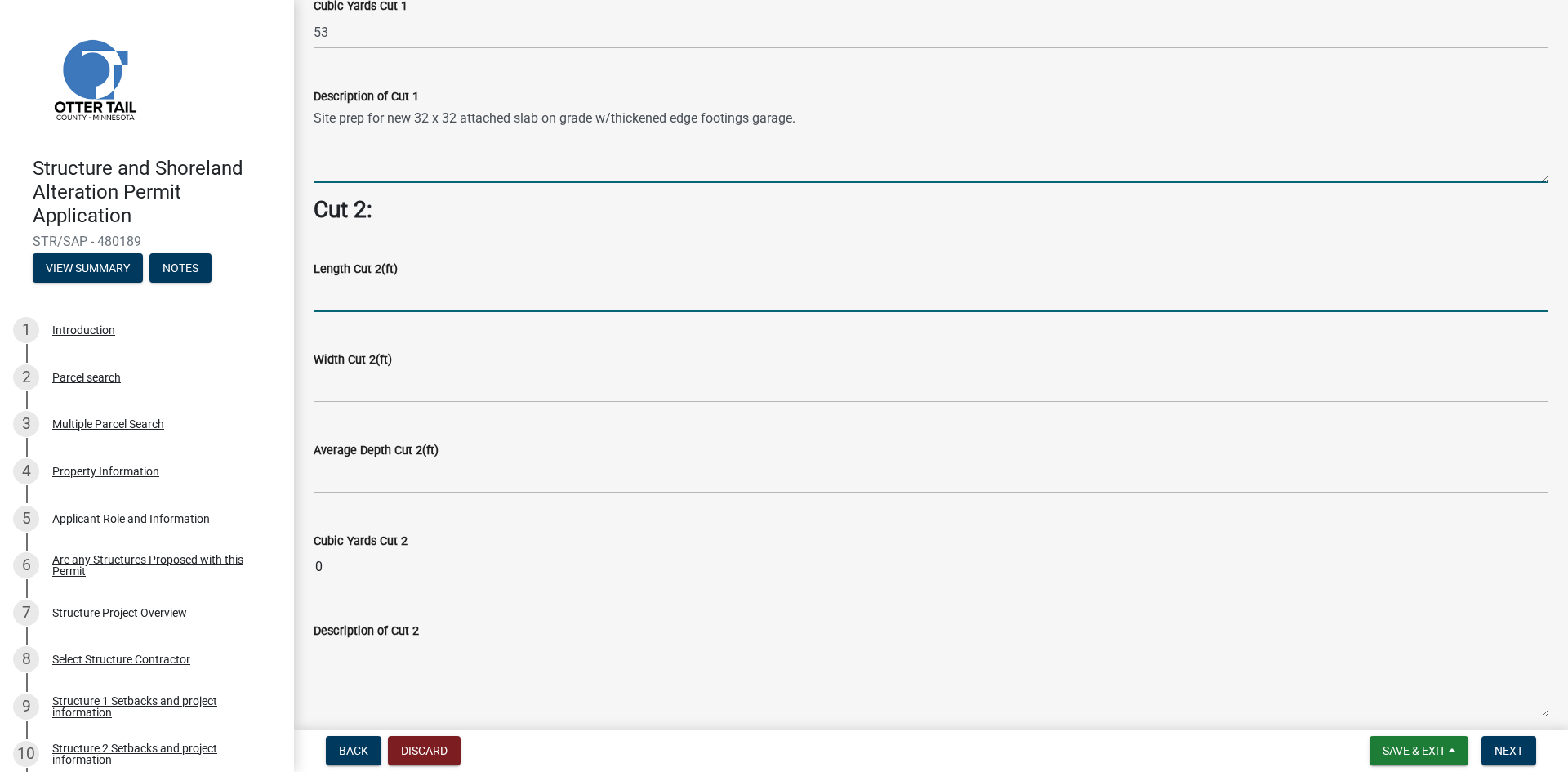
click at [356, 290] on input "text" at bounding box center [932, 295] width 1235 height 33
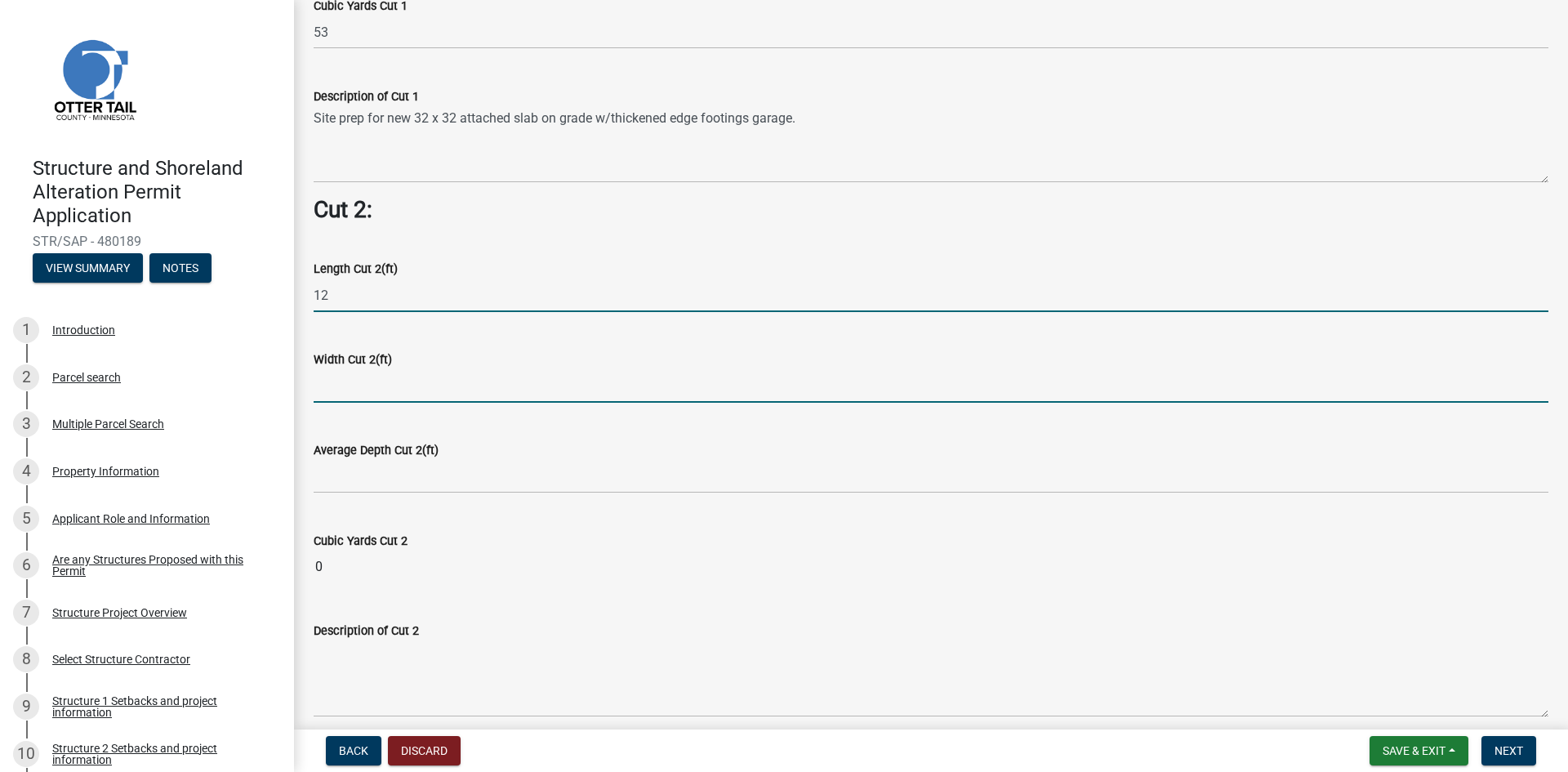
type input "12"
click at [369, 380] on input "text" at bounding box center [932, 386] width 1235 height 33
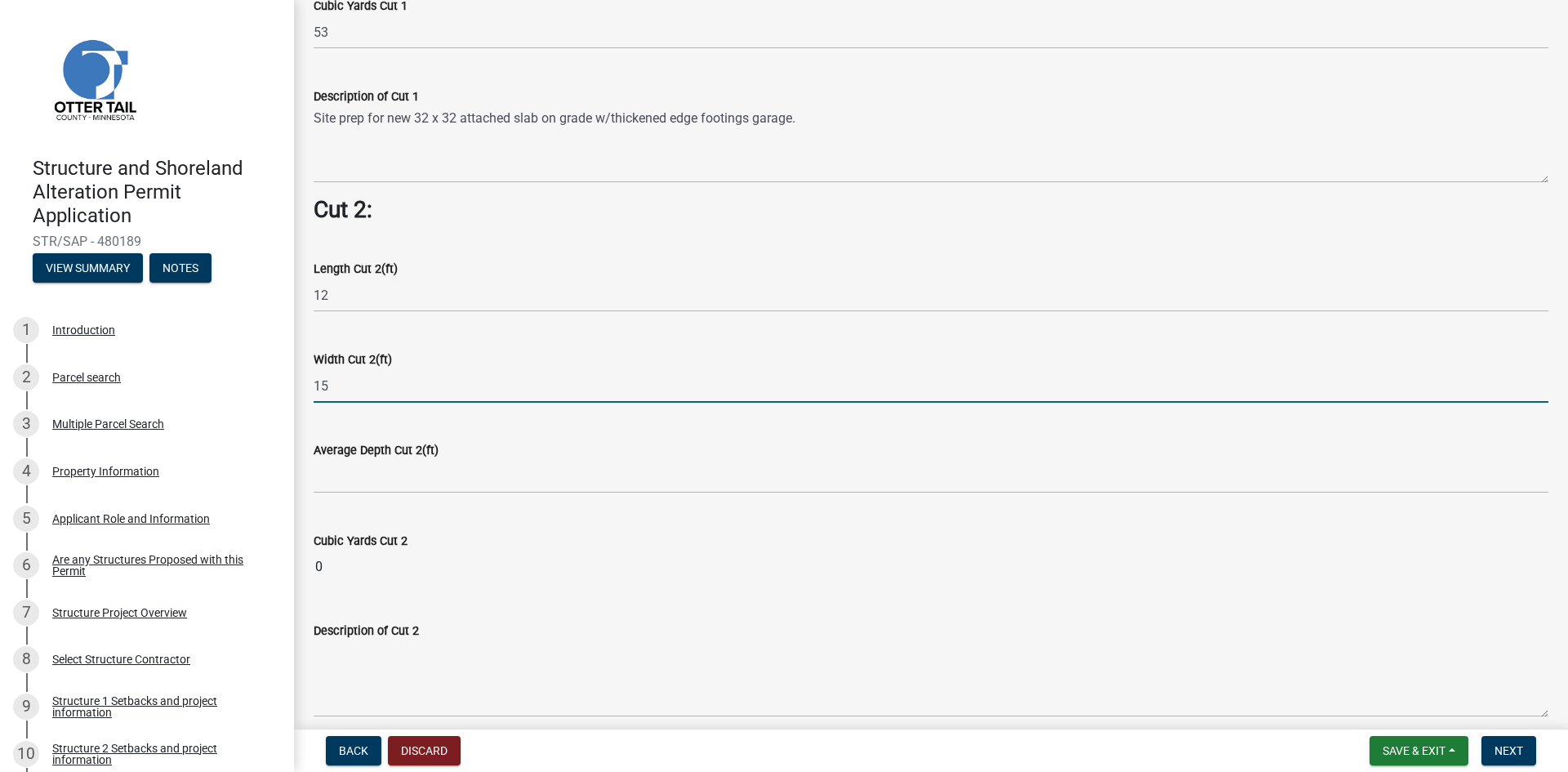
type input "15"
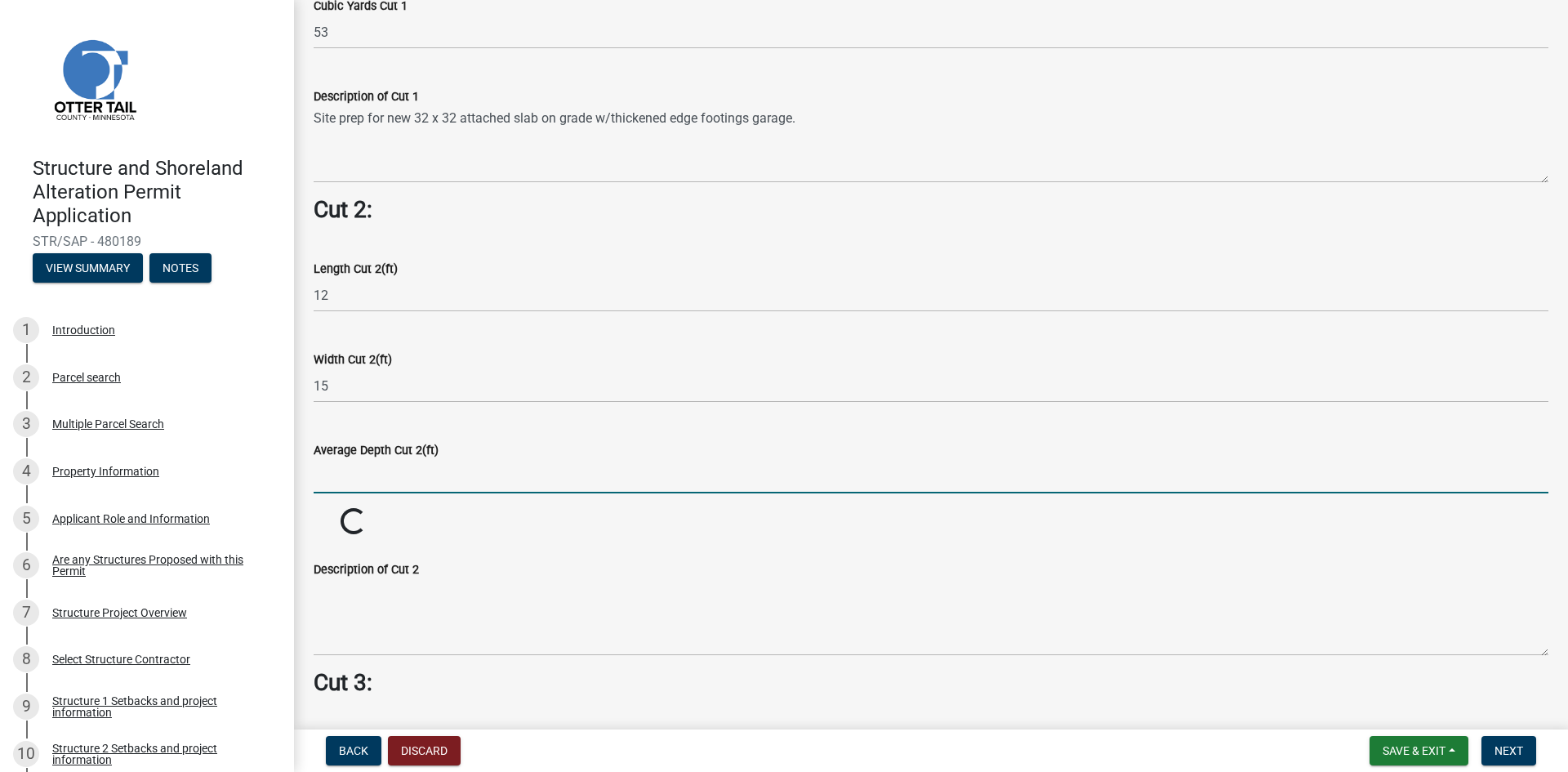
click at [385, 471] on input "text" at bounding box center [932, 476] width 1235 height 33
type input "1"
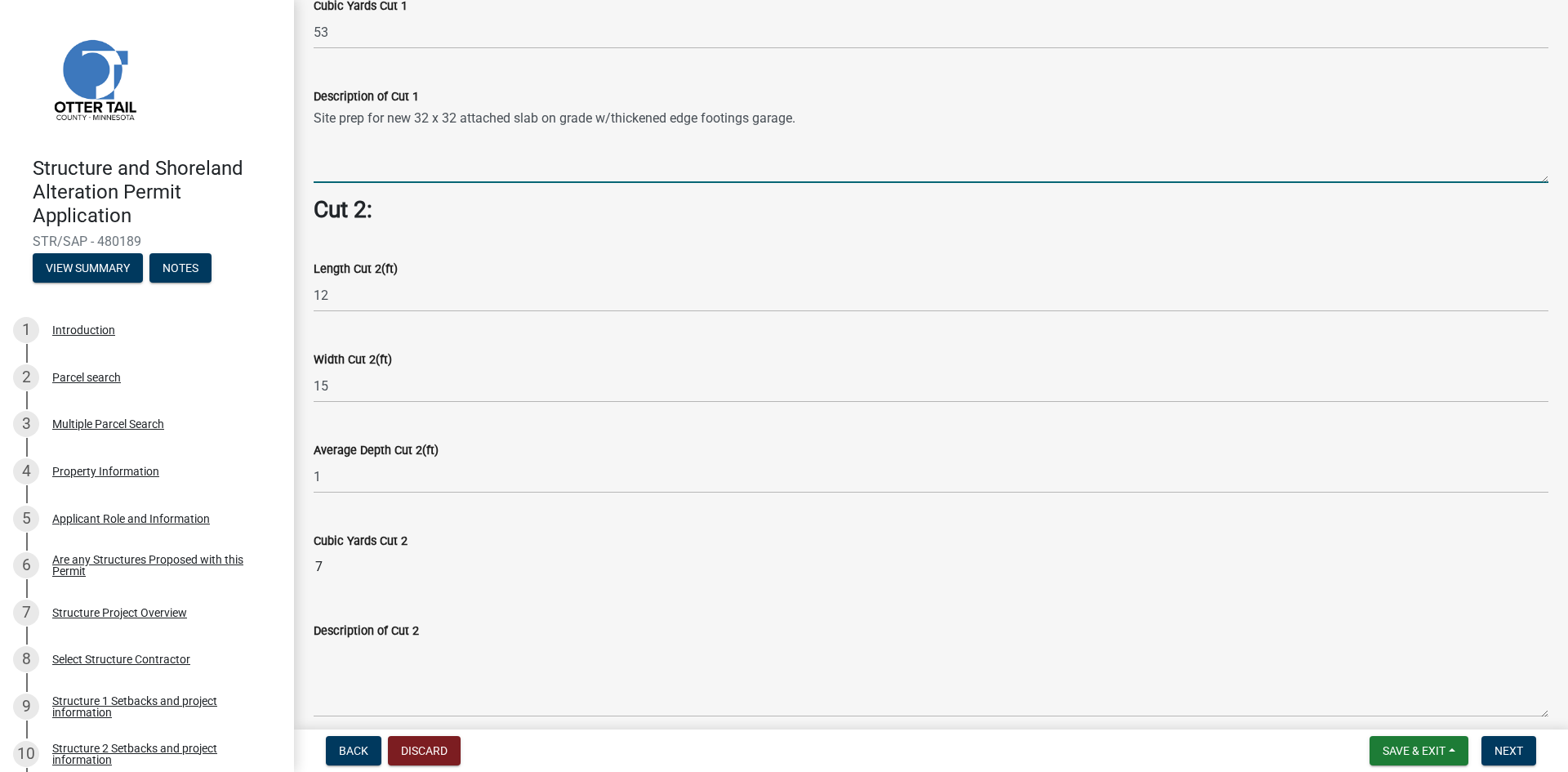
drag, startPoint x: 816, startPoint y: 109, endPoint x: 299, endPoint y: 116, distance: 517.0
click at [299, 116] on div "Area to be Cut/Excavated If this area does not pertain to your selected project…" at bounding box center [932, 0] width 1275 height 2739
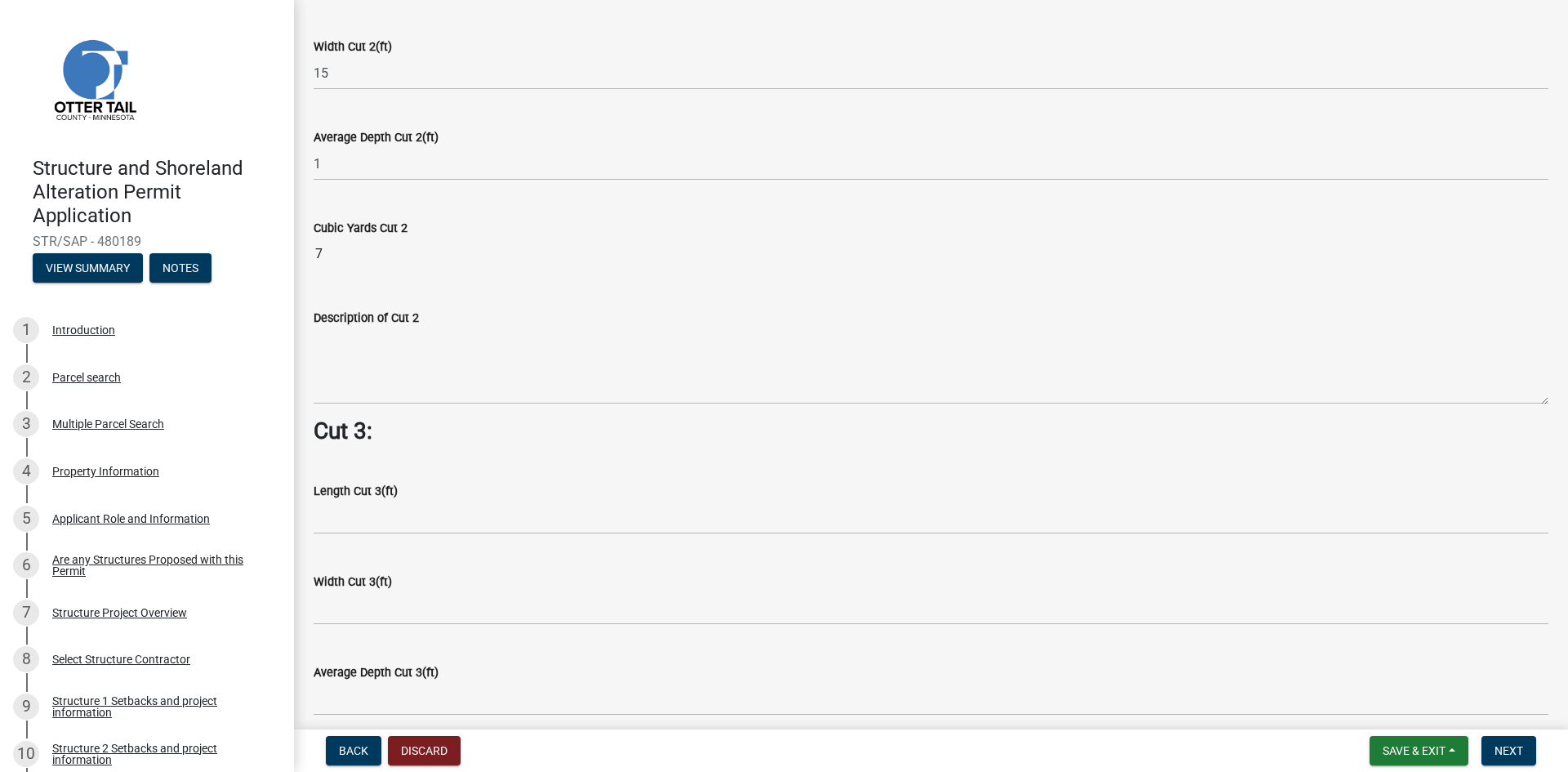
scroll to position [1715, 0]
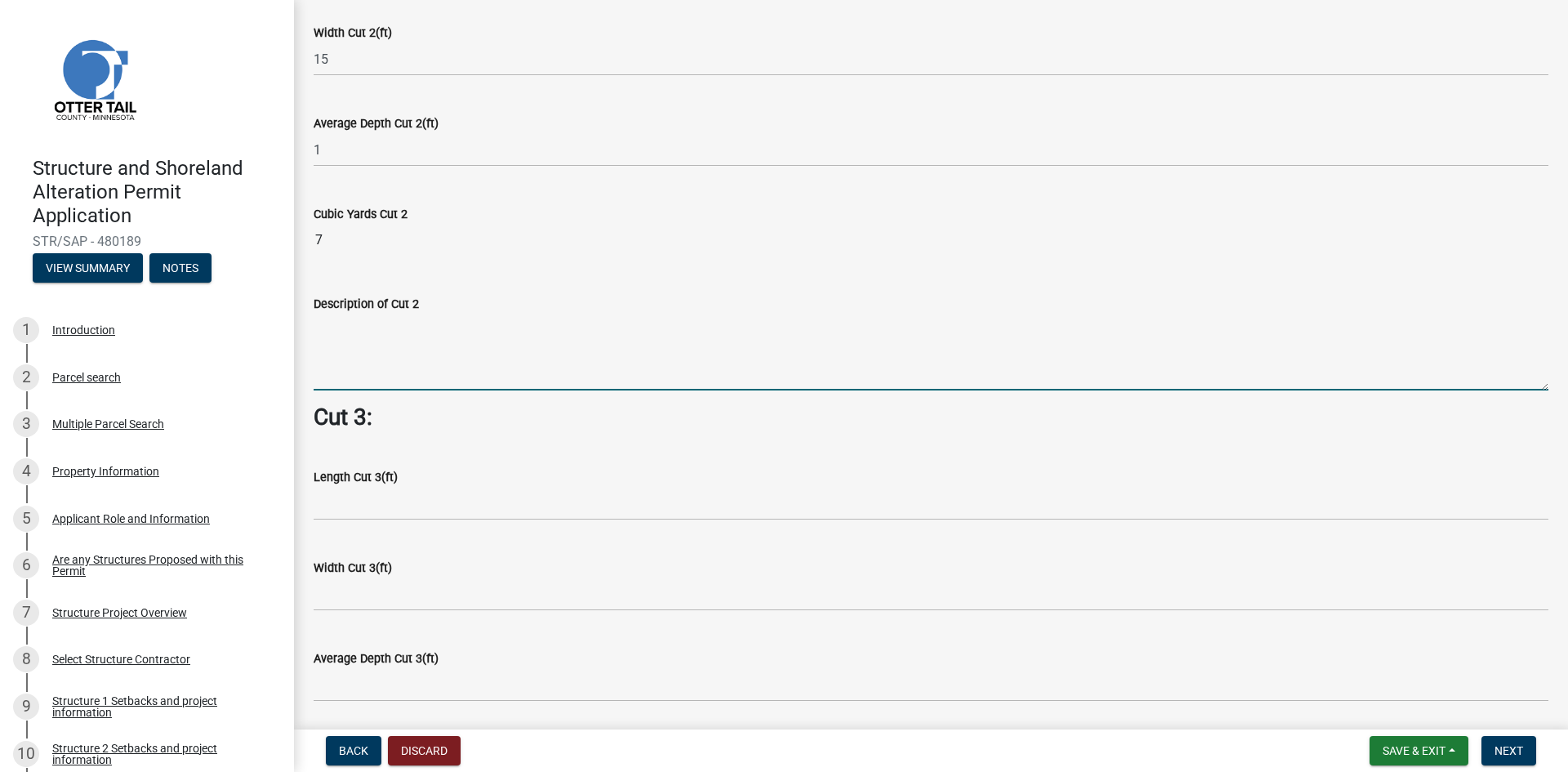
click at [365, 369] on textarea "Description of Cut 2" at bounding box center [932, 352] width 1235 height 77
paste textarea "Site prep for new 32 x 32 attached slab on grade w/thickened edge footings gara…"
drag, startPoint x: 417, startPoint y: 316, endPoint x: 459, endPoint y: 316, distance: 42.0
click at [459, 316] on textarea "Site prep for new 32 x 32 attached slab on grade w/thickened edge footings gara…" at bounding box center [932, 352] width 1235 height 77
drag, startPoint x: 805, startPoint y: 317, endPoint x: 465, endPoint y: 328, distance: 340.2
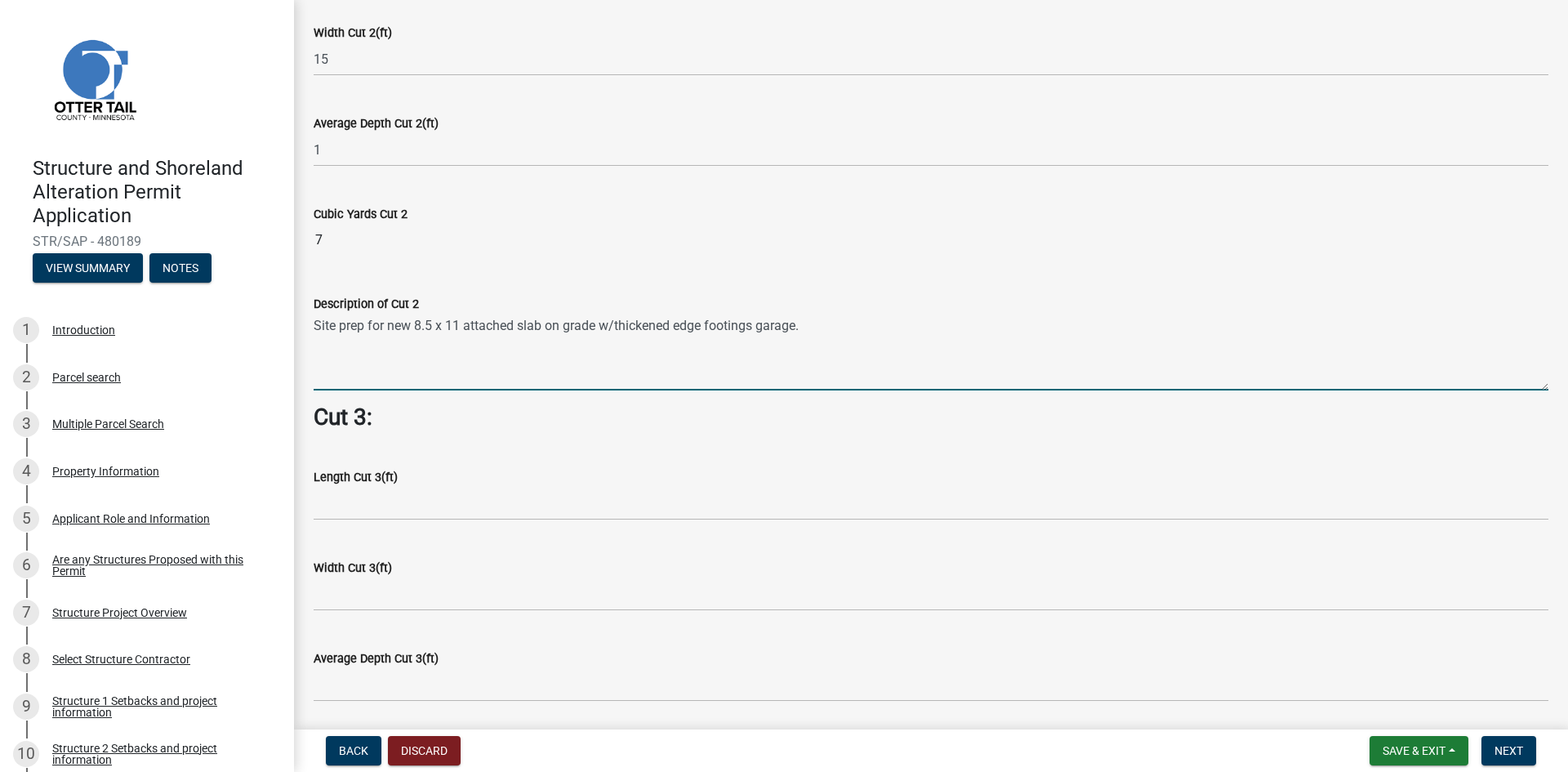
click at [465, 328] on textarea "Site prep for new 8.5 x 11 attached slab on grade w/thickened edge footings gar…" at bounding box center [932, 352] width 1235 height 77
drag, startPoint x: 596, startPoint y: 317, endPoint x: 619, endPoint y: 313, distance: 23.3
click at [597, 317] on textarea "Site prep for new 8.5 x 11 master bedroom bumpout" at bounding box center [932, 352] width 1235 height 77
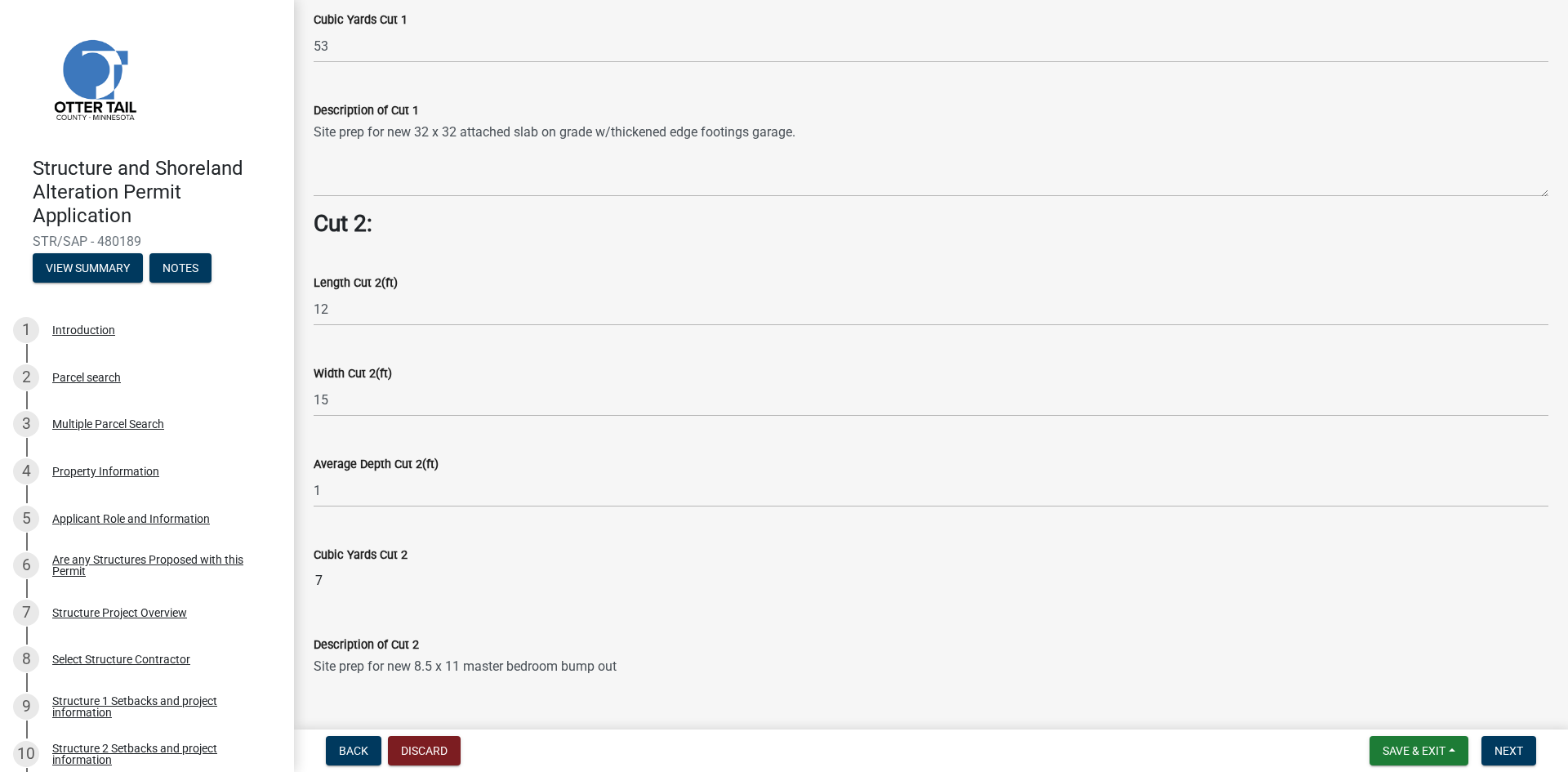
scroll to position [1307, 0]
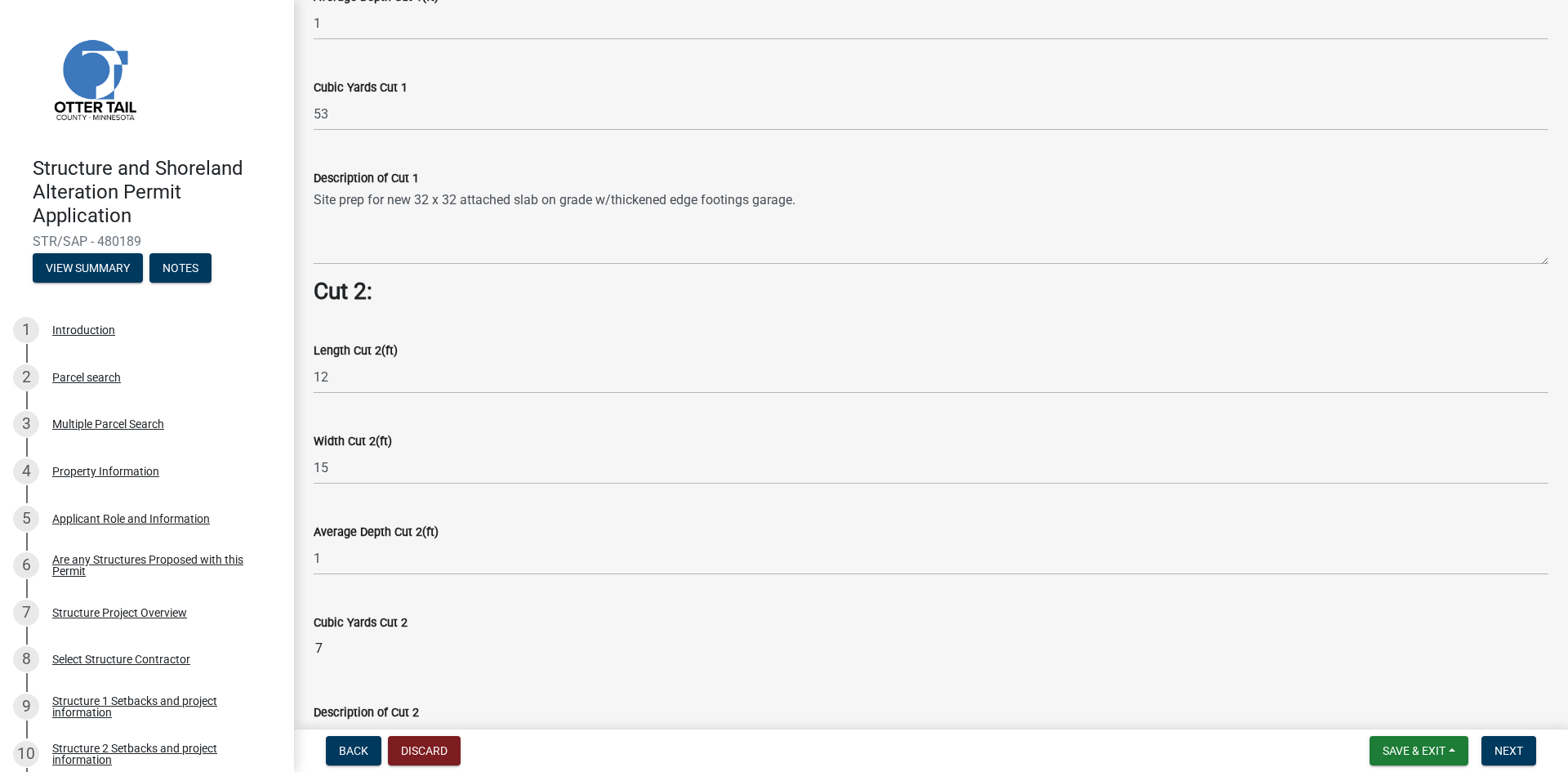
type textarea "Site prep for new 8.5 x 11 master bedroom bump out"
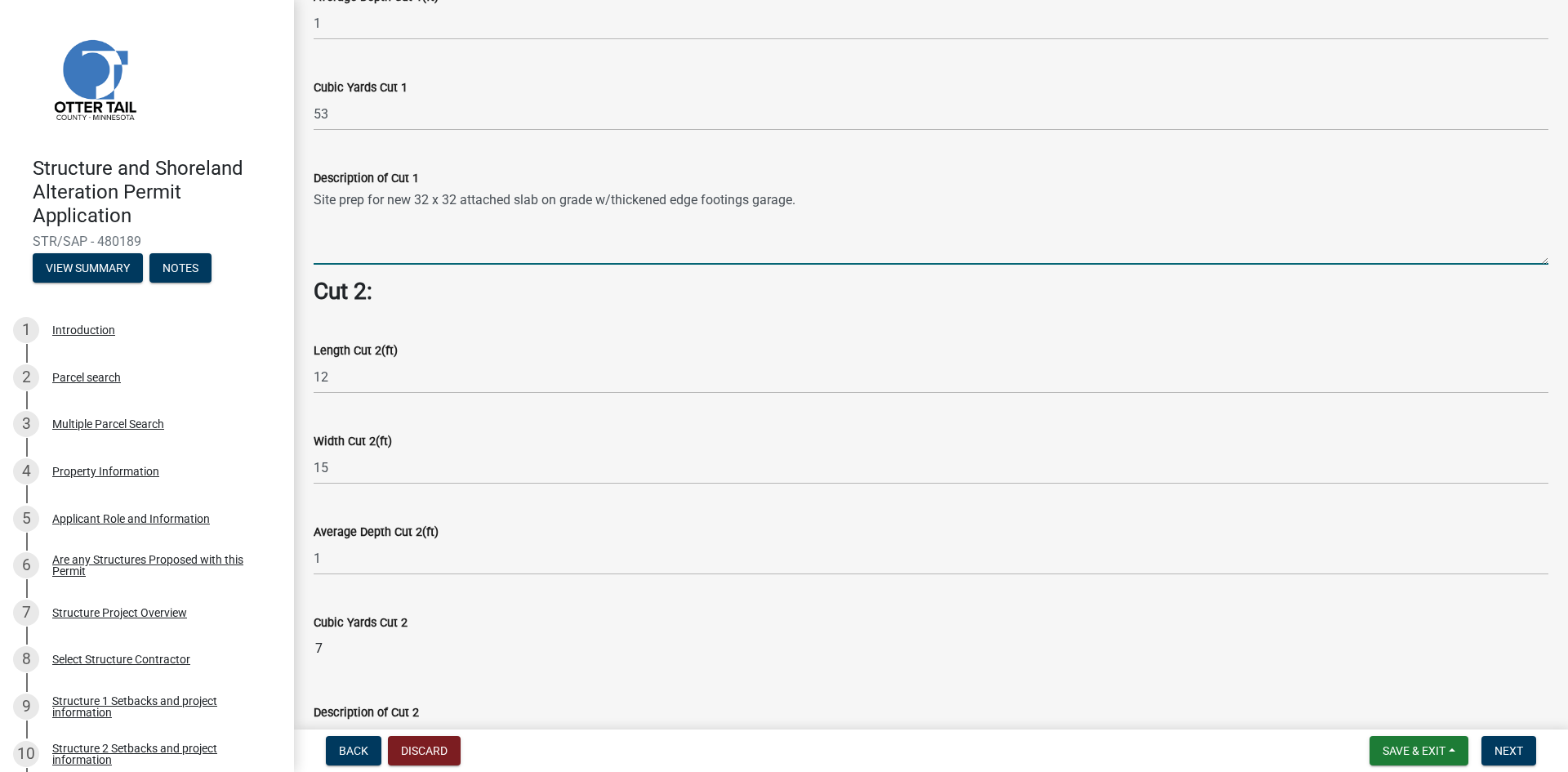
click at [515, 189] on textarea "Site prep for new 32 x 32 attached slab on grade w/thickened edge footings gara…" at bounding box center [932, 226] width 1235 height 77
drag, startPoint x: 836, startPoint y: 189, endPoint x: 891, endPoint y: 177, distance: 56.3
click at [836, 188] on textarea "Site prep for new 32 x 32 attached garage slab on grade w/thickened edge footin…" at bounding box center [932, 226] width 1235 height 77
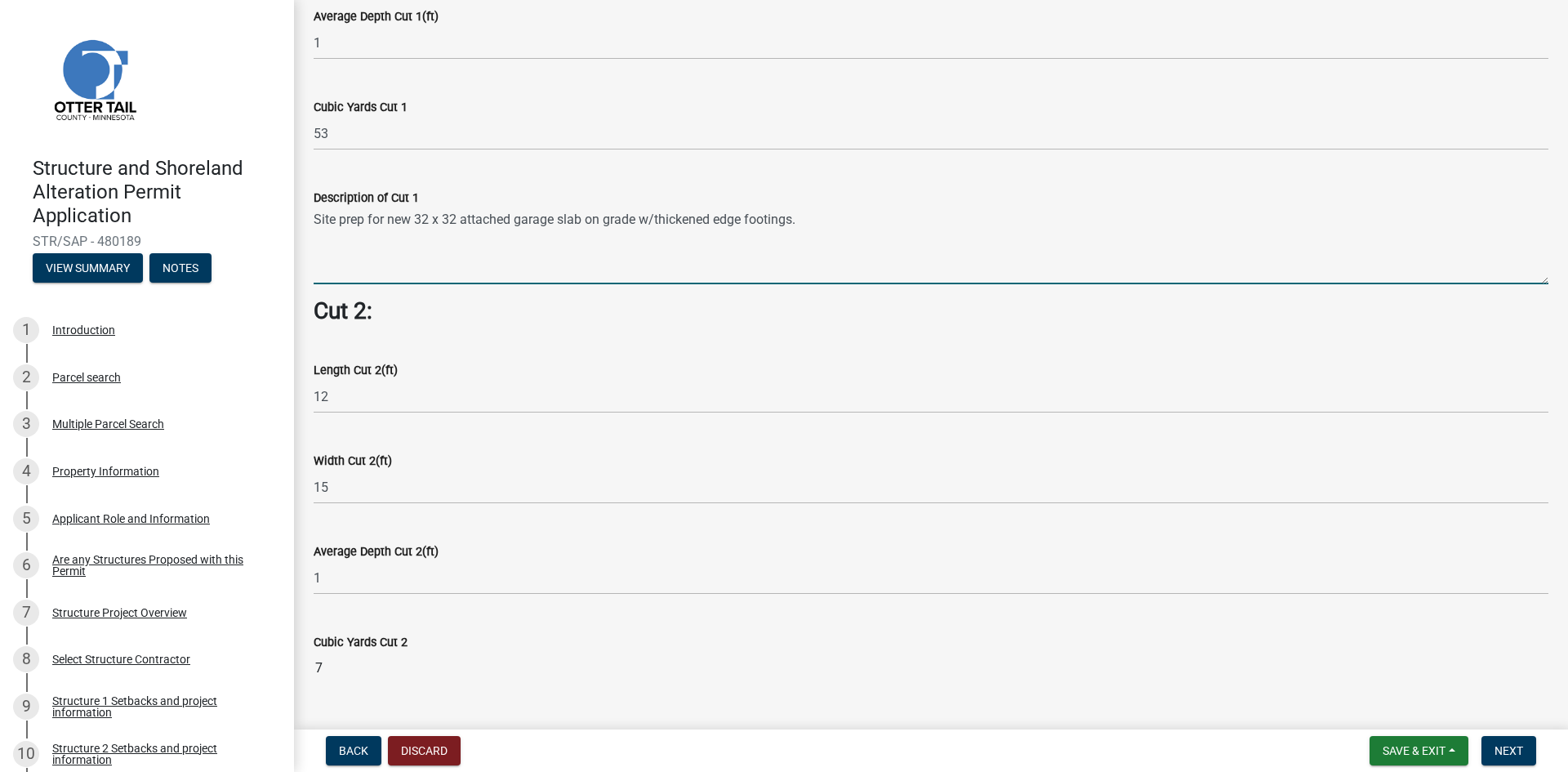
scroll to position [1225, 0]
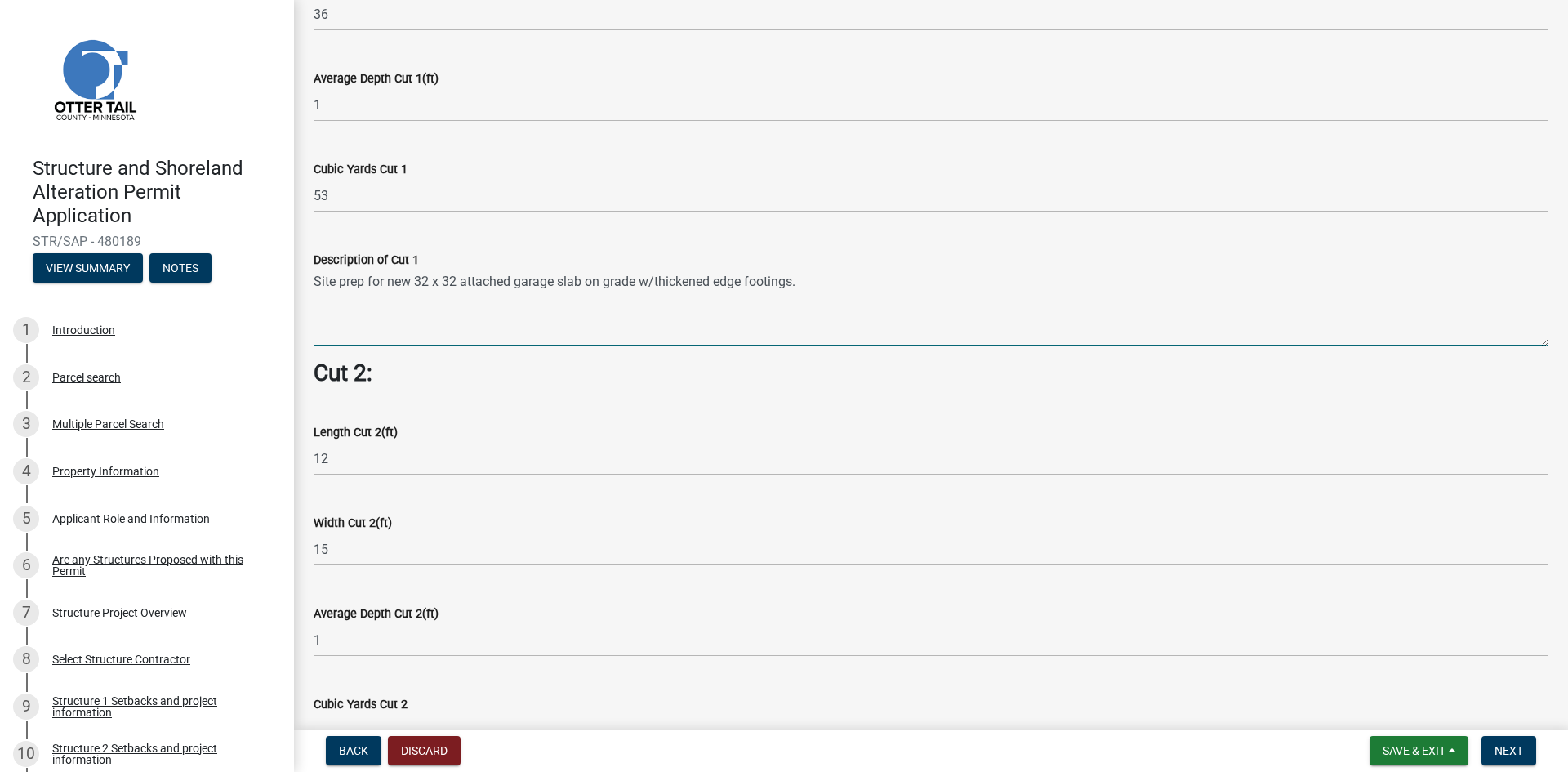
drag, startPoint x: 560, startPoint y: 270, endPoint x: 802, endPoint y: 261, distance: 242.2
click at [802, 270] on textarea "Site prep for new 32 x 32 attached garage slab on grade w/thickened edge footin…" at bounding box center [932, 308] width 1235 height 77
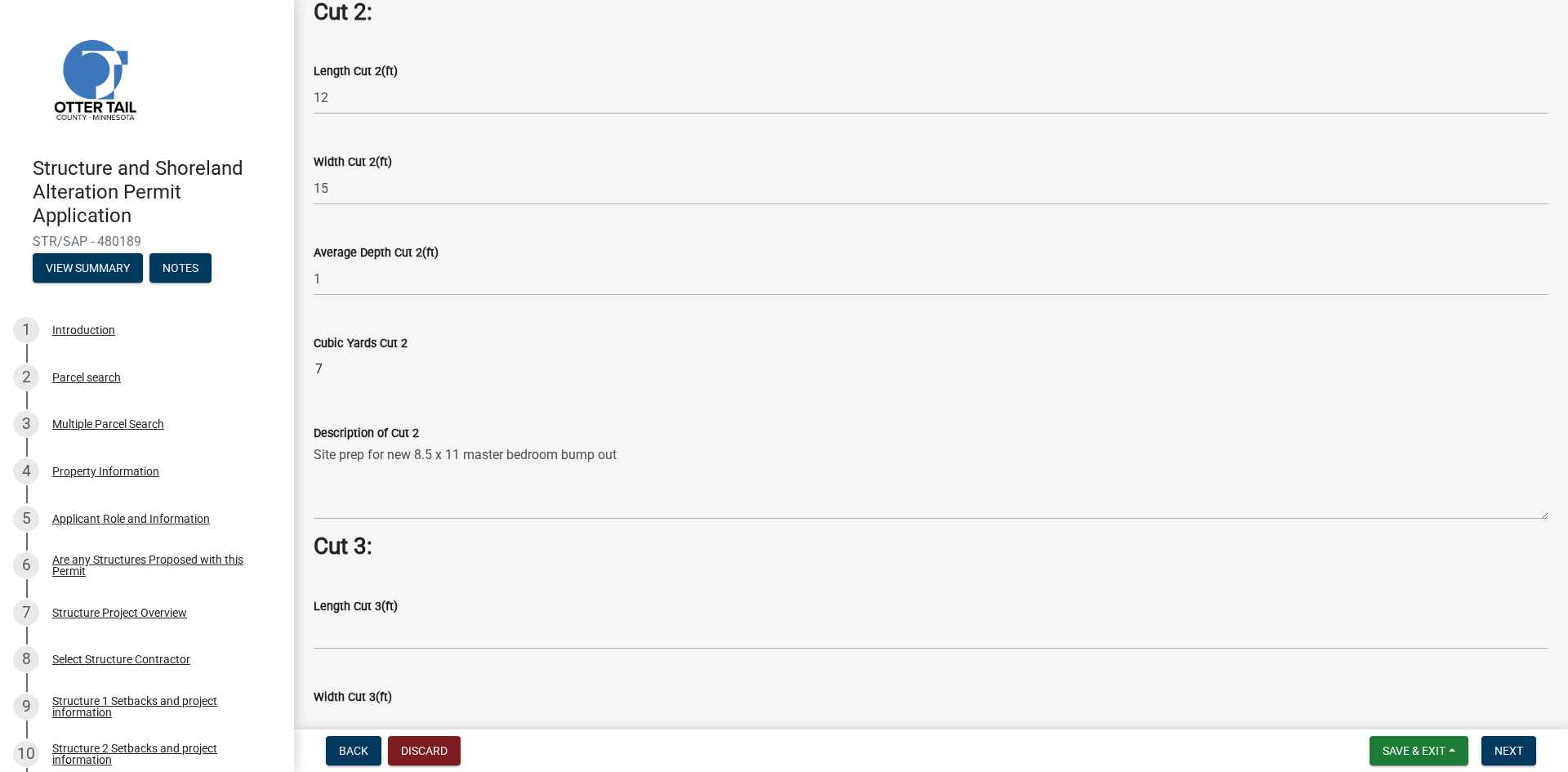
scroll to position [1634, 0]
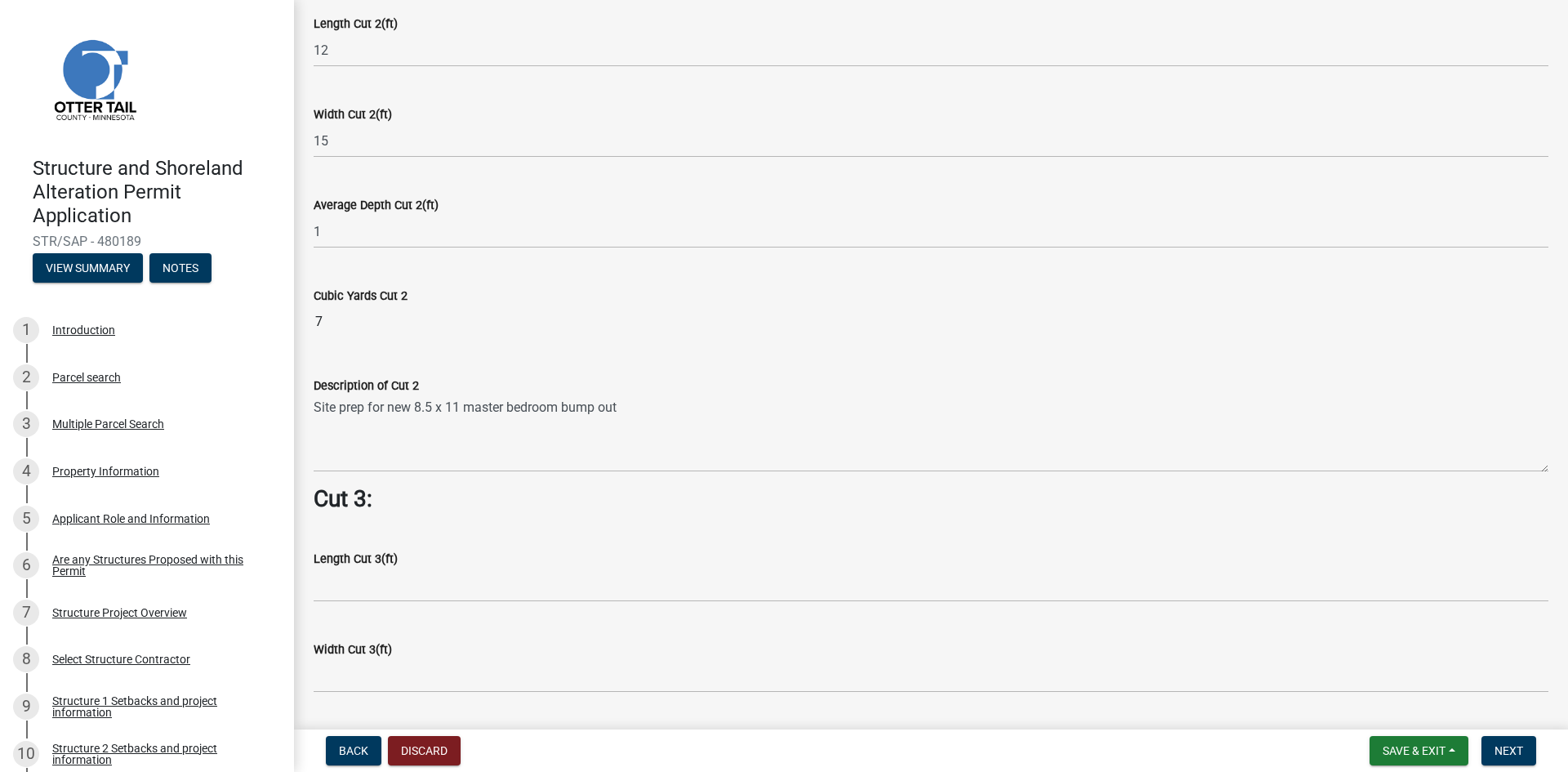
type textarea "Site prep for new 32 x 32 attached garage slab on grade w/thickened edge footin…"
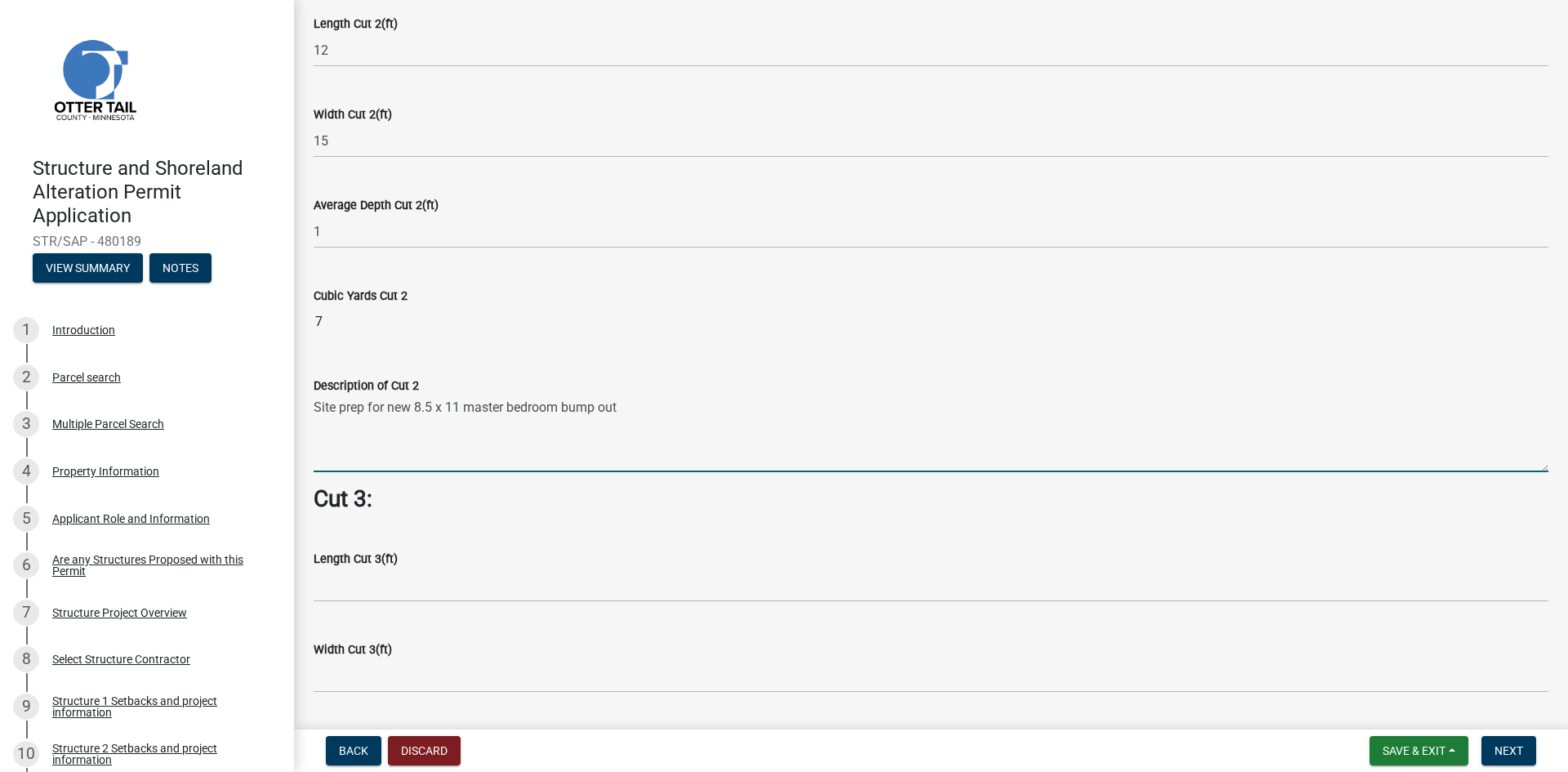
click at [646, 398] on textarea "Site prep for new 8.5 x 11 master bedroom bump out" at bounding box center [932, 433] width 1235 height 77
paste textarea "slab on grade w/thickened edge footings."
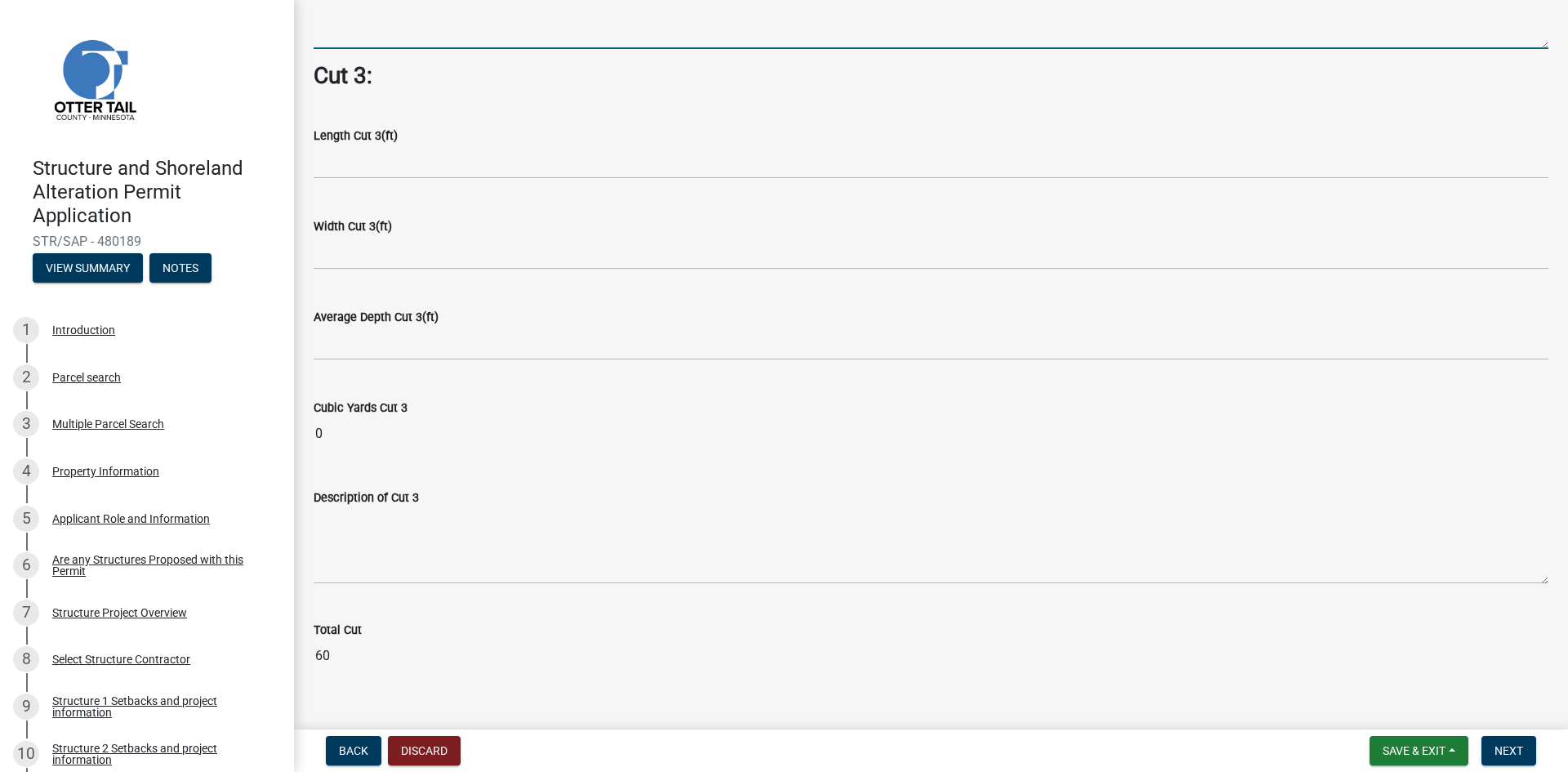
scroll to position [2075, 0]
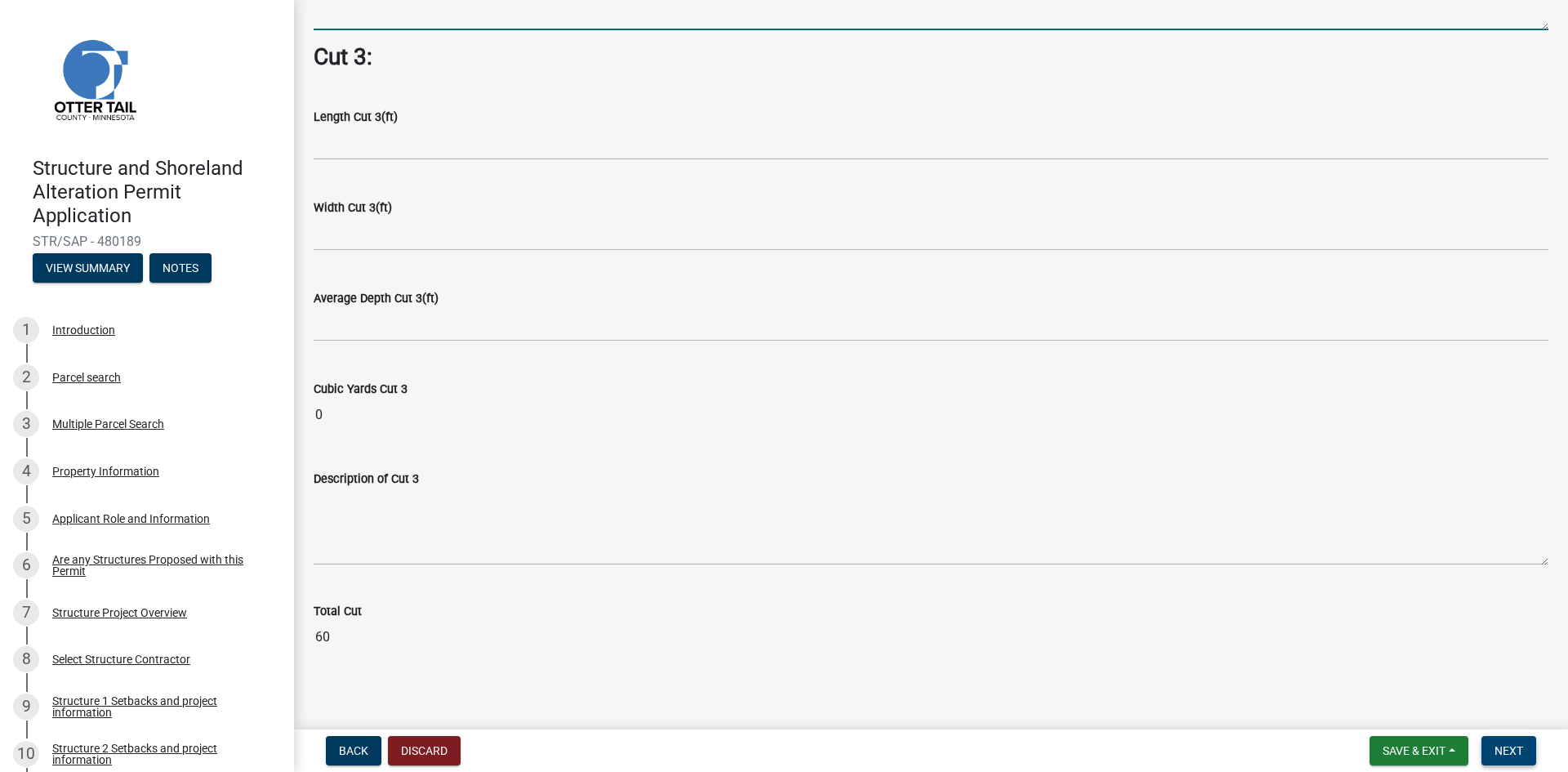
type textarea "Site prep for new 8.5 x 11 master bedroom bump out slab on grade w/thickened ed…"
click at [1519, 749] on span "Next" at bounding box center [1509, 750] width 29 height 13
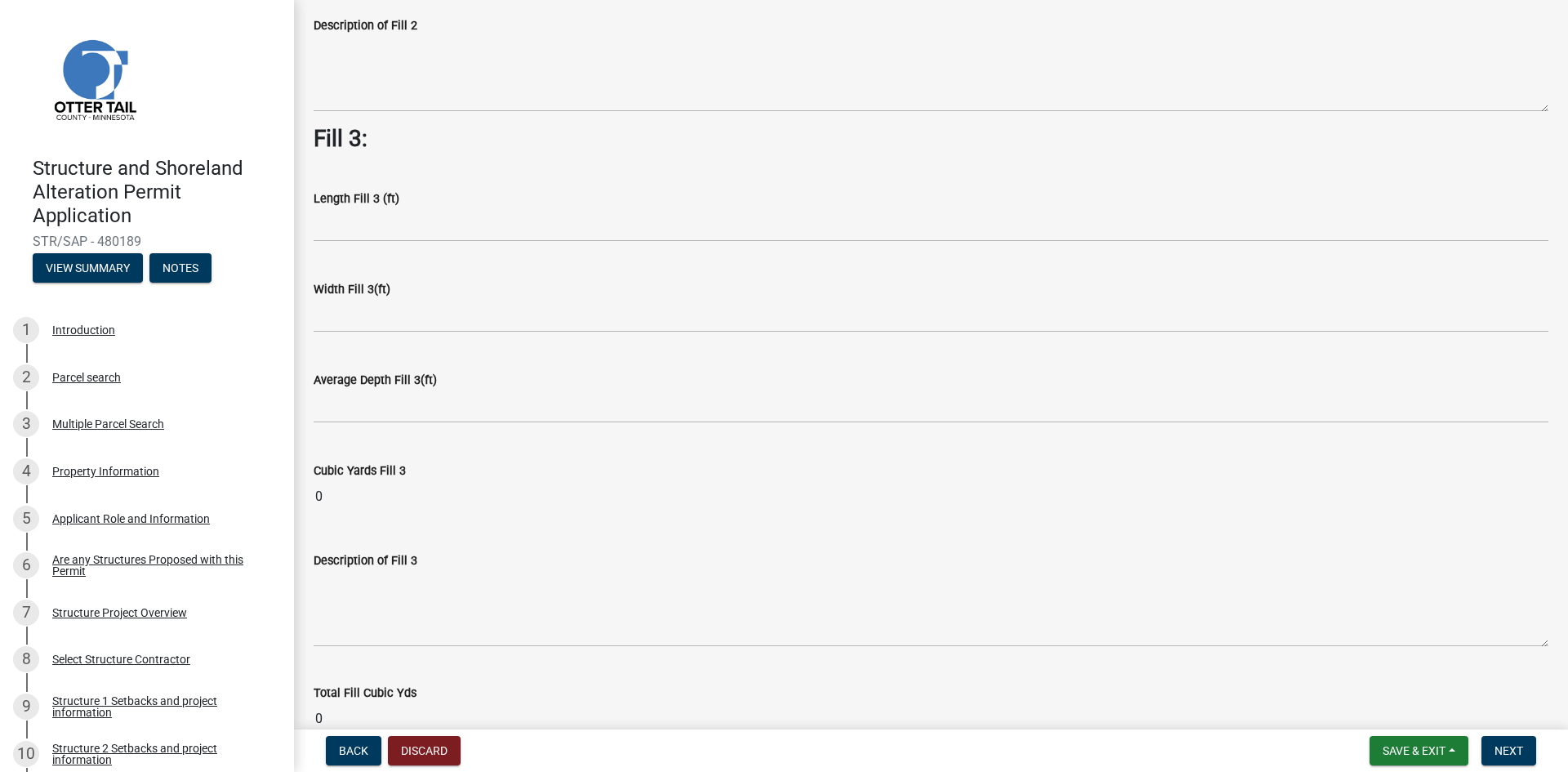
scroll to position [1152, 0]
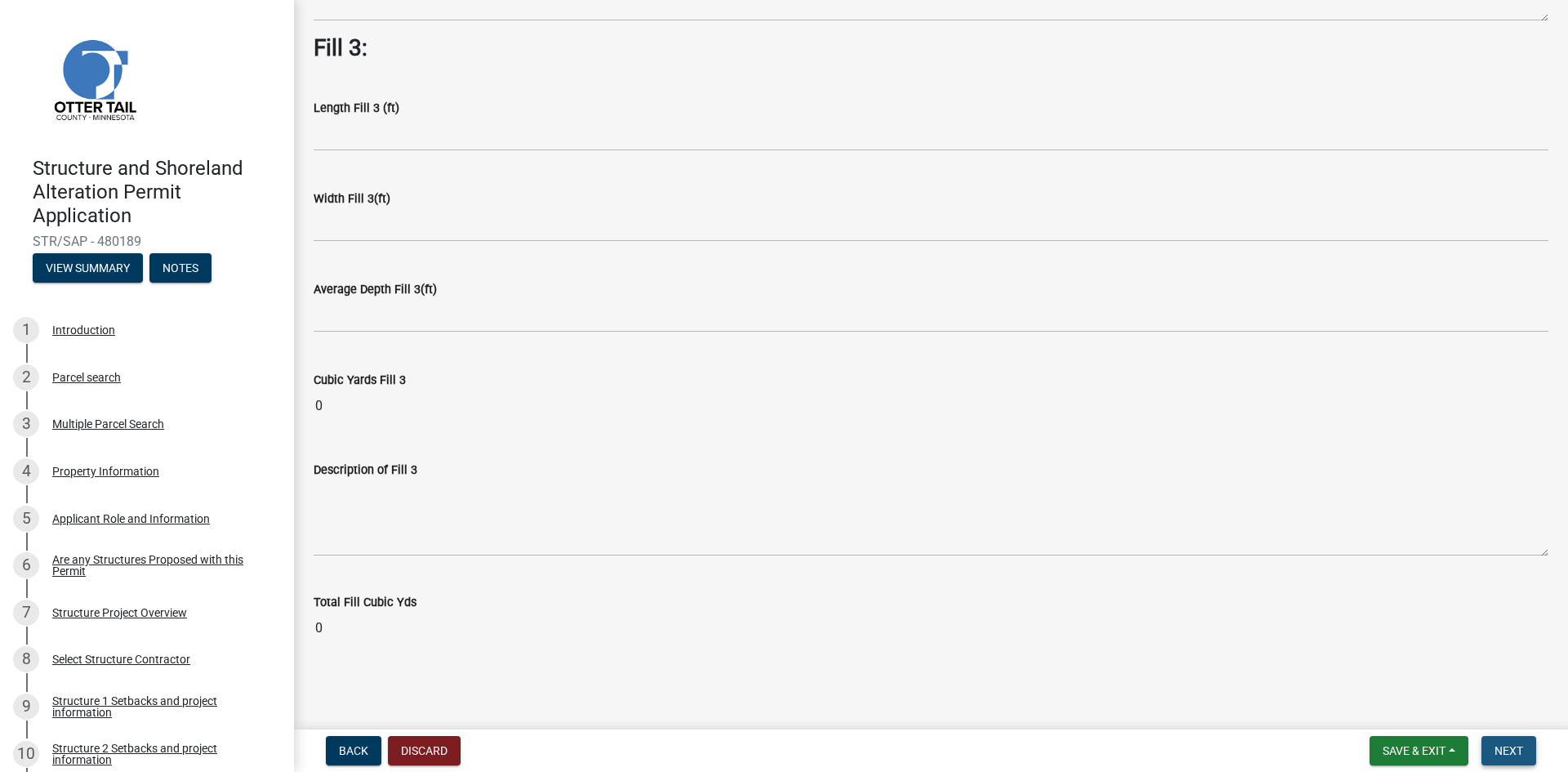
click at [1519, 747] on span "Next" at bounding box center [1509, 750] width 29 height 13
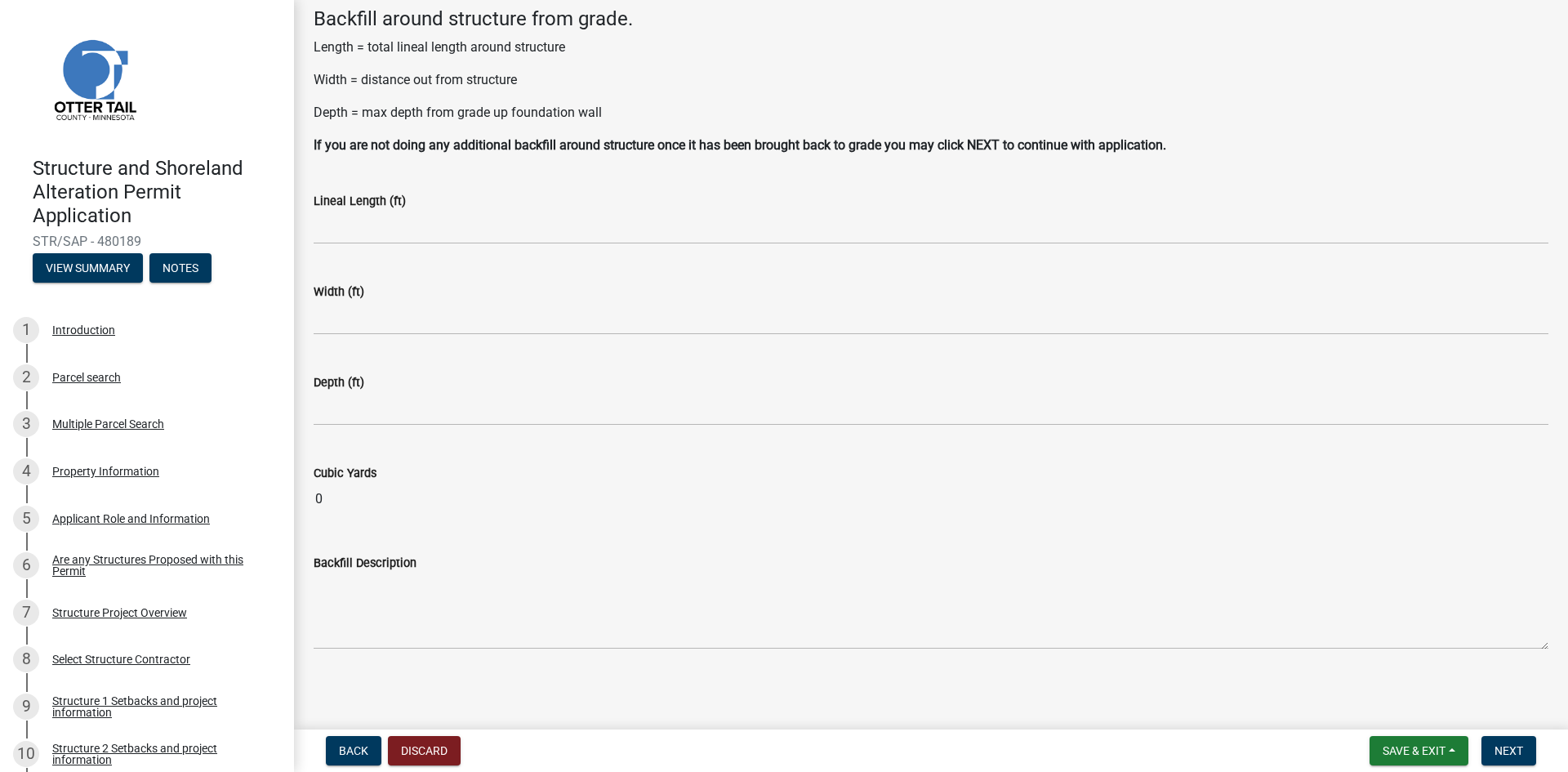
scroll to position [87, 0]
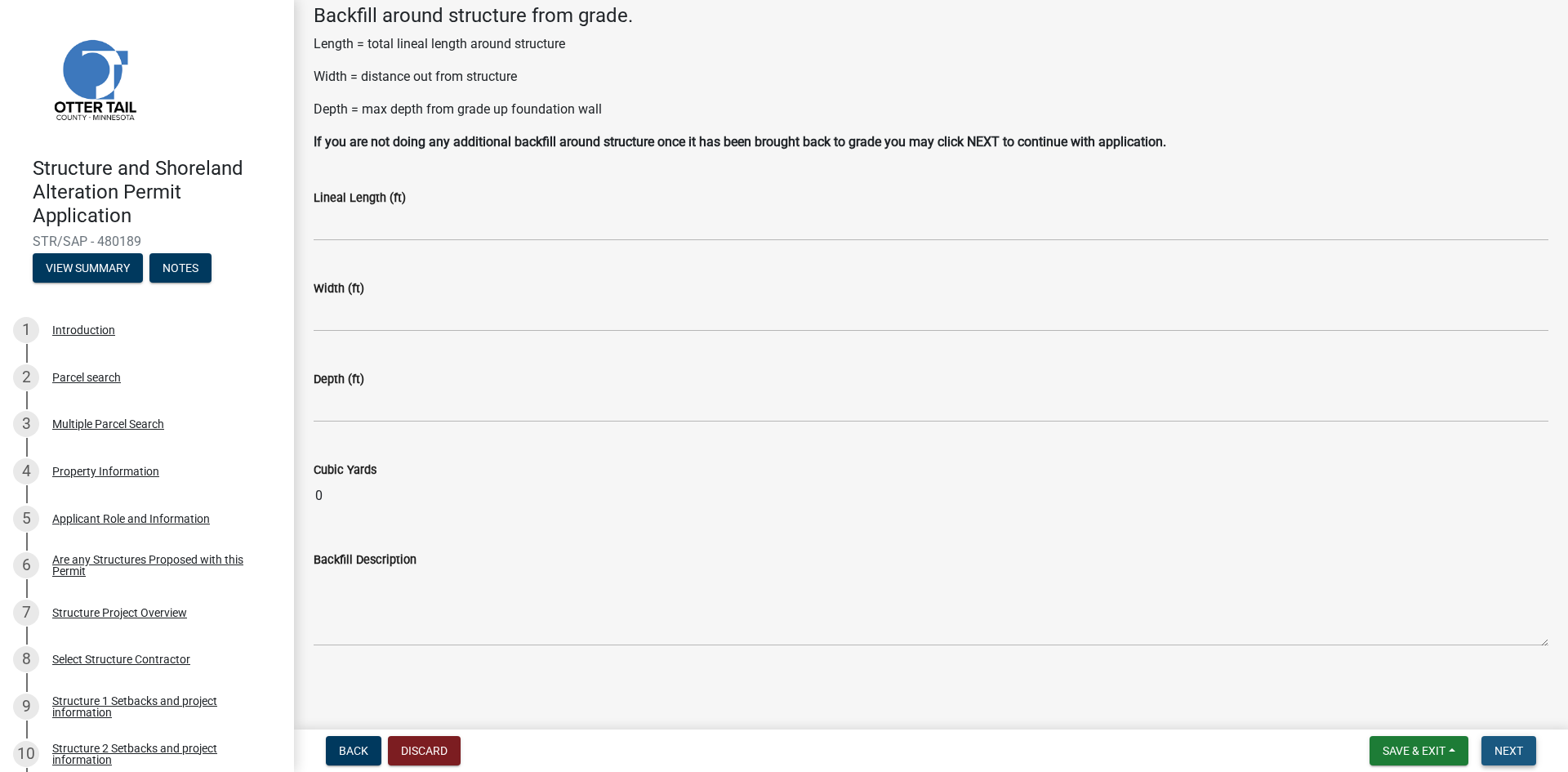
click at [1511, 744] on span "Next" at bounding box center [1509, 750] width 29 height 13
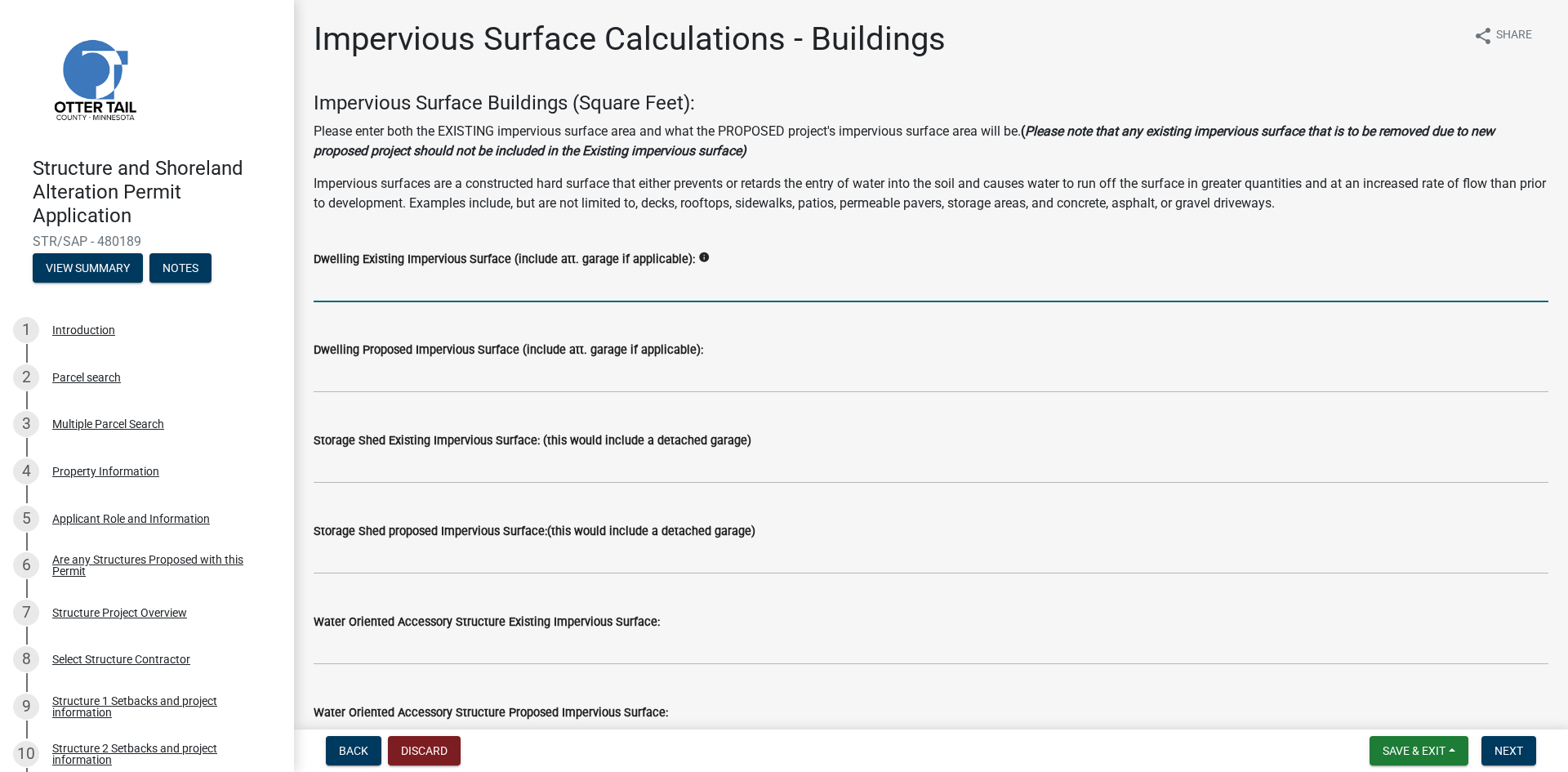
click at [366, 287] on input "text" at bounding box center [932, 285] width 1235 height 33
drag, startPoint x: 349, startPoint y: 285, endPoint x: 303, endPoint y: 285, distance: 46.0
click at [303, 285] on div "Dwelling Existing Impervious Surface (include att. garage if applicable): info …" at bounding box center [931, 264] width 1260 height 76
type input "1842"
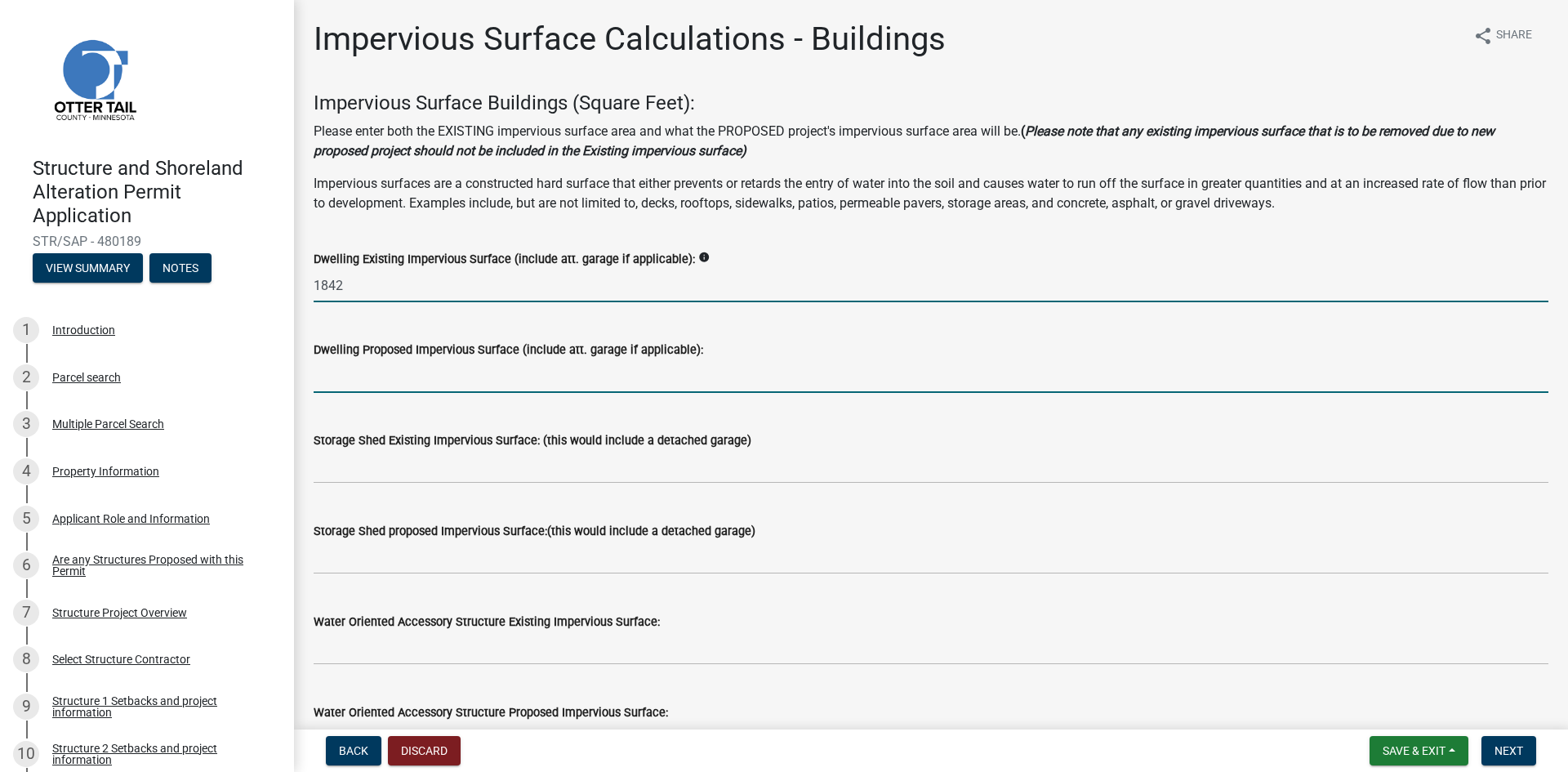
click at [335, 383] on input "text" at bounding box center [932, 375] width 1235 height 33
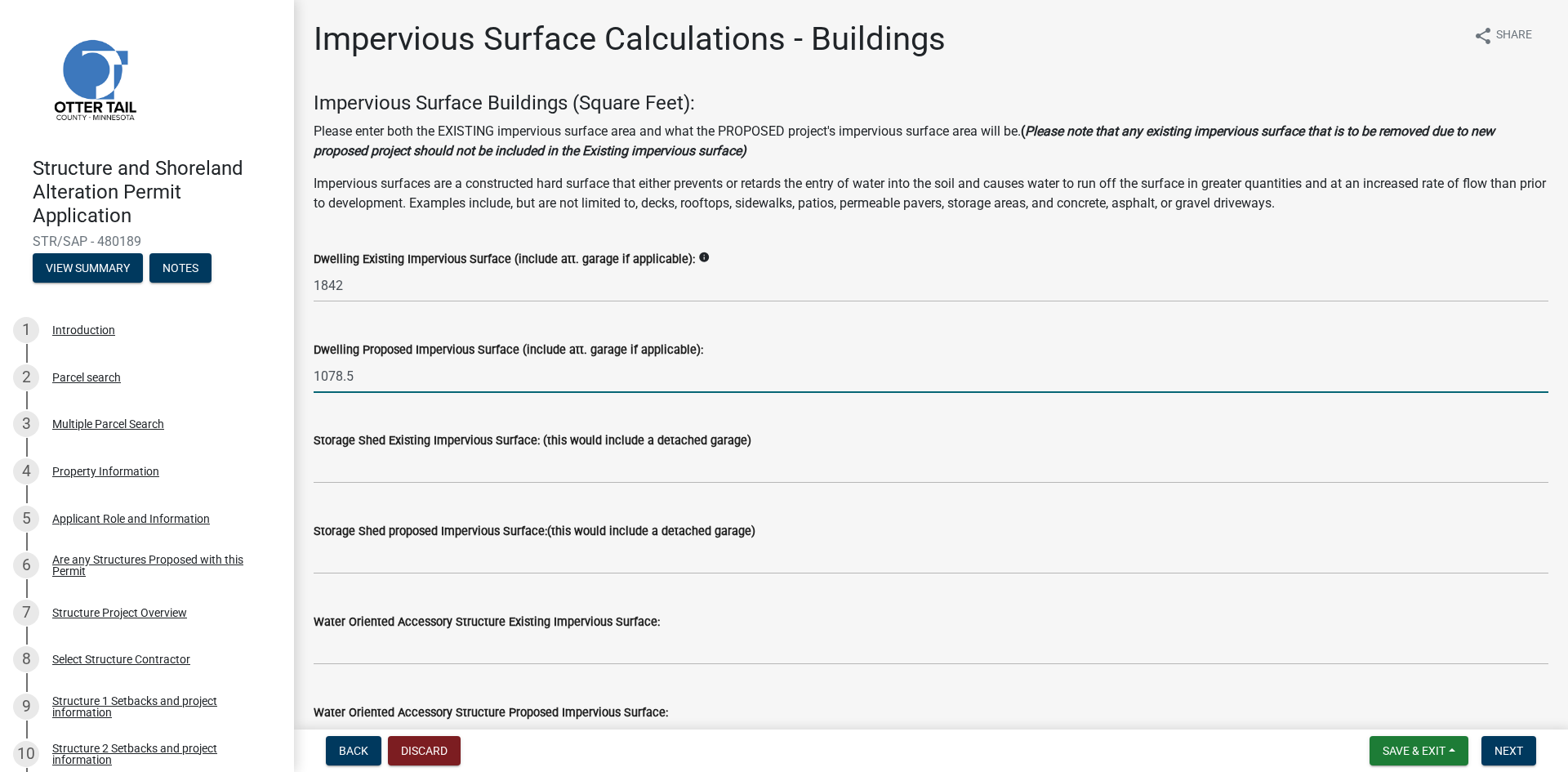
type input "1078.5"
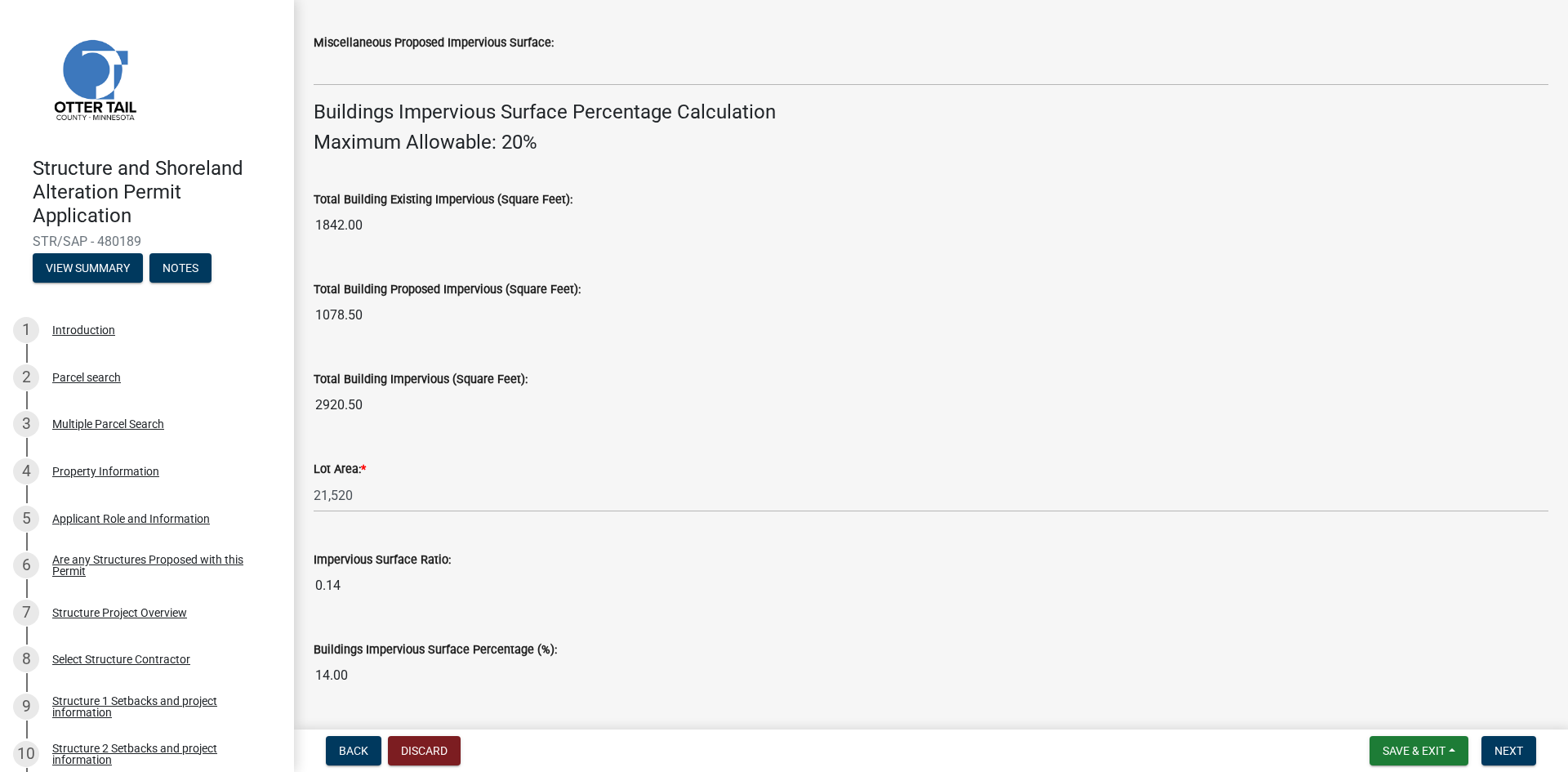
scroll to position [1080, 0]
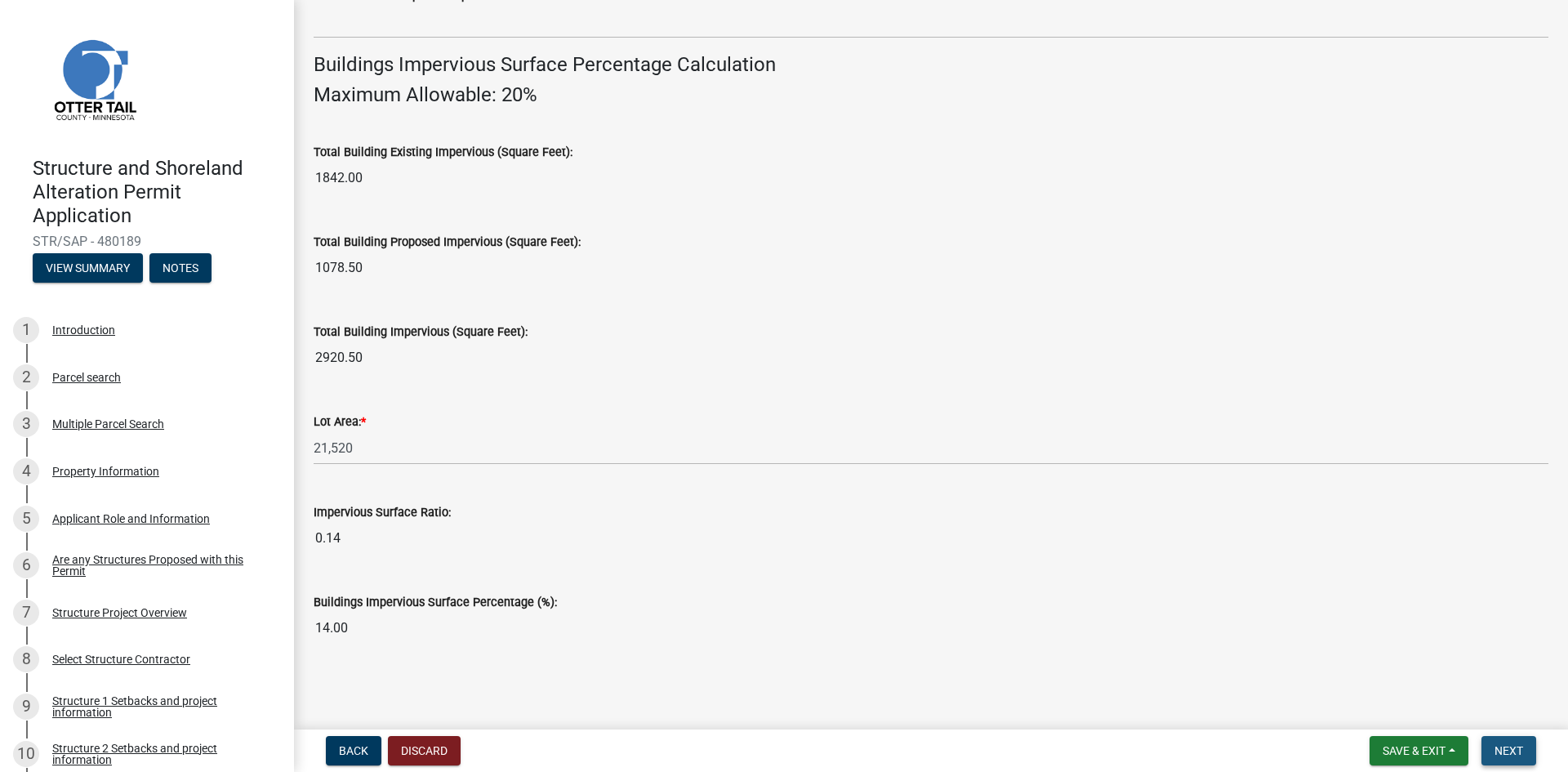
click at [1509, 747] on span "Next" at bounding box center [1509, 750] width 29 height 13
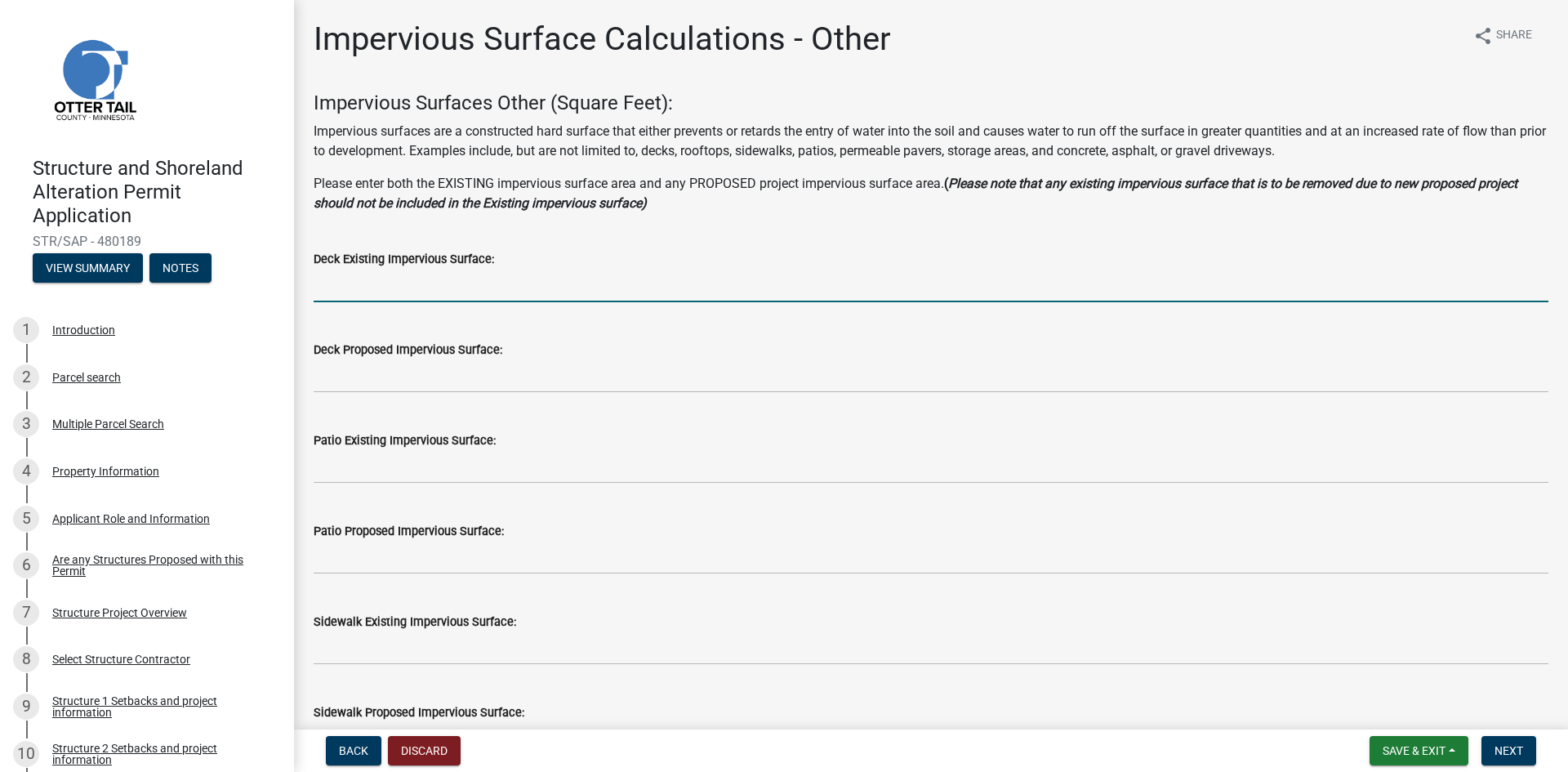
click at [378, 287] on input "text" at bounding box center [932, 285] width 1235 height 33
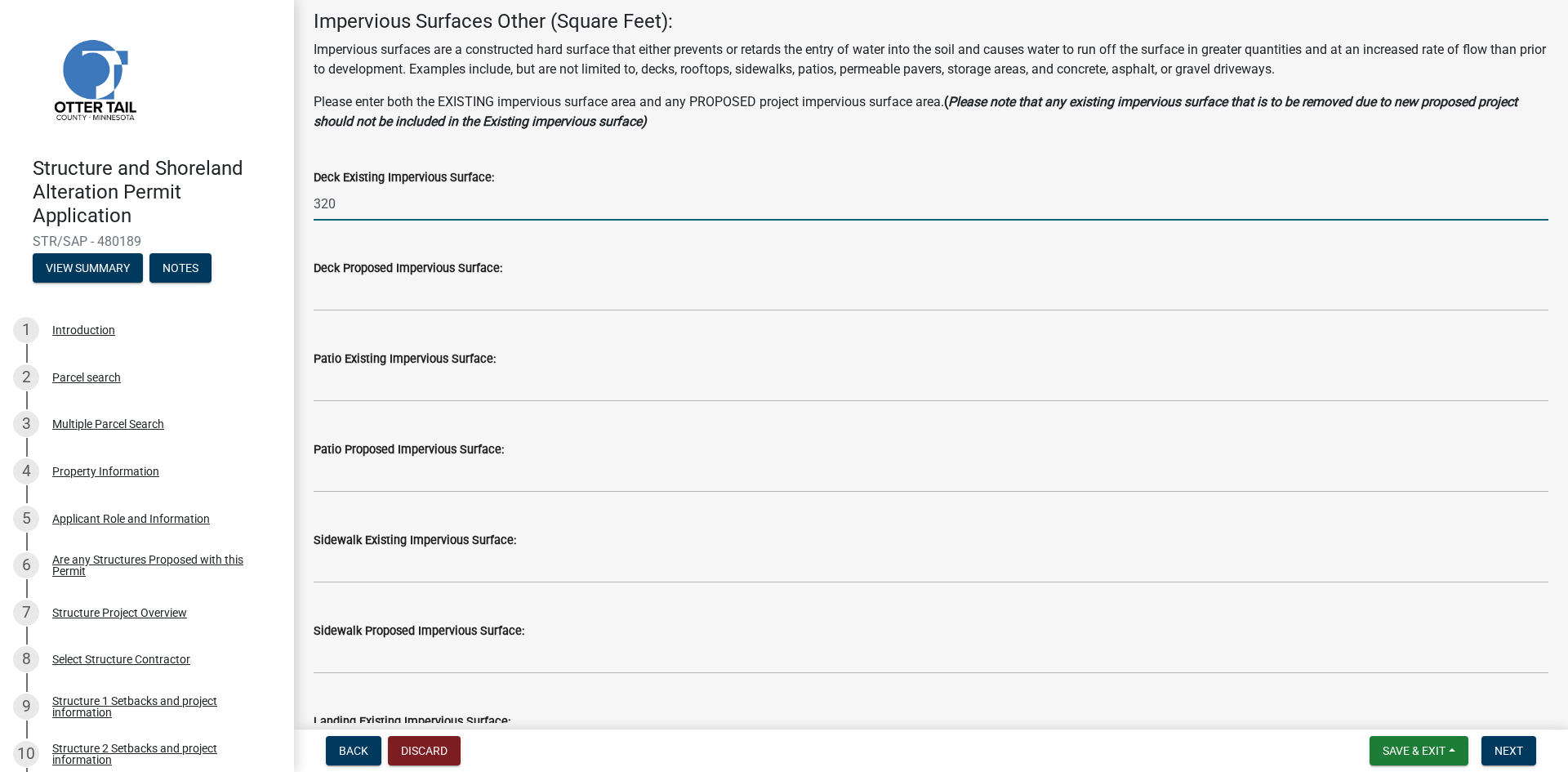
scroll to position [164, 0]
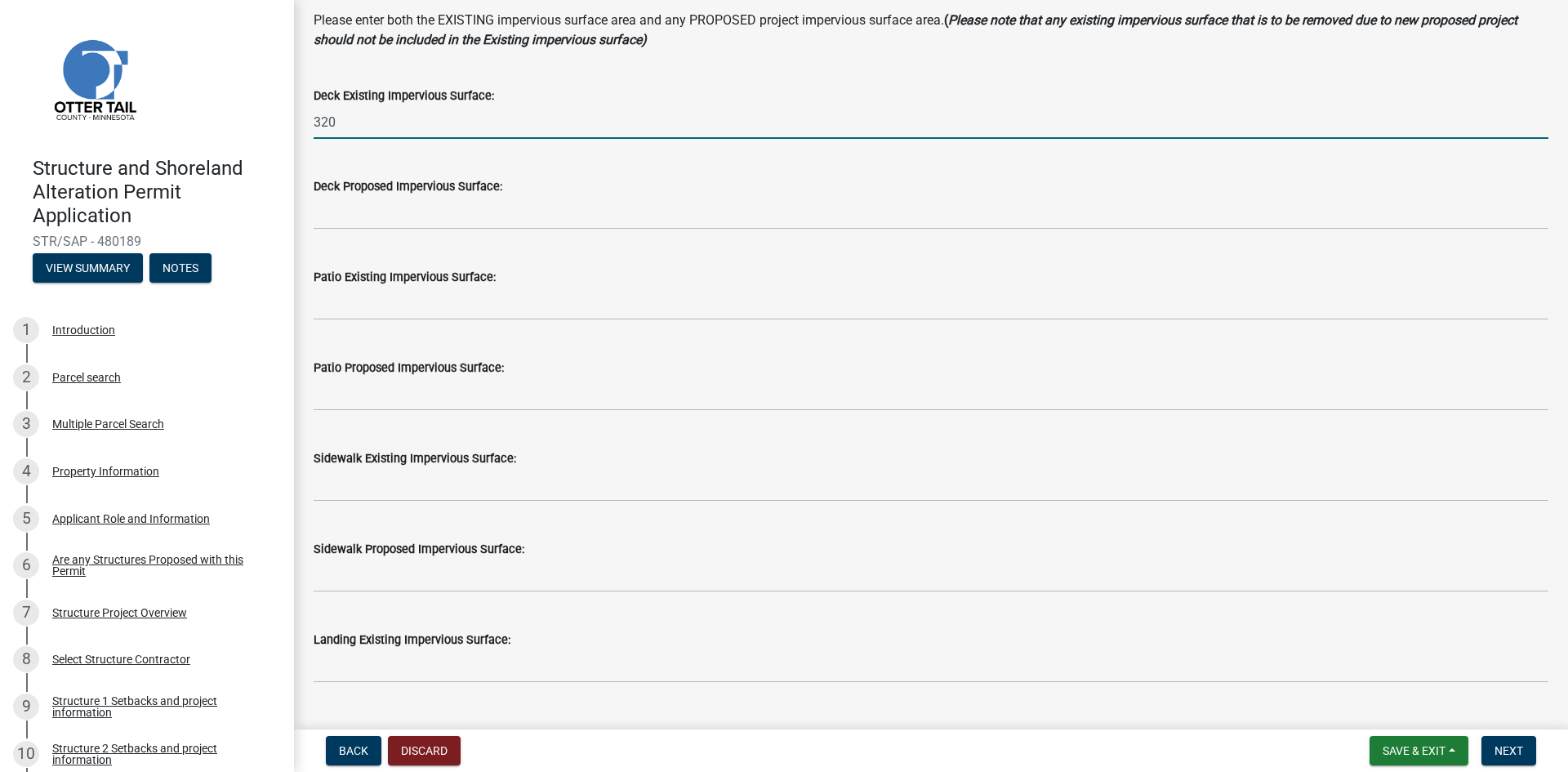
type input "320"
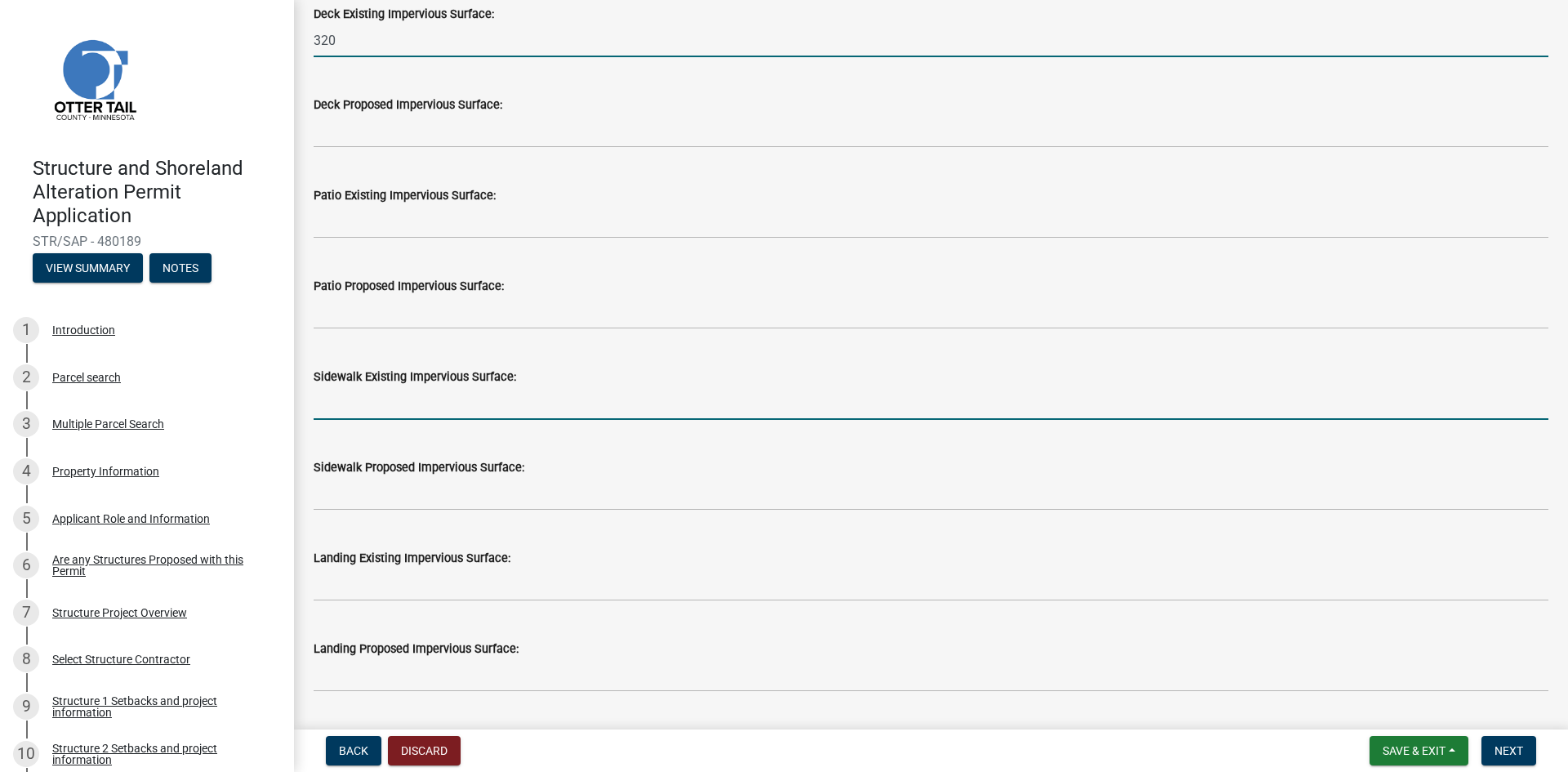
click at [351, 413] on input "text" at bounding box center [932, 403] width 1235 height 33
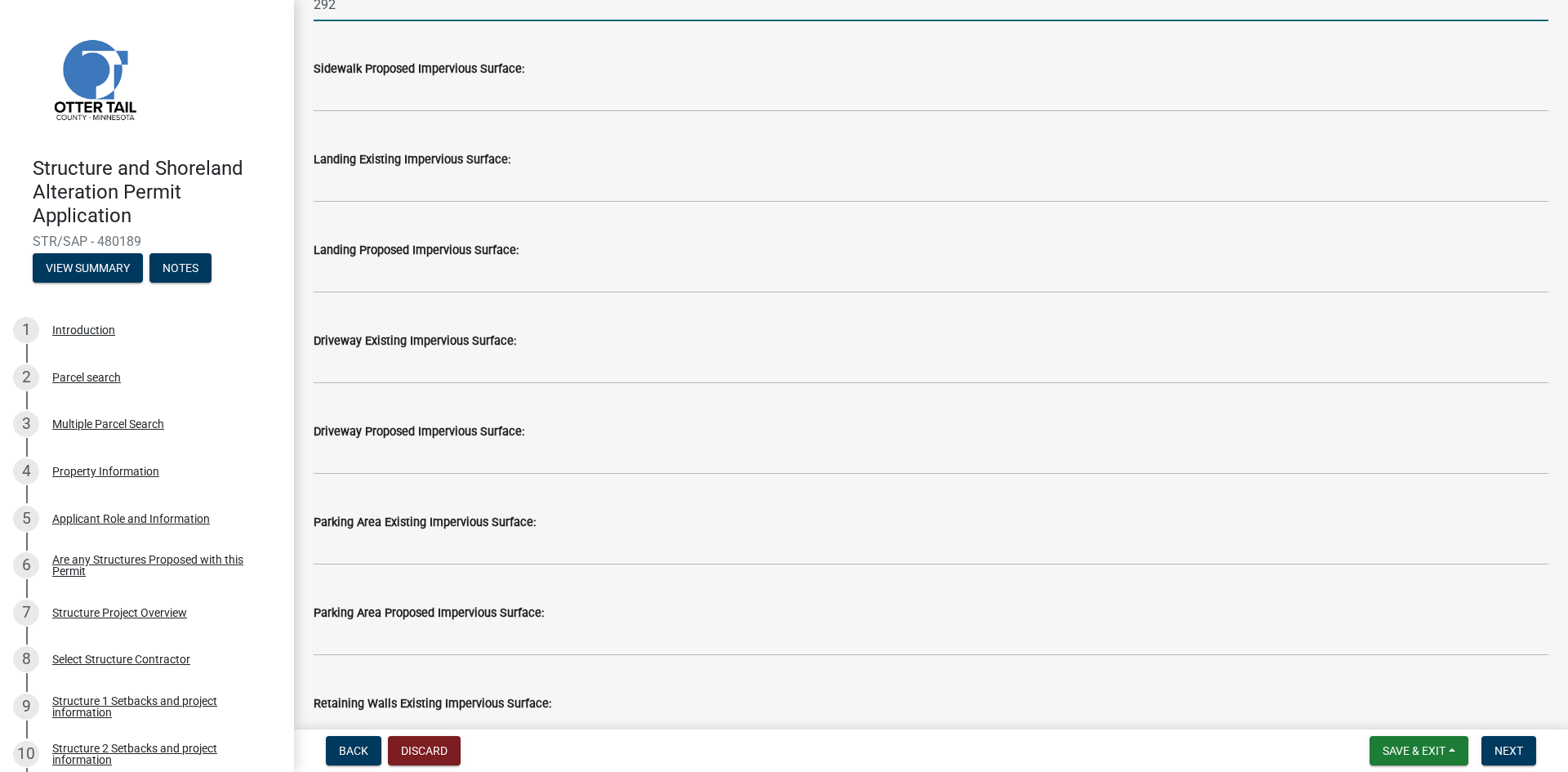
scroll to position [653, 0]
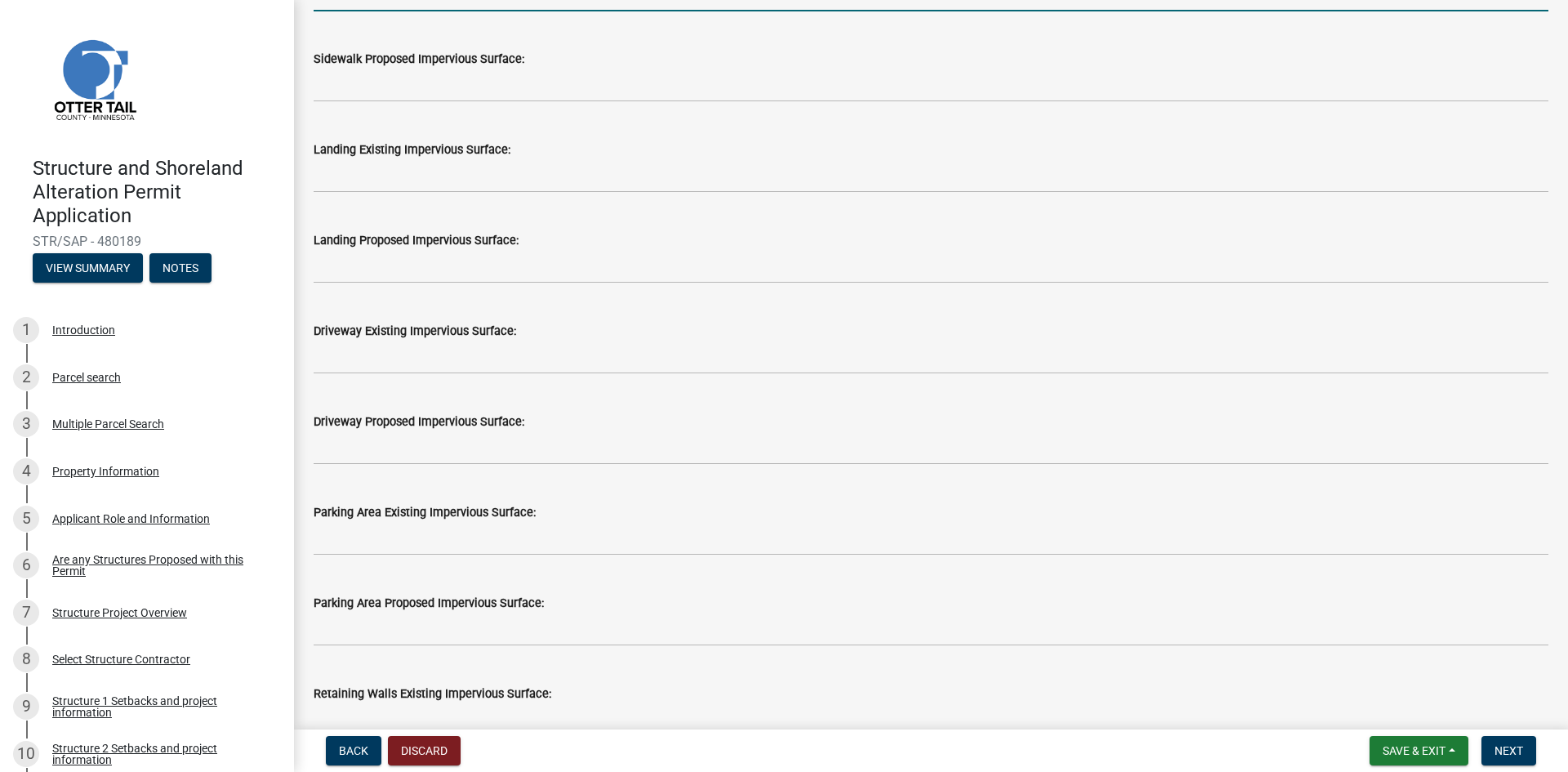
type input "292"
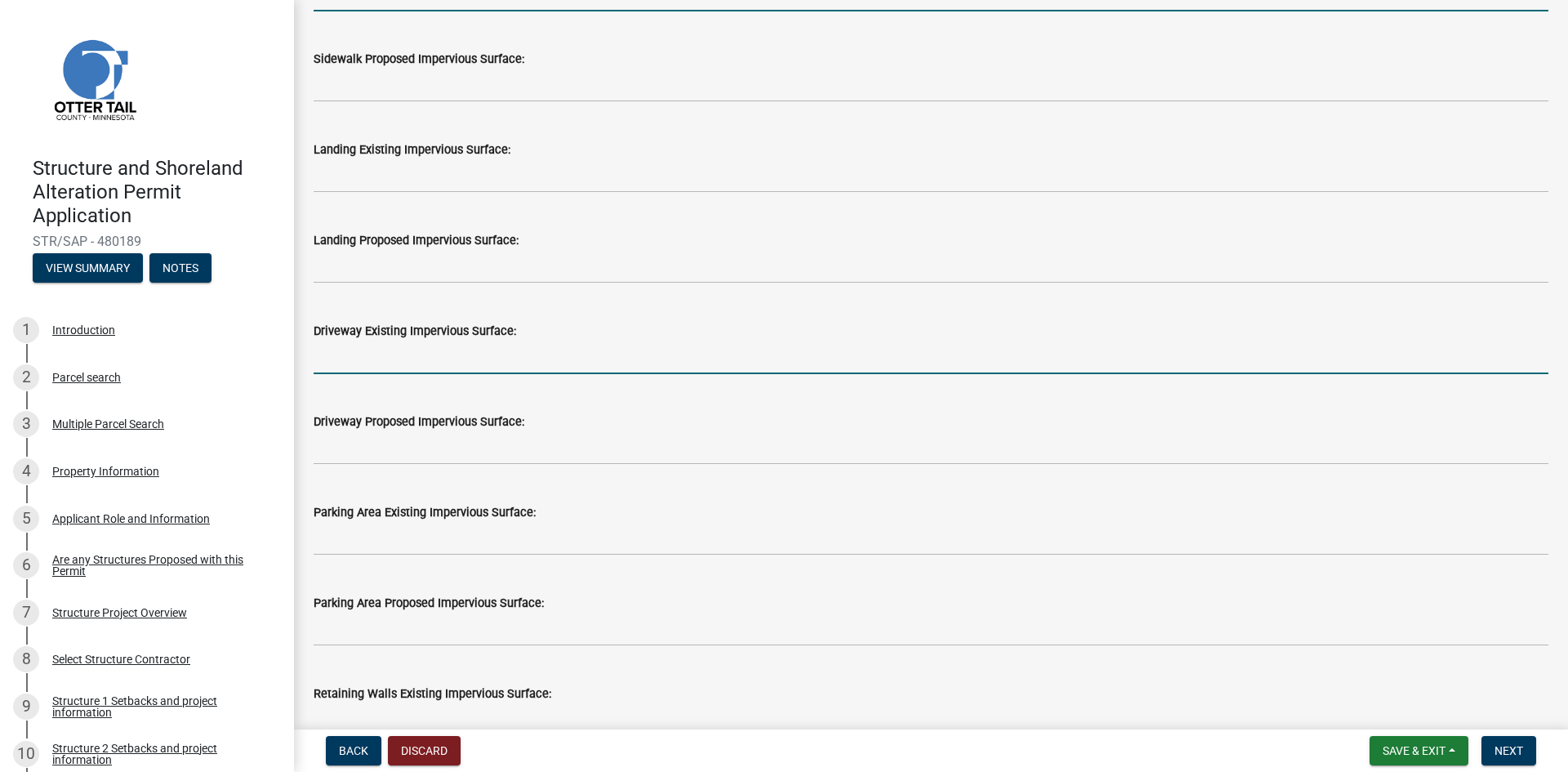
click at [342, 359] on input "text" at bounding box center [932, 357] width 1235 height 33
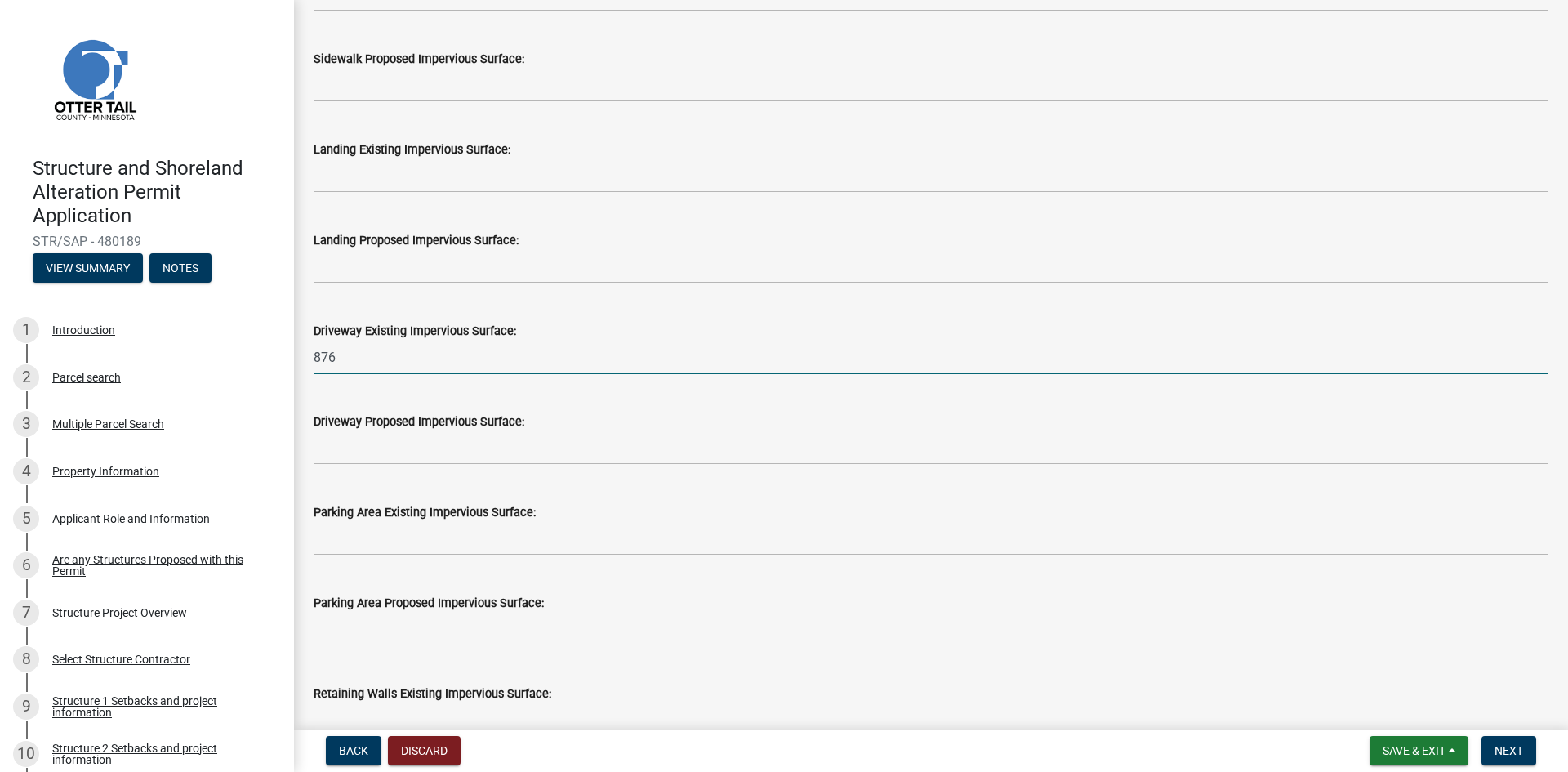
type input "876"
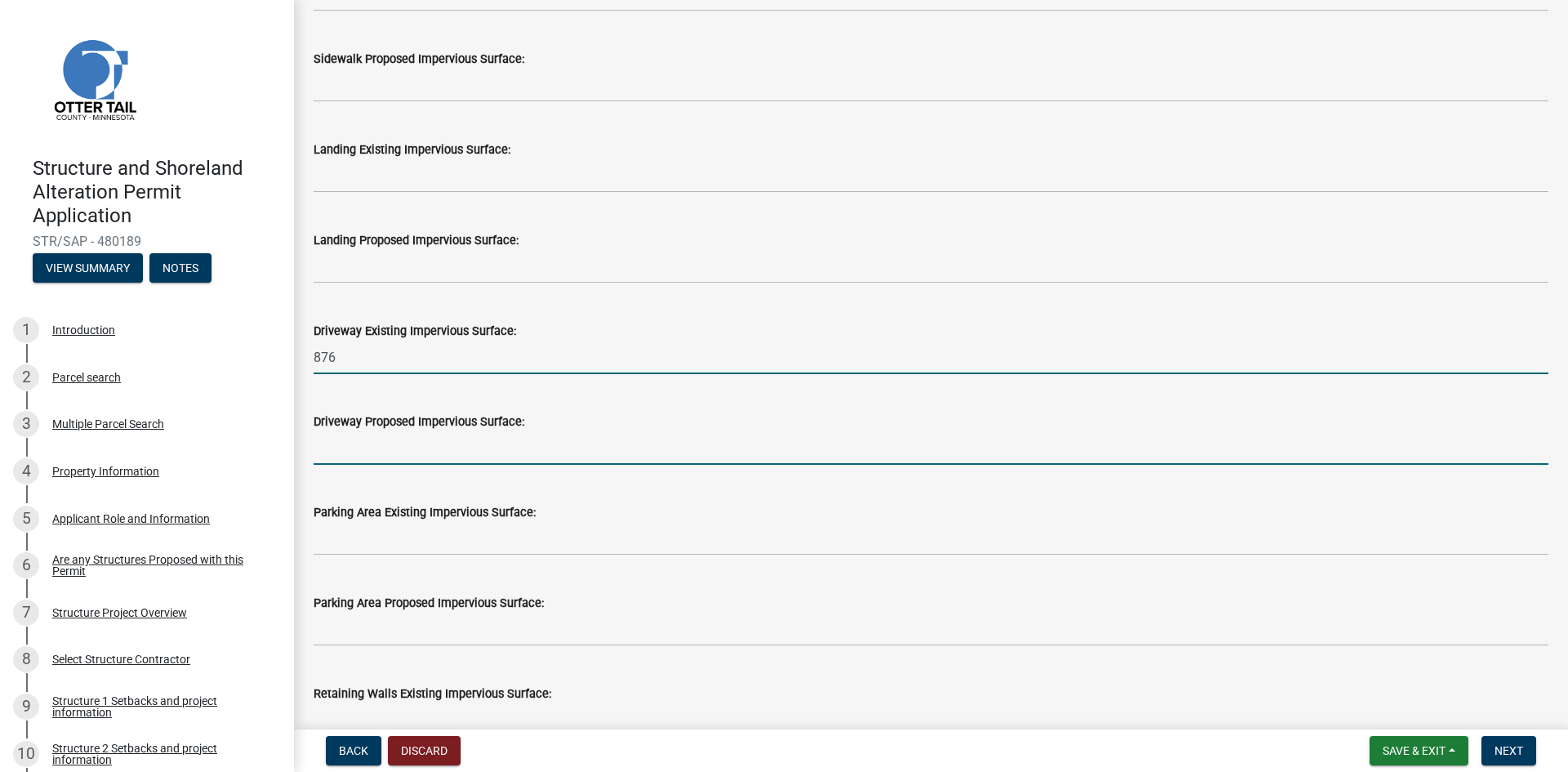
click at [348, 453] on input "text" at bounding box center [932, 448] width 1235 height 33
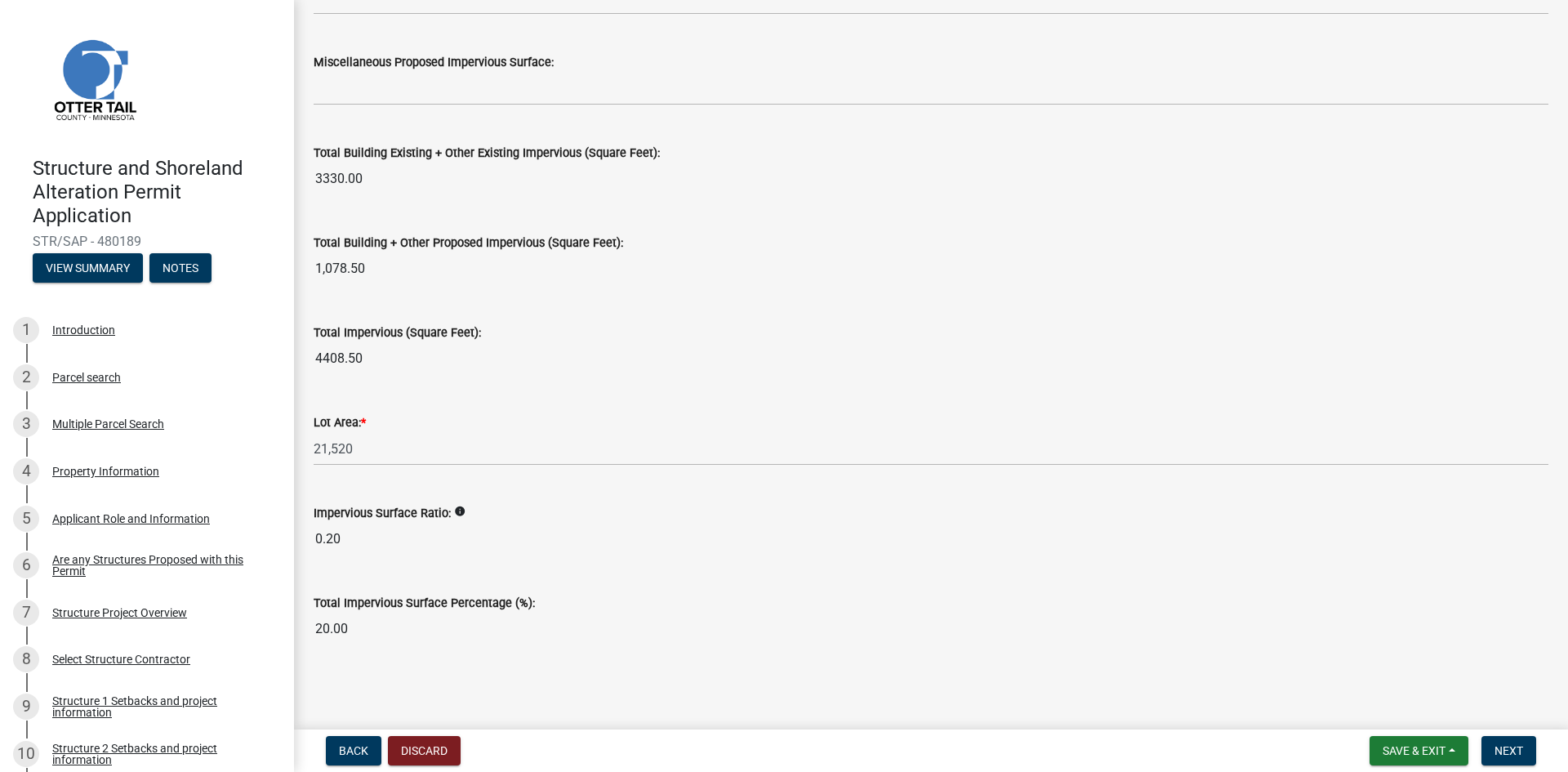
scroll to position [1739, 0]
type input "171"
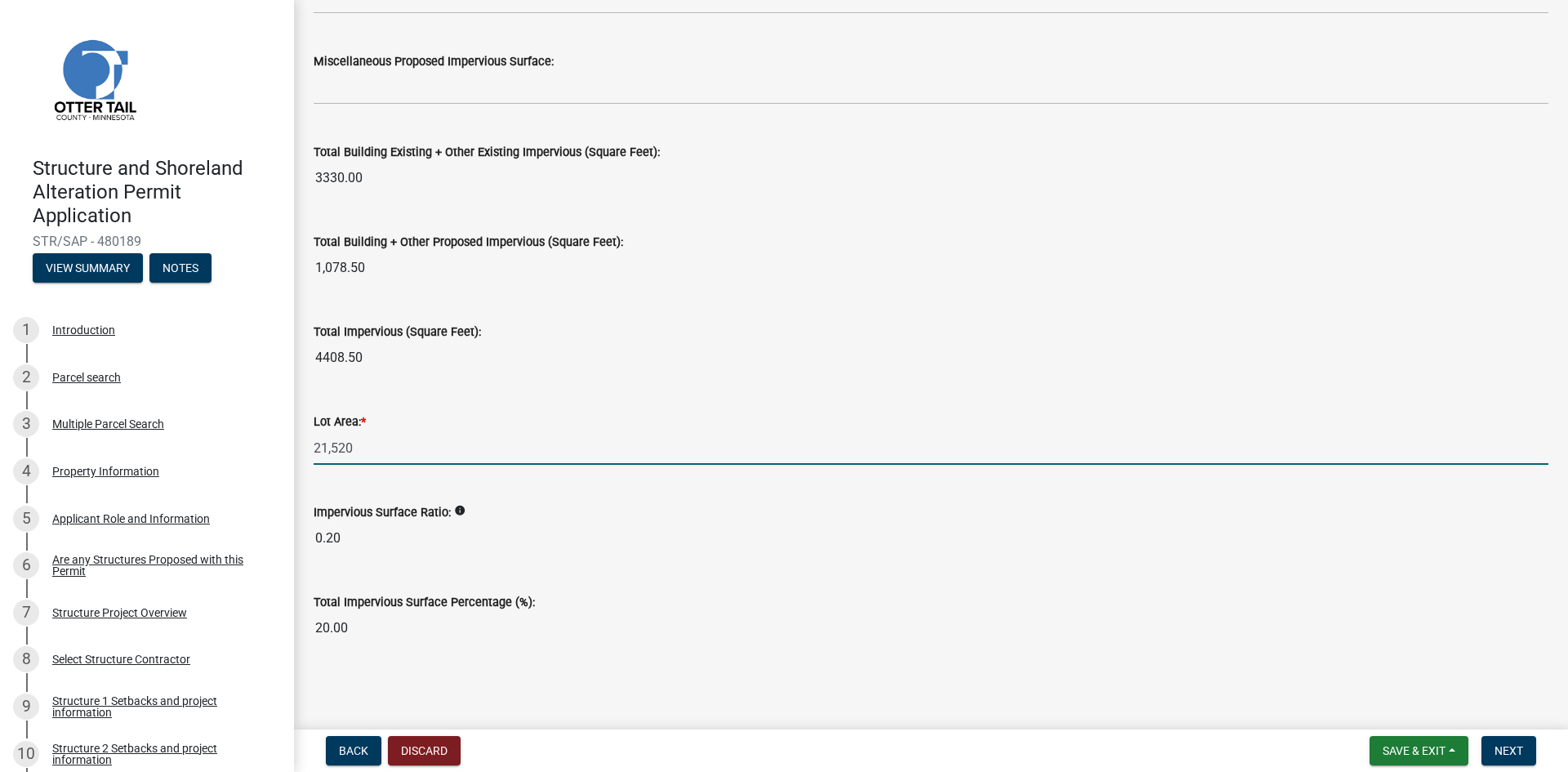
click at [378, 448] on input "21,520" at bounding box center [932, 448] width 1235 height 33
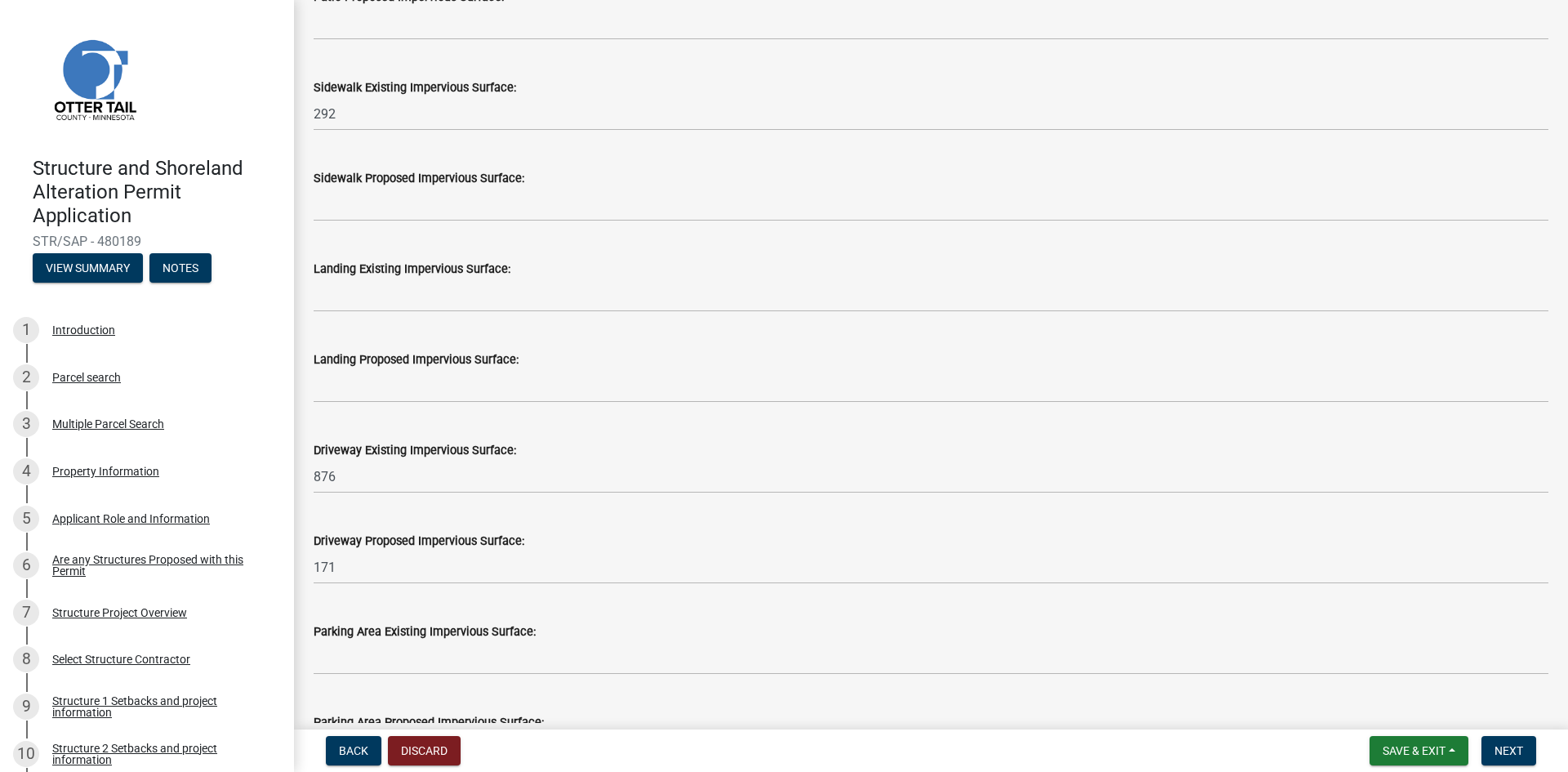
scroll to position [452, 0]
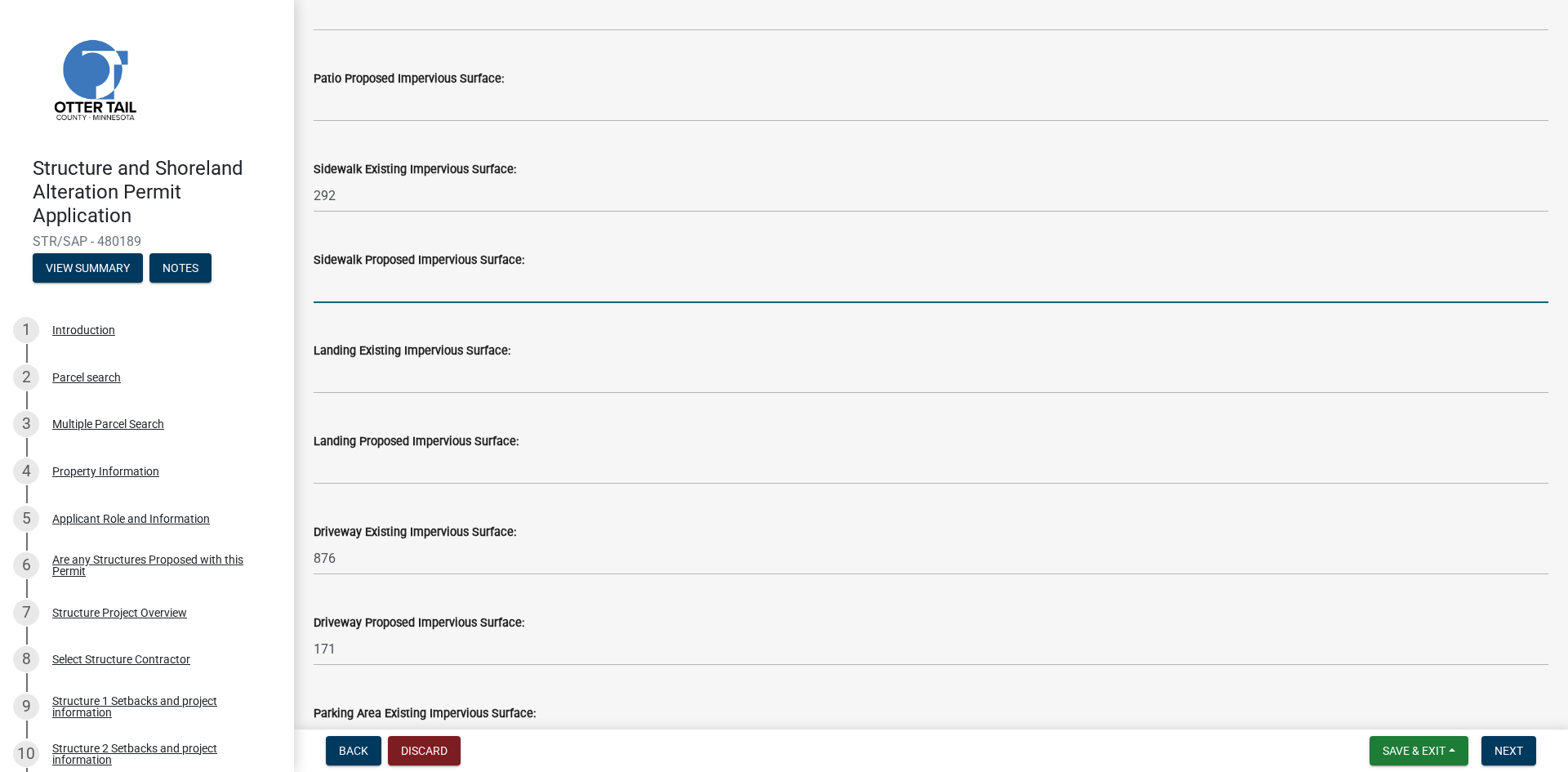
click at [382, 291] on input "text" at bounding box center [932, 286] width 1235 height 33
type input "110"
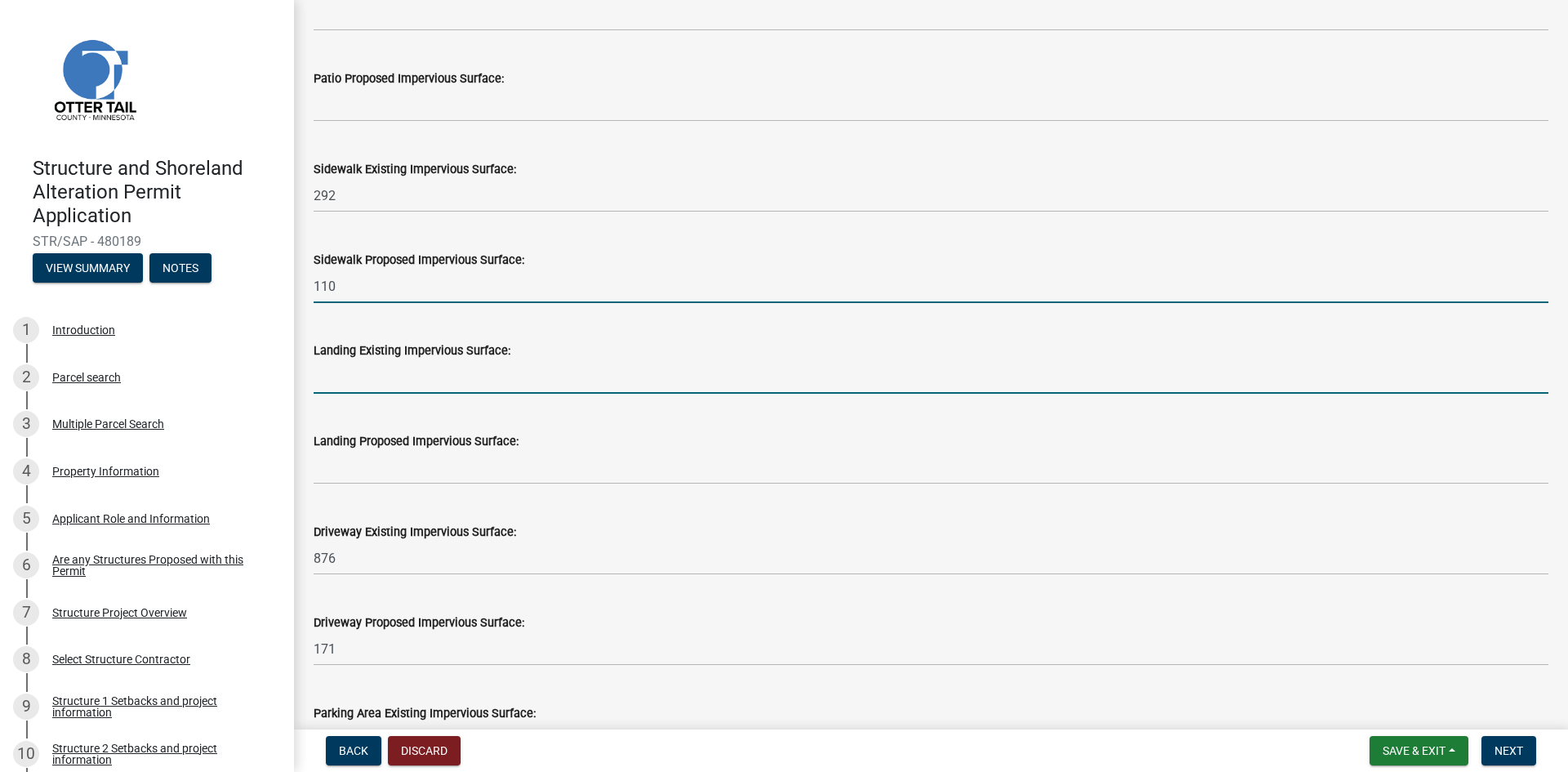
click at [380, 373] on input "text" at bounding box center [932, 376] width 1235 height 33
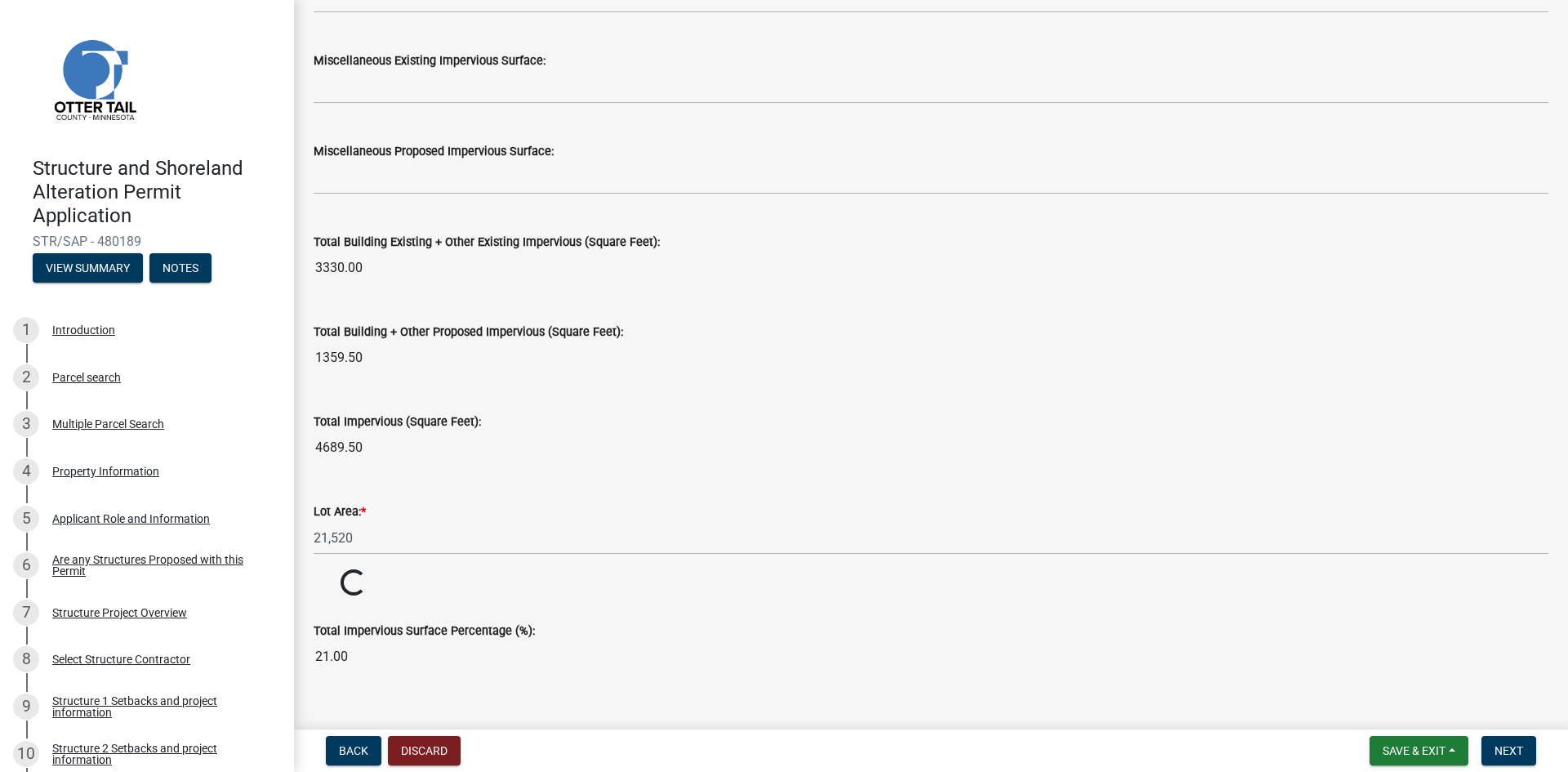
scroll to position [1678, 0]
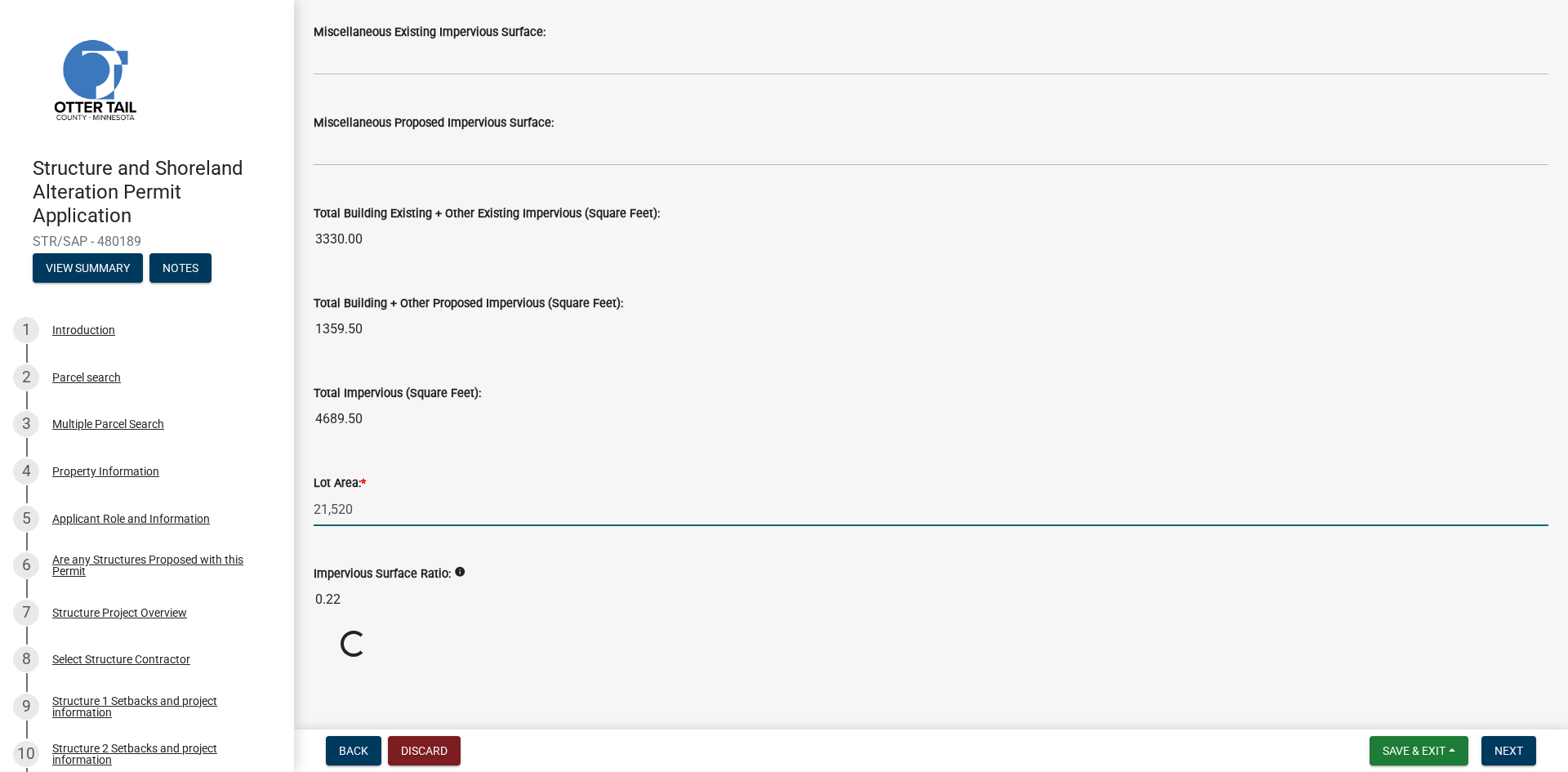
click at [478, 510] on input "21,520" at bounding box center [932, 508] width 1235 height 33
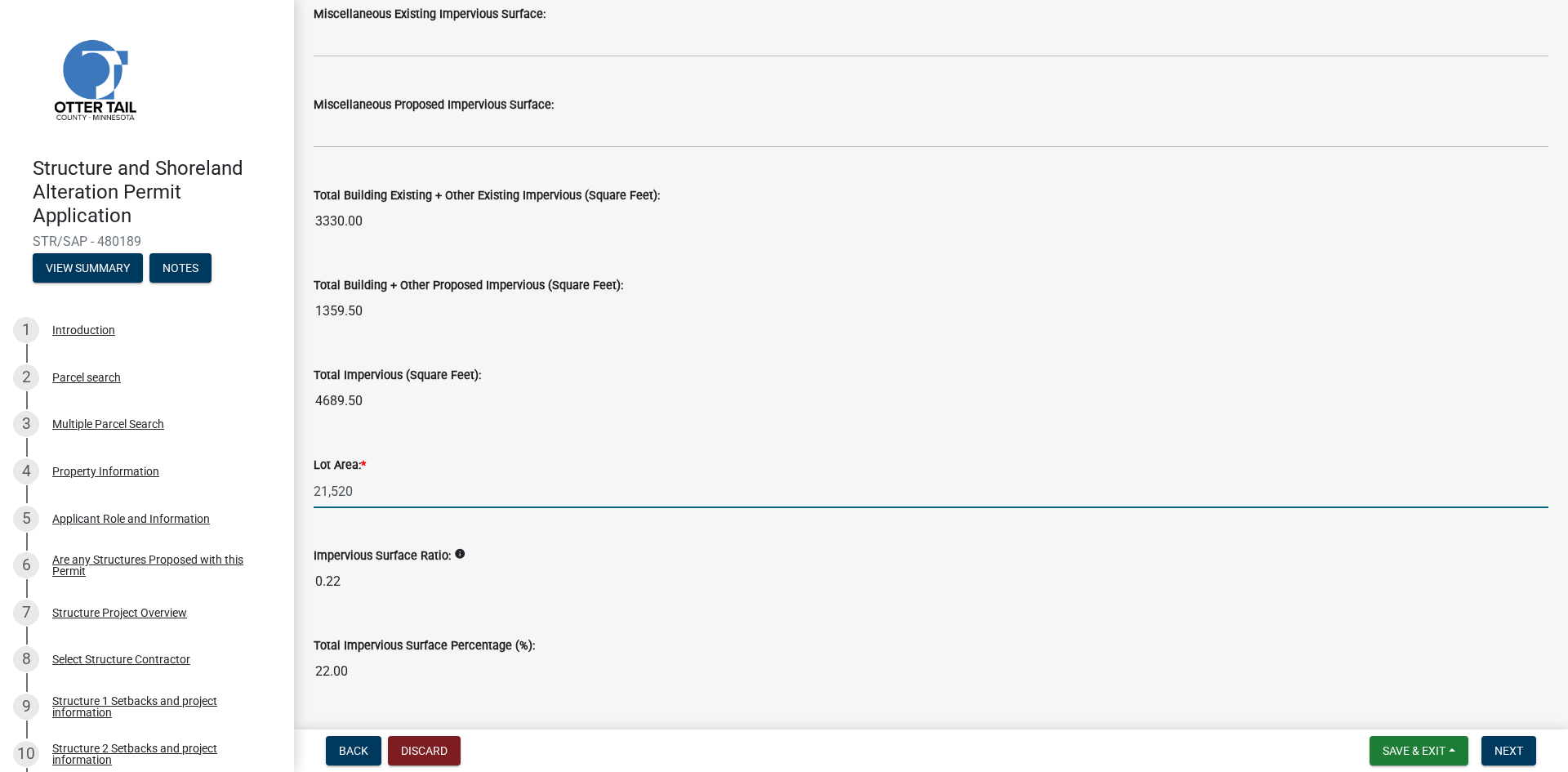
scroll to position [1739, 0]
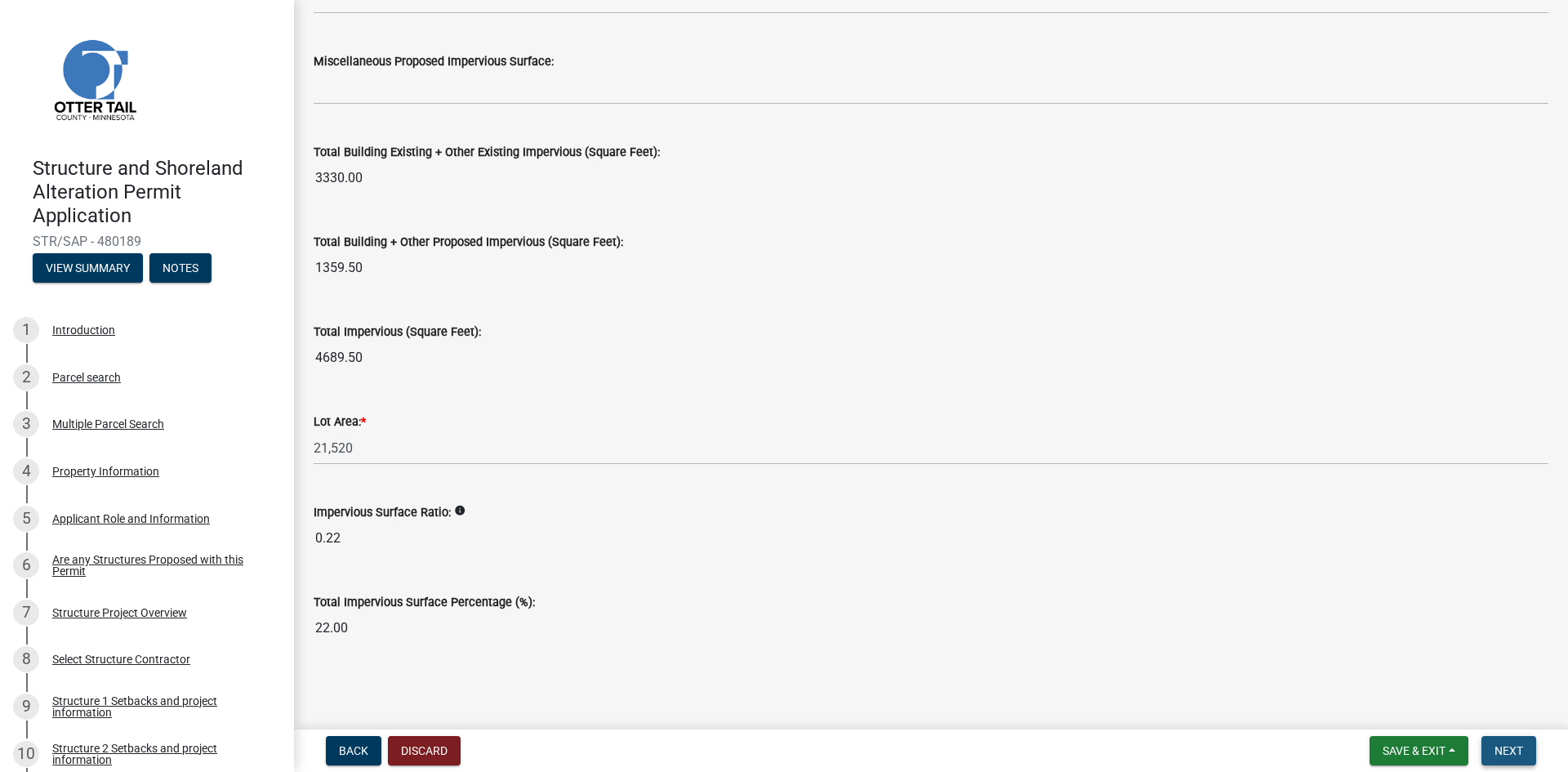
click at [1514, 752] on span "Next" at bounding box center [1509, 750] width 29 height 13
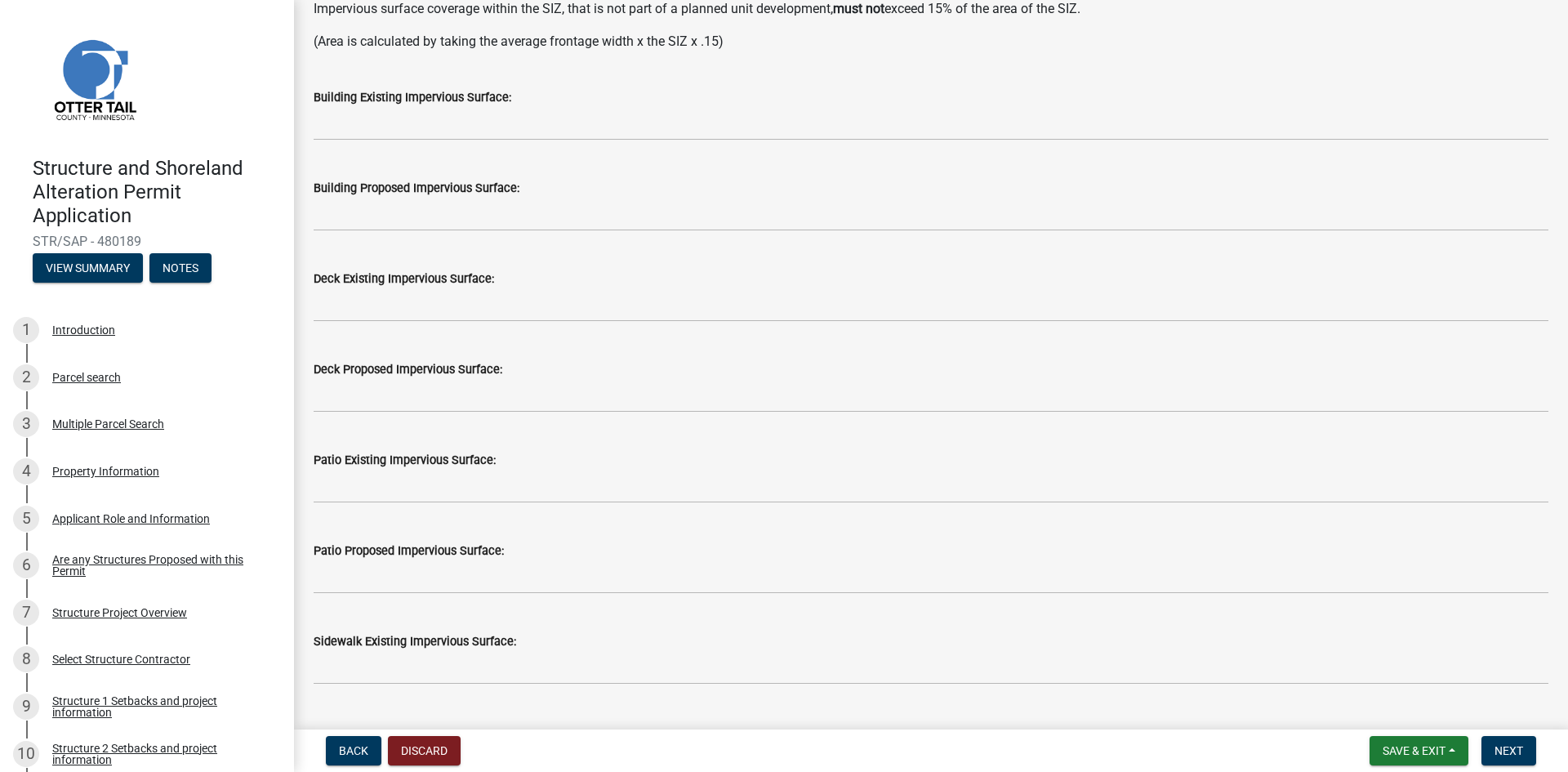
scroll to position [327, 0]
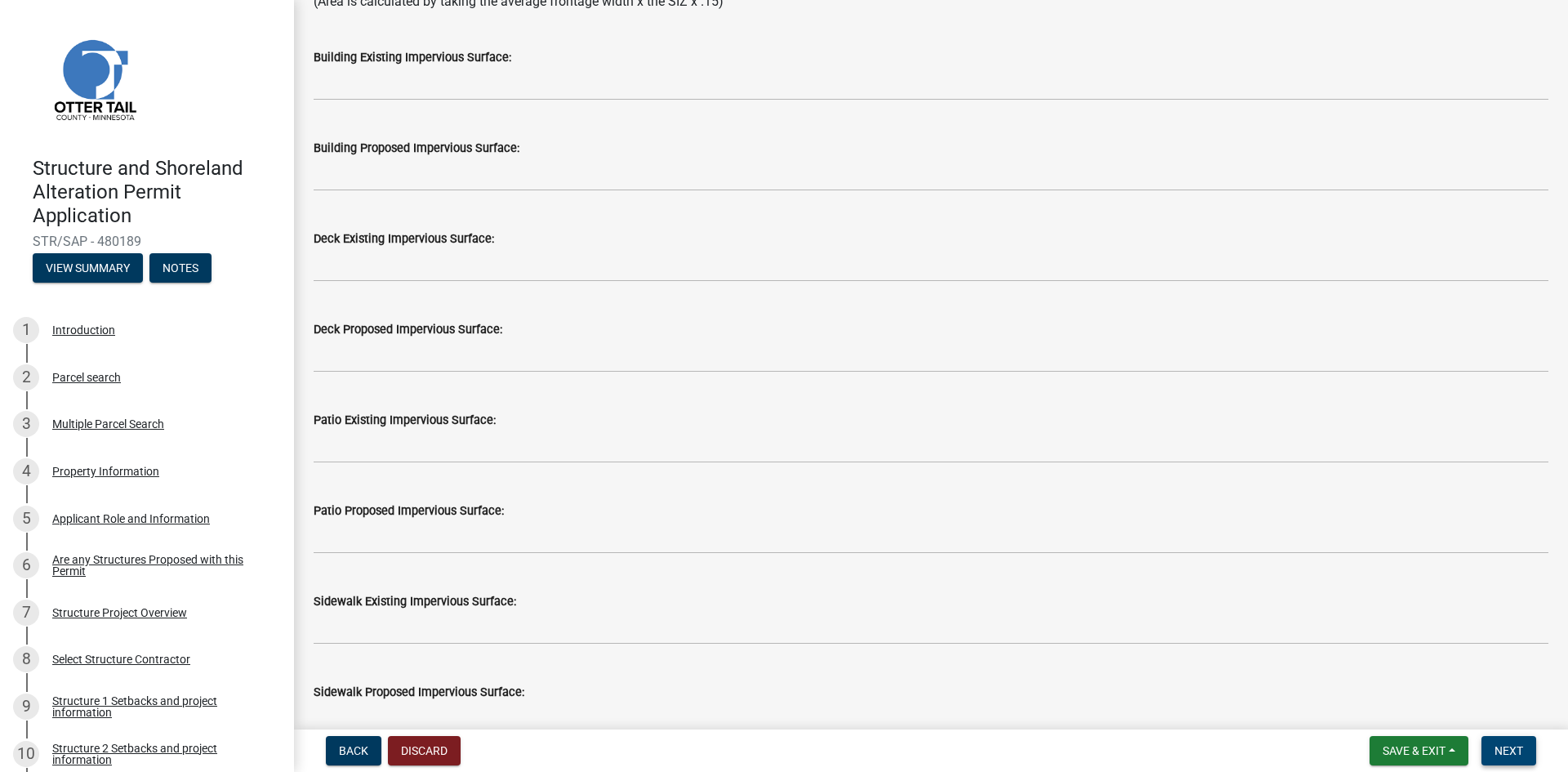
click at [1519, 748] on span "Next" at bounding box center [1509, 750] width 29 height 13
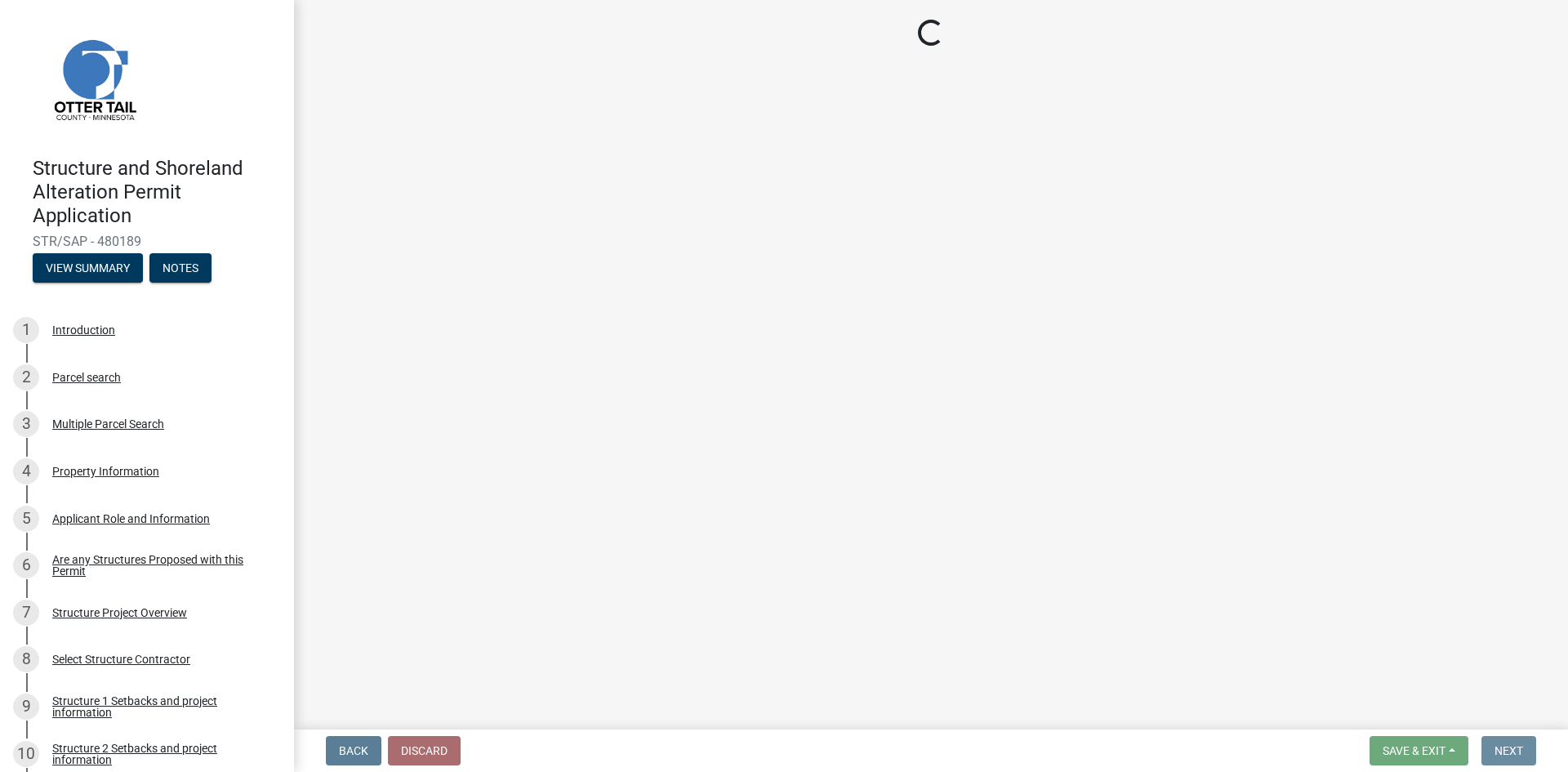
scroll to position [0, 0]
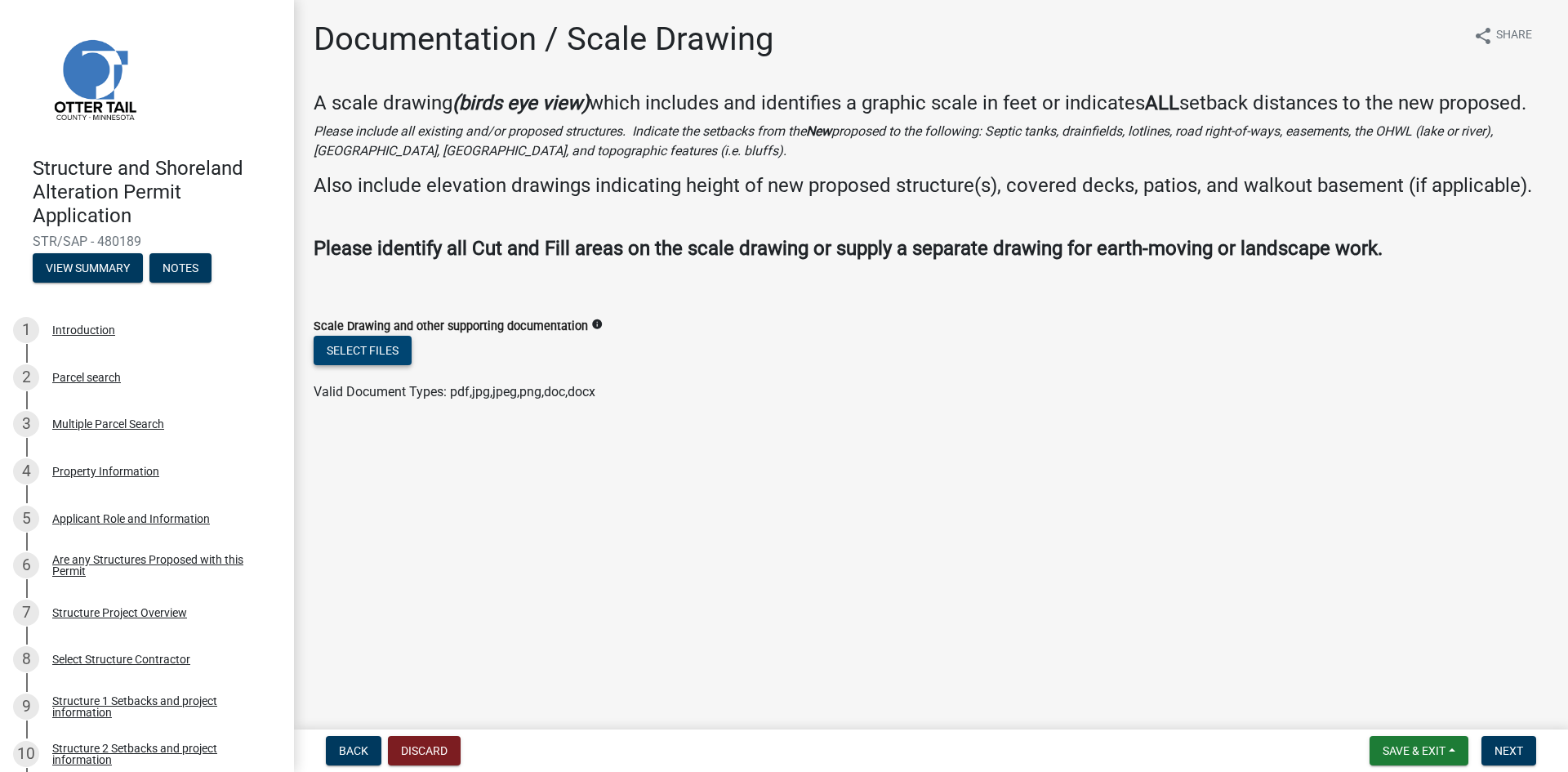
click at [361, 344] on button "Select files" at bounding box center [363, 351] width 98 height 29
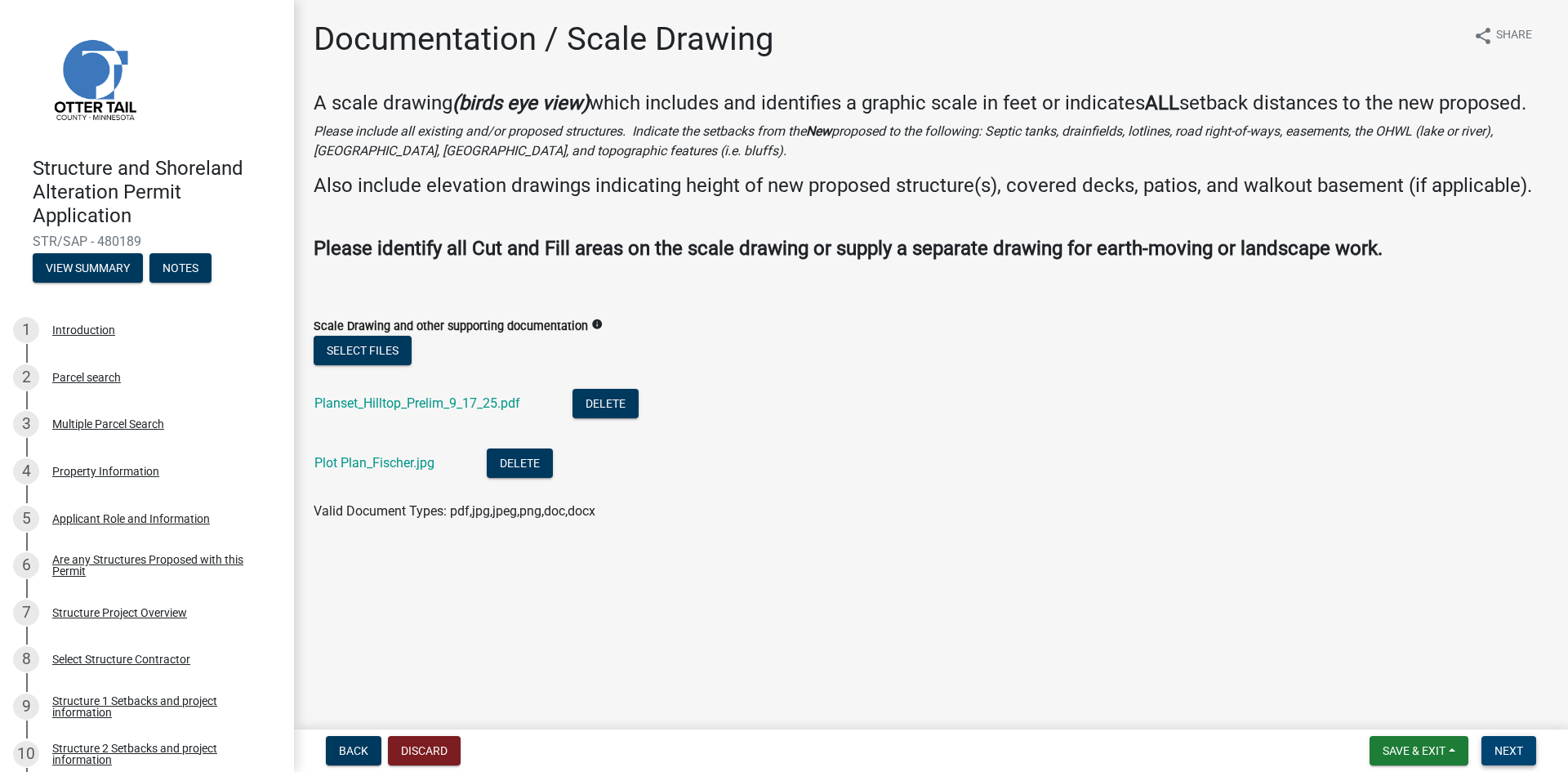
click at [1504, 745] on span "Next" at bounding box center [1509, 750] width 29 height 13
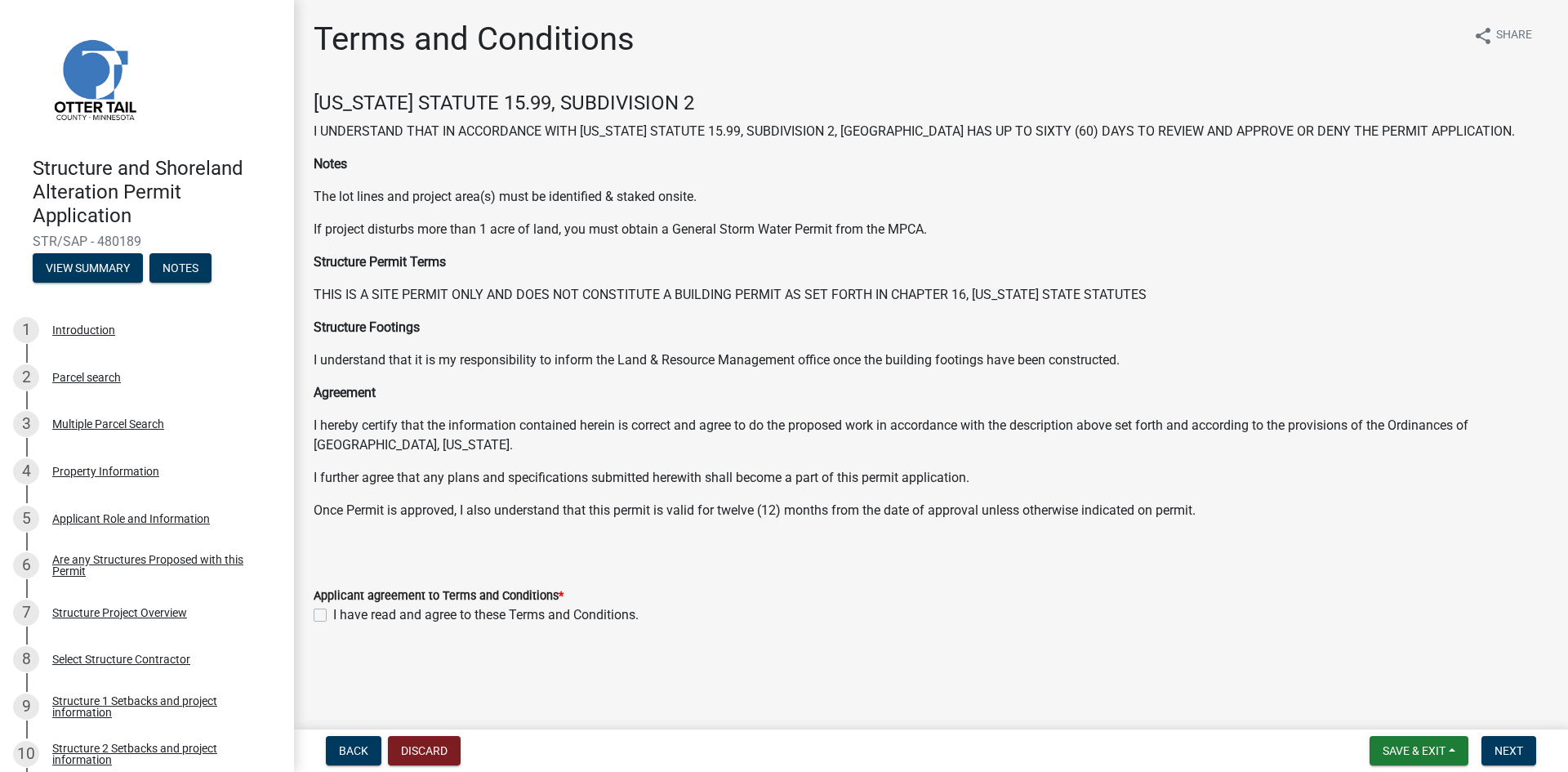
click at [334, 612] on label "I have read and agree to these Terms and Conditions." at bounding box center [486, 615] width 305 height 20
click at [334, 612] on input "I have read and agree to these Terms and Conditions." at bounding box center [339, 611] width 10 height 10
checkbox input "true"
click at [1507, 750] on span "Next" at bounding box center [1509, 750] width 29 height 13
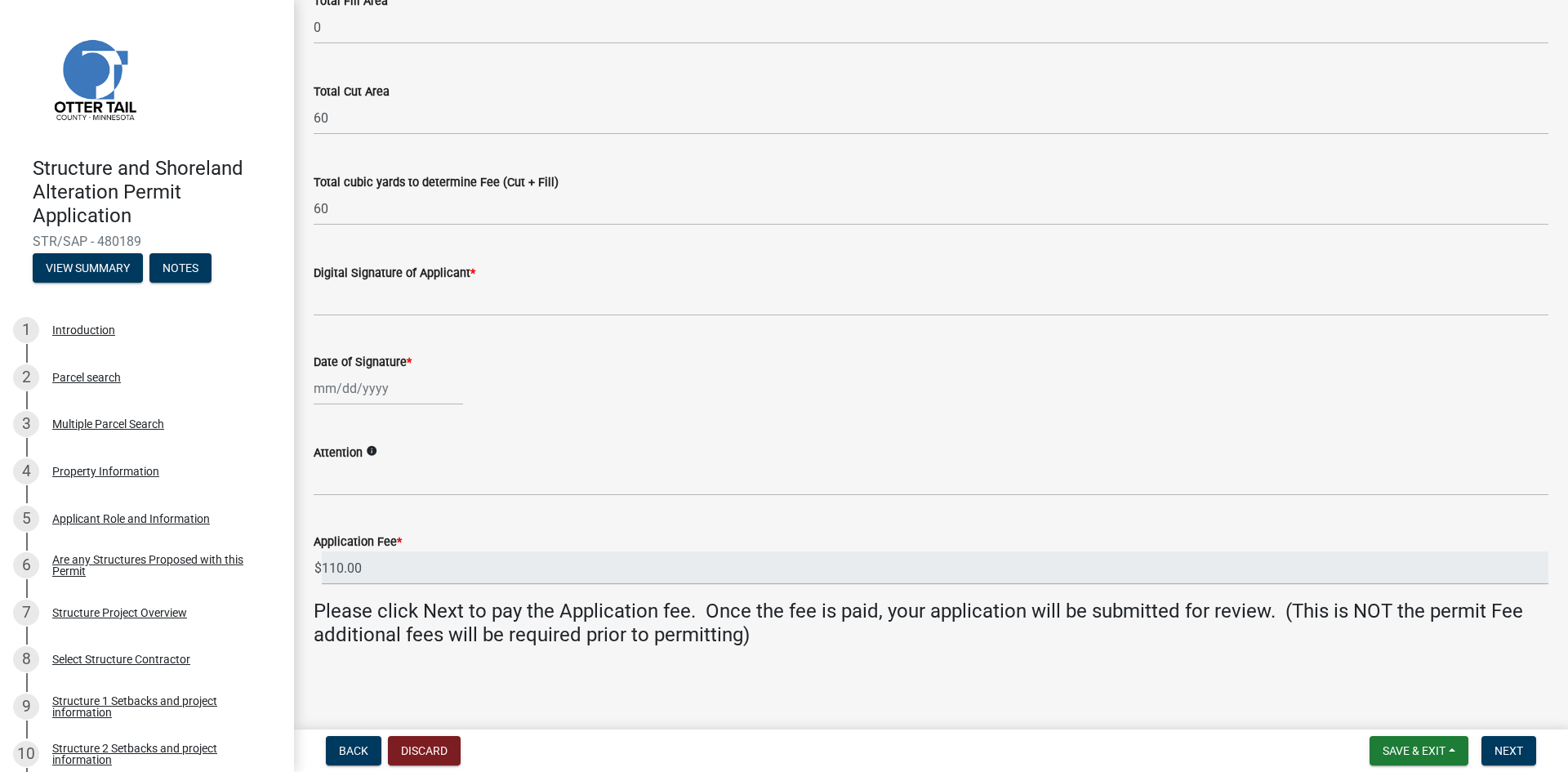
scroll to position [241, 0]
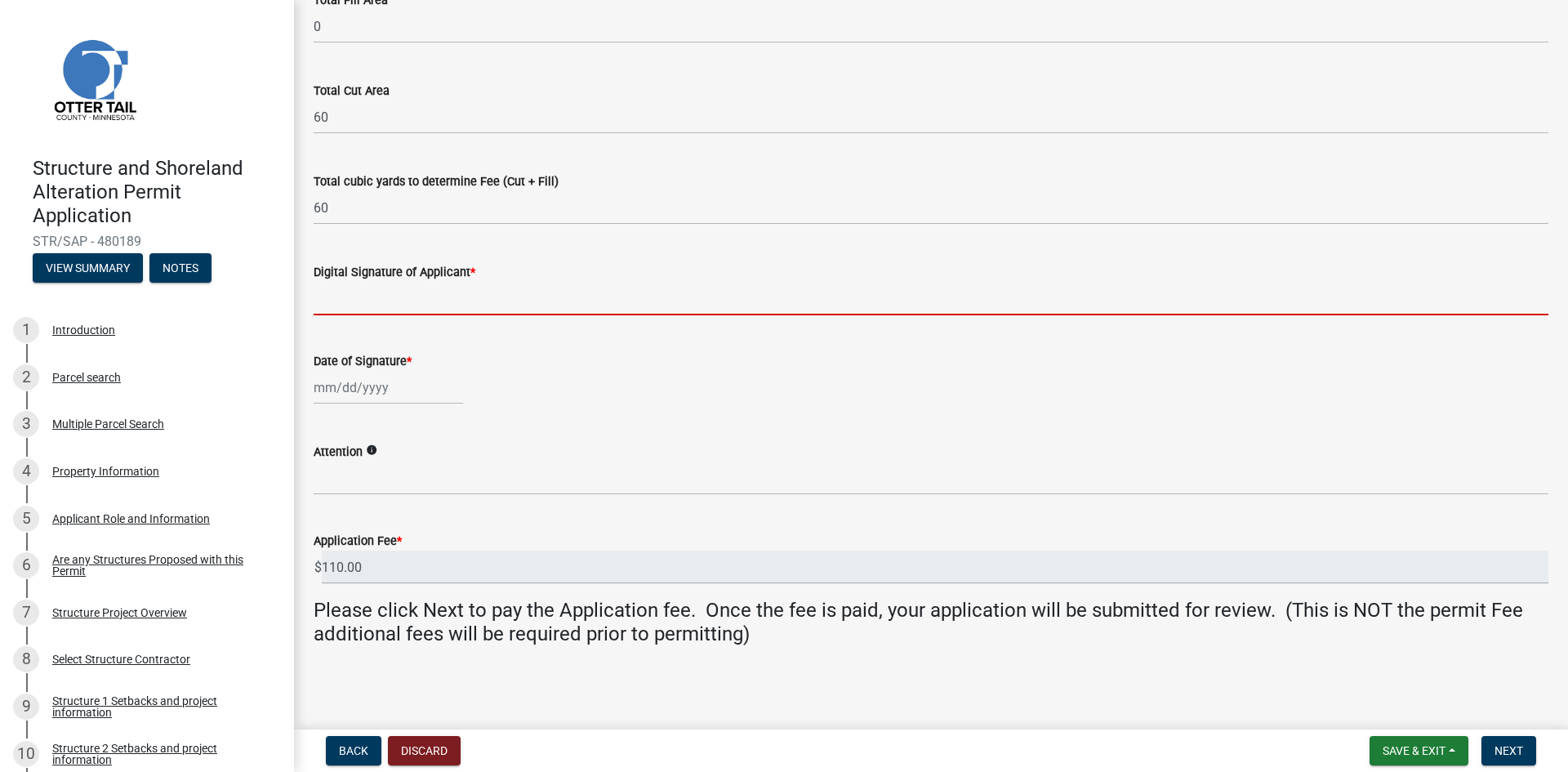
click at [413, 295] on input "Digital Signature of Applicant *" at bounding box center [932, 298] width 1235 height 33
type input "[PERSON_NAME]"
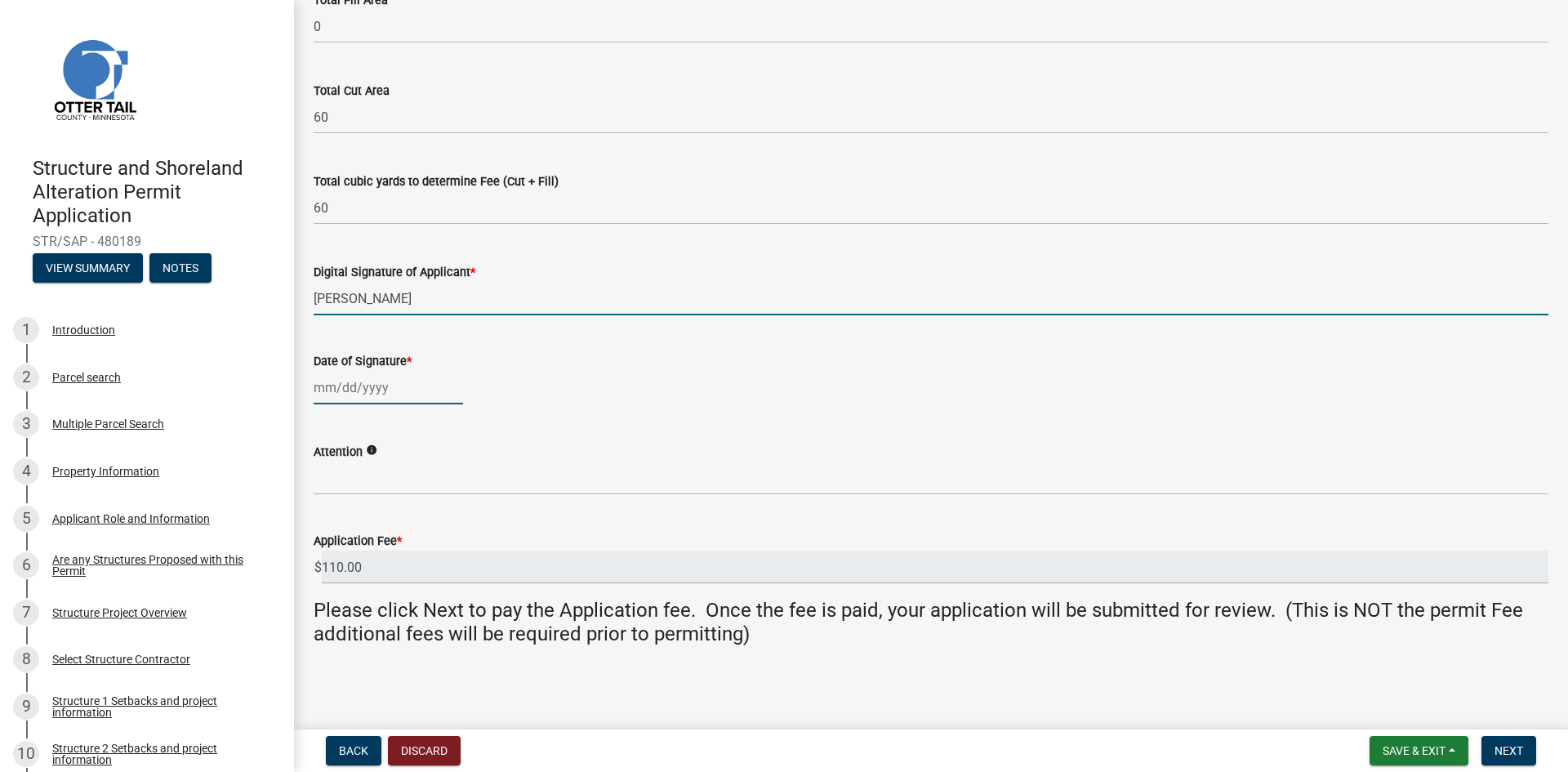
click at [393, 385] on div at bounding box center [388, 387] width 149 height 33
select select "9"
select select "2025"
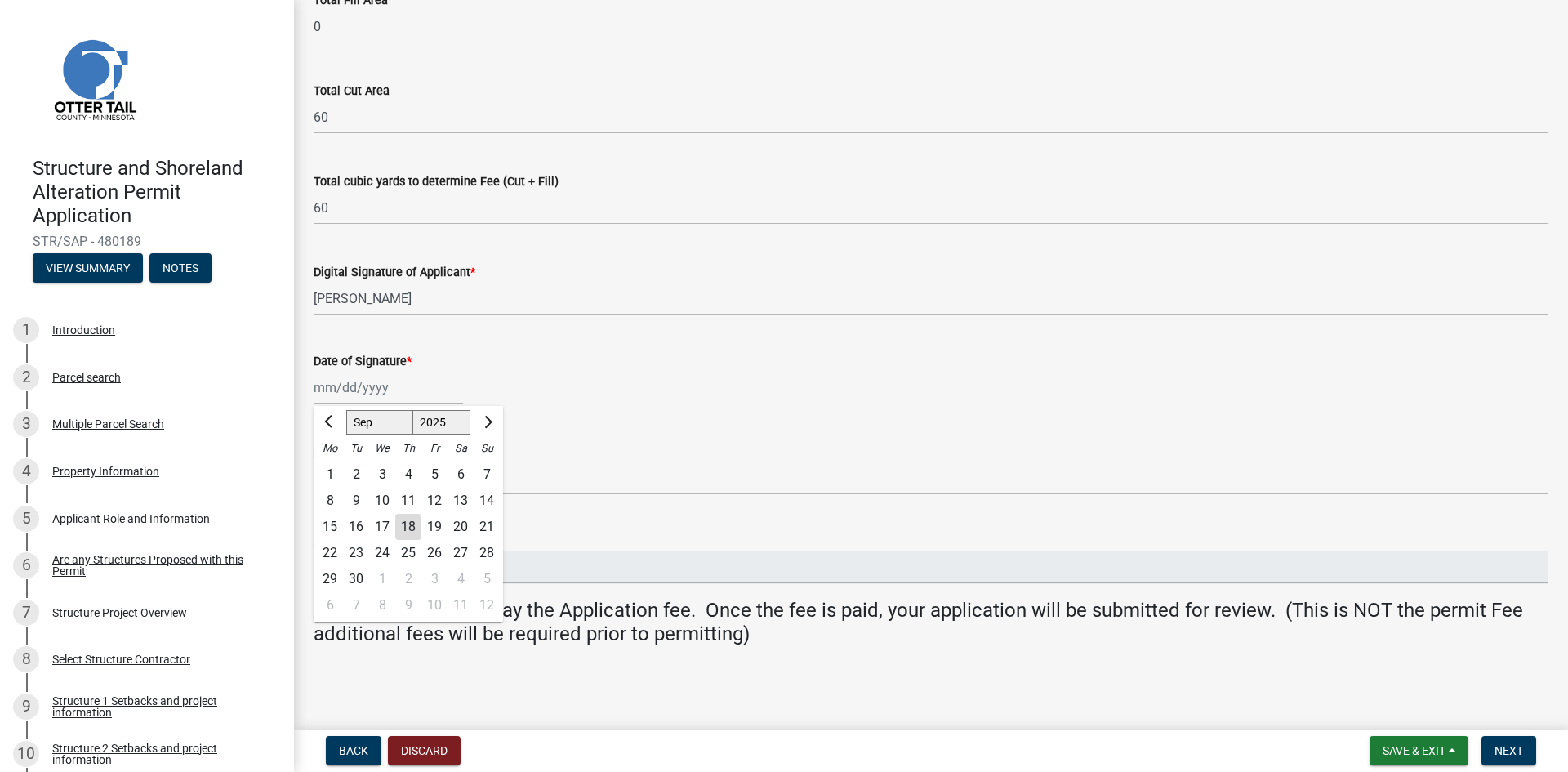
click at [414, 525] on div "18" at bounding box center [408, 526] width 26 height 26
type input "09/18/2025"
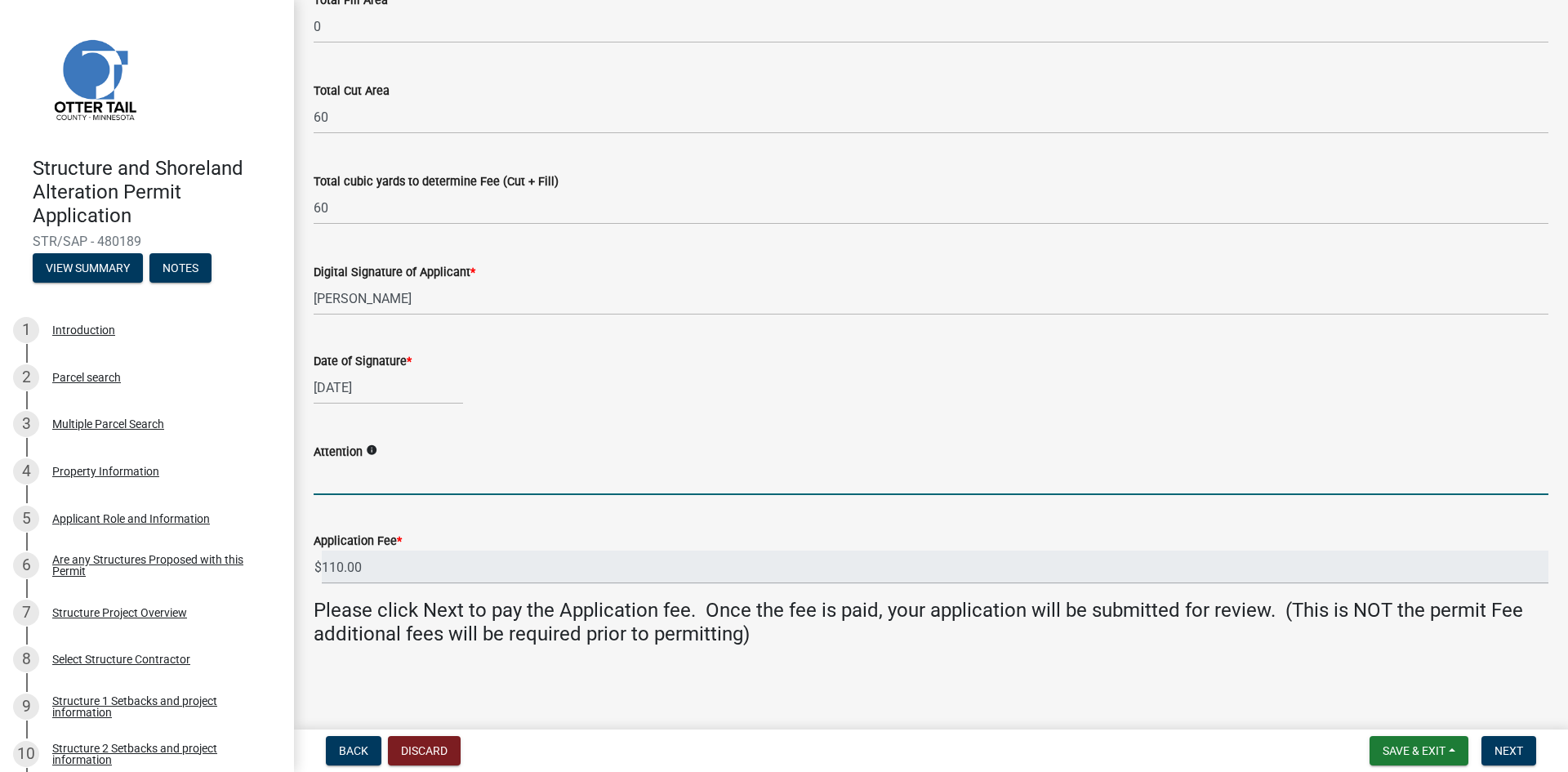
click at [361, 479] on input "Attention" at bounding box center [932, 478] width 1235 height 33
type input "Emma"
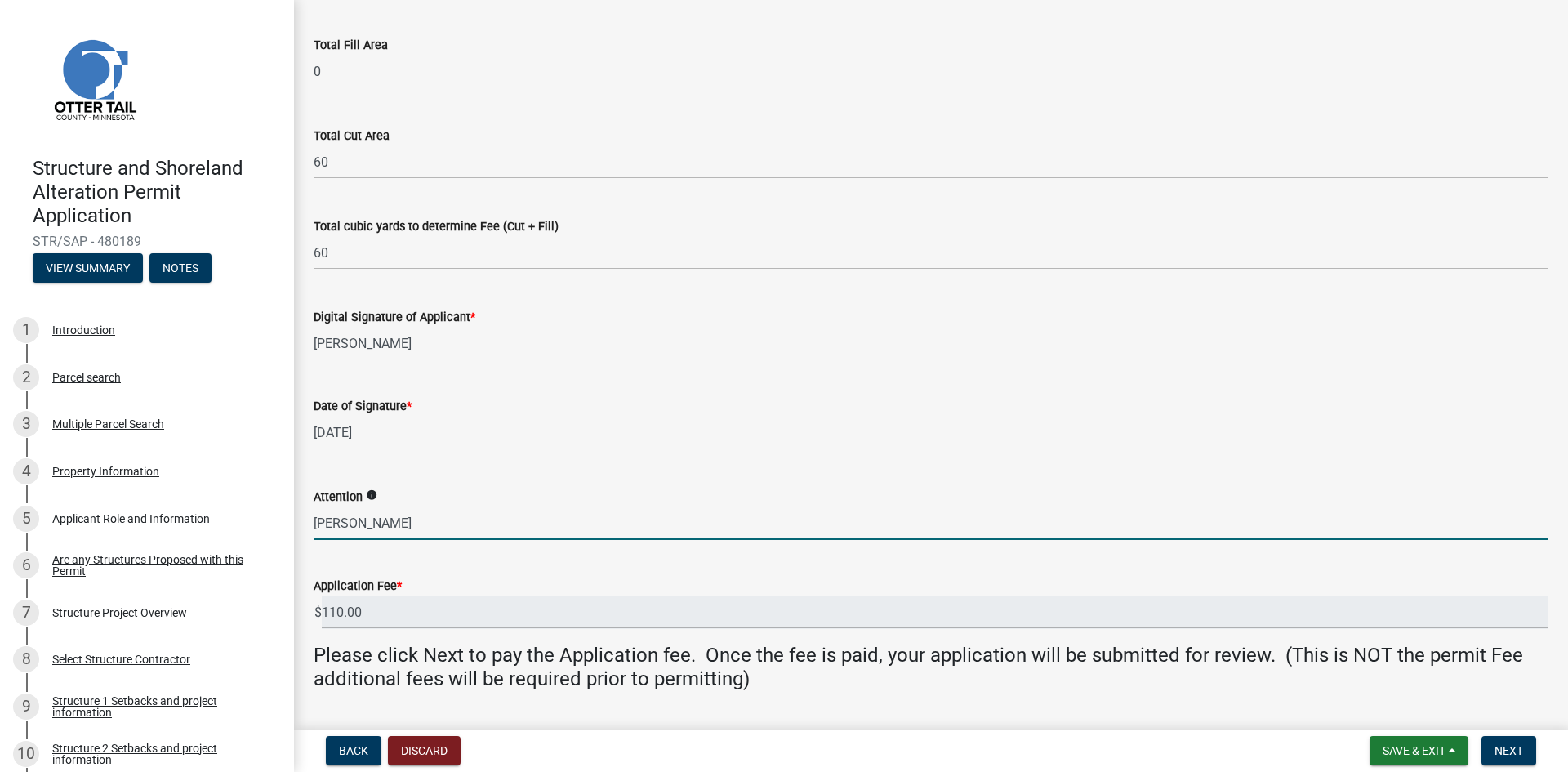
scroll to position [78, 0]
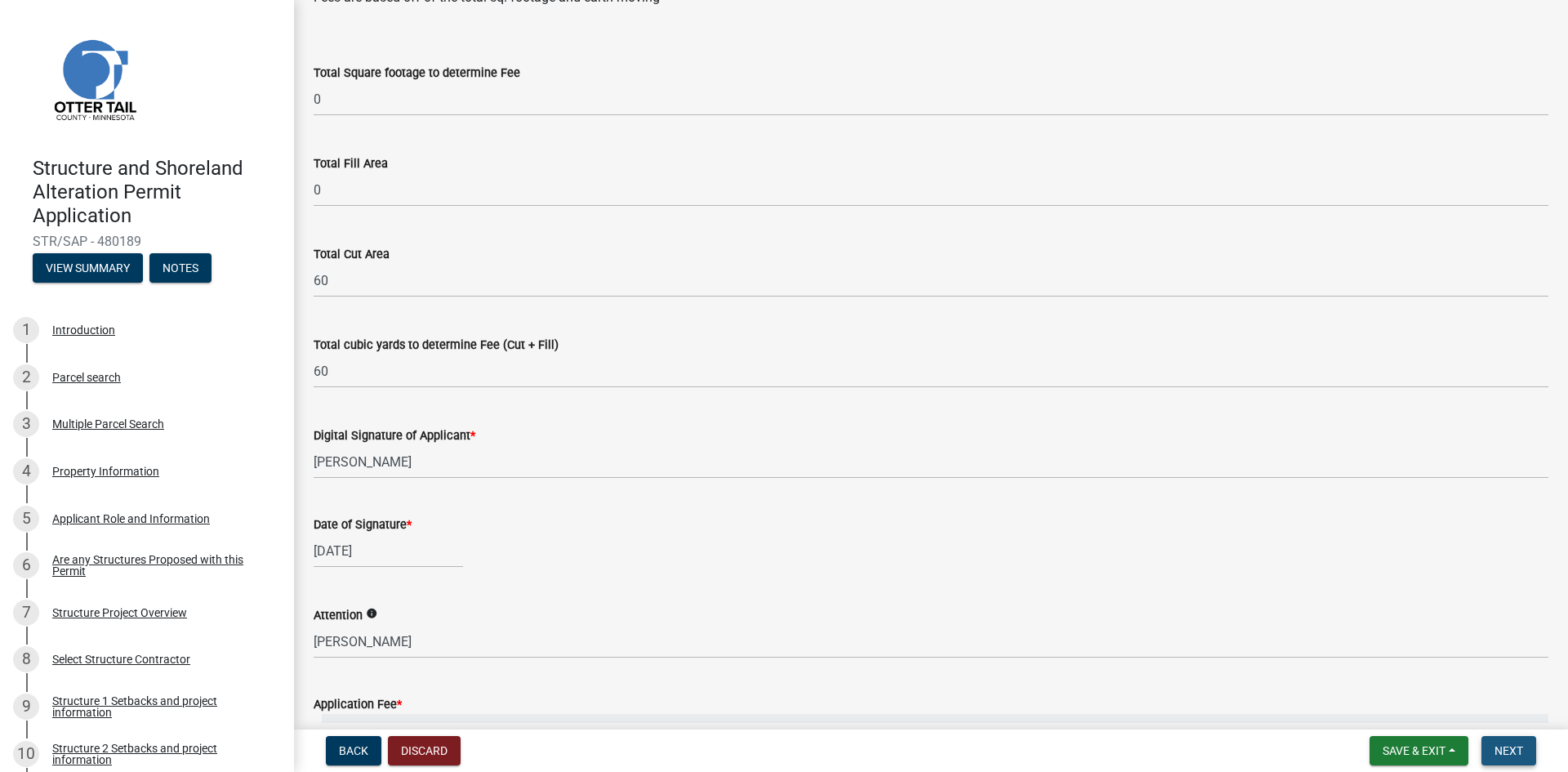
click at [1518, 745] on span "Next" at bounding box center [1509, 750] width 29 height 13
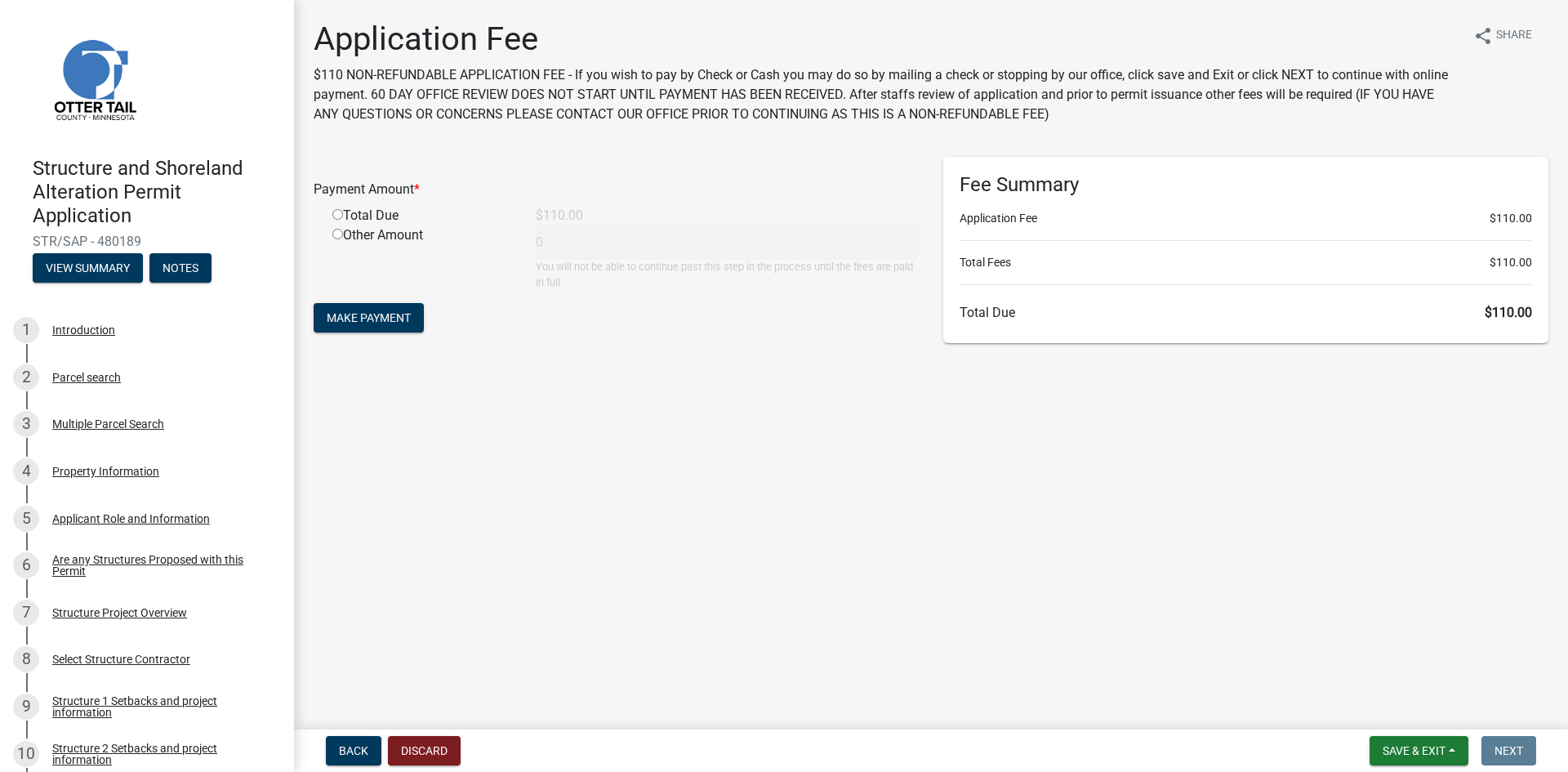
click at [339, 216] on input "radio" at bounding box center [338, 214] width 10 height 10
radio input "true"
type input "110"
click at [377, 316] on span "Make Payment" at bounding box center [369, 317] width 84 height 13
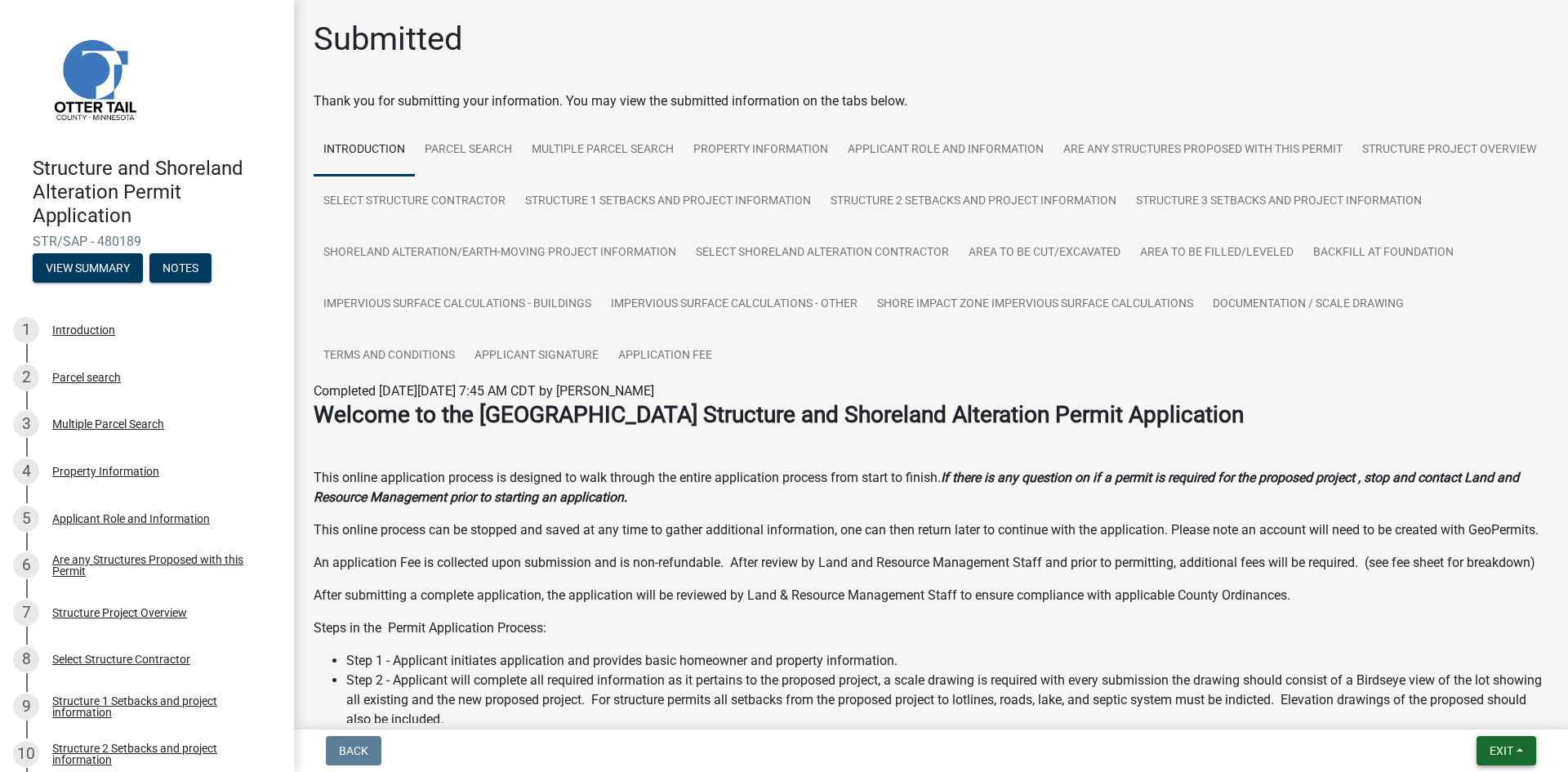
click at [1508, 746] on span "Exit" at bounding box center [1502, 750] width 24 height 13
click at [1478, 708] on button "Save & Exit" at bounding box center [1471, 708] width 131 height 39
